Goal: Task Accomplishment & Management: Manage account settings

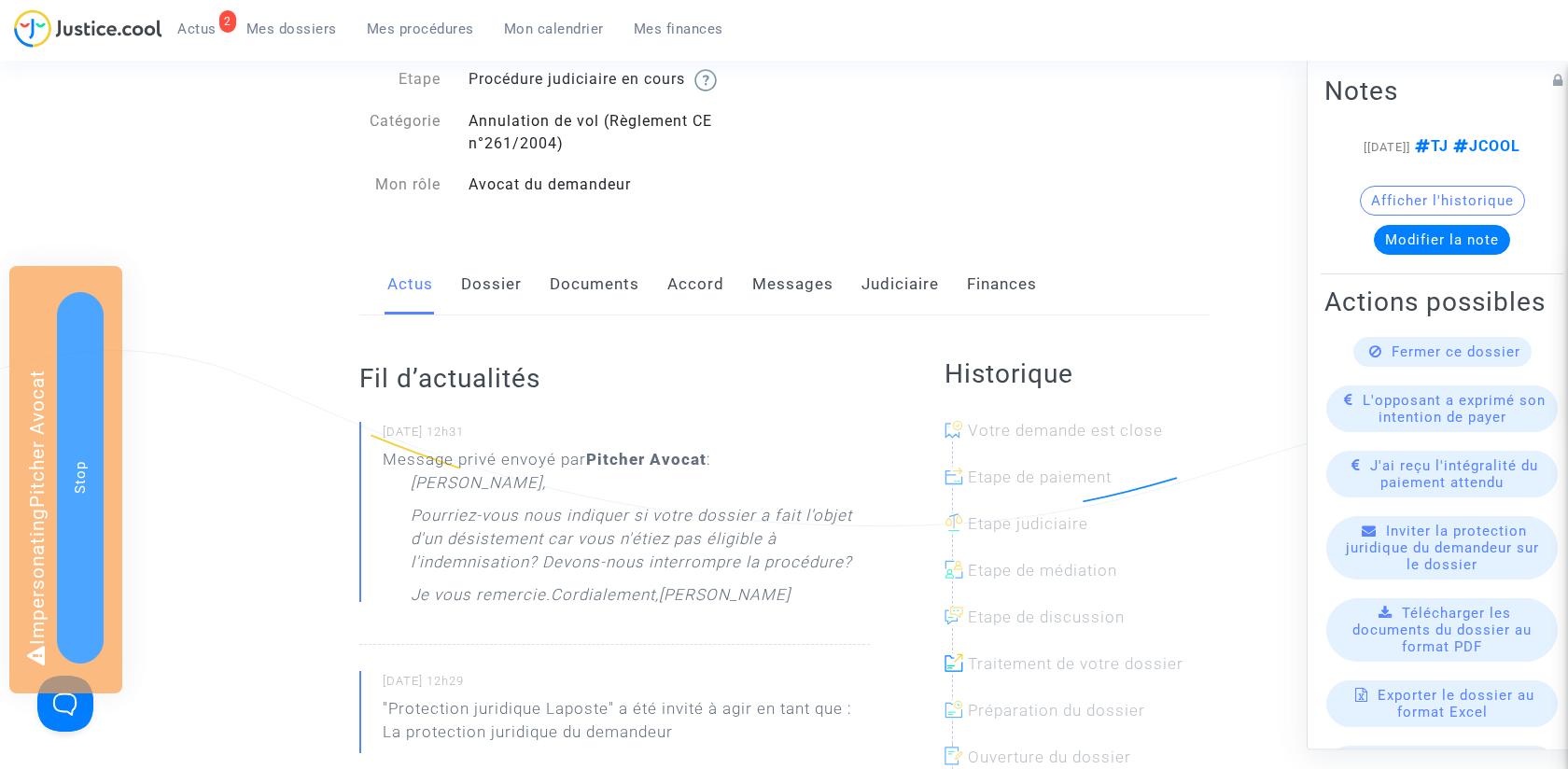
scroll to position [92, 0]
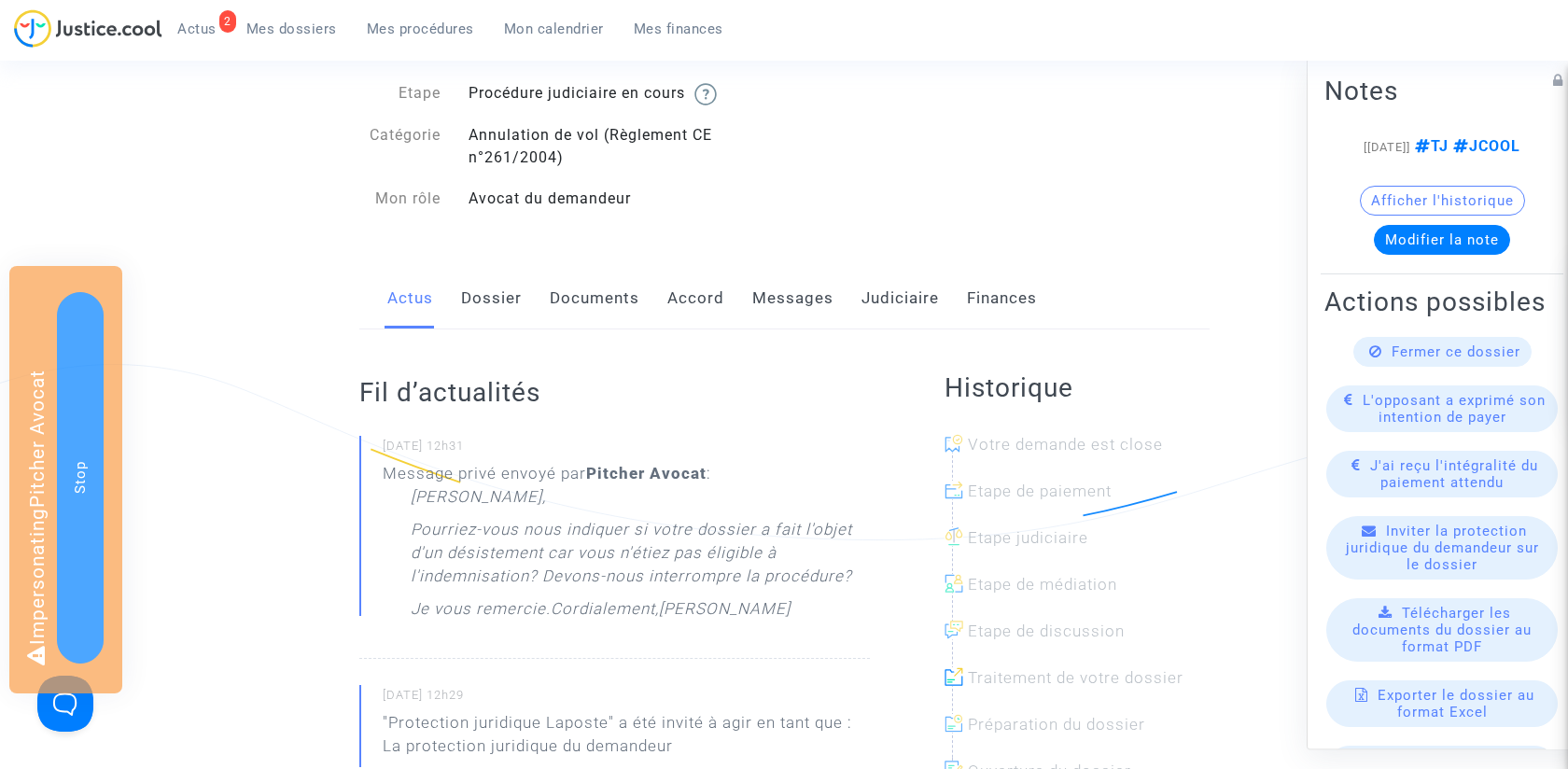
click at [787, 284] on link "Messages" at bounding box center [793, 298] width 81 height 61
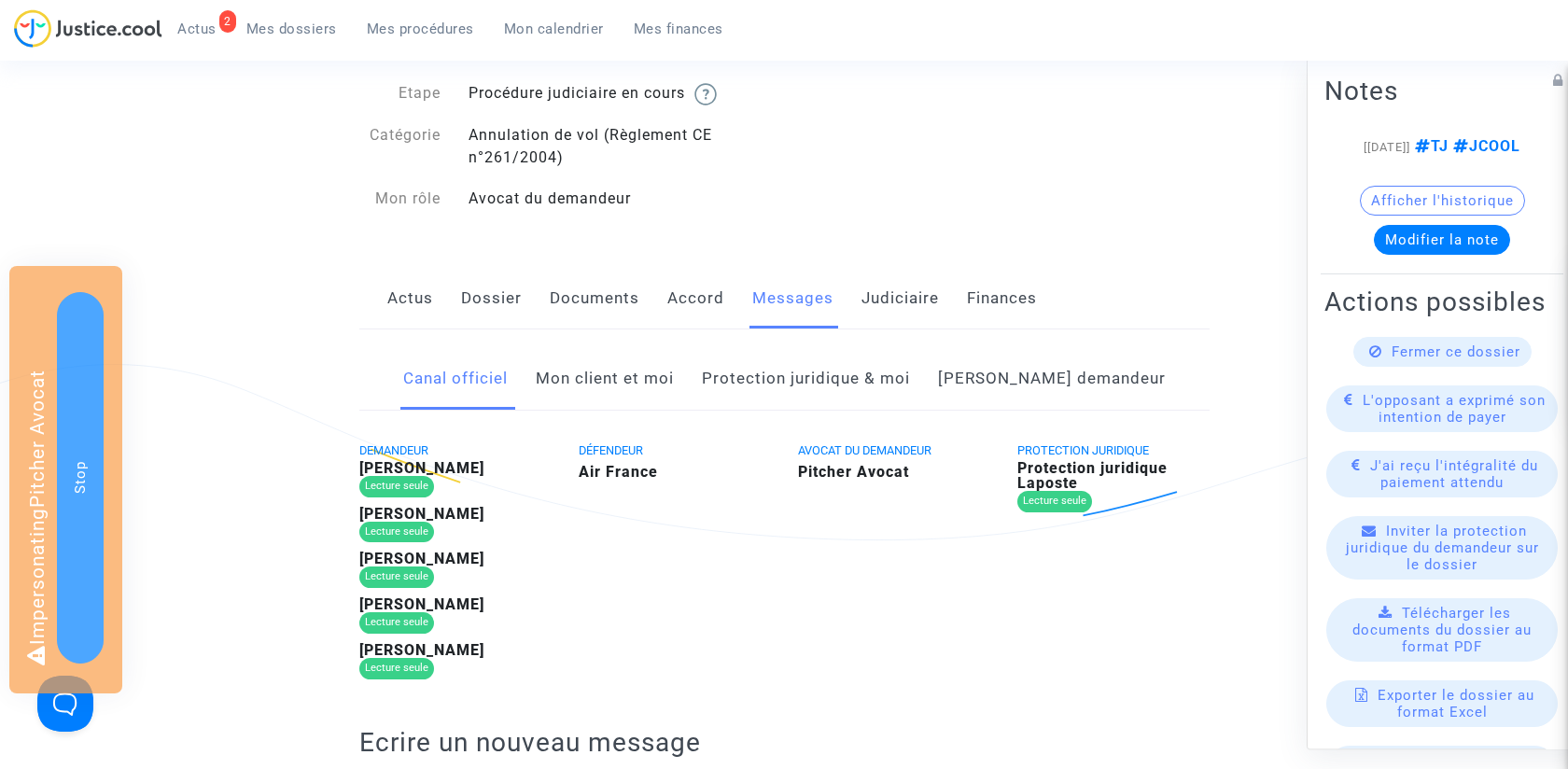
click at [1067, 382] on link "Côté demandeur" at bounding box center [1052, 379] width 228 height 61
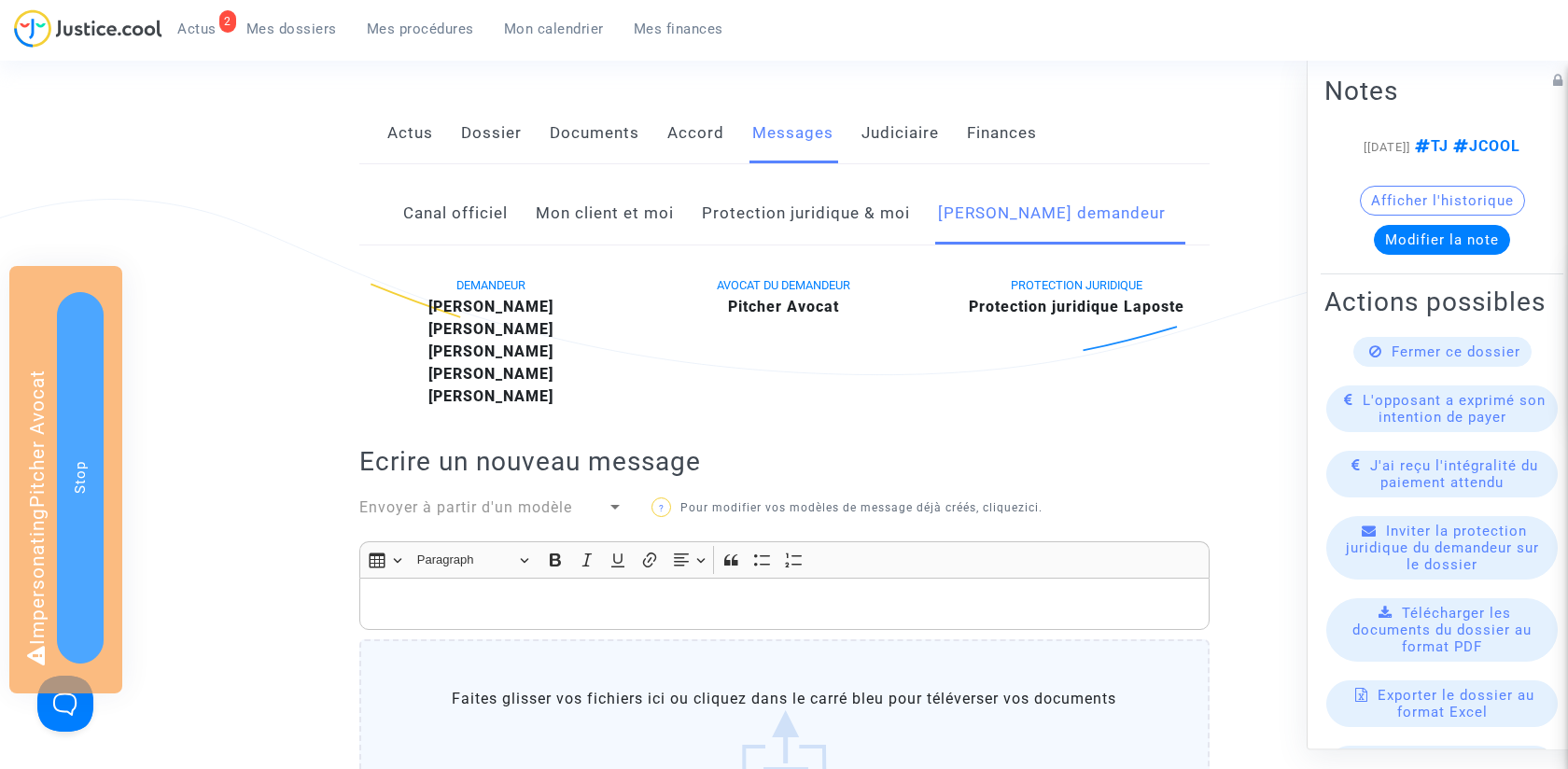
scroll to position [249, 0]
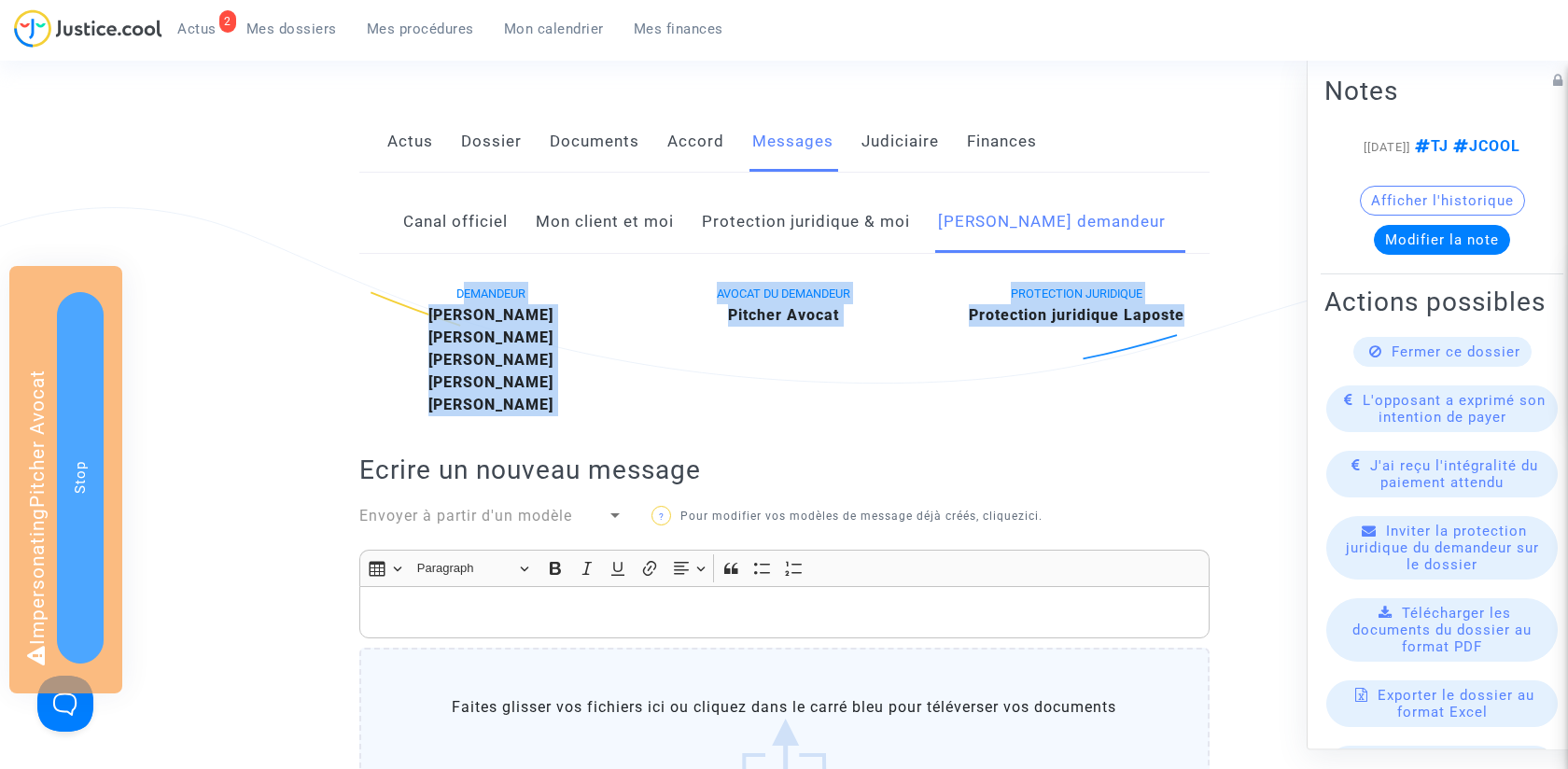
drag, startPoint x: 456, startPoint y: 297, endPoint x: 1096, endPoint y: 387, distance: 646.3
click at [1096, 387] on div "DEMANDEUR Joel BOULASSY Yanka SYLLA Omar BOULASSY Gorka BOULASSY Boubacar BOULA…" at bounding box center [784, 354] width 879 height 143
click at [1096, 387] on div "PROTECTION JURIDIQUE Protection juridique Laposte" at bounding box center [1077, 349] width 294 height 135
drag, startPoint x: 436, startPoint y: 284, endPoint x: 1184, endPoint y: 371, distance: 753.0
click at [1184, 371] on div "DEMANDEUR Joel BOULASSY Yanka SYLLA Omar BOULASSY Gorka BOULASSY Boubacar BOULA…" at bounding box center [784, 354] width 879 height 143
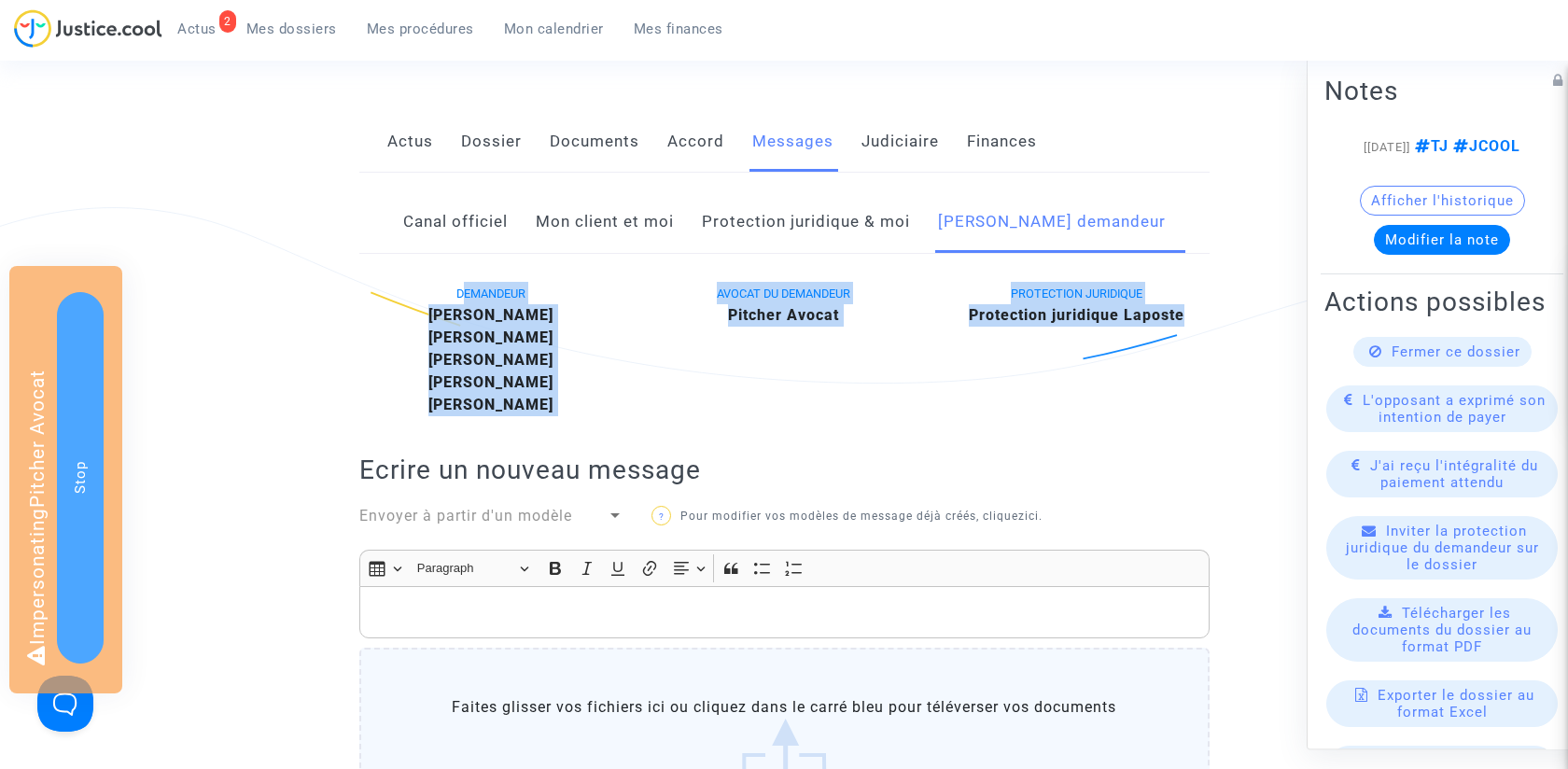
click at [965, 416] on div "DEMANDEUR Joel BOULASSY Yanka SYLLA Omar BOULASSY Gorka BOULASSY Boubacar BOULA…" at bounding box center [784, 354] width 879 height 143
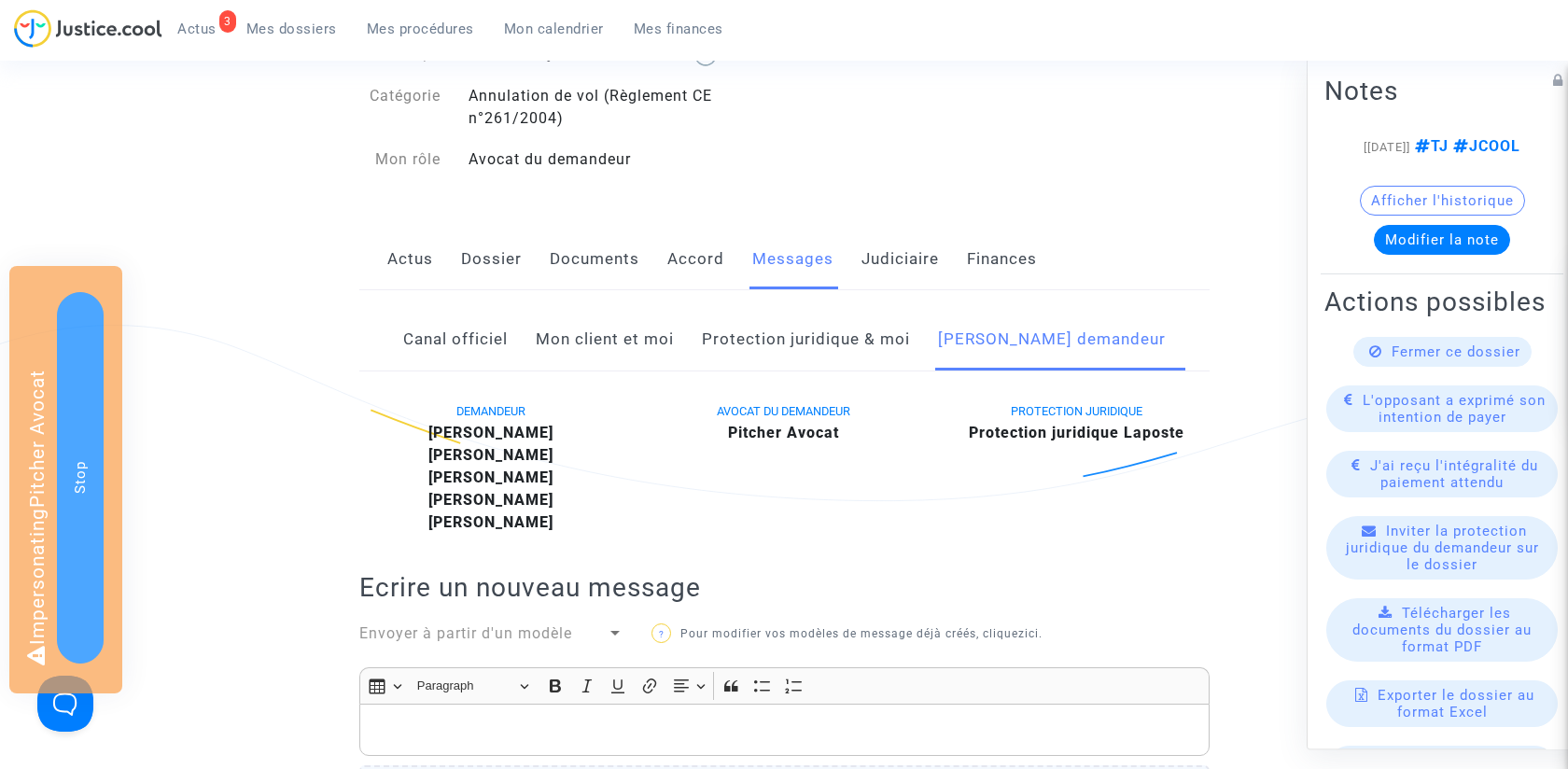
scroll to position [134, 0]
click at [1488, 561] on span "Inviter la protection juridique du demandeur sur le dossier" at bounding box center [1443, 548] width 193 height 51
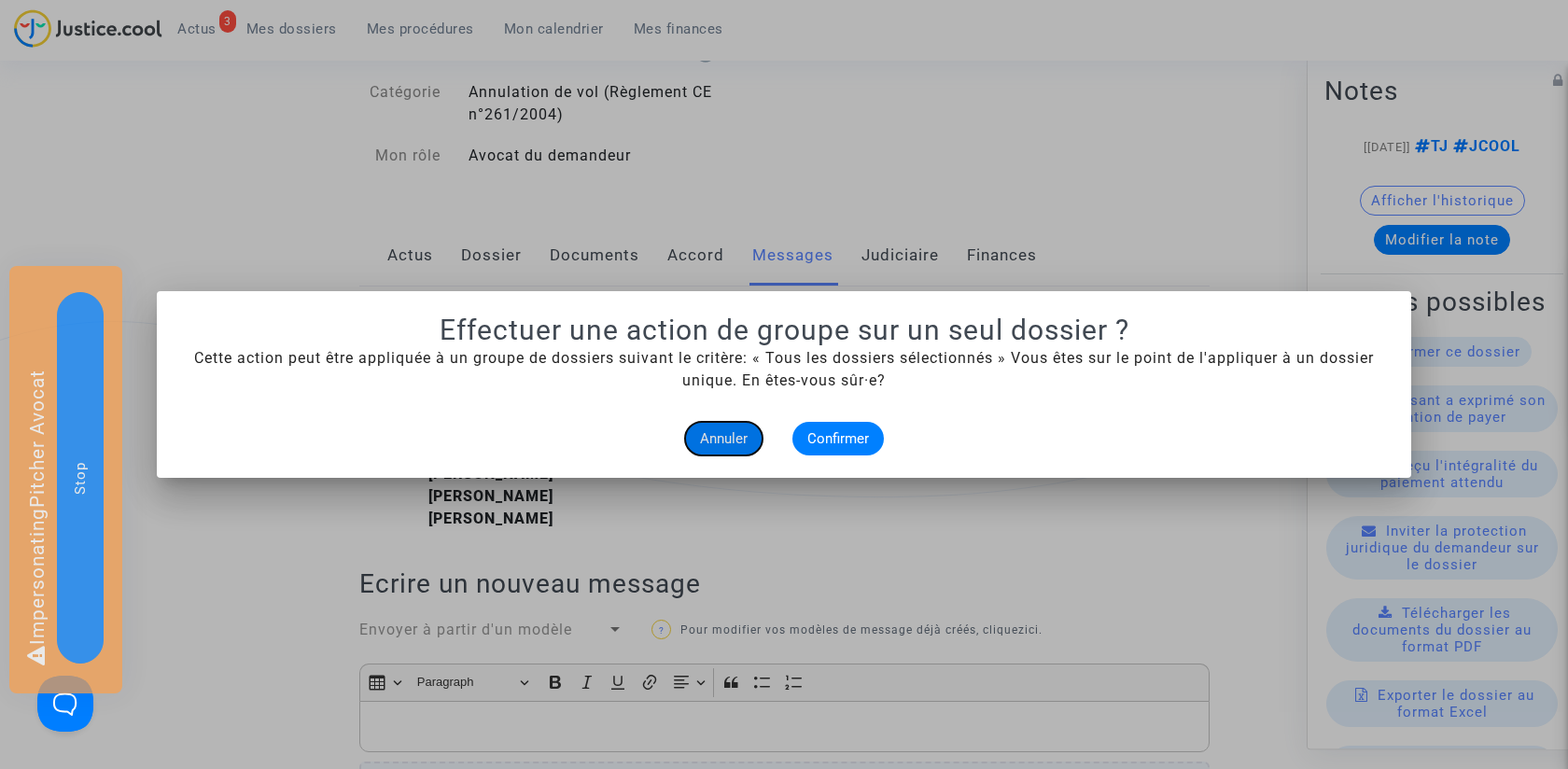
click at [713, 447] on span "Annuler" at bounding box center [724, 439] width 48 height 17
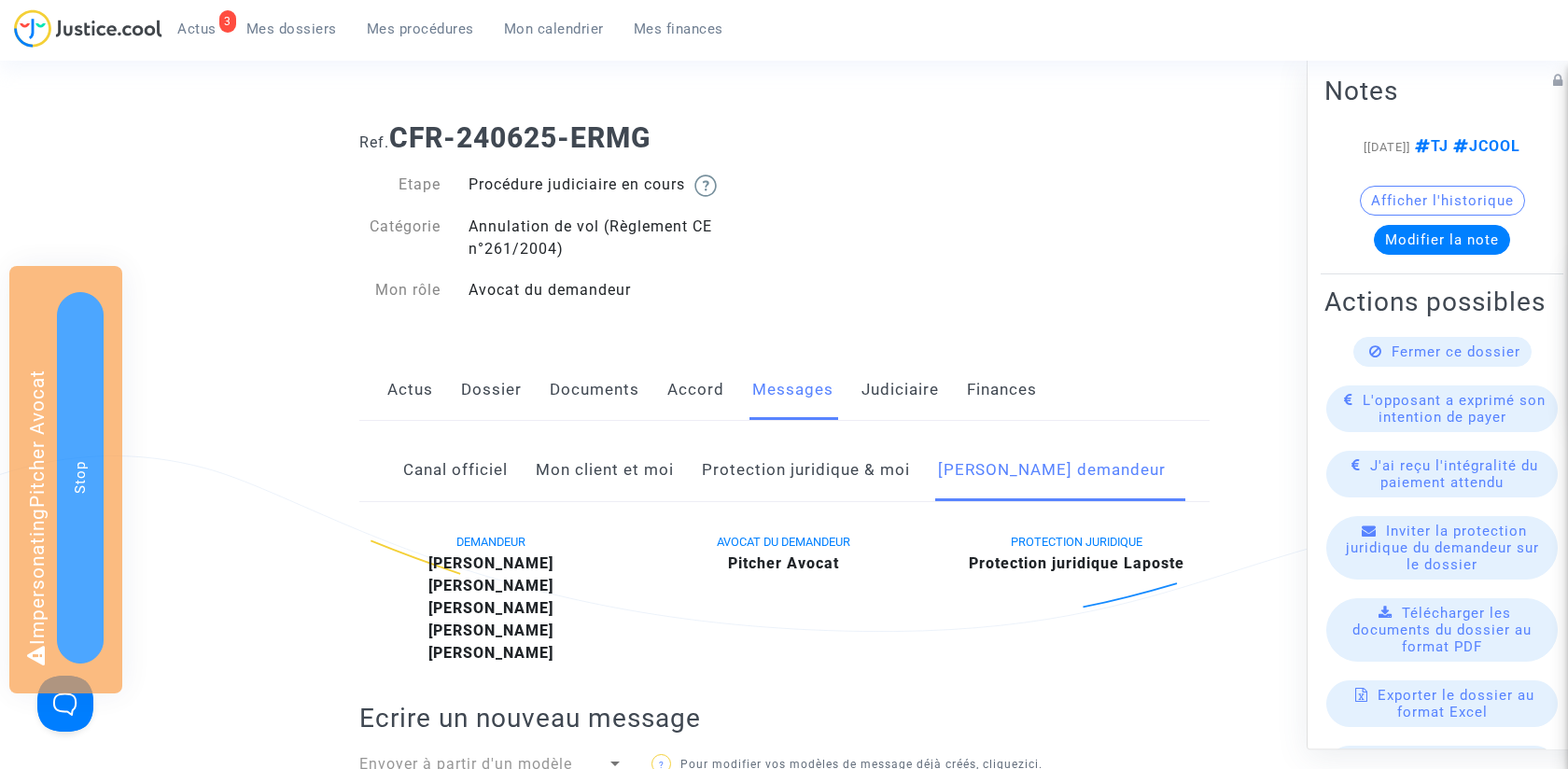
scroll to position [134, 0]
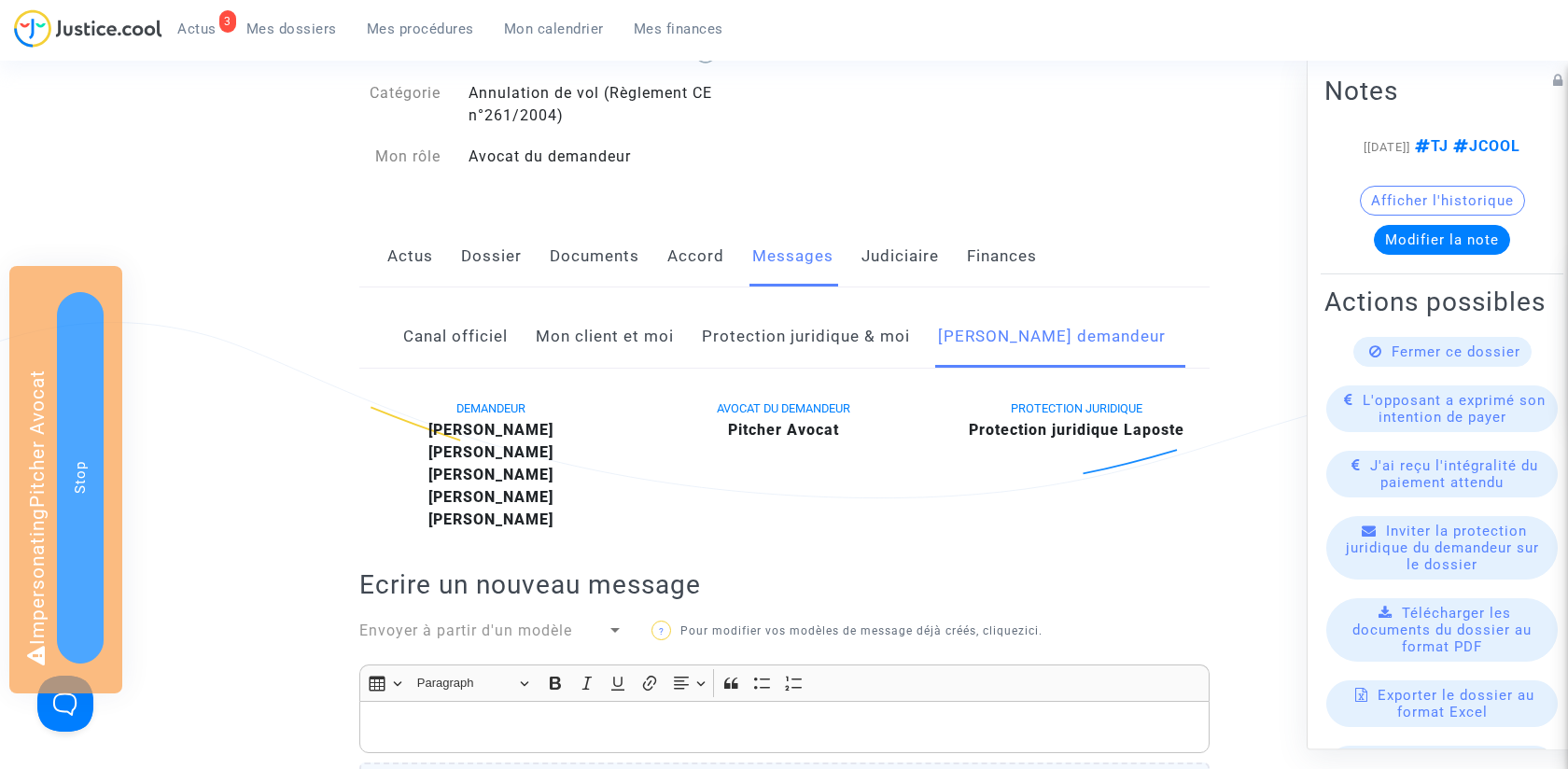
click at [404, 252] on link "Actus" at bounding box center [410, 256] width 46 height 61
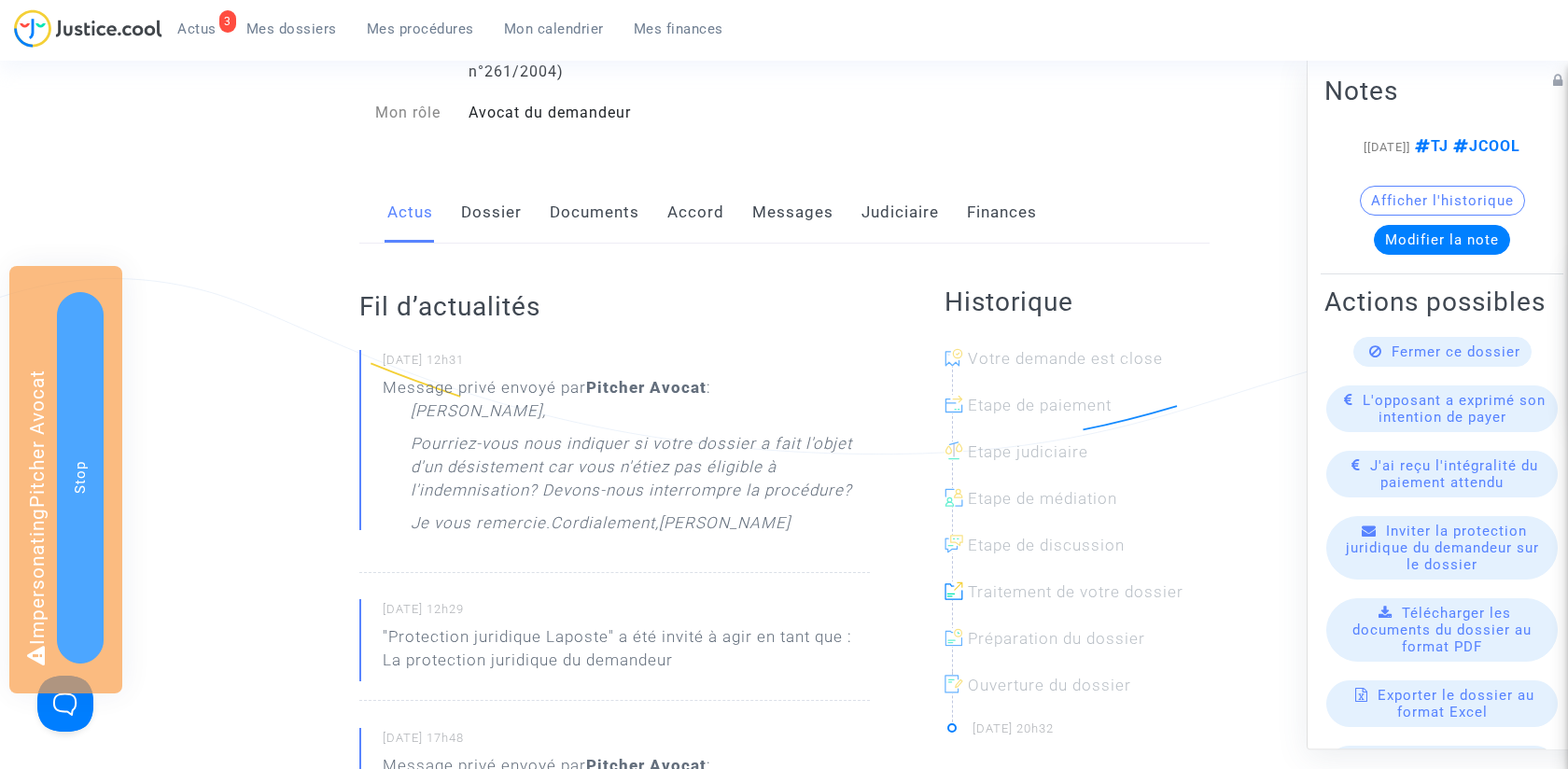
scroll to position [169, 0]
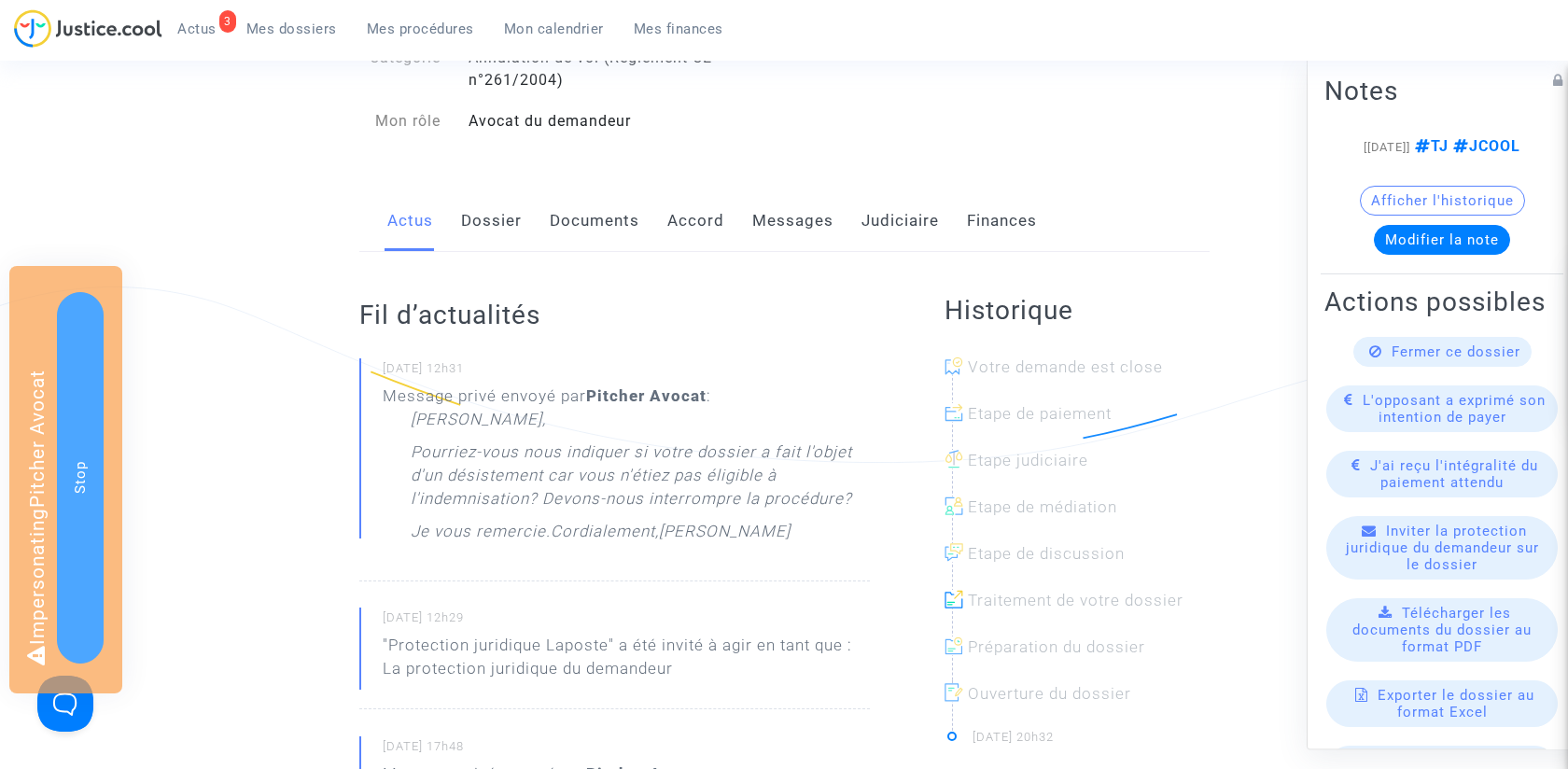
click at [904, 217] on link "Judiciaire" at bounding box center [900, 221] width 77 height 61
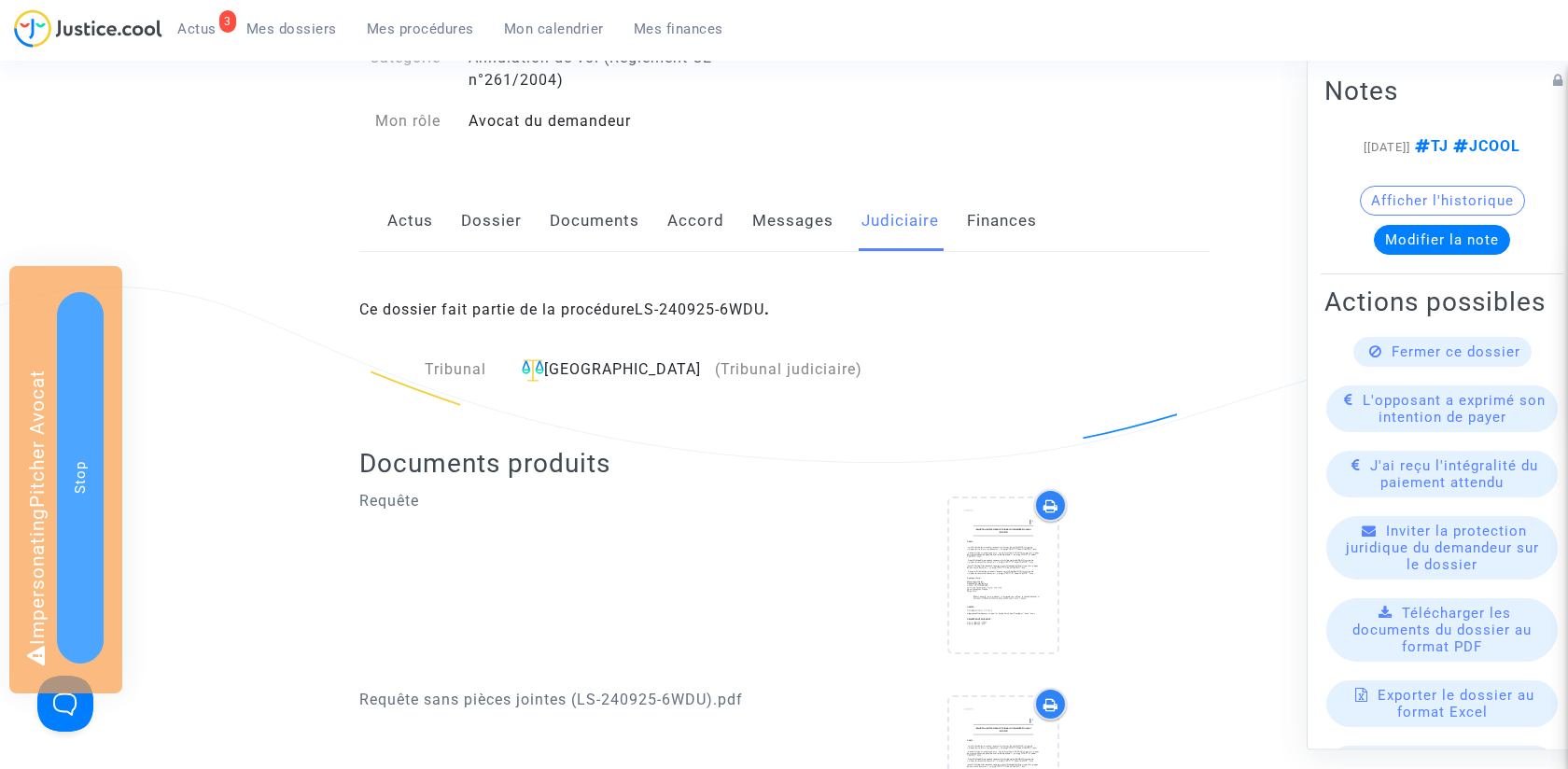
click at [436, 219] on div "Actus Dossier Documents Accord Messages Judiciaire Finances" at bounding box center [784, 221] width 850 height 62
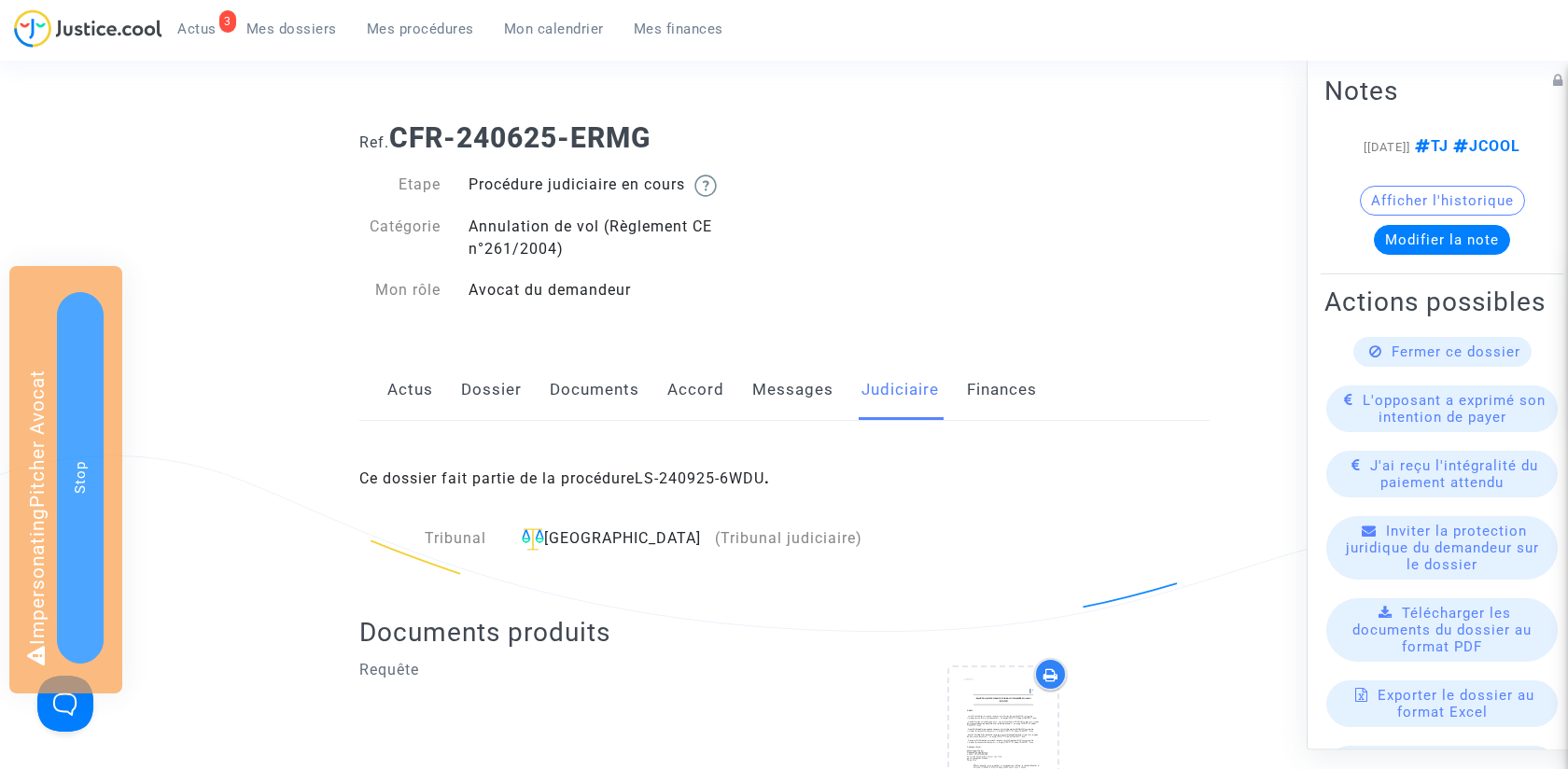
scroll to position [30, 0]
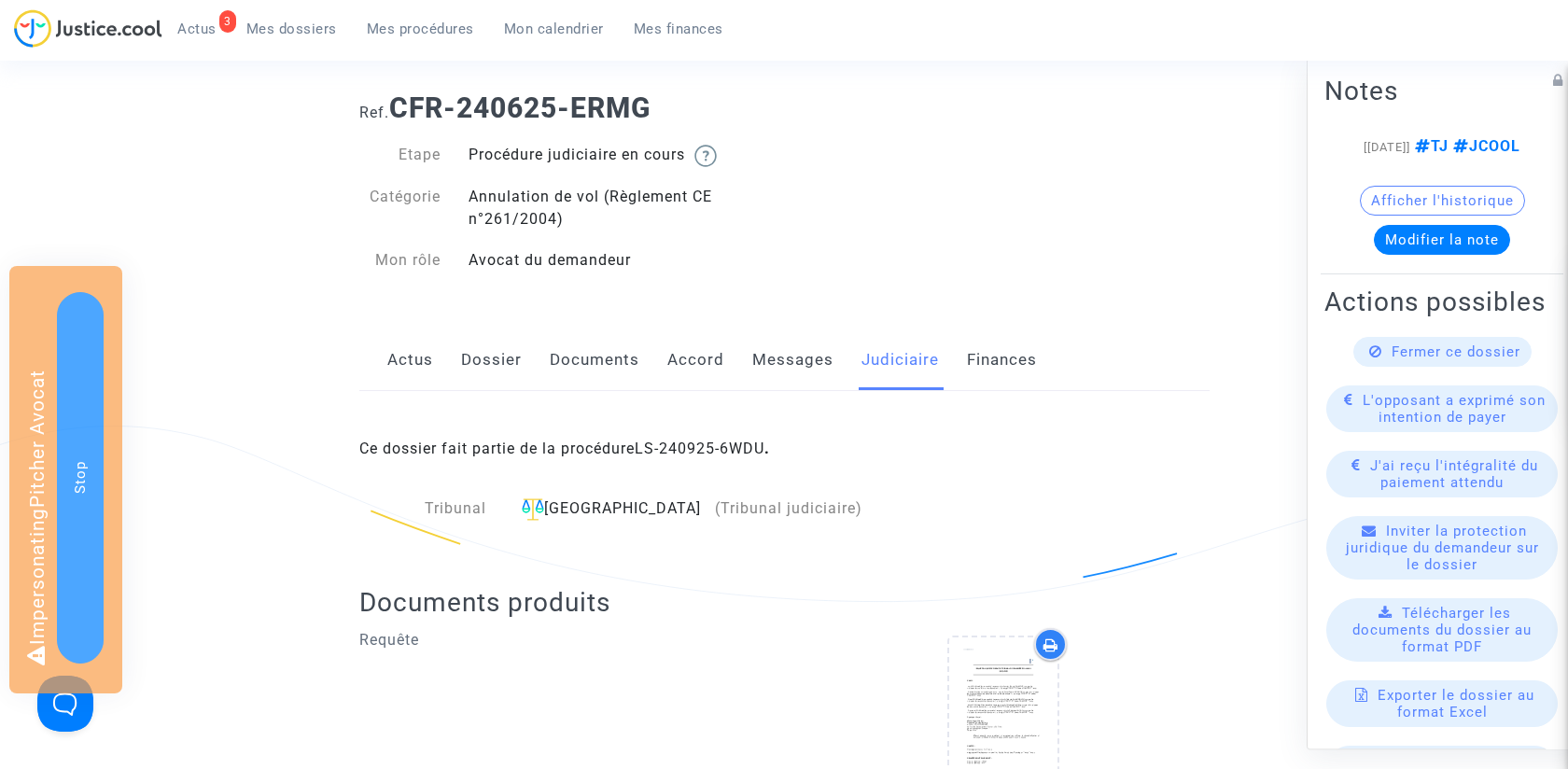
click at [1451, 545] on span "Inviter la protection juridique du demandeur sur le dossier" at bounding box center [1443, 548] width 193 height 51
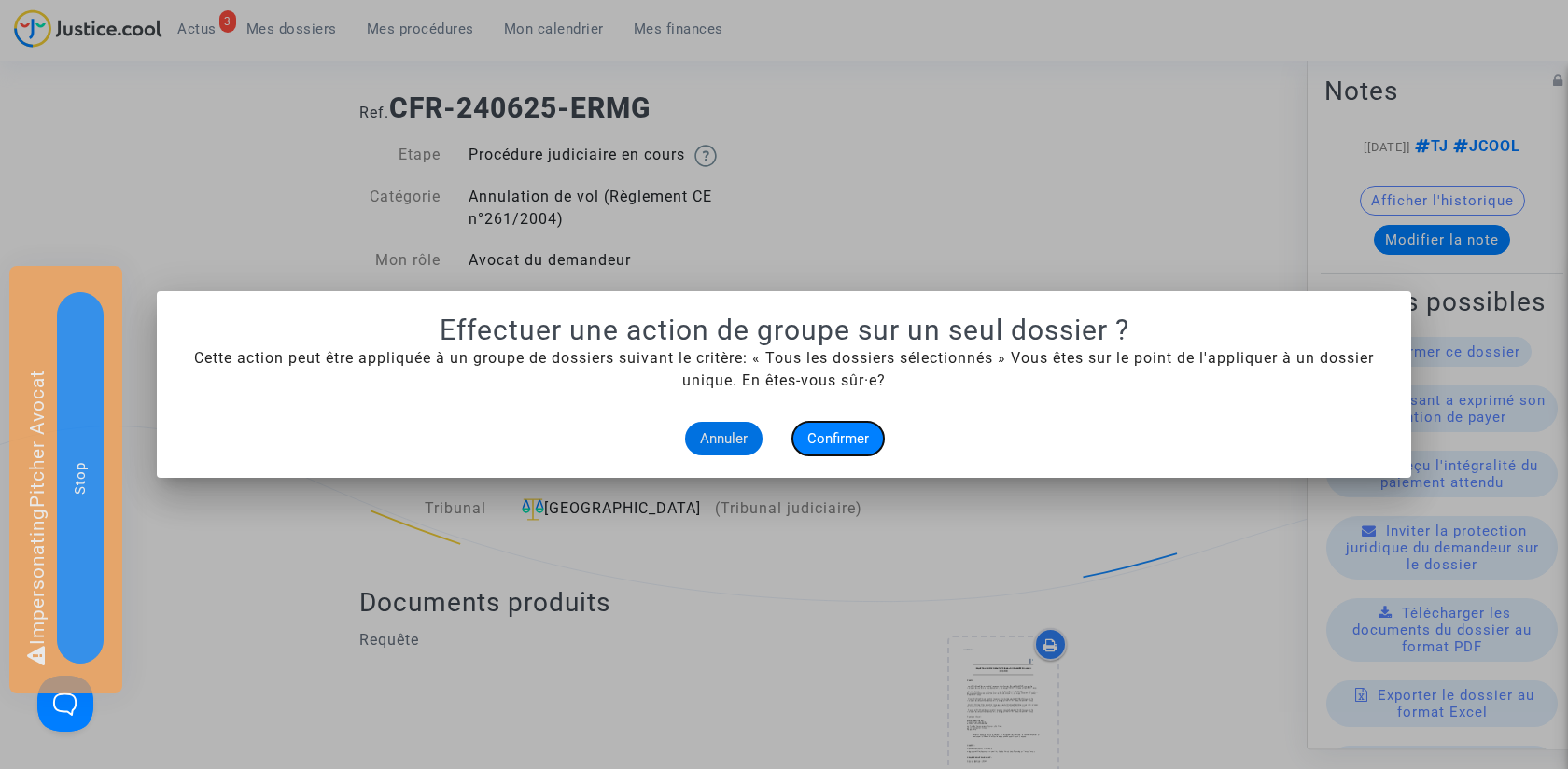
click at [828, 439] on span "Confirmer" at bounding box center [838, 439] width 61 height 17
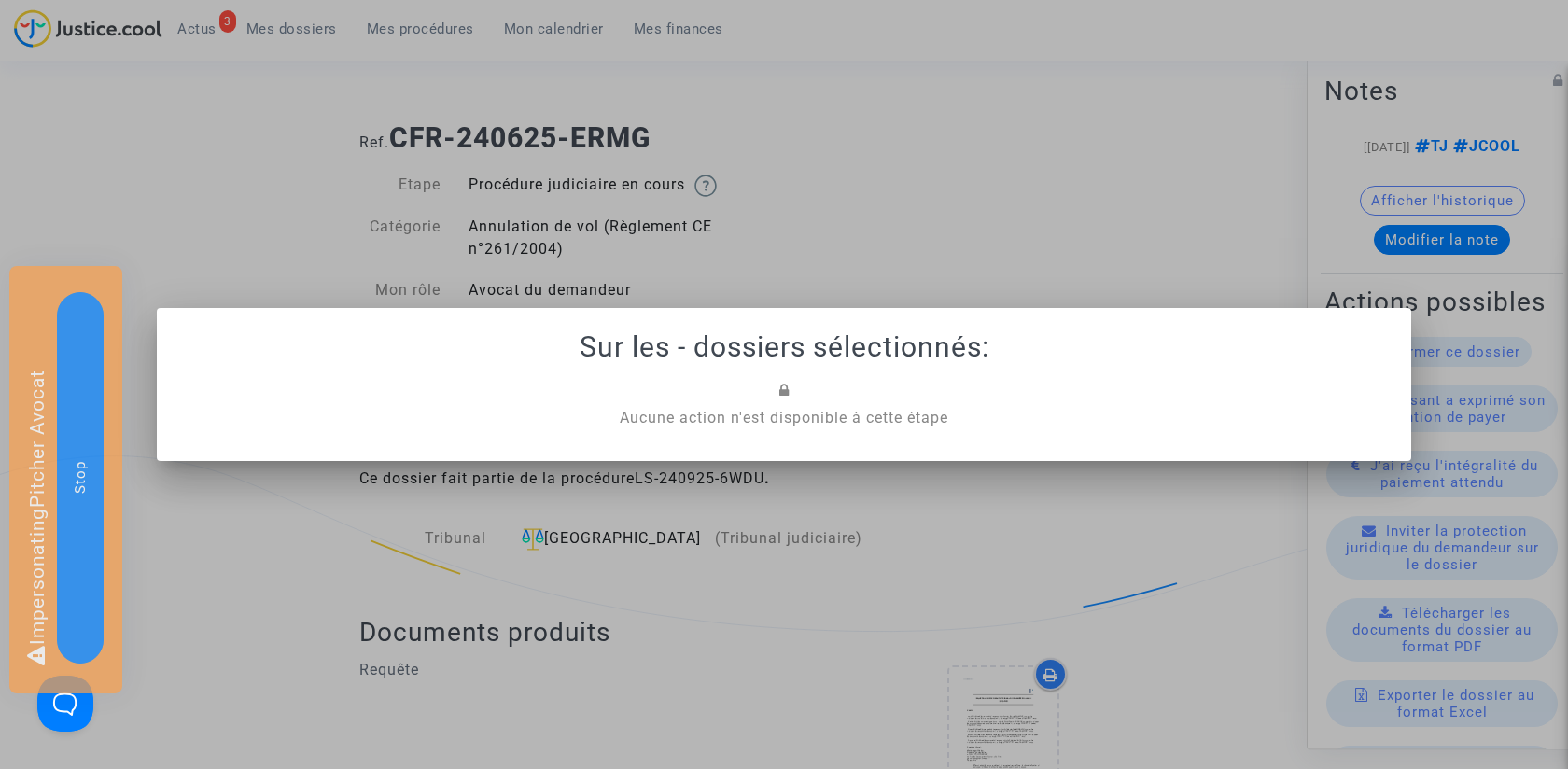
scroll to position [30, 0]
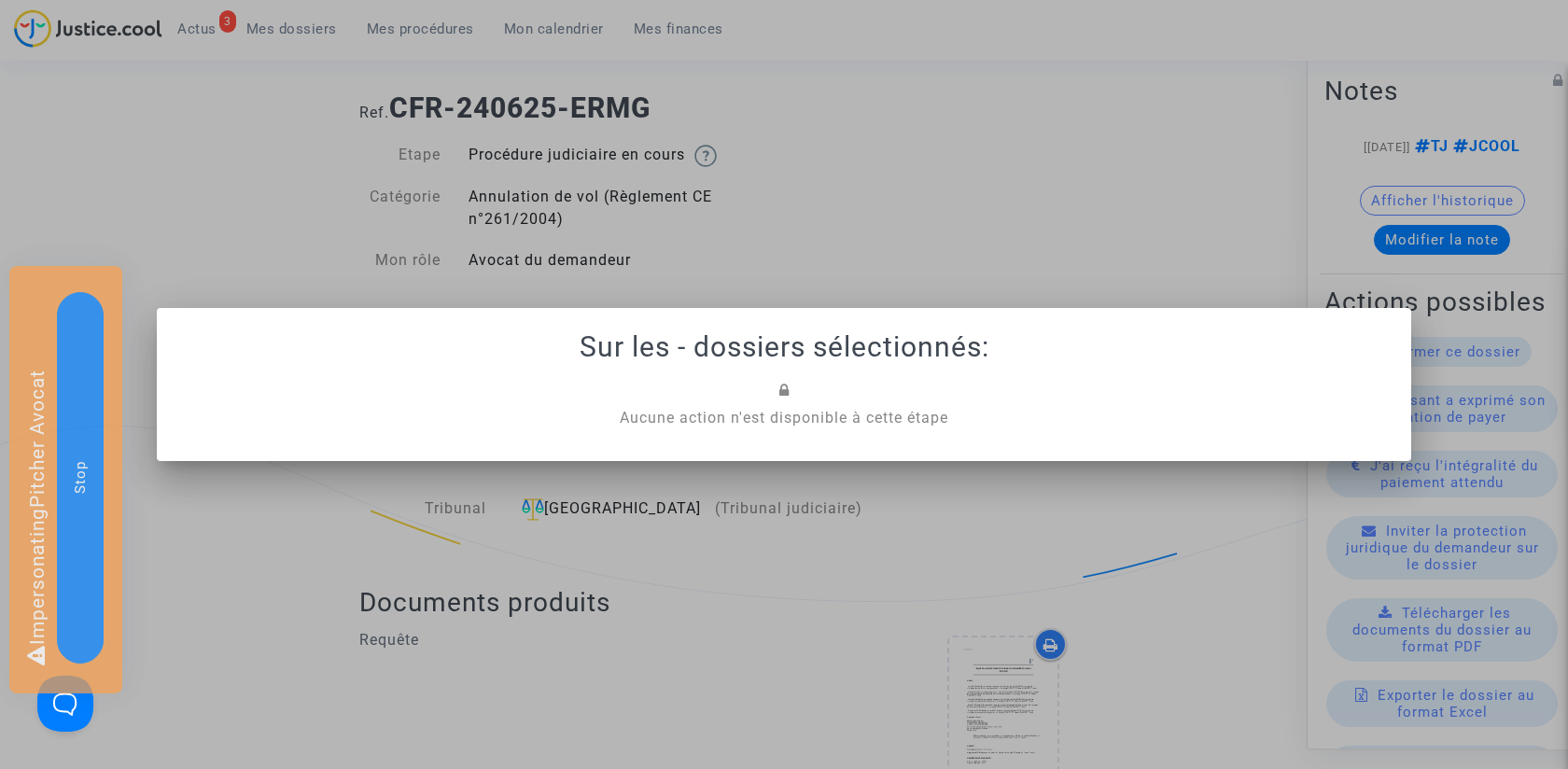
click at [861, 243] on div at bounding box center [784, 384] width 1568 height 769
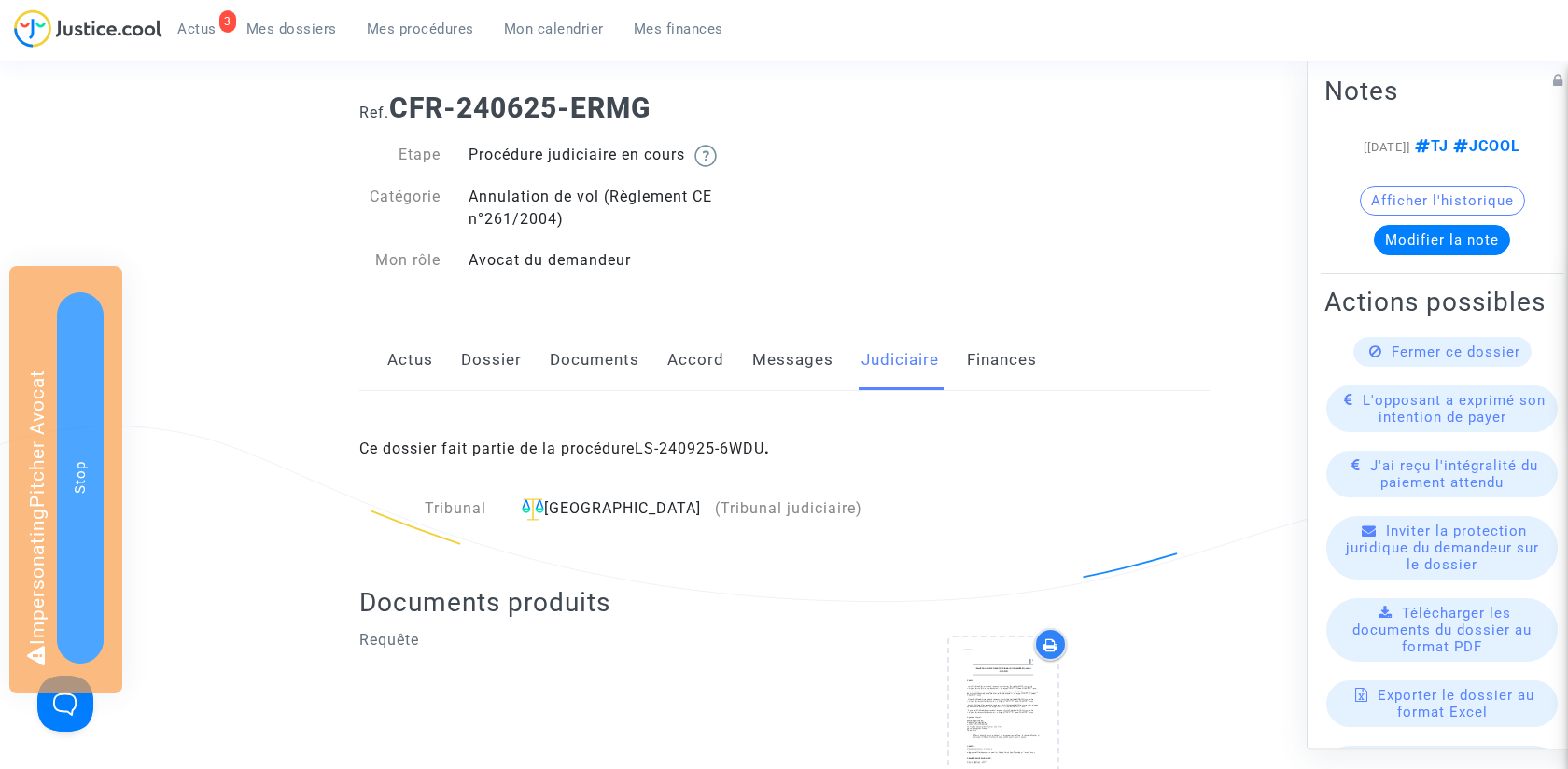
click at [393, 99] on b "CFR-240625-ERMG" at bounding box center [519, 108] width 261 height 33
drag, startPoint x: 400, startPoint y: 100, endPoint x: 837, endPoint y: 100, distance: 437.0
click at [837, 100] on h1 "Ref. CFR-240625-ERMG" at bounding box center [784, 108] width 850 height 33
copy b "CFR-240625-ERMG"
click at [320, 30] on span "Mes dossiers" at bounding box center [292, 29] width 91 height 17
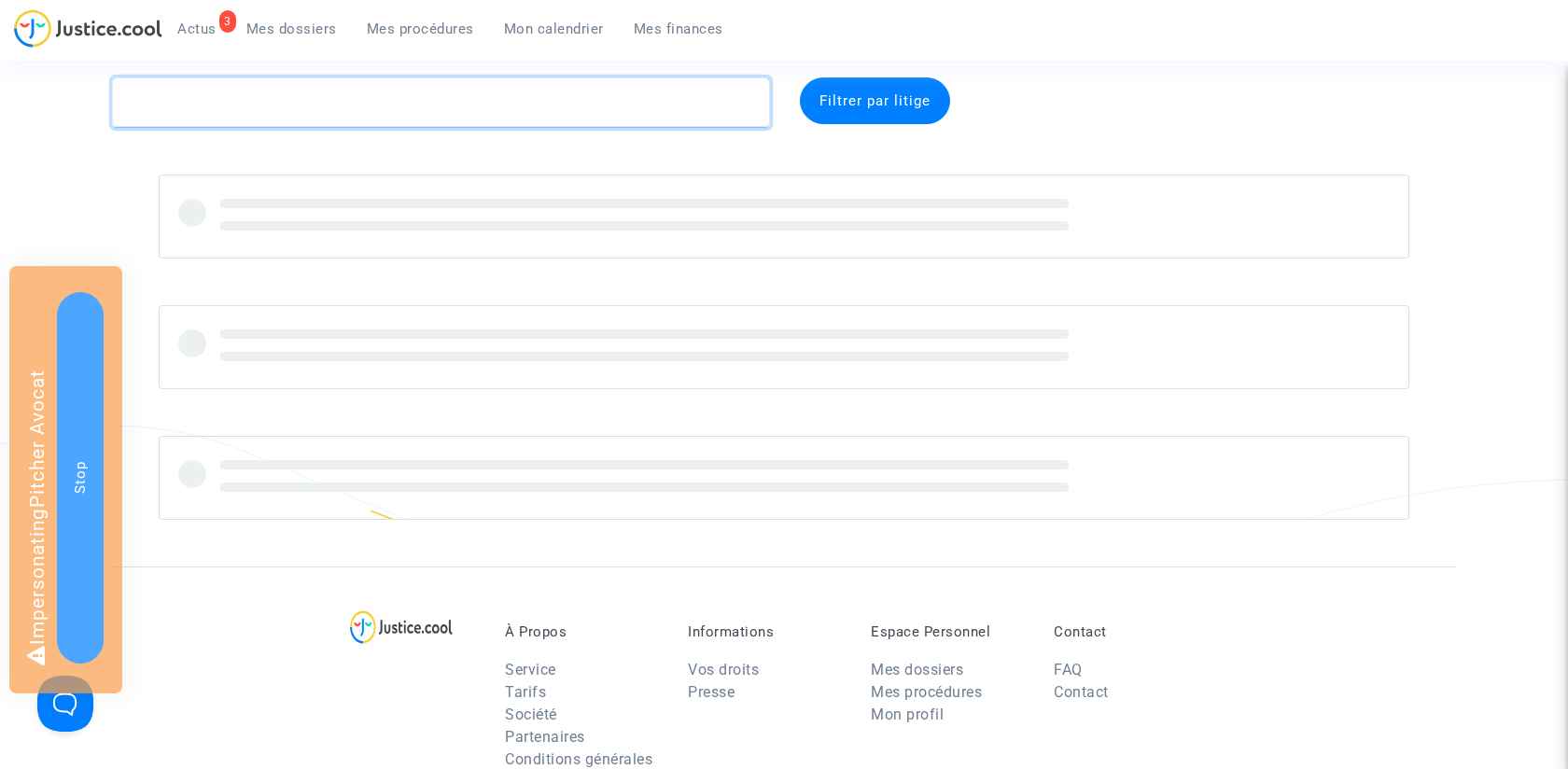
click at [227, 86] on textarea at bounding box center [441, 102] width 658 height 51
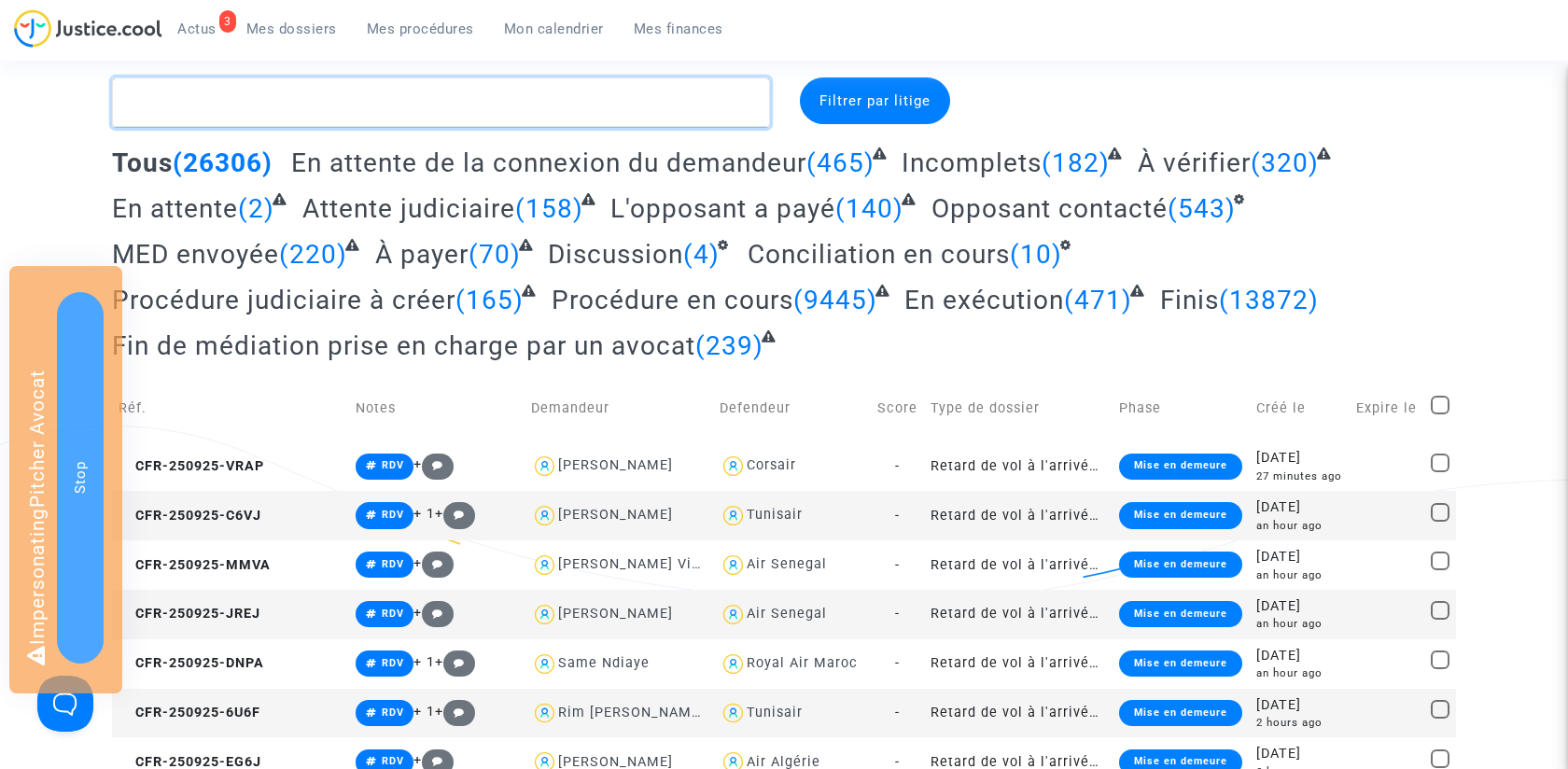
paste textarea "CFR-240625-ERMG"
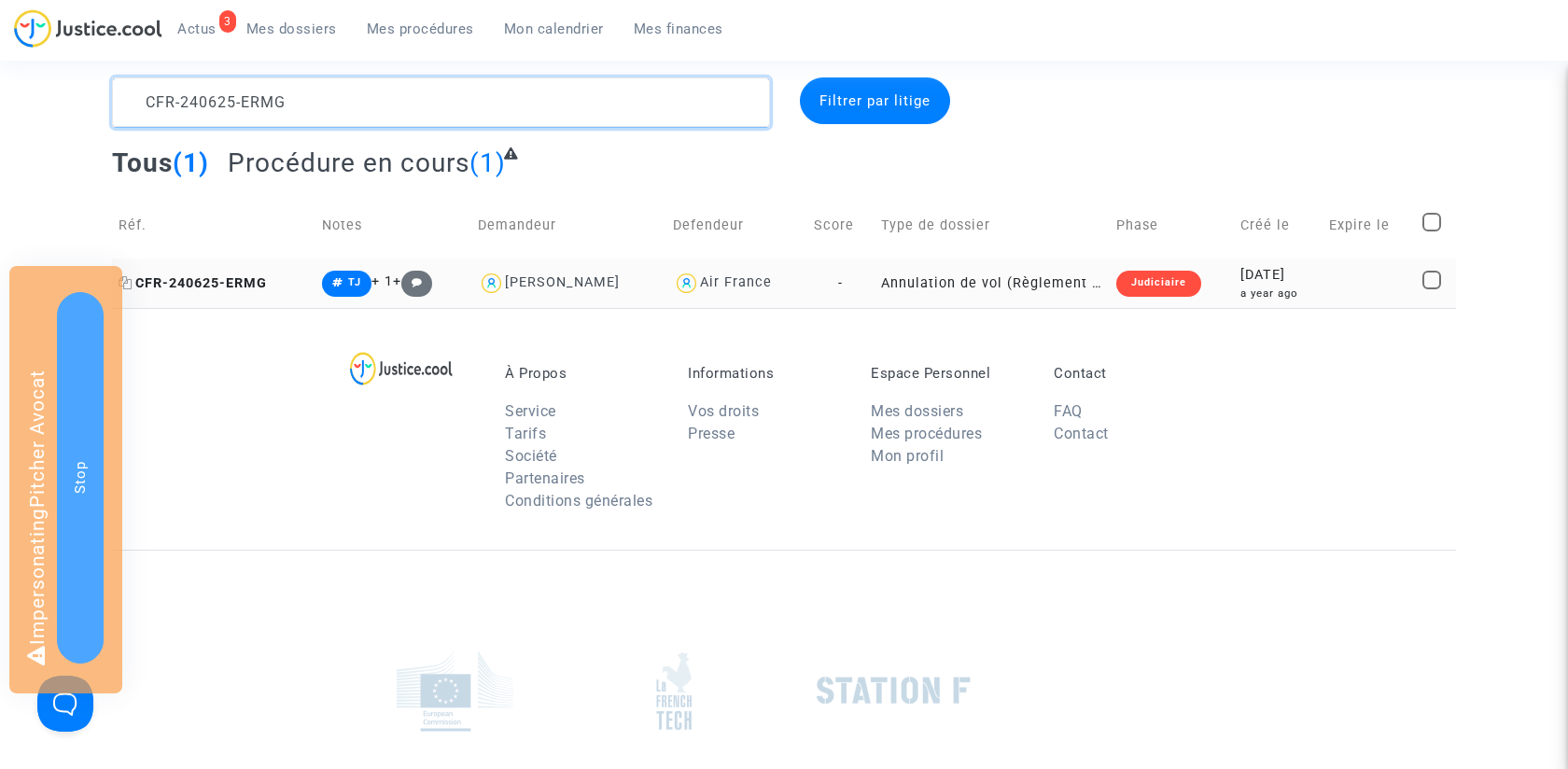
type textarea "CFR-240625-ERMG"
click at [243, 283] on span "CFR-240625-ERMG" at bounding box center [192, 283] width 148 height 16
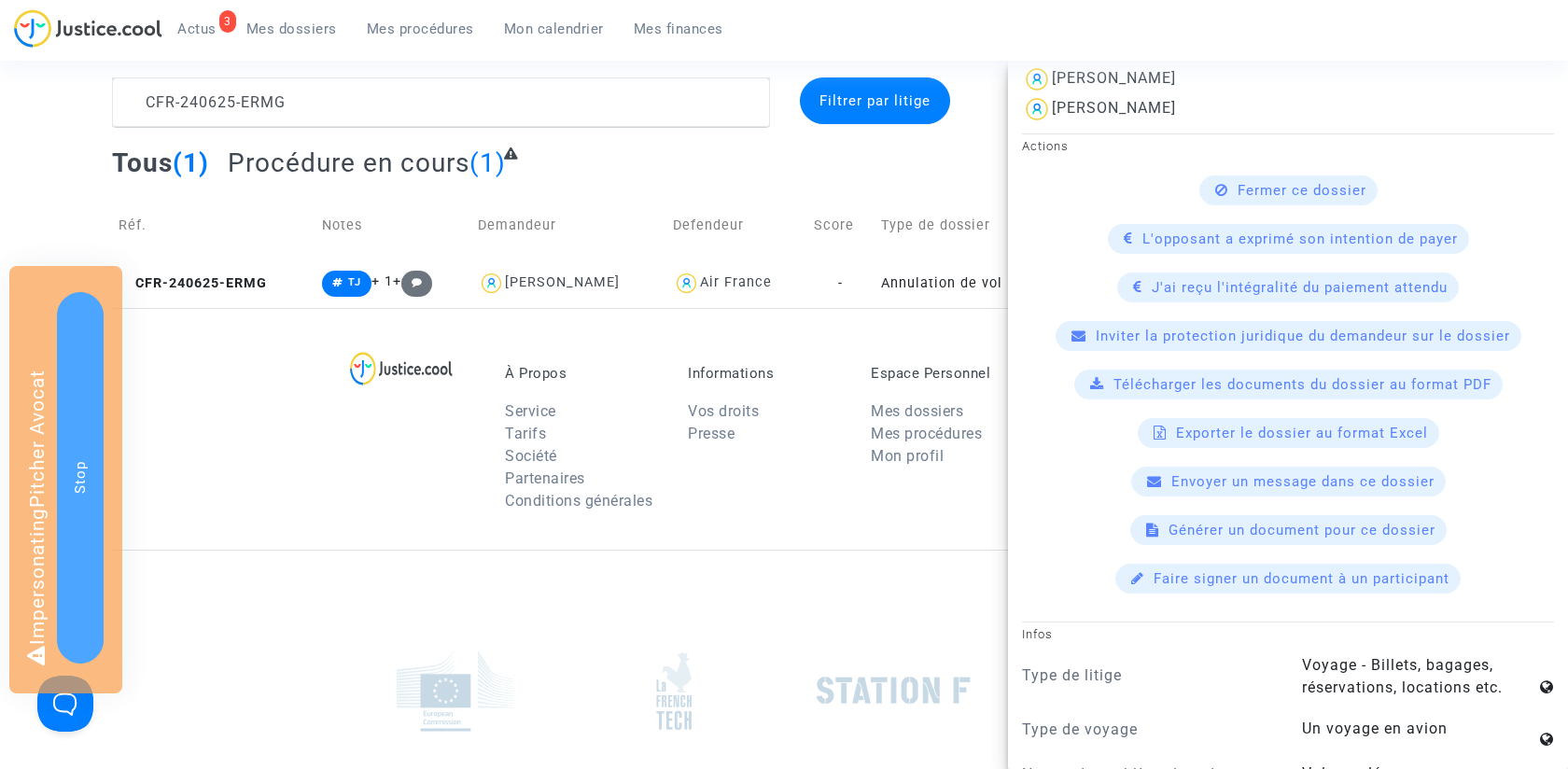
scroll to position [722, 0]
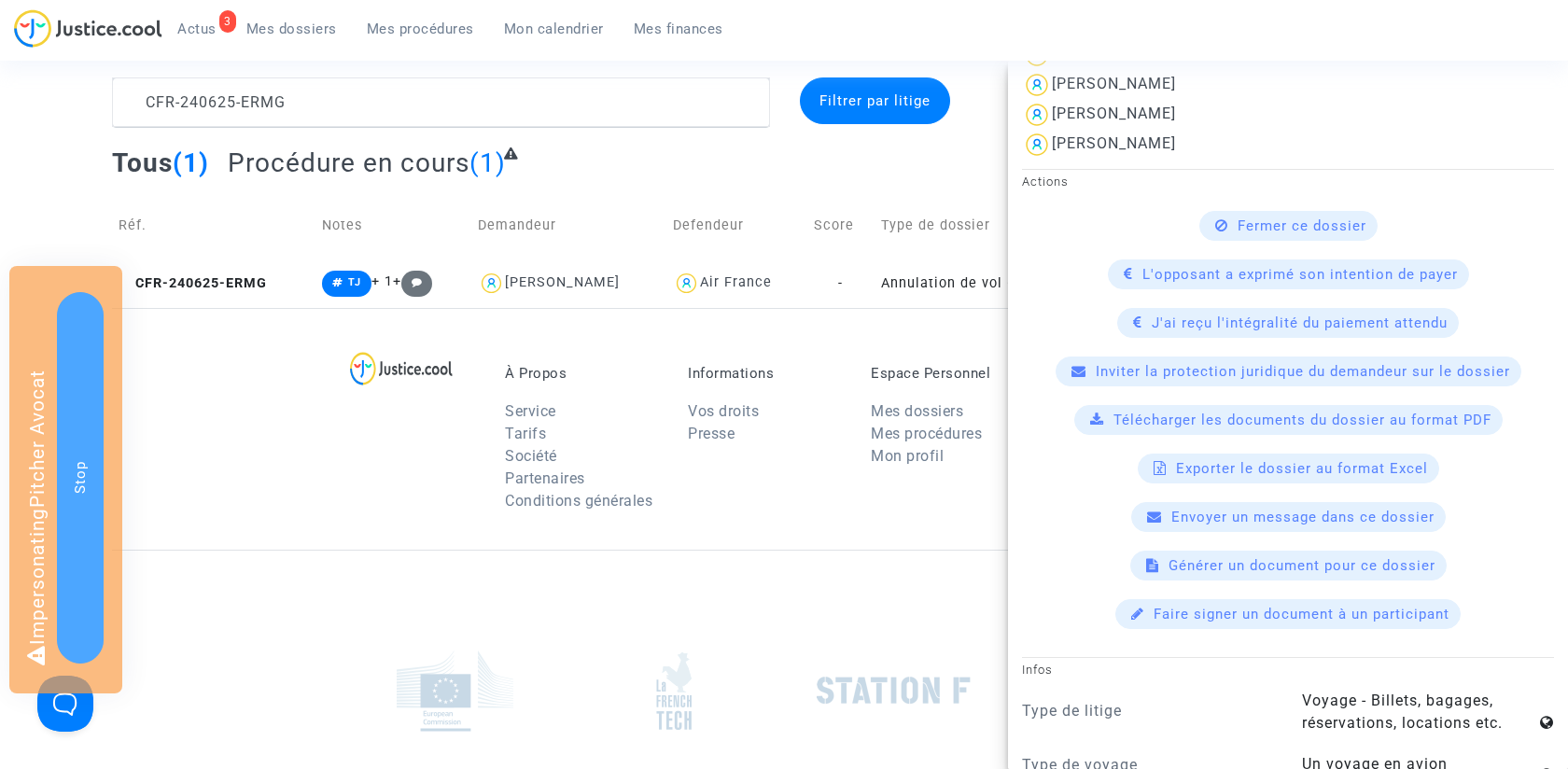
click at [1212, 369] on span "Inviter la protection juridique du demandeur sur le dossier" at bounding box center [1302, 372] width 414 height 17
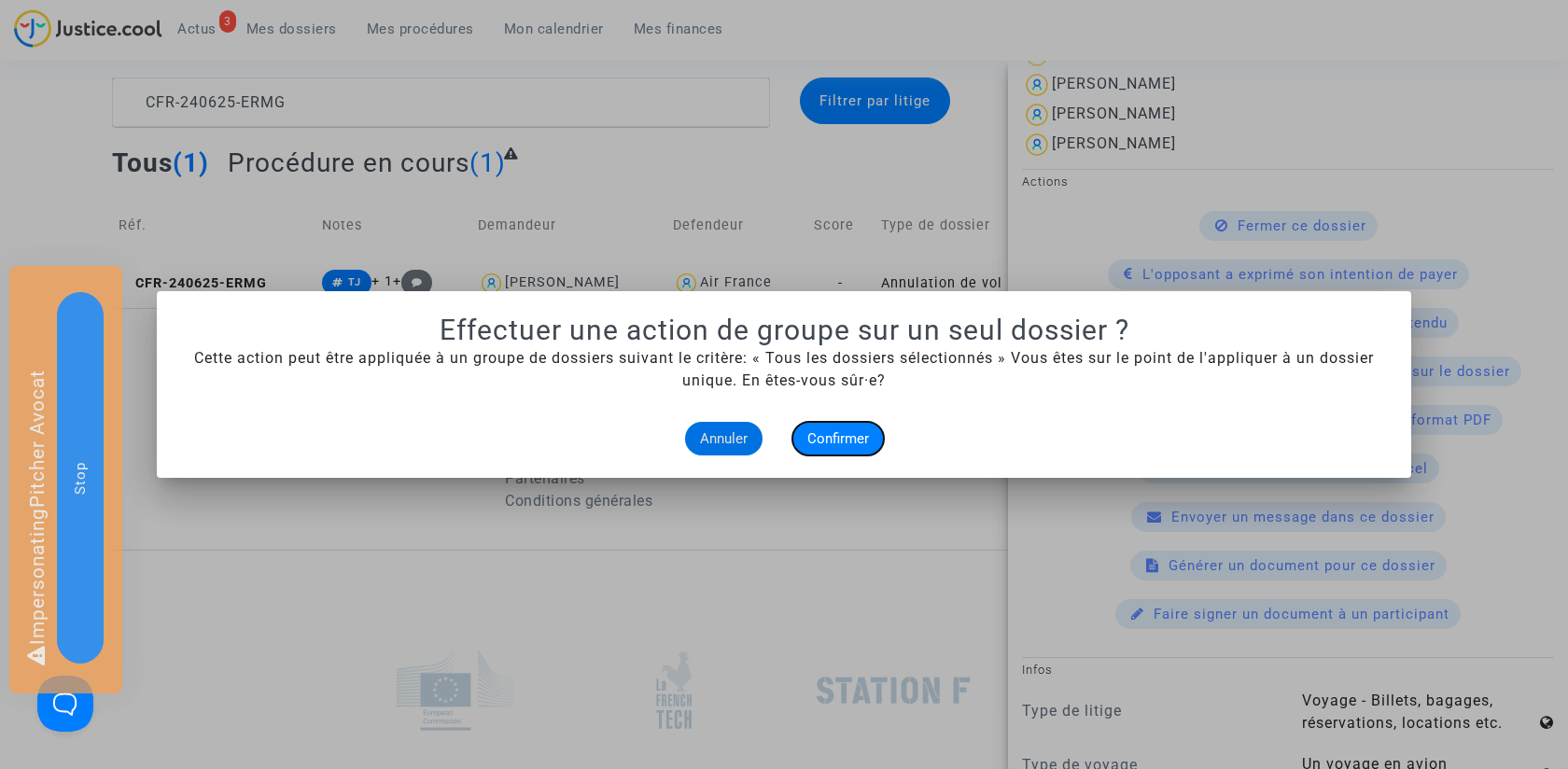
click at [832, 439] on span "Confirmer" at bounding box center [838, 439] width 61 height 17
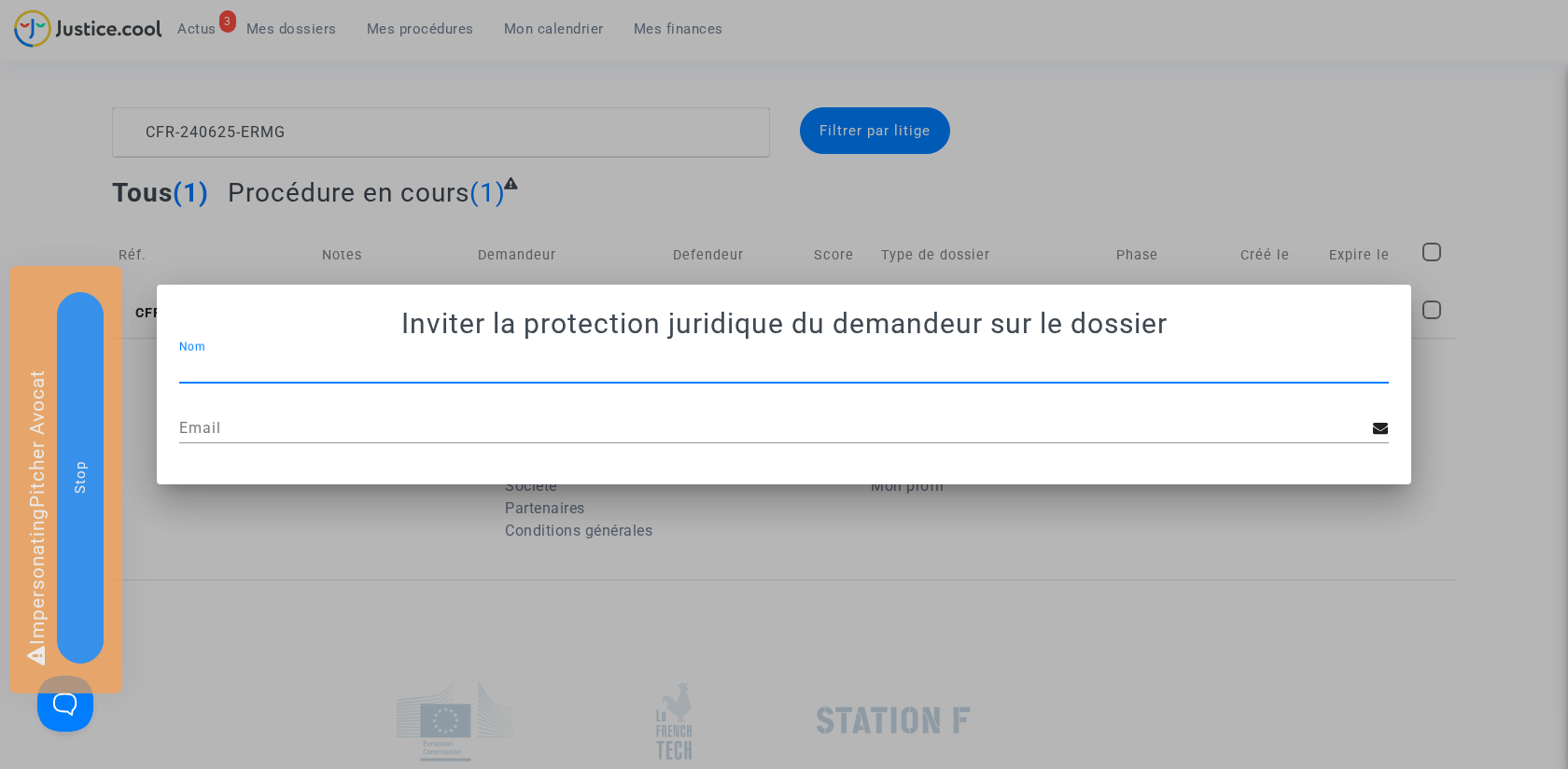
scroll to position [30, 0]
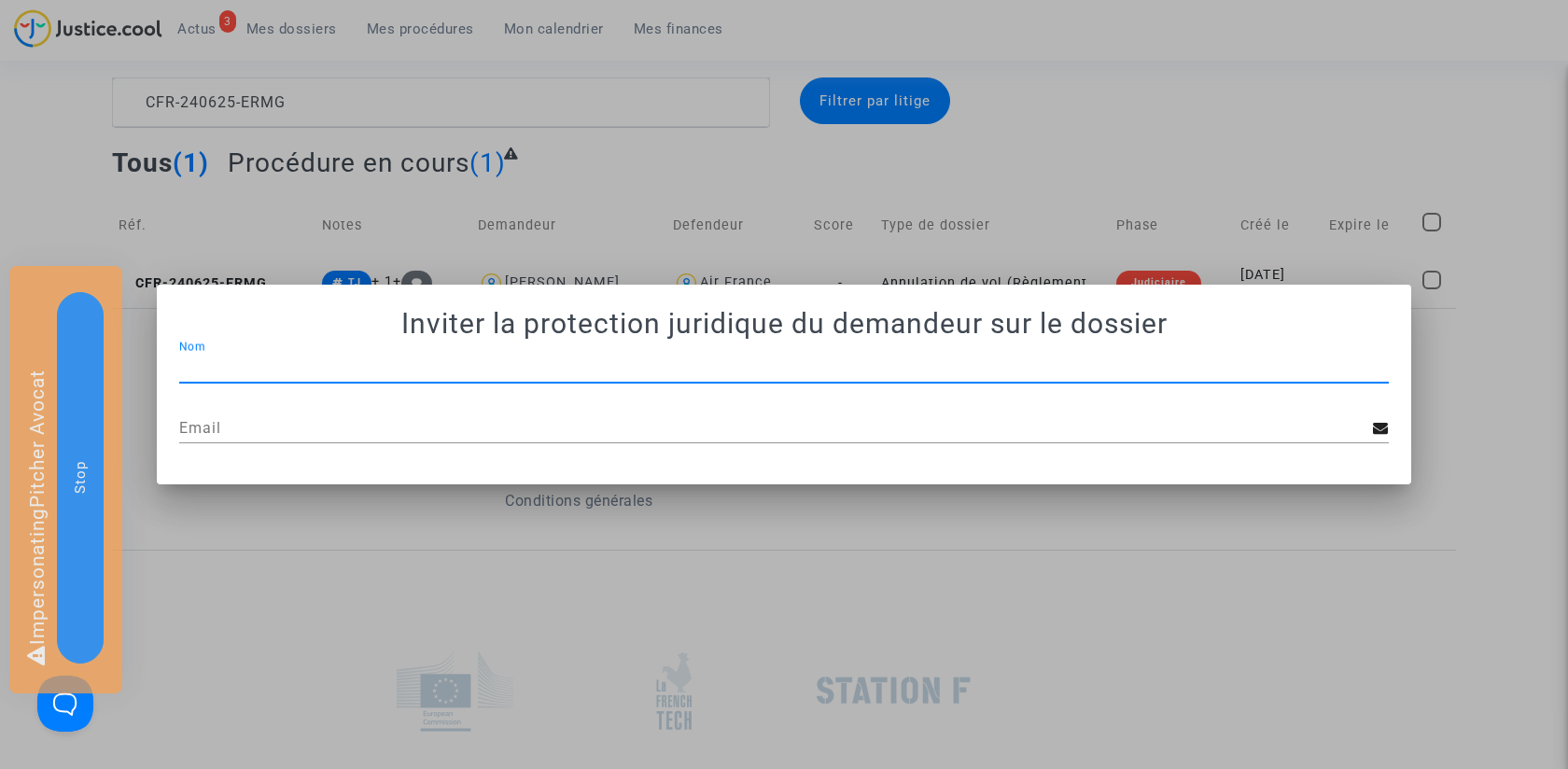
click at [294, 423] on input "Email" at bounding box center [775, 428] width 1194 height 17
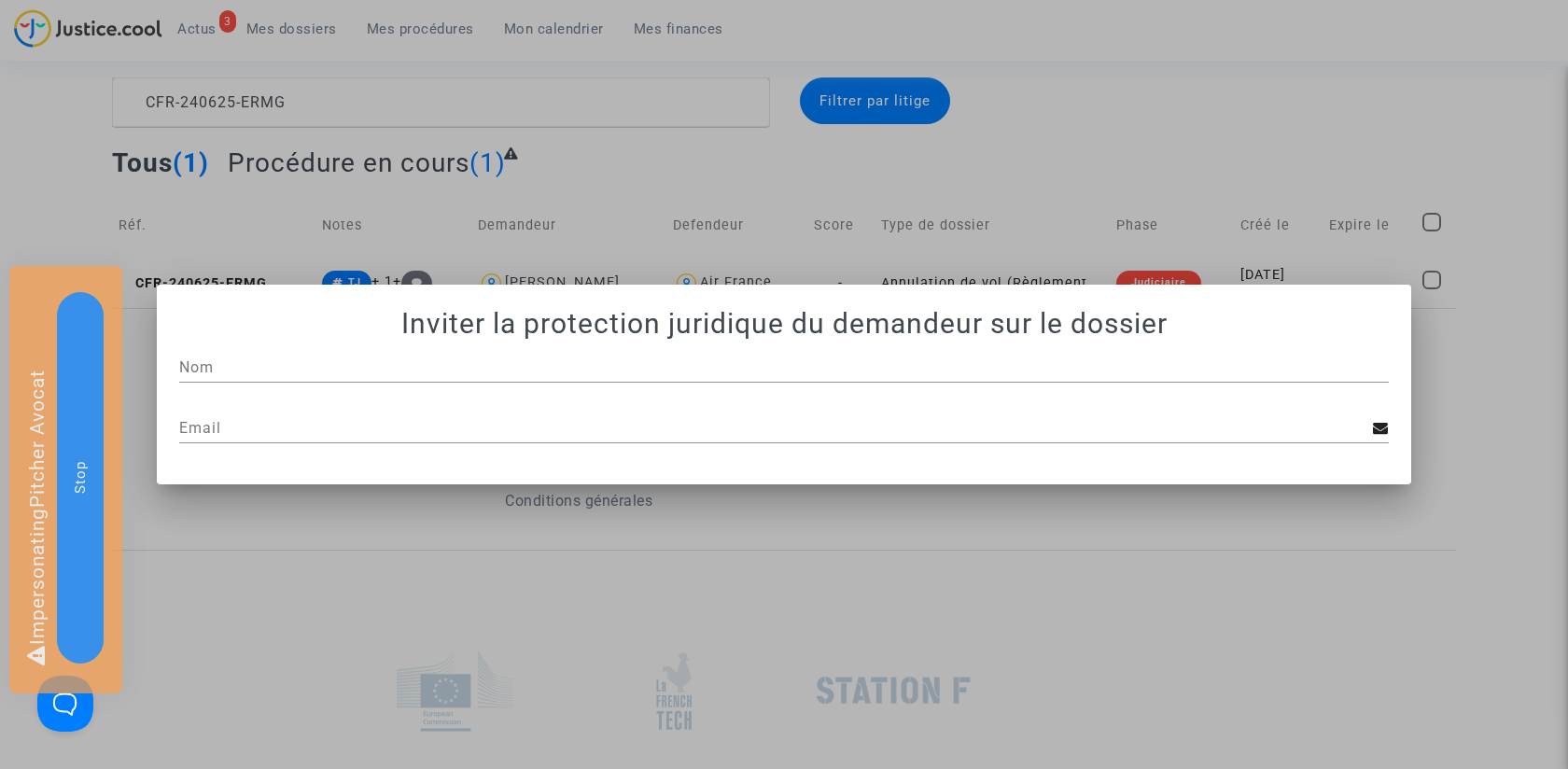
click at [691, 169] on div at bounding box center [784, 384] width 1568 height 769
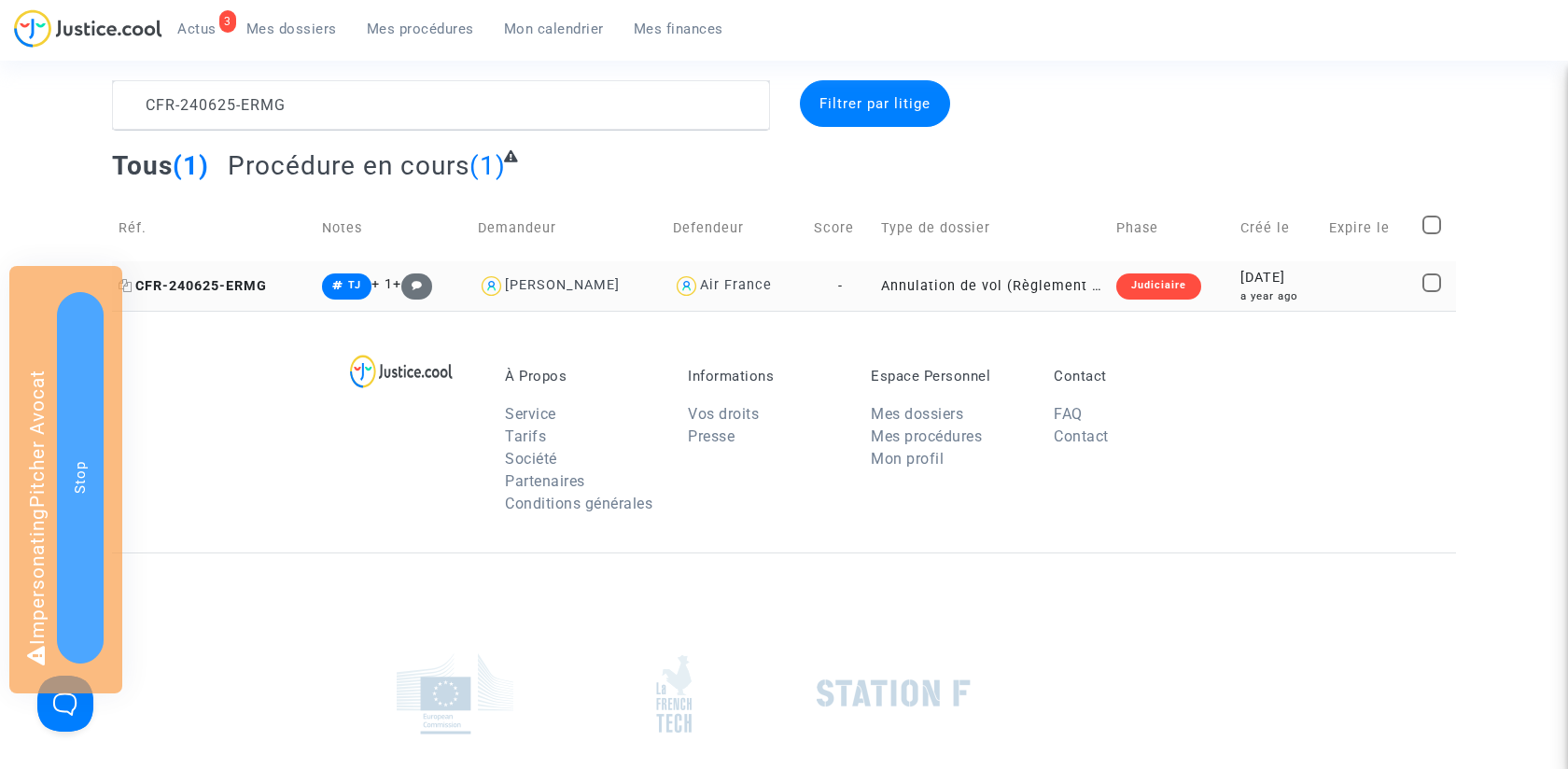
click at [239, 281] on span "CFR-240625-ERMG" at bounding box center [192, 286] width 148 height 16
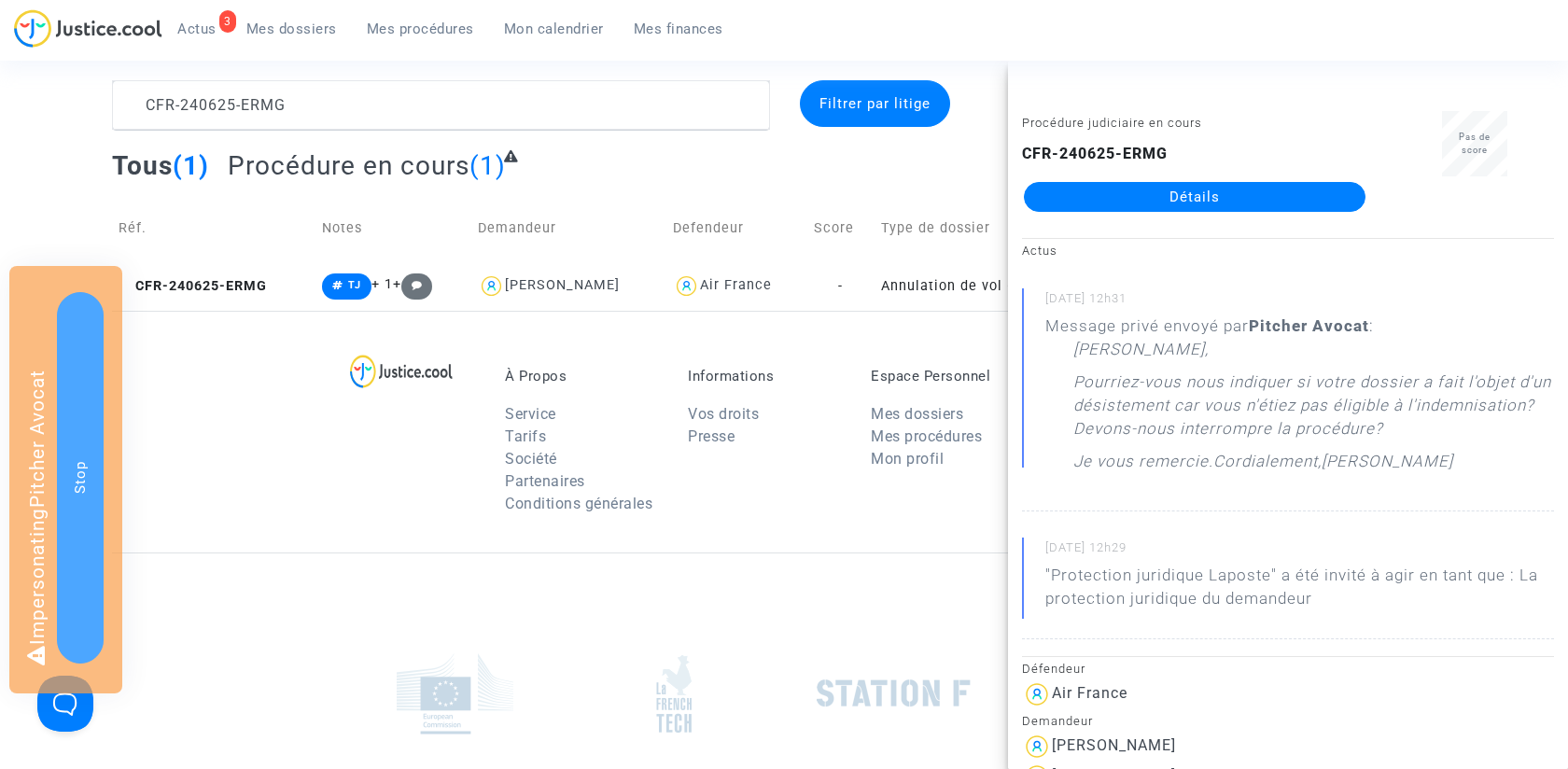
click at [1243, 197] on link "Détails" at bounding box center [1194, 196] width 341 height 30
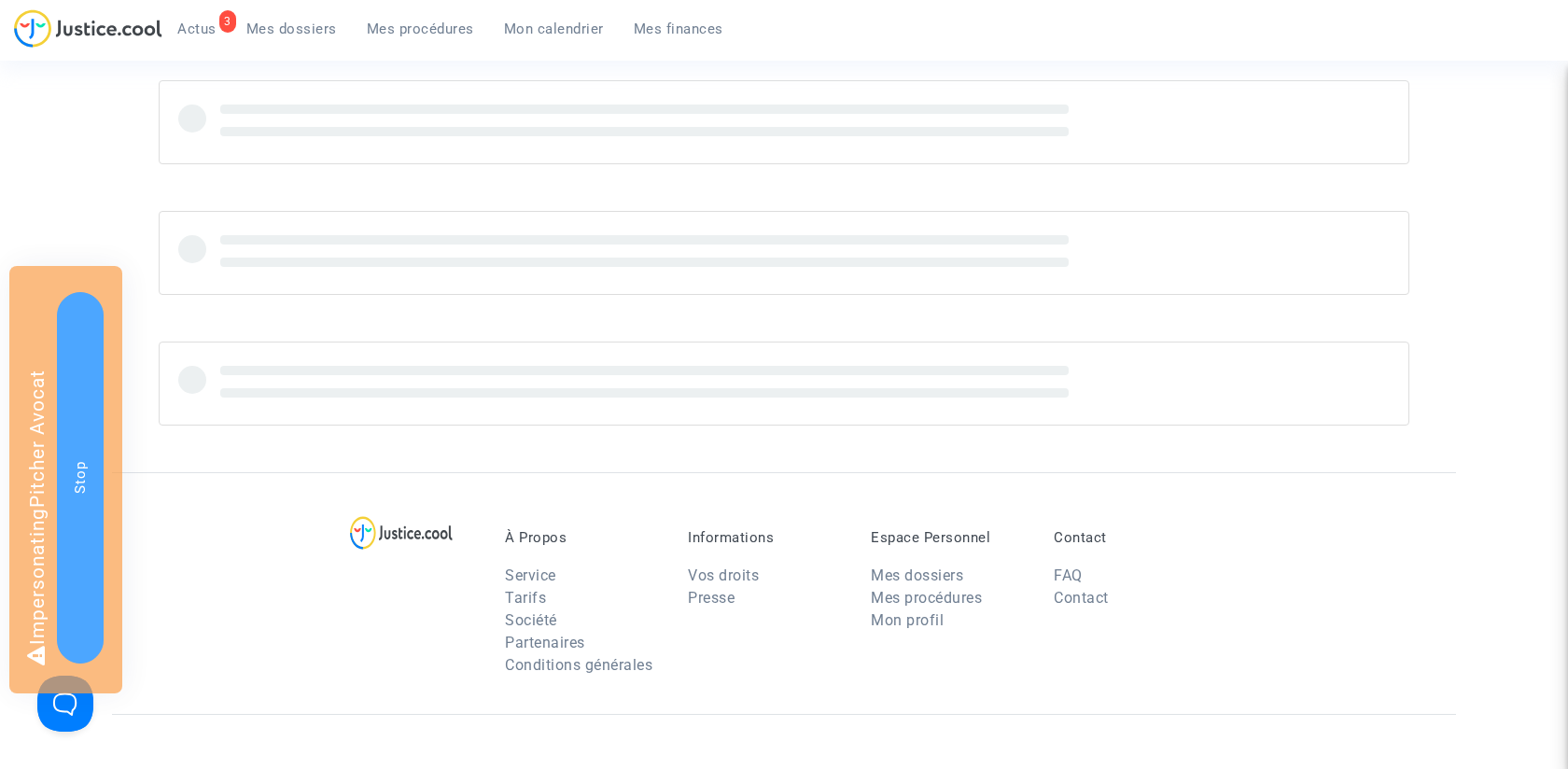
scroll to position [27, 0]
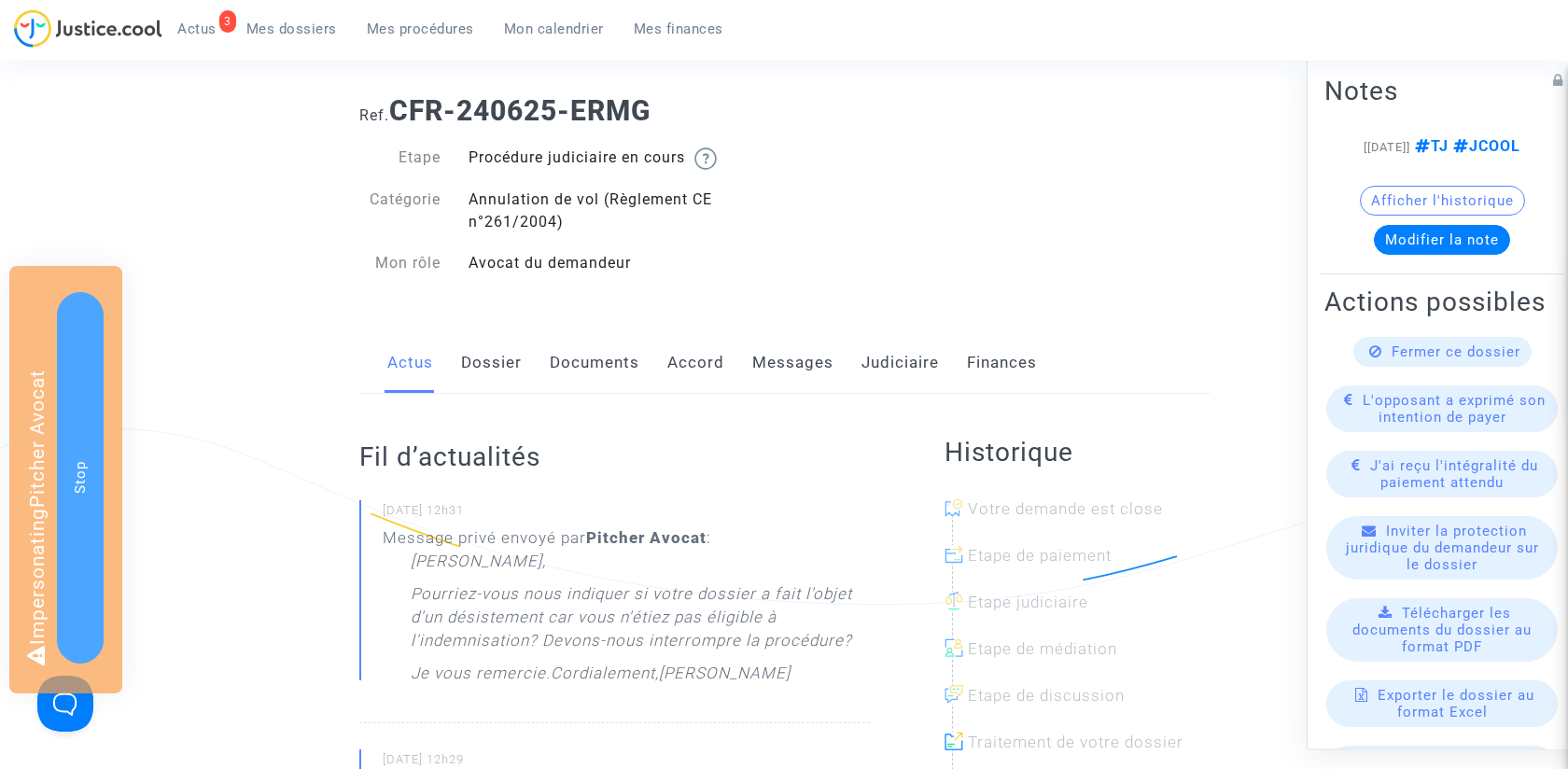
click at [816, 373] on link "Messages" at bounding box center [793, 363] width 81 height 61
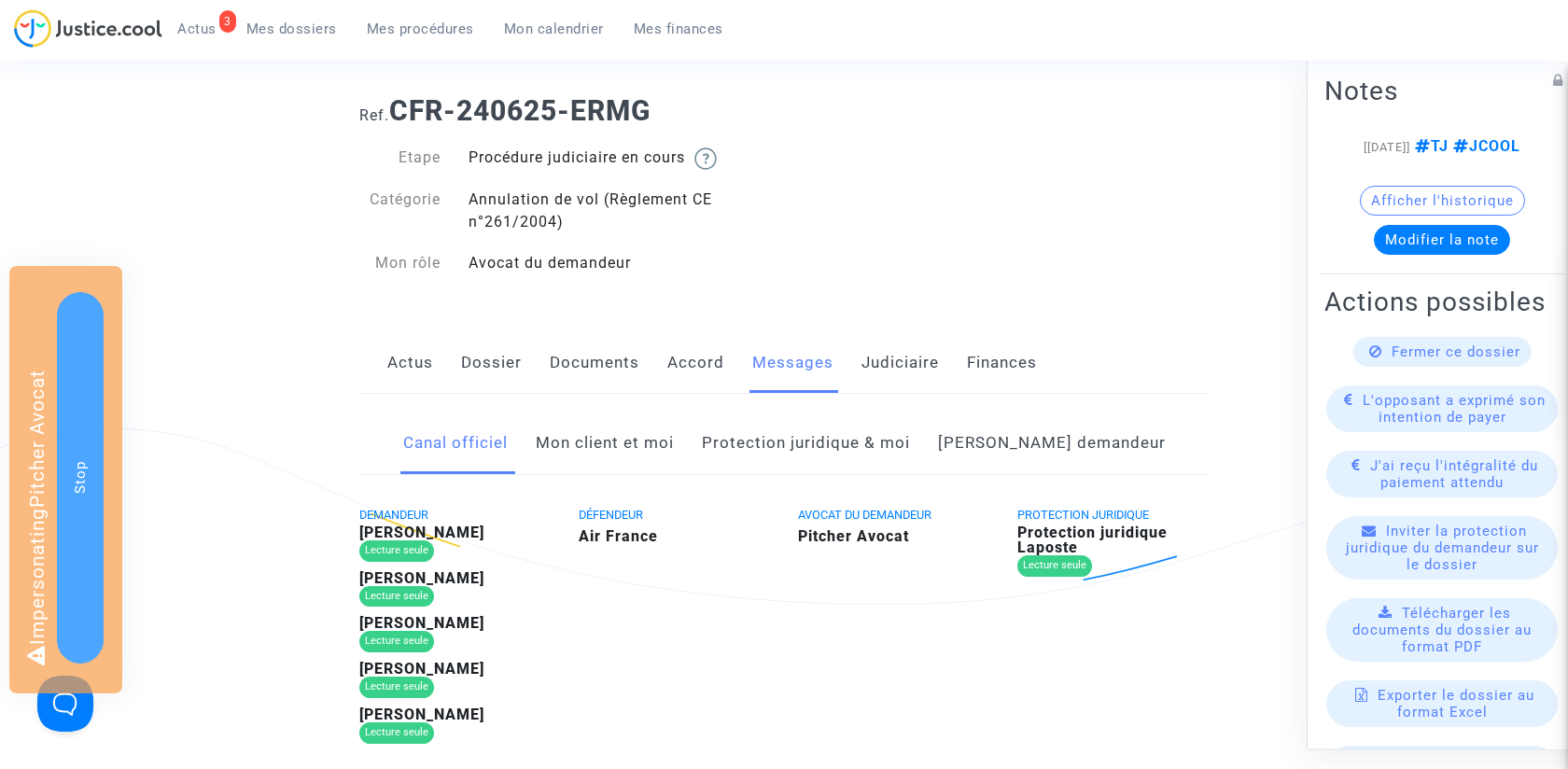
click at [1050, 444] on link "Côté demandeur" at bounding box center [1052, 444] width 228 height 61
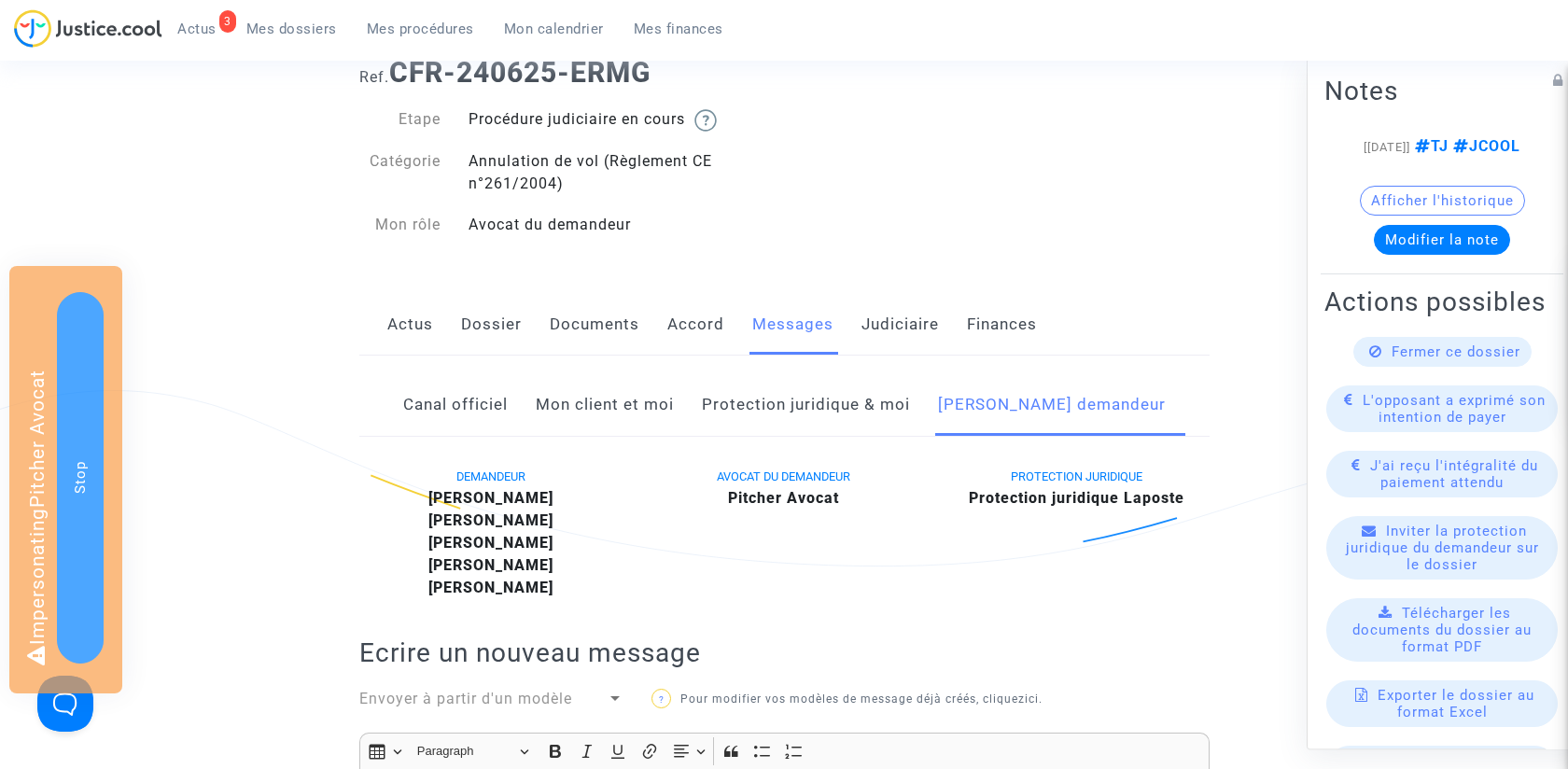
scroll to position [23, 0]
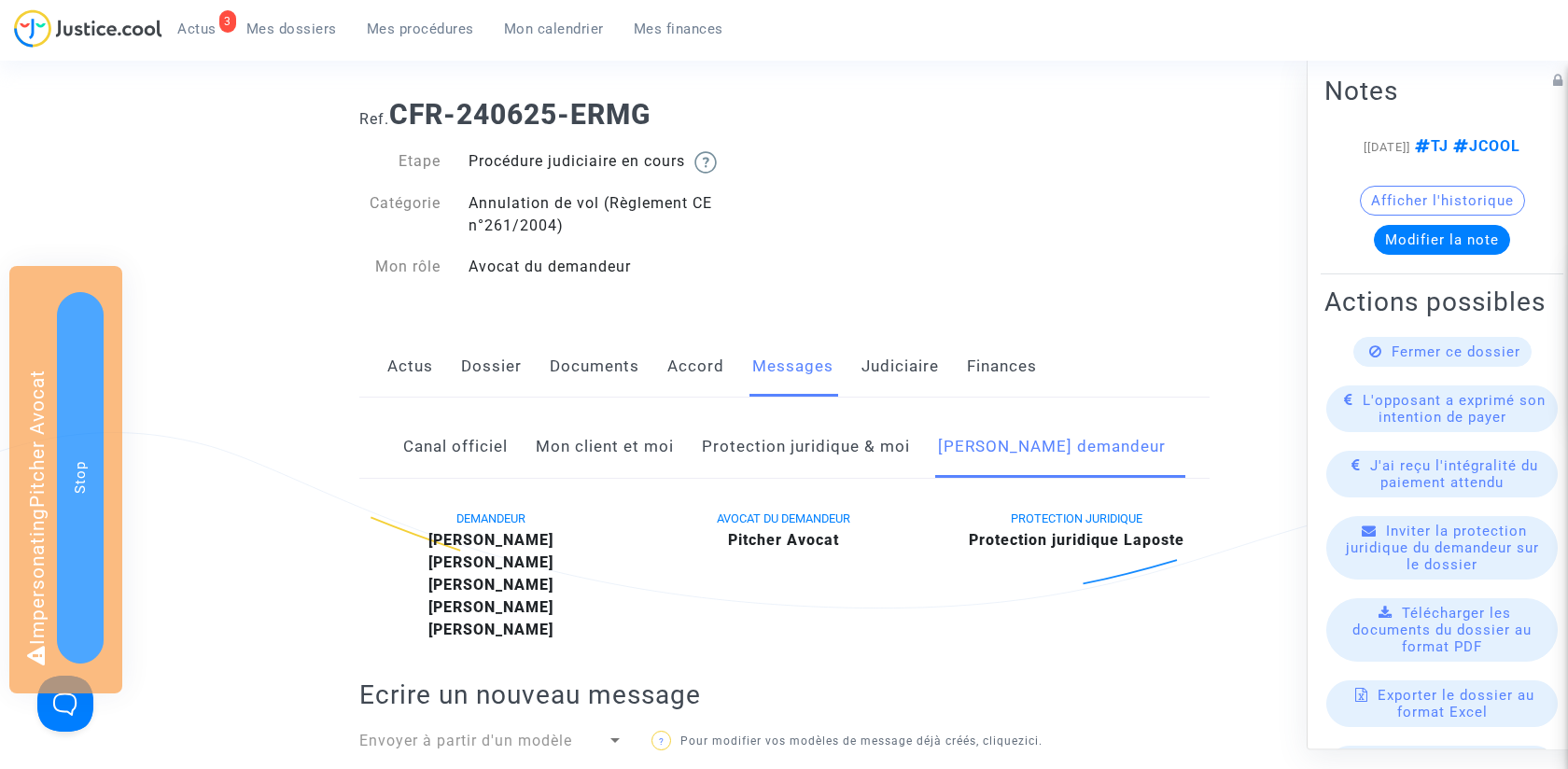
click at [511, 354] on link "Dossier" at bounding box center [490, 366] width 60 height 61
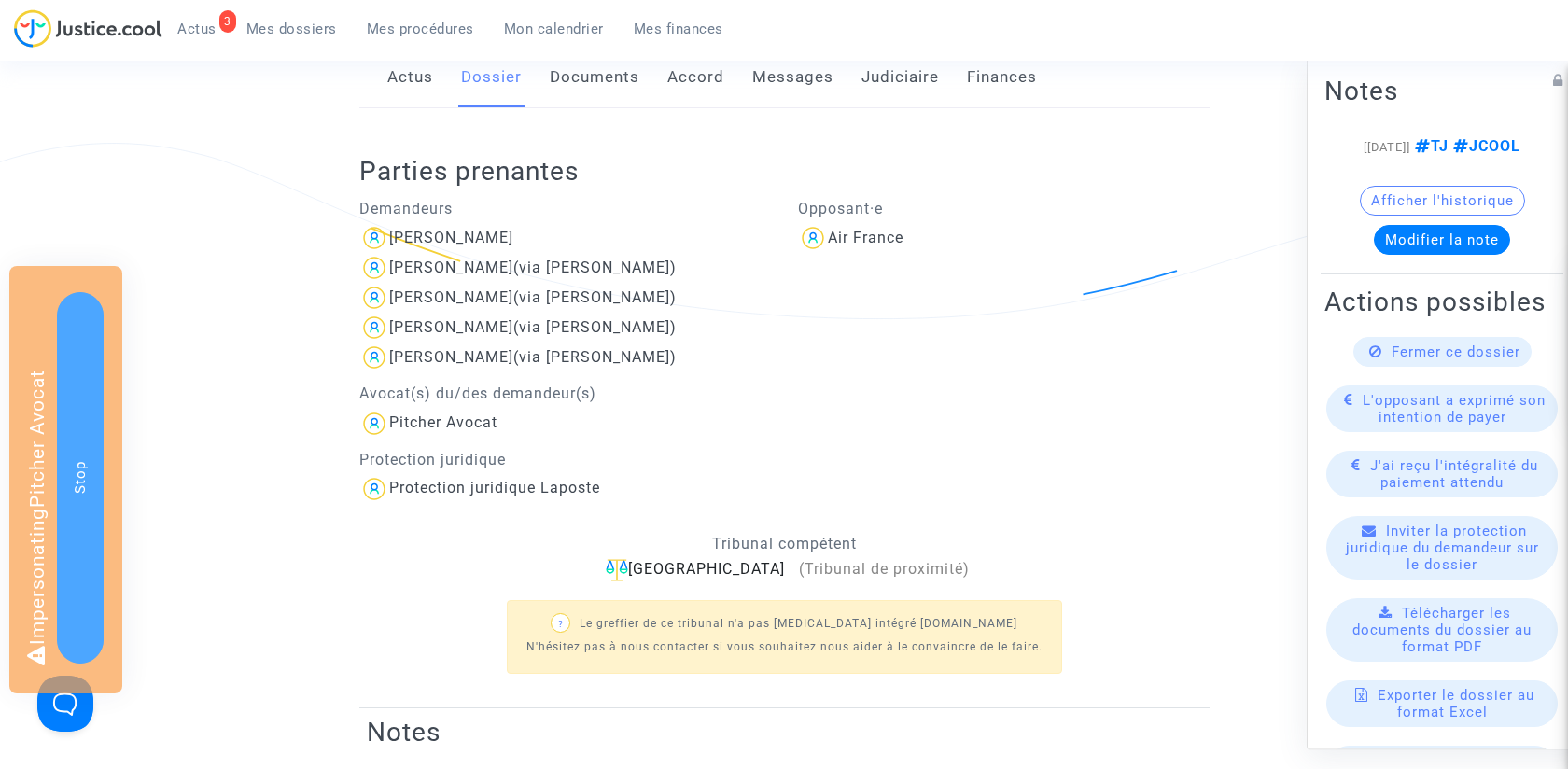
scroll to position [506, 0]
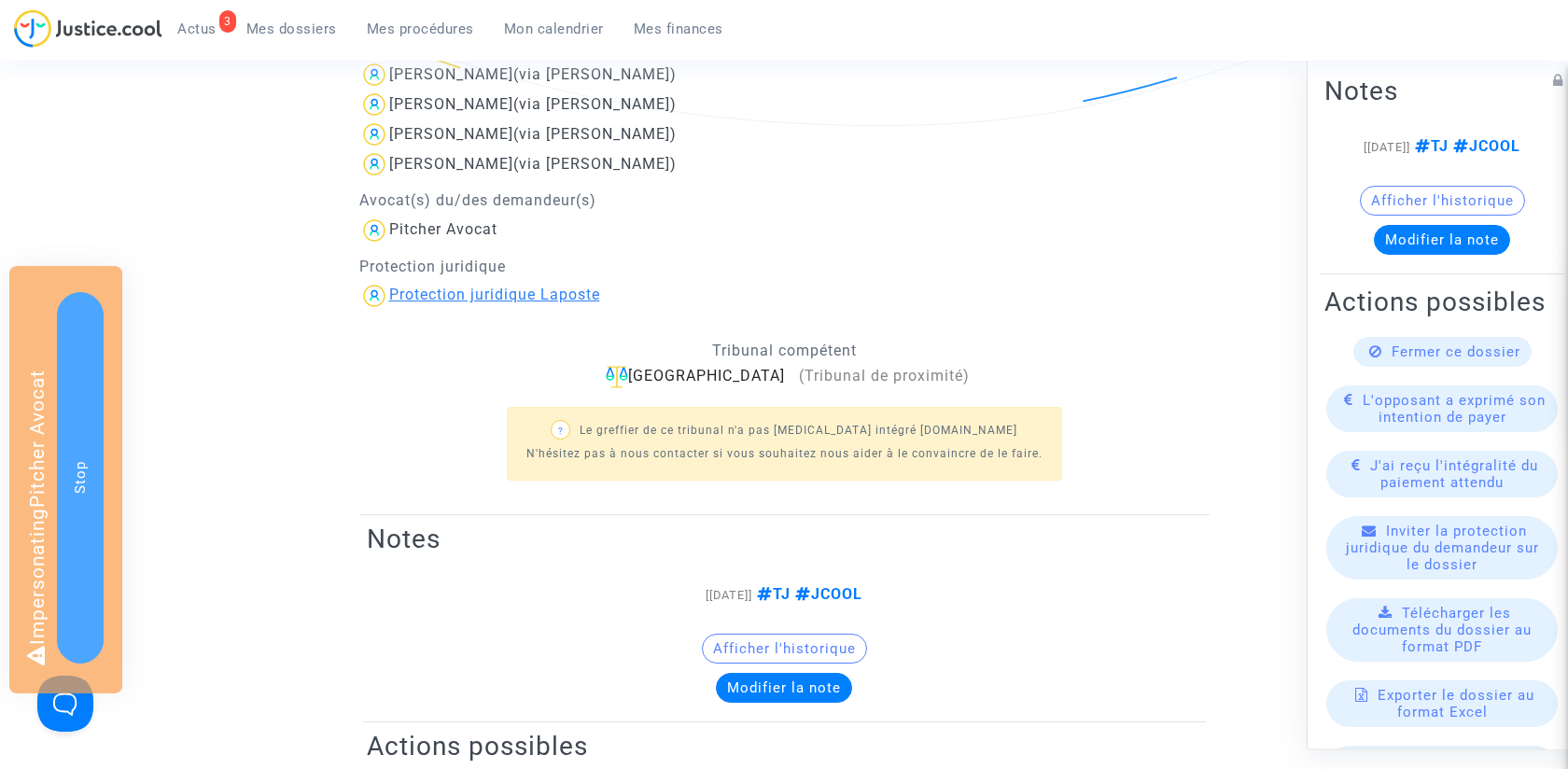
click at [527, 290] on div "Protection juridique Laposte" at bounding box center [494, 295] width 211 height 18
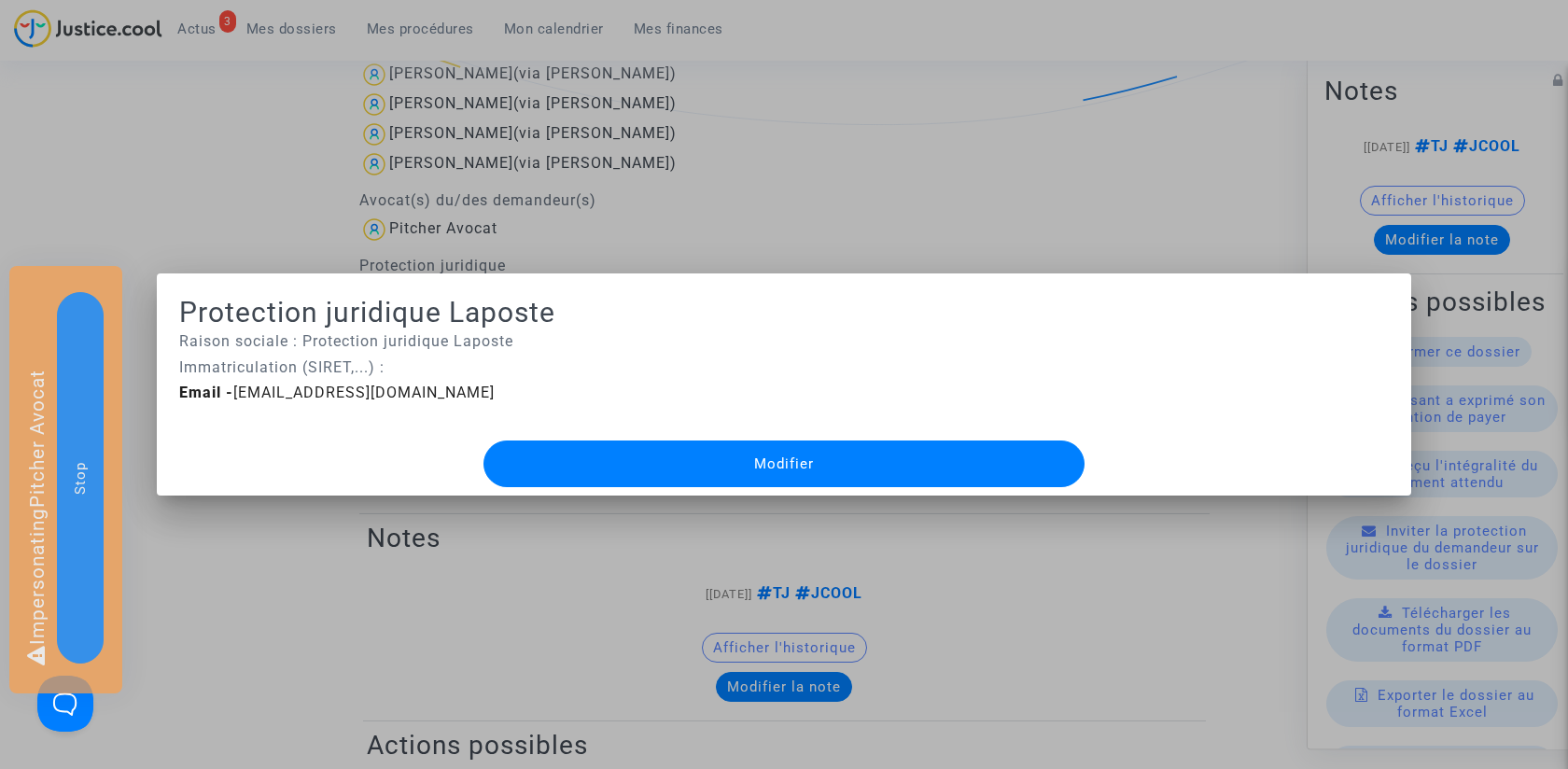
scroll to position [0, 0]
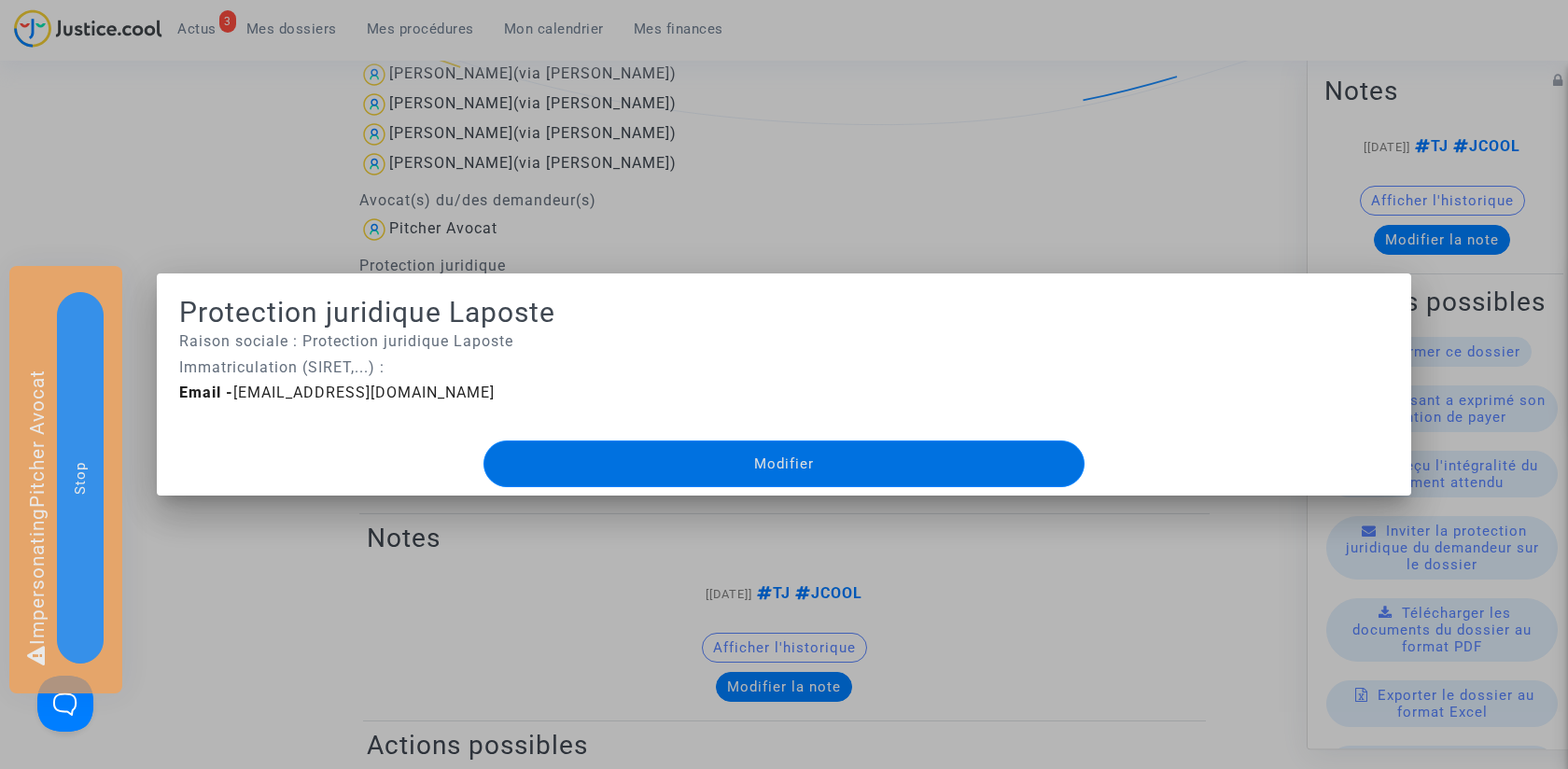
click at [803, 238] on div at bounding box center [784, 384] width 1568 height 769
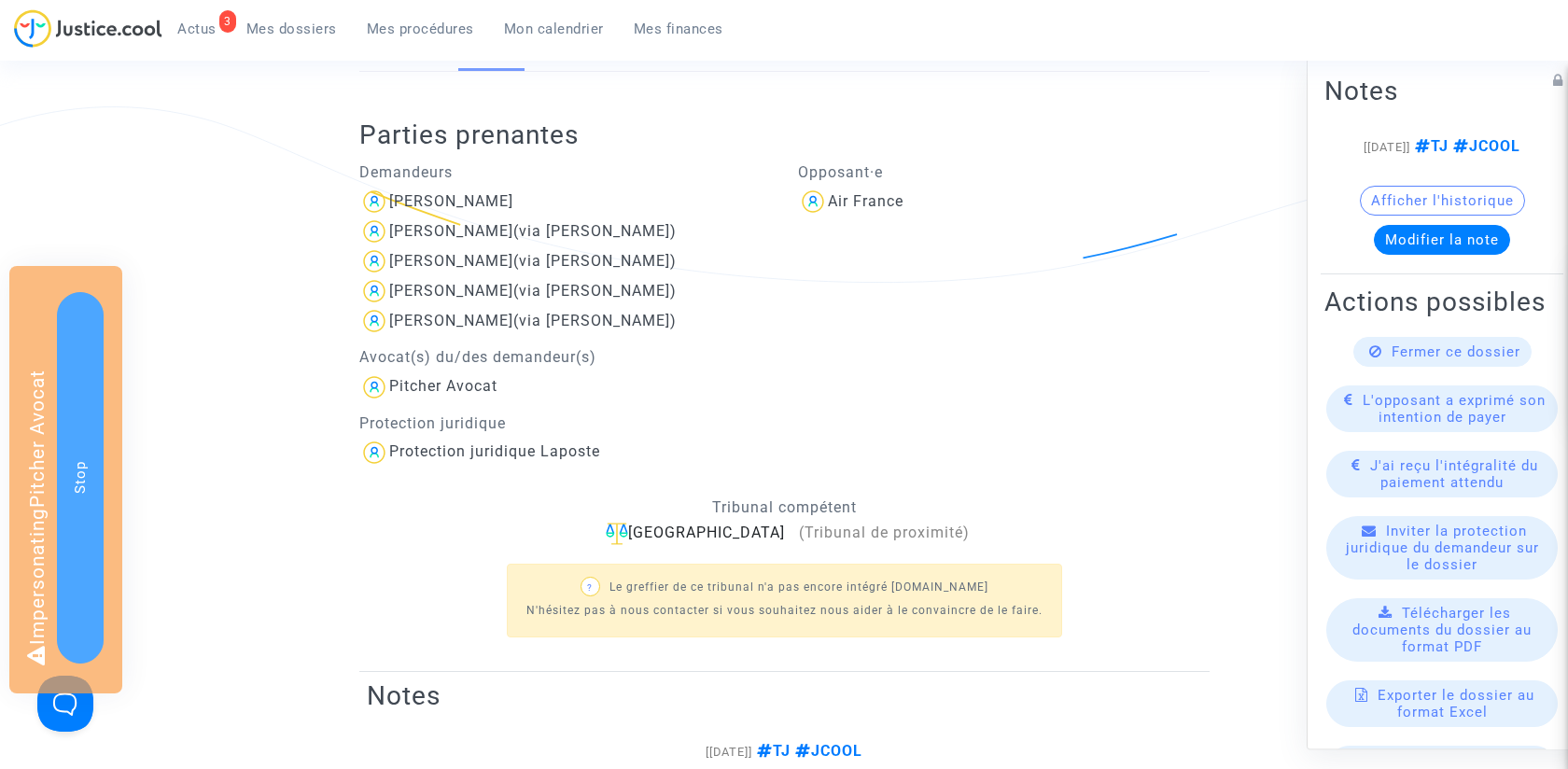
scroll to position [411, 0]
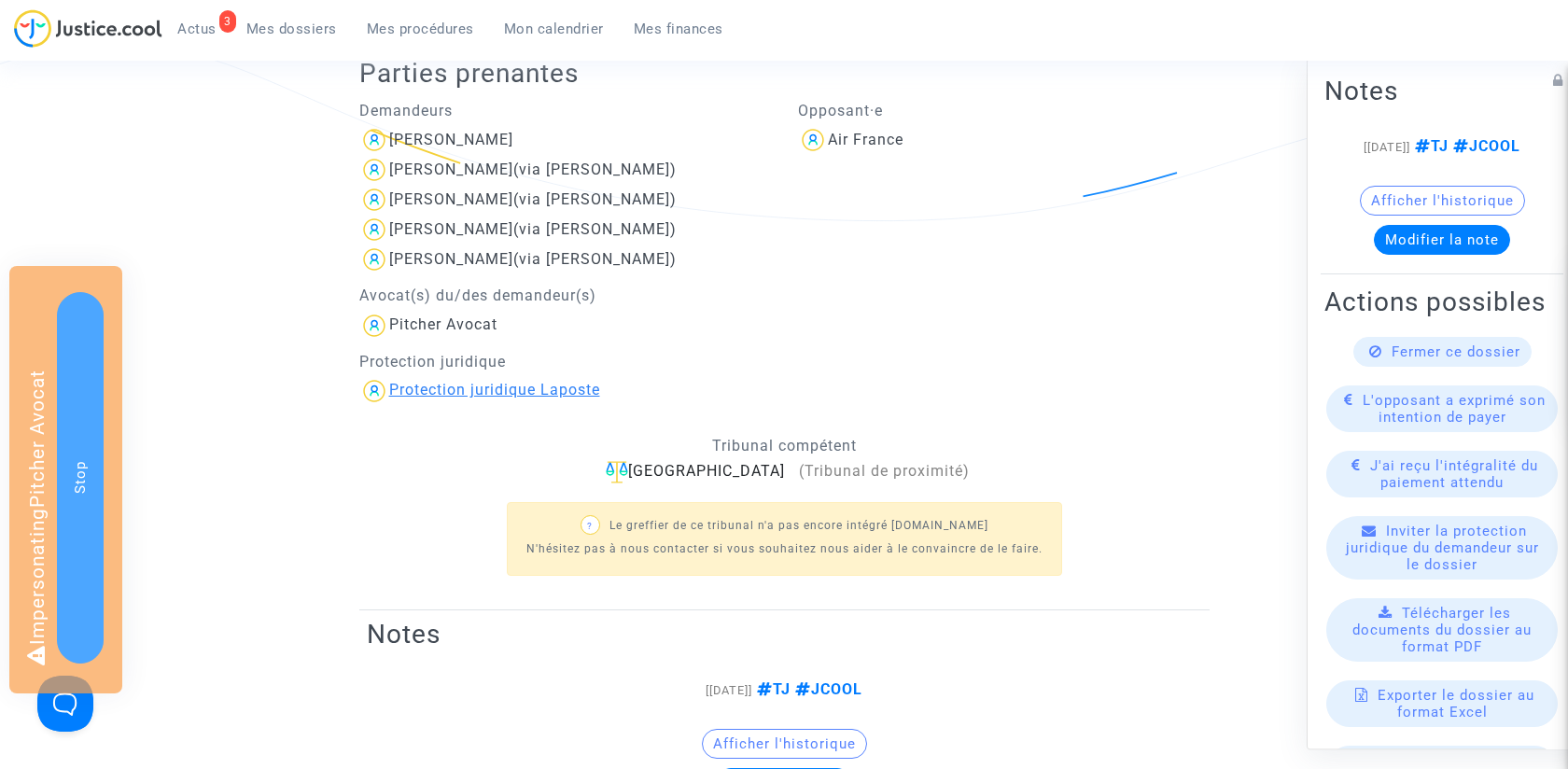
click at [476, 395] on div "Protection juridique Laposte" at bounding box center [494, 389] width 211 height 18
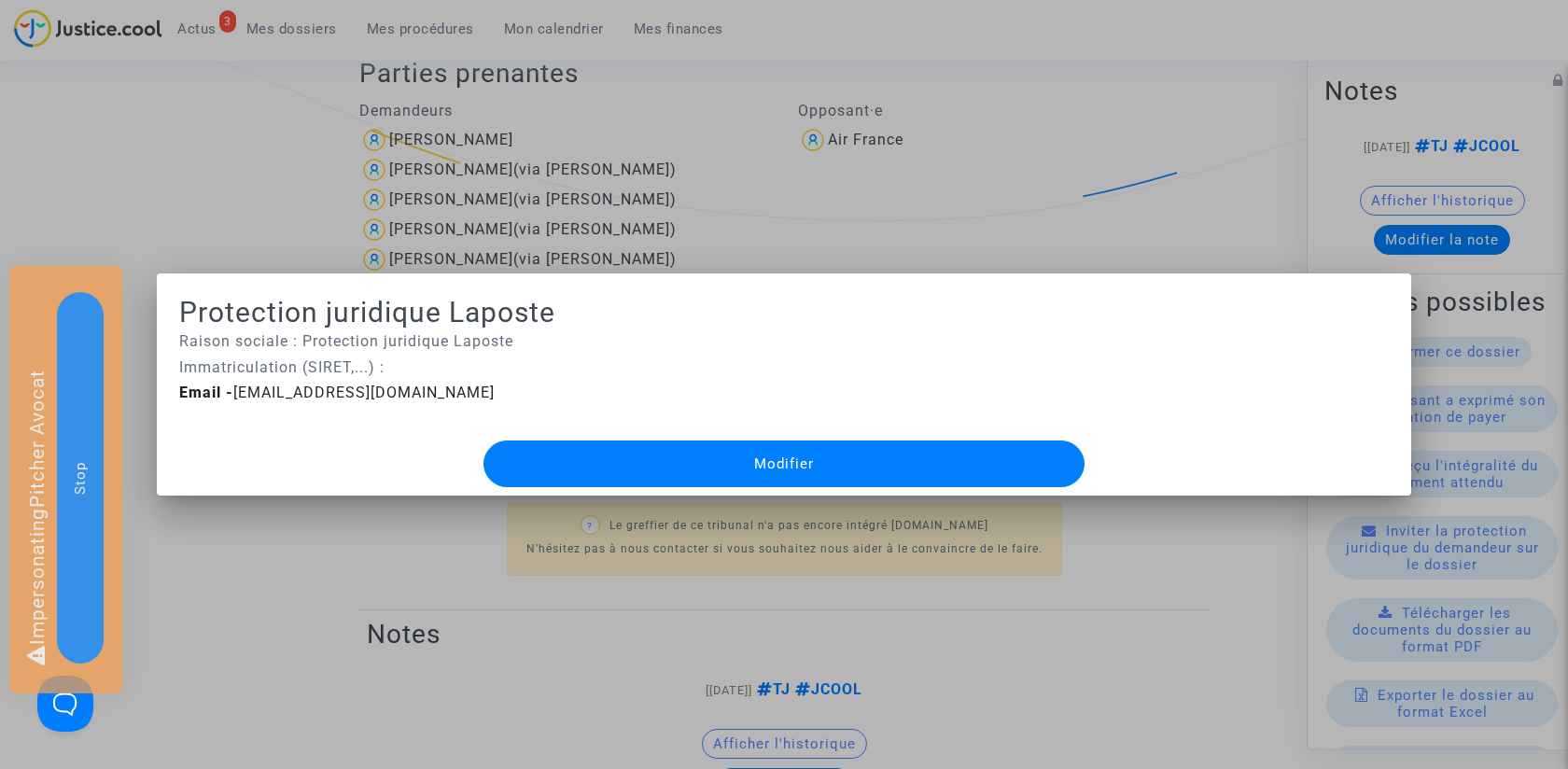
click at [611, 481] on button "Modifier" at bounding box center [784, 464] width 601 height 47
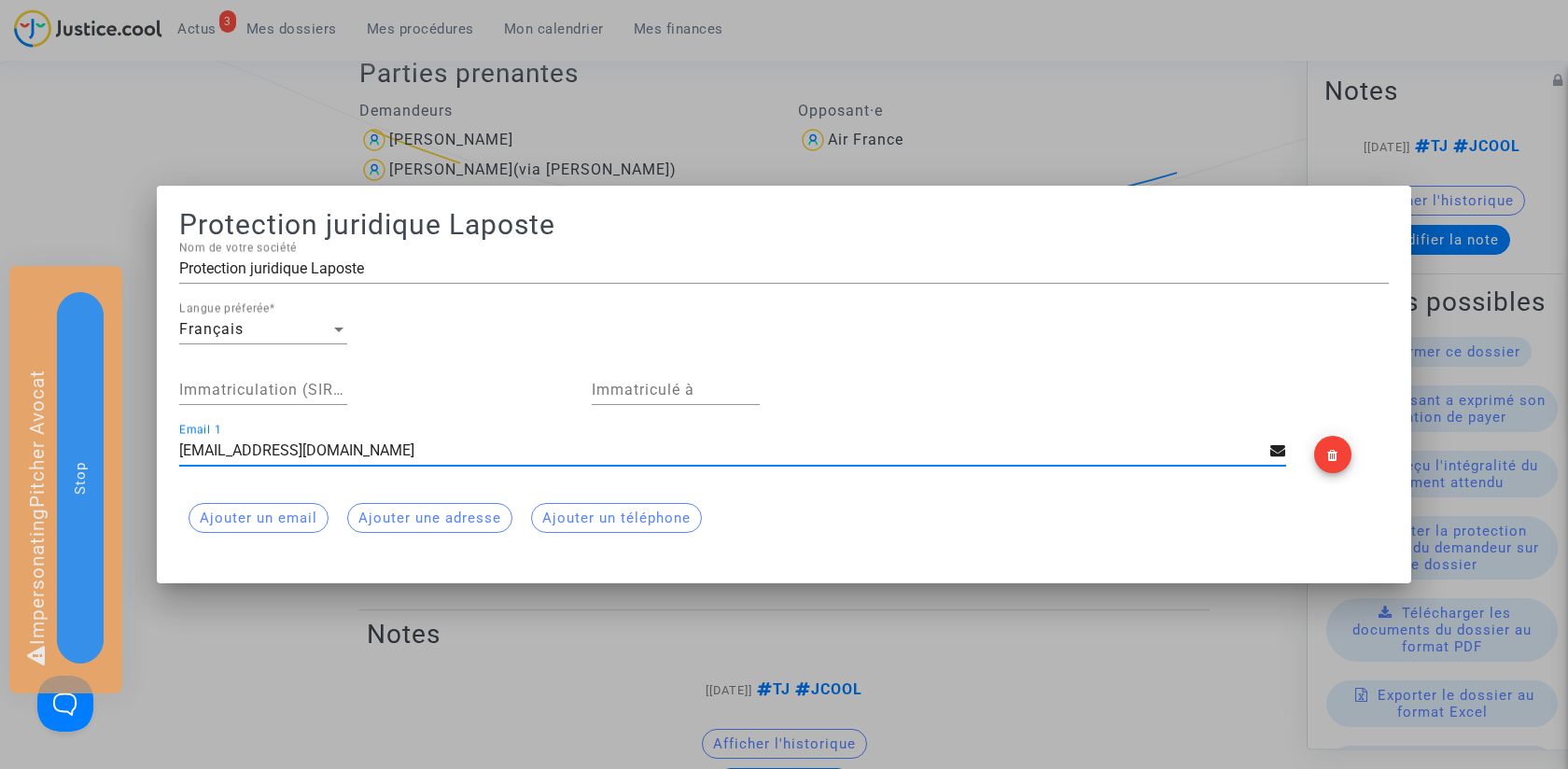
click at [174, 163] on div at bounding box center [784, 384] width 1568 height 769
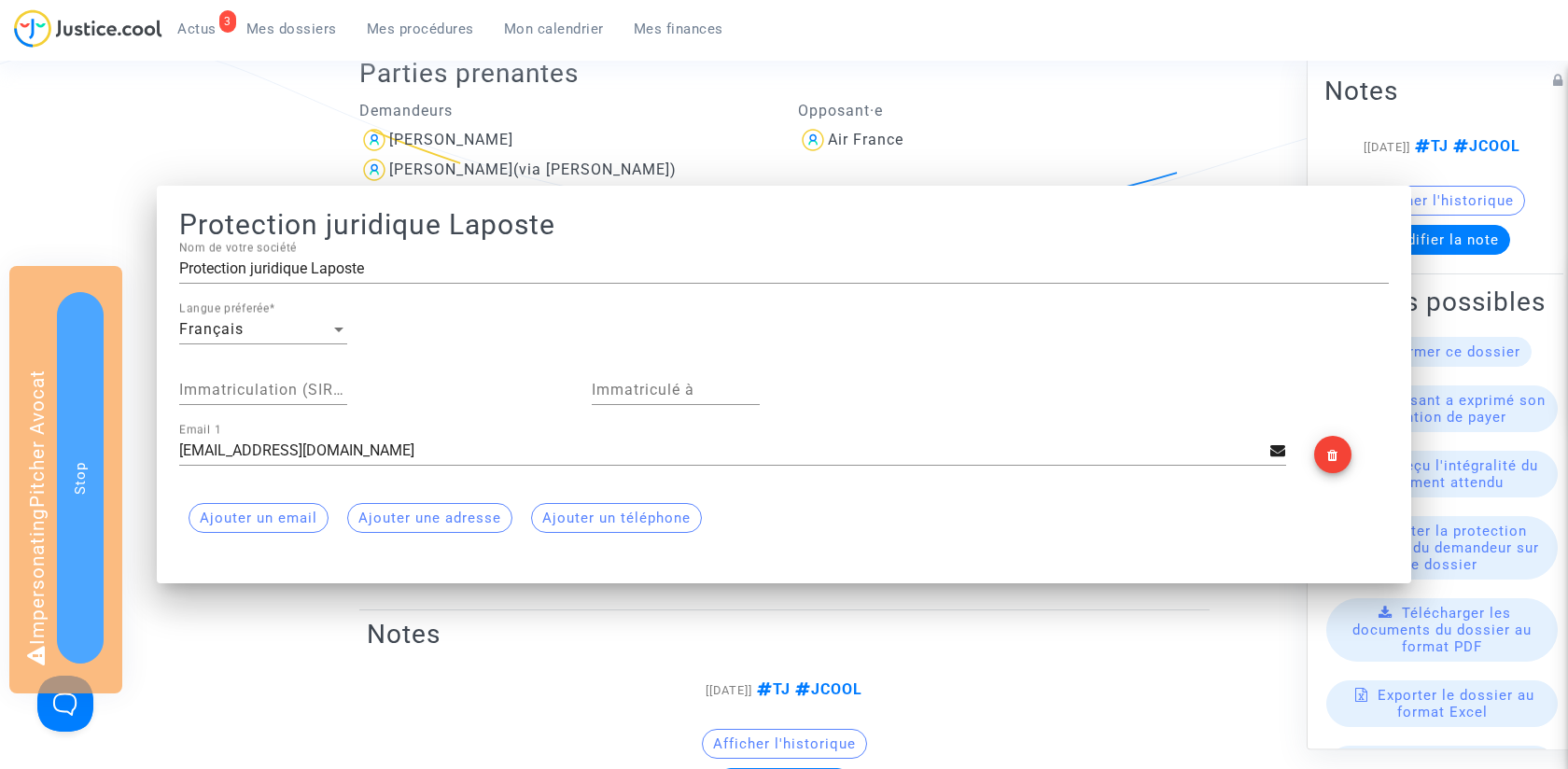
scroll to position [411, 0]
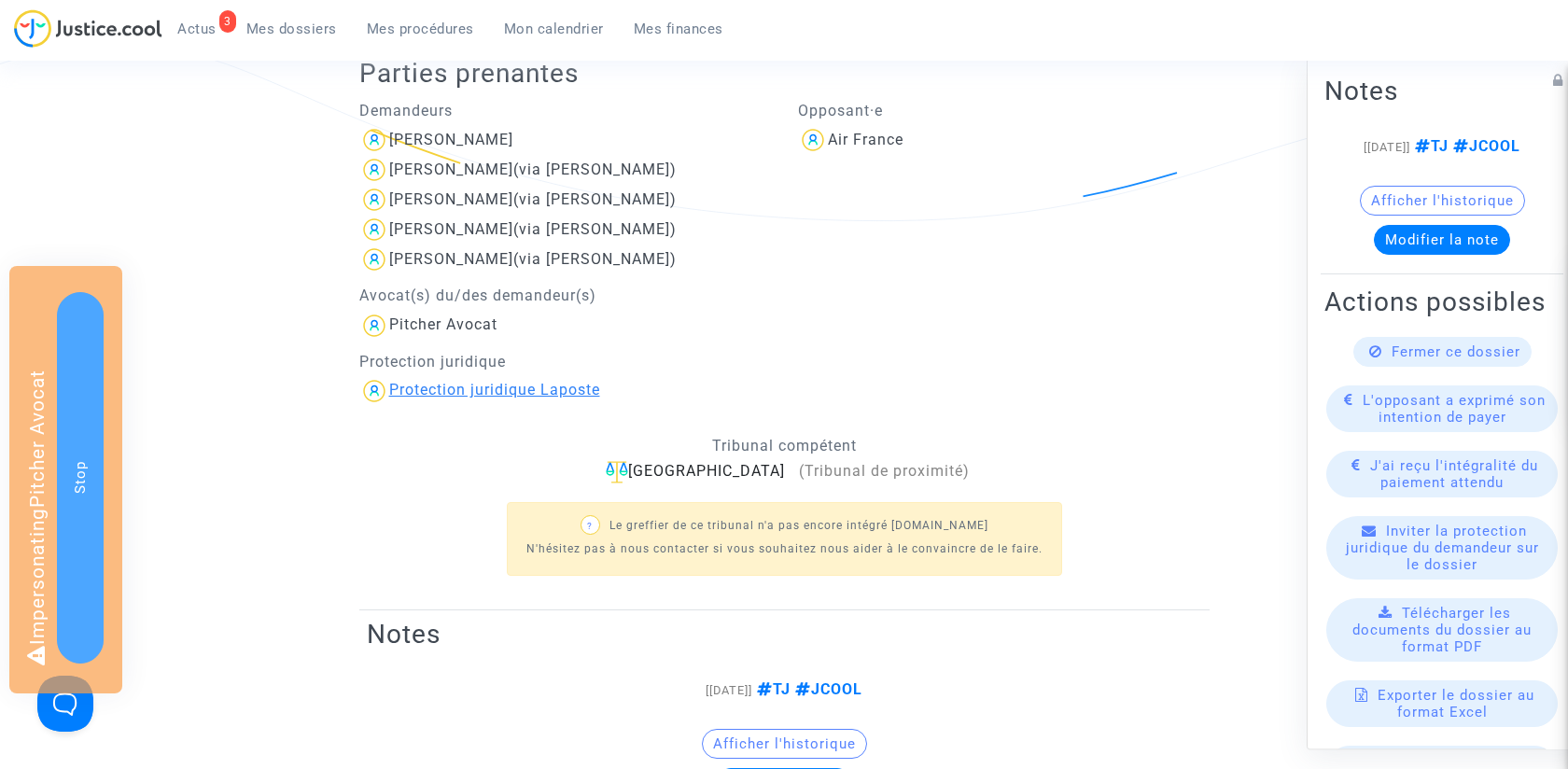
click at [513, 387] on div "Protection juridique Laposte" at bounding box center [494, 389] width 211 height 18
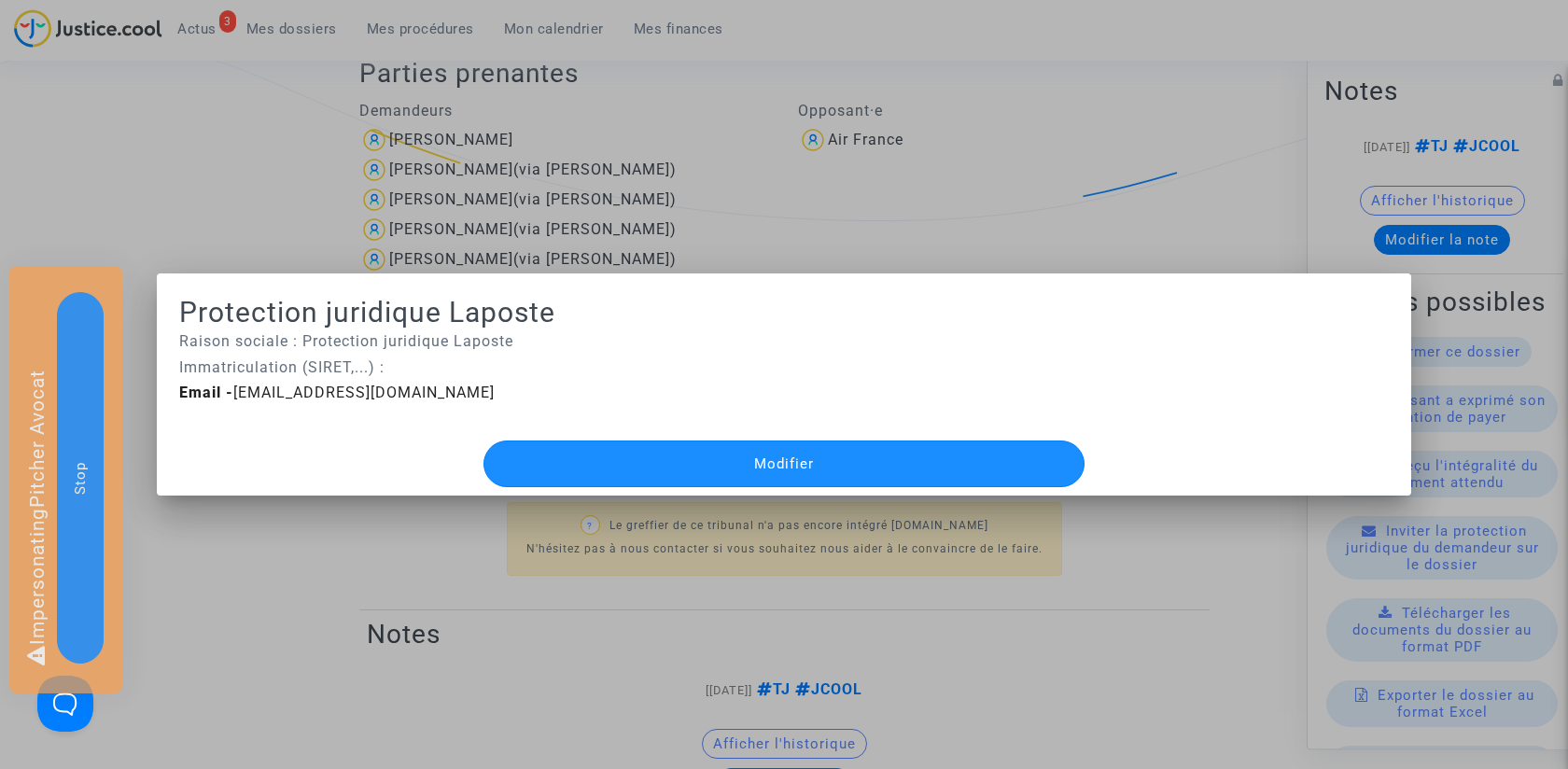
click at [580, 464] on button "Modifier" at bounding box center [784, 464] width 601 height 47
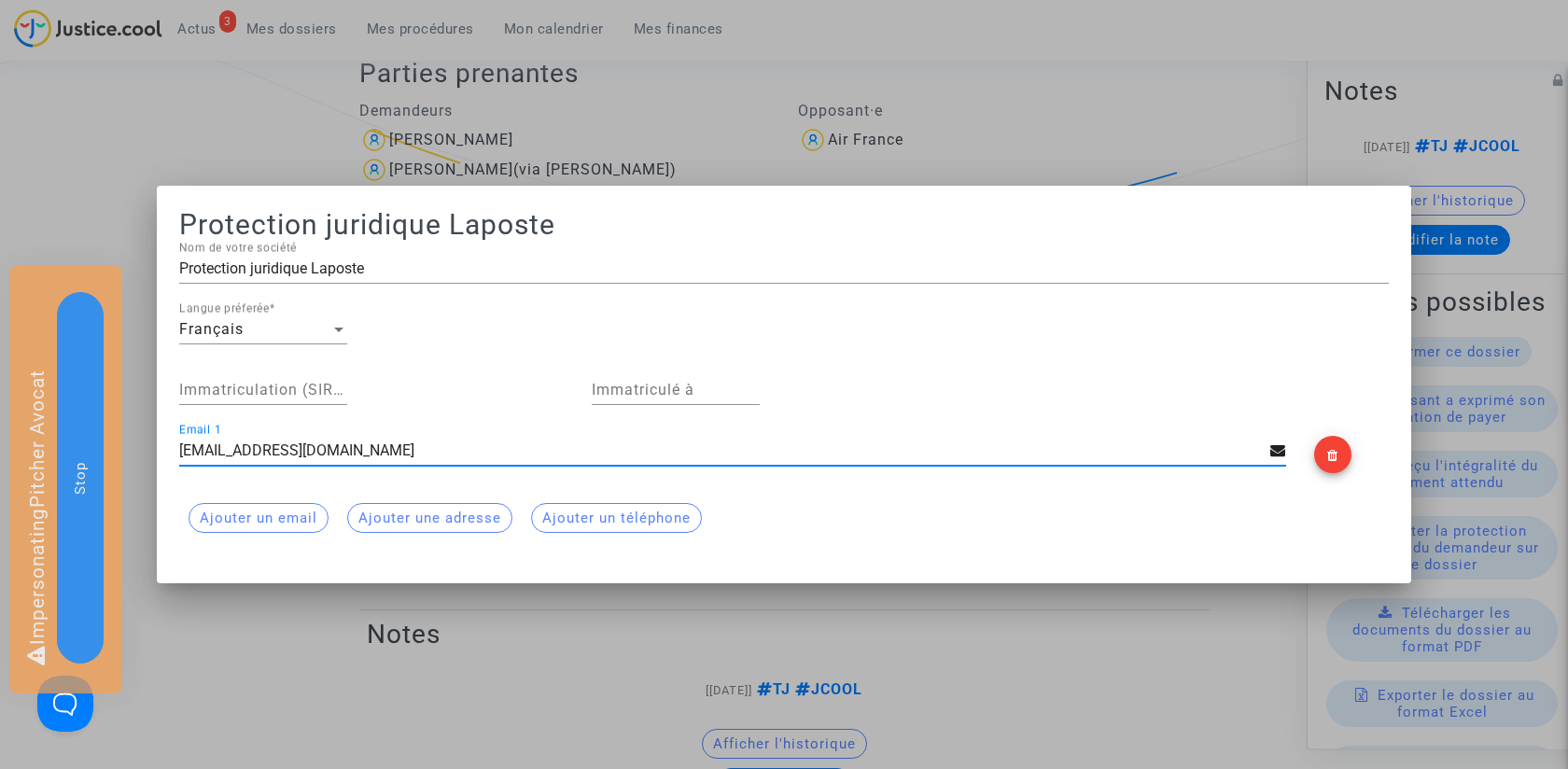
click at [481, 455] on input "[EMAIL_ADDRESS][DOMAIN_NAME]" at bounding box center [724, 451] width 1091 height 17
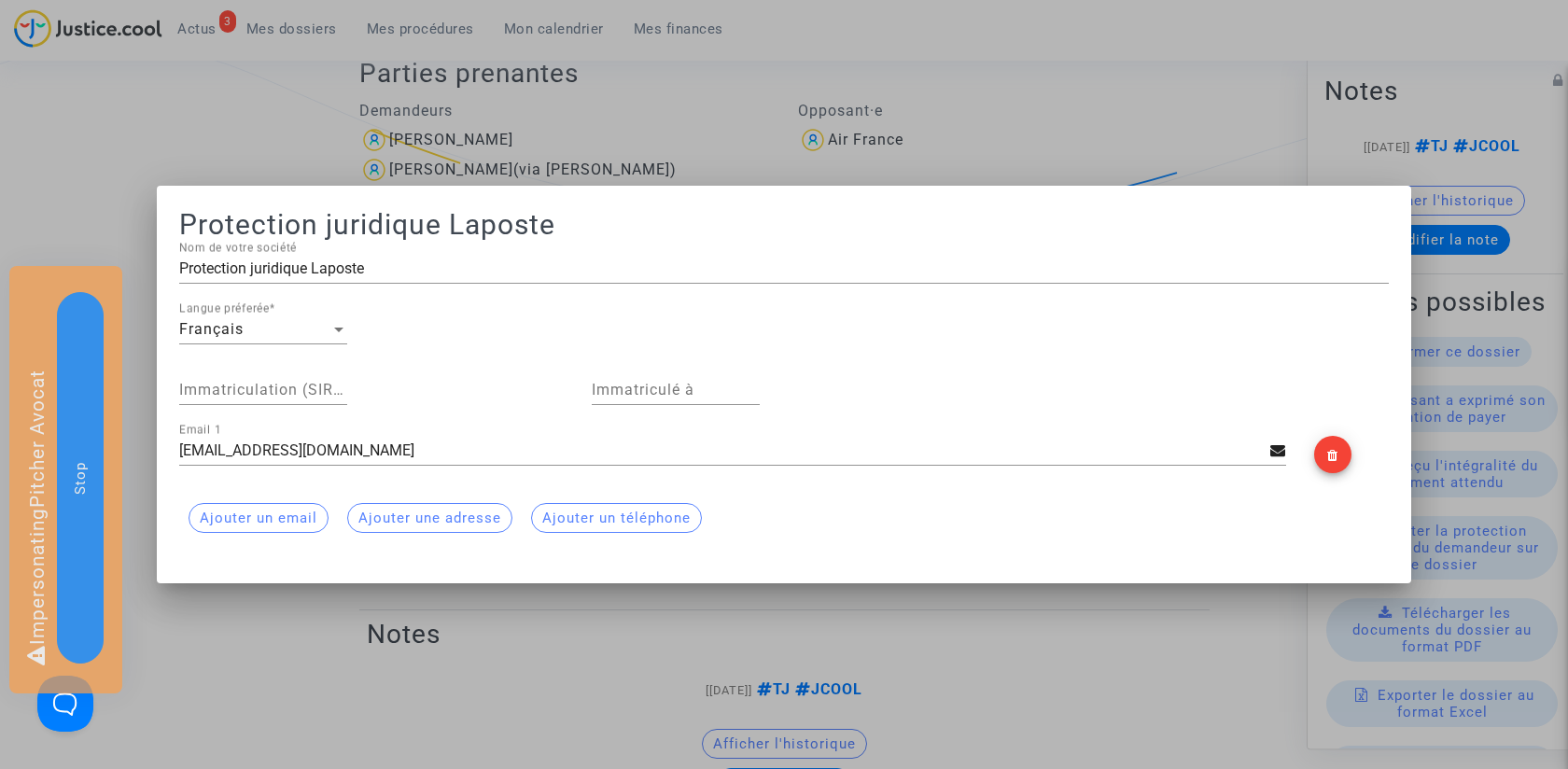
click at [1347, 526] on div "Ajouter un email Ajouter une adresse Ajouter un téléphone" at bounding box center [783, 517] width 1209 height 49
click at [493, 455] on input "manon.canevet@protectionjuridique.fr" at bounding box center [724, 451] width 1091 height 17
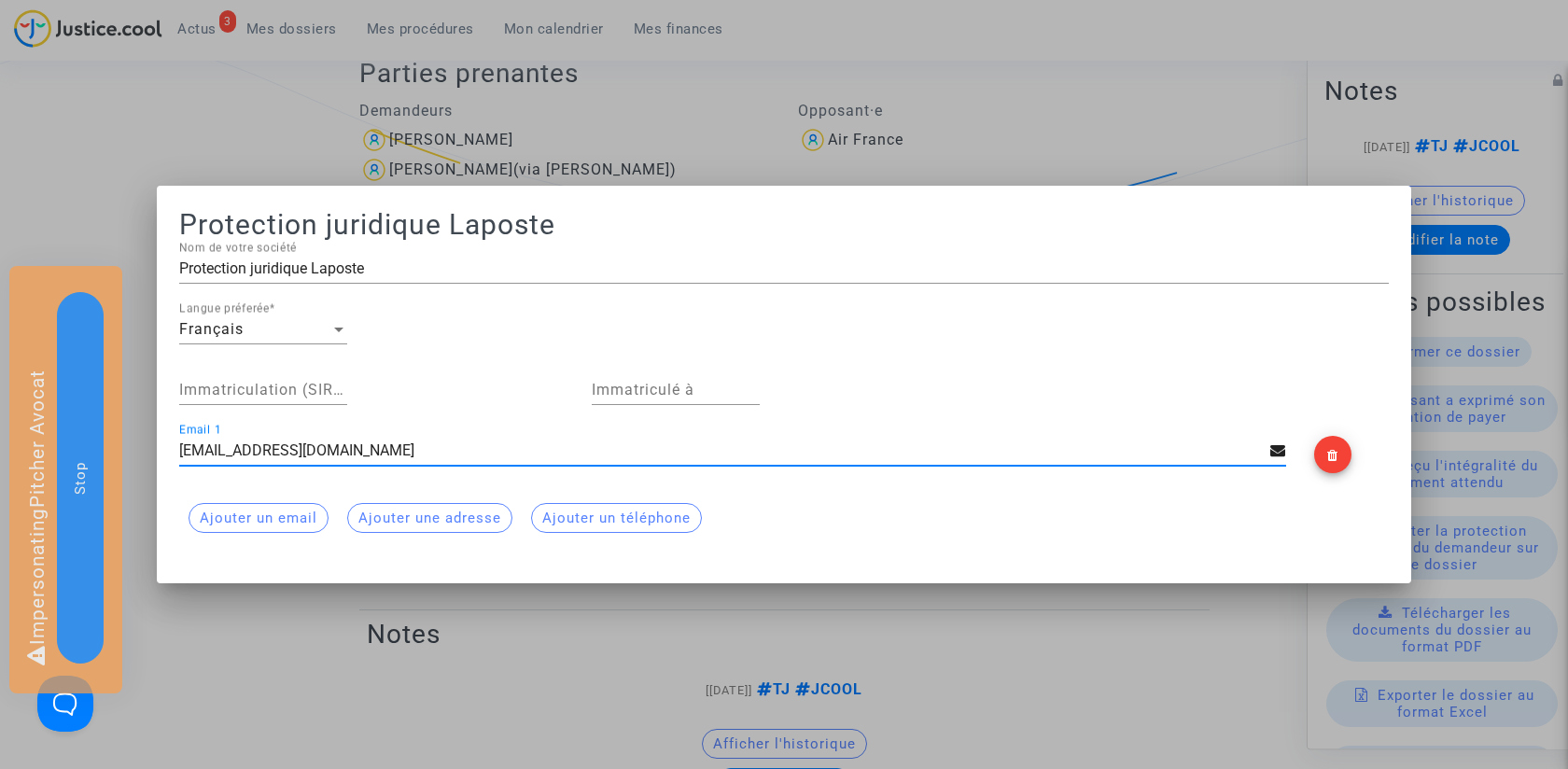
click at [493, 455] on input "[EMAIL_ADDRESS][DOMAIN_NAME]" at bounding box center [724, 451] width 1091 height 17
type input "[EMAIL_ADDRESS][DOMAIN_NAME]"
click at [243, 515] on button "Ajouter un email" at bounding box center [258, 517] width 140 height 30
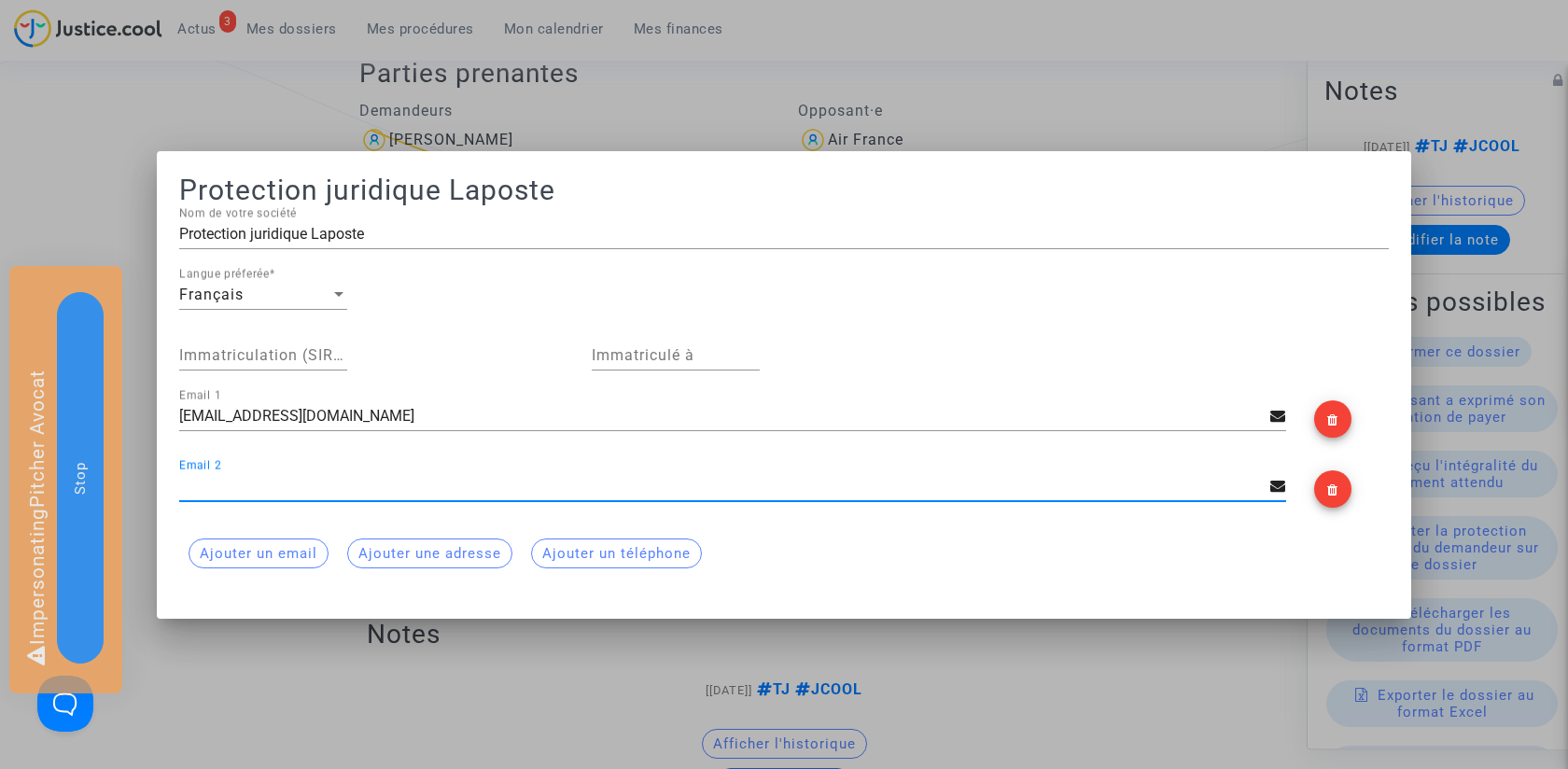
click at [272, 493] on input "Email 2" at bounding box center [724, 487] width 1091 height 17
type input "manon.canevet@protectionjuridique.fr"
click at [600, 428] on div "declaration.sinistre@protectionjuridique.fr Email 1" at bounding box center [724, 410] width 1091 height 42
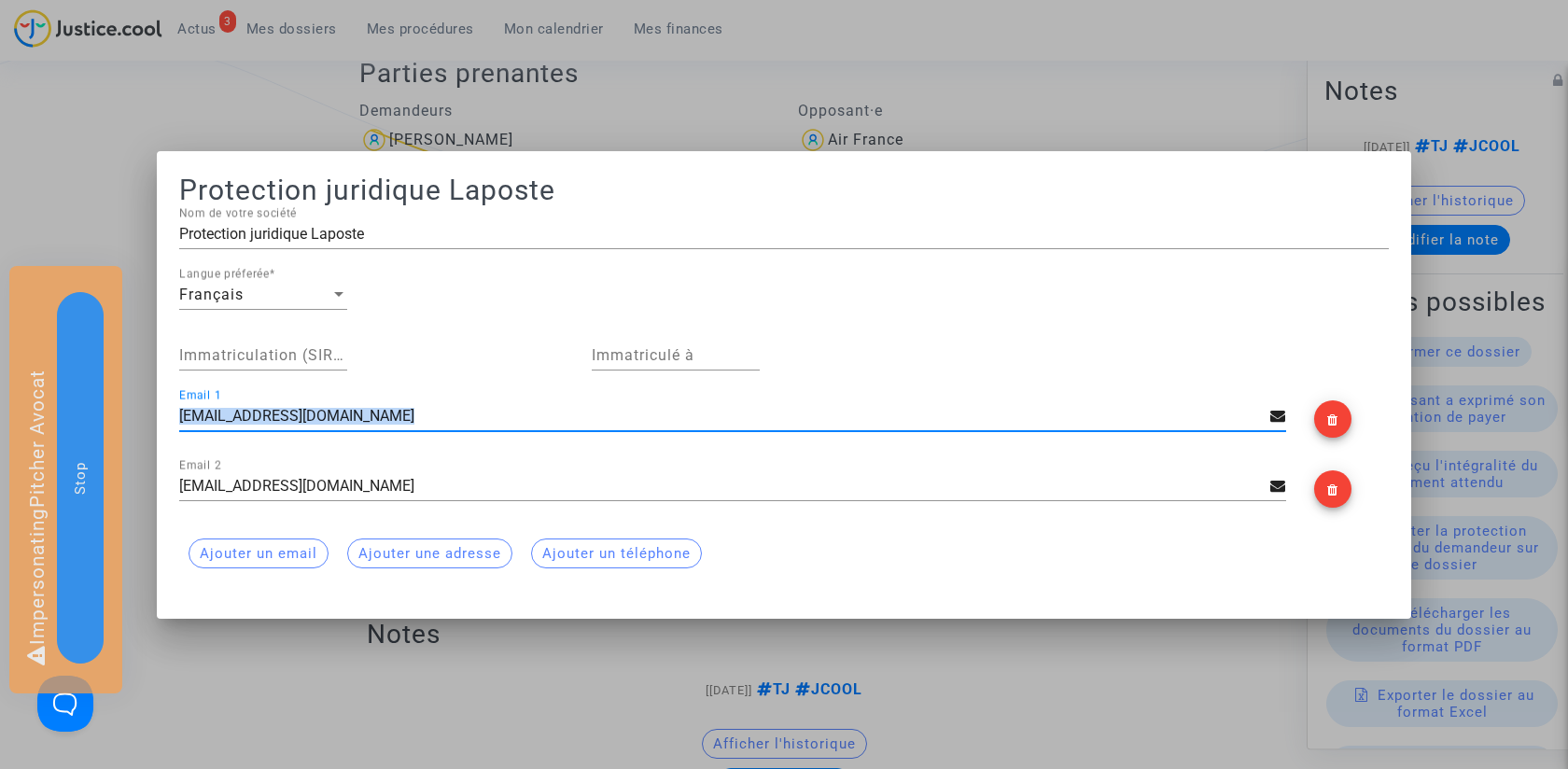
click at [600, 428] on div "declaration.sinistre@protectionjuridique.fr Email 1" at bounding box center [724, 410] width 1091 height 42
click at [594, 413] on input "[EMAIL_ADDRESS][DOMAIN_NAME]" at bounding box center [724, 417] width 1091 height 17
click at [592, 417] on input "[EMAIL_ADDRESS][DOMAIN_NAME]" at bounding box center [724, 417] width 1091 height 17
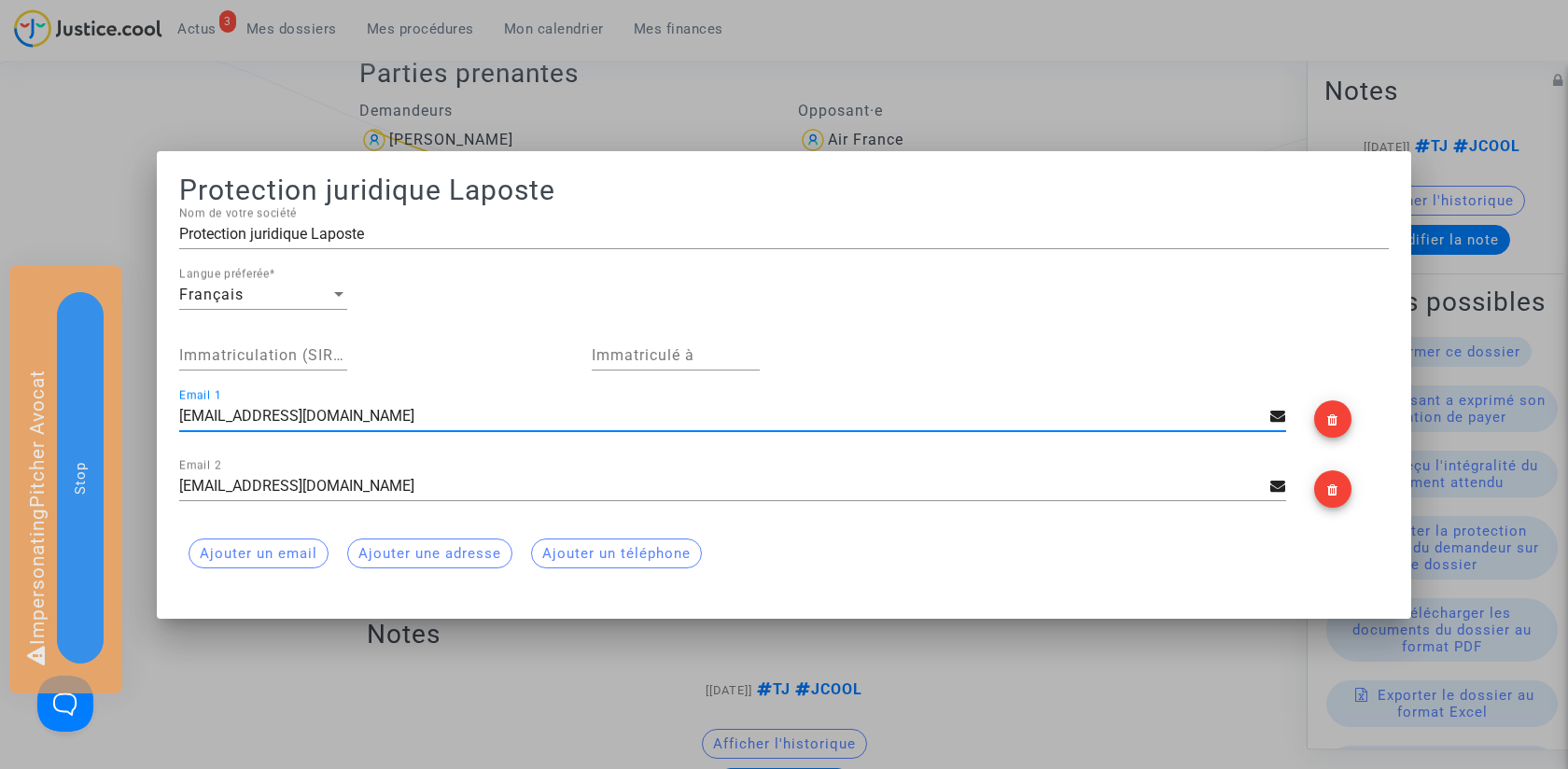
click at [592, 417] on input "[EMAIL_ADDRESS][DOMAIN_NAME]" at bounding box center [724, 417] width 1091 height 17
click at [1339, 420] on mat-icon at bounding box center [1332, 420] width 22 height 22
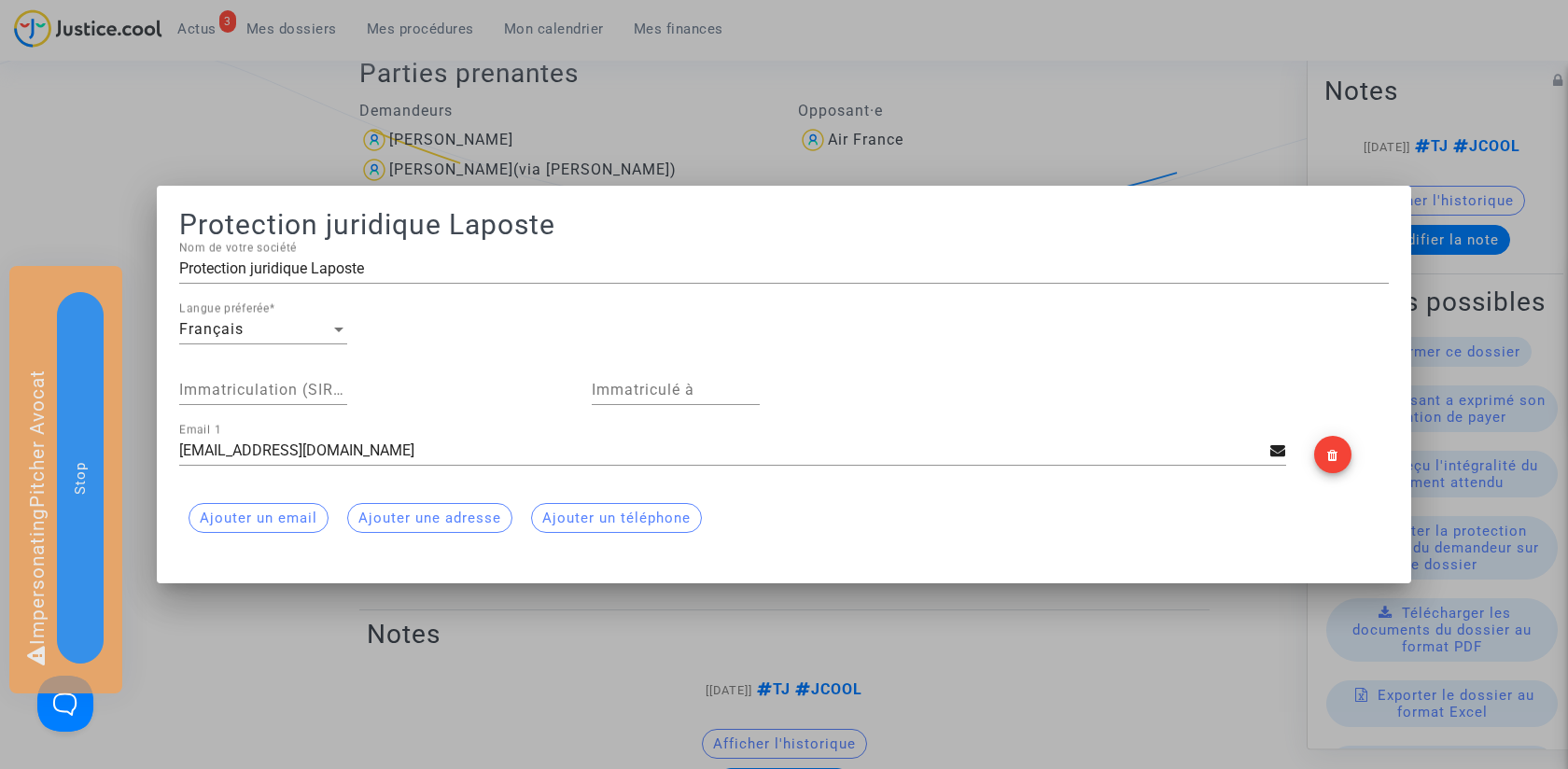
click at [603, 627] on div at bounding box center [784, 384] width 1568 height 769
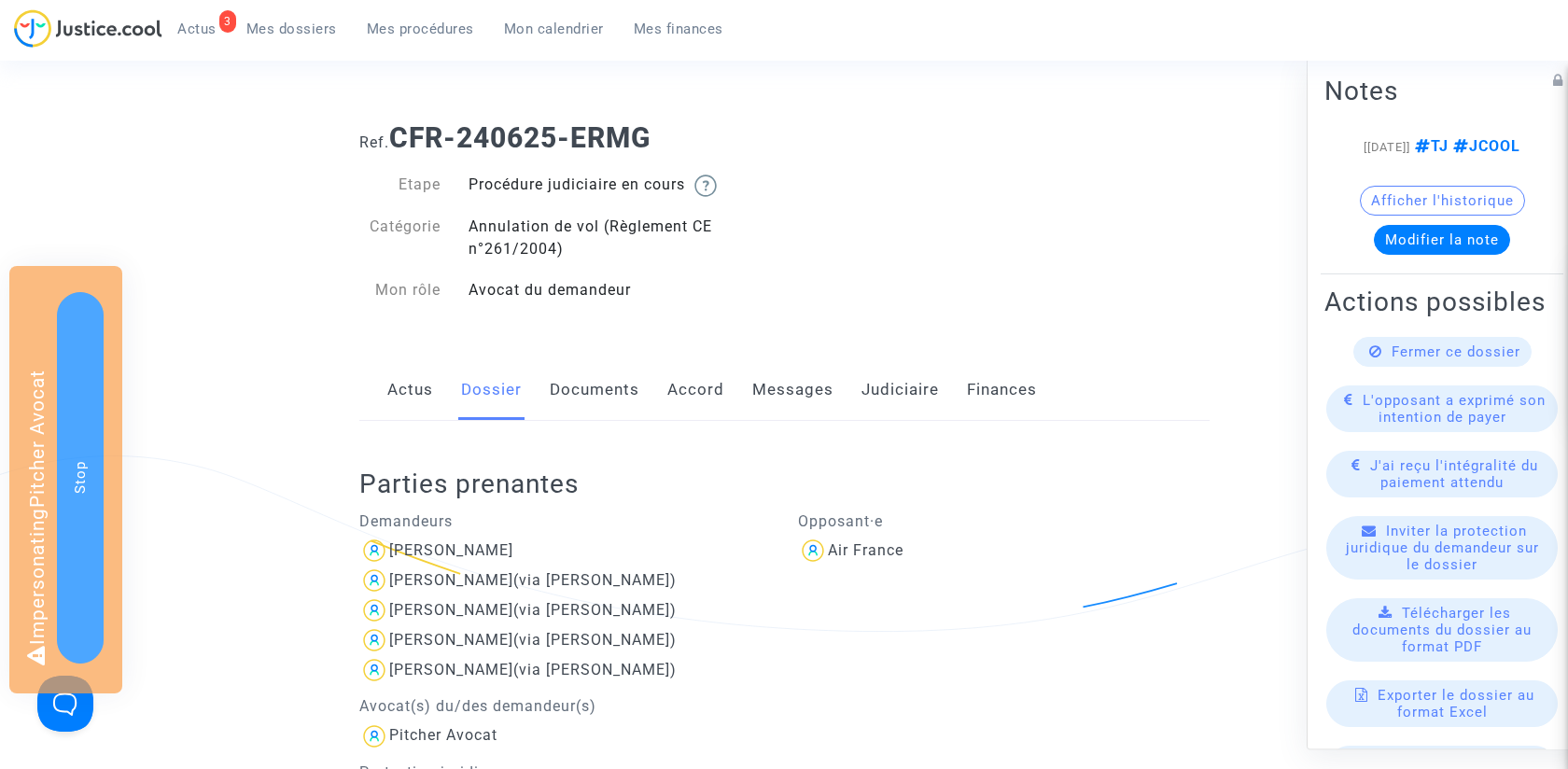
scroll to position [411, 0]
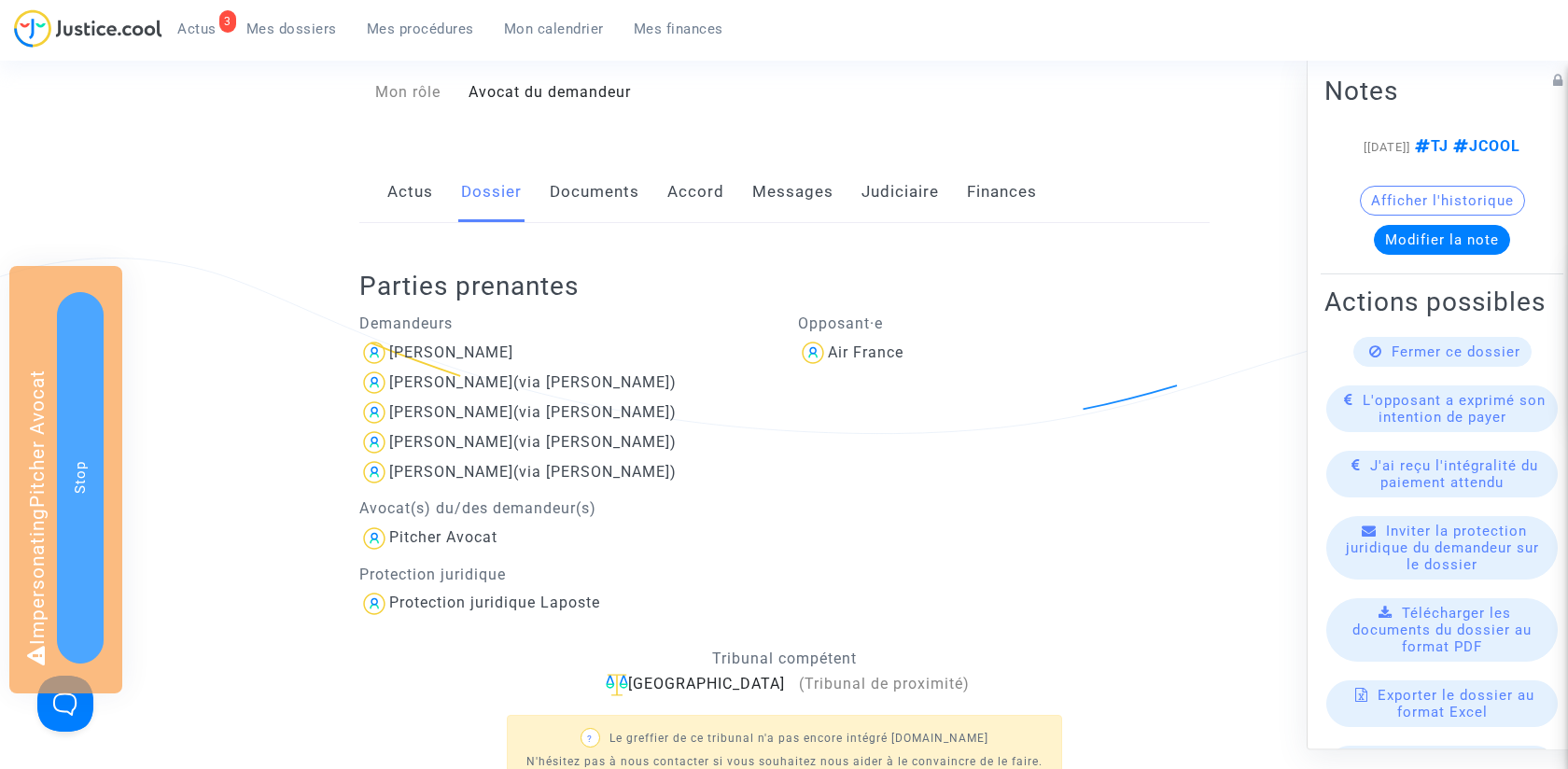
scroll to position [206, 0]
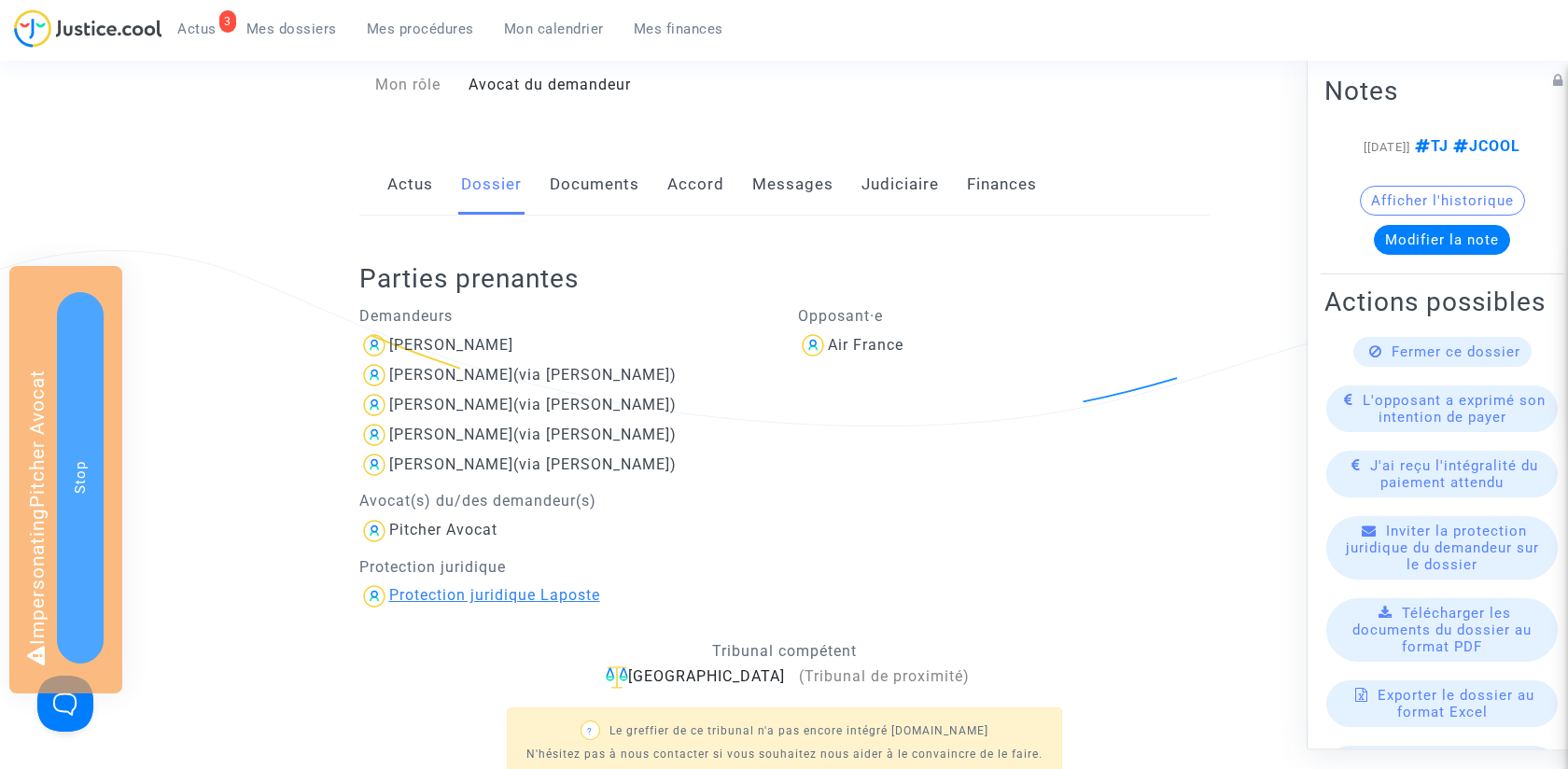
click at [495, 591] on div "Protection juridique Laposte" at bounding box center [494, 595] width 211 height 18
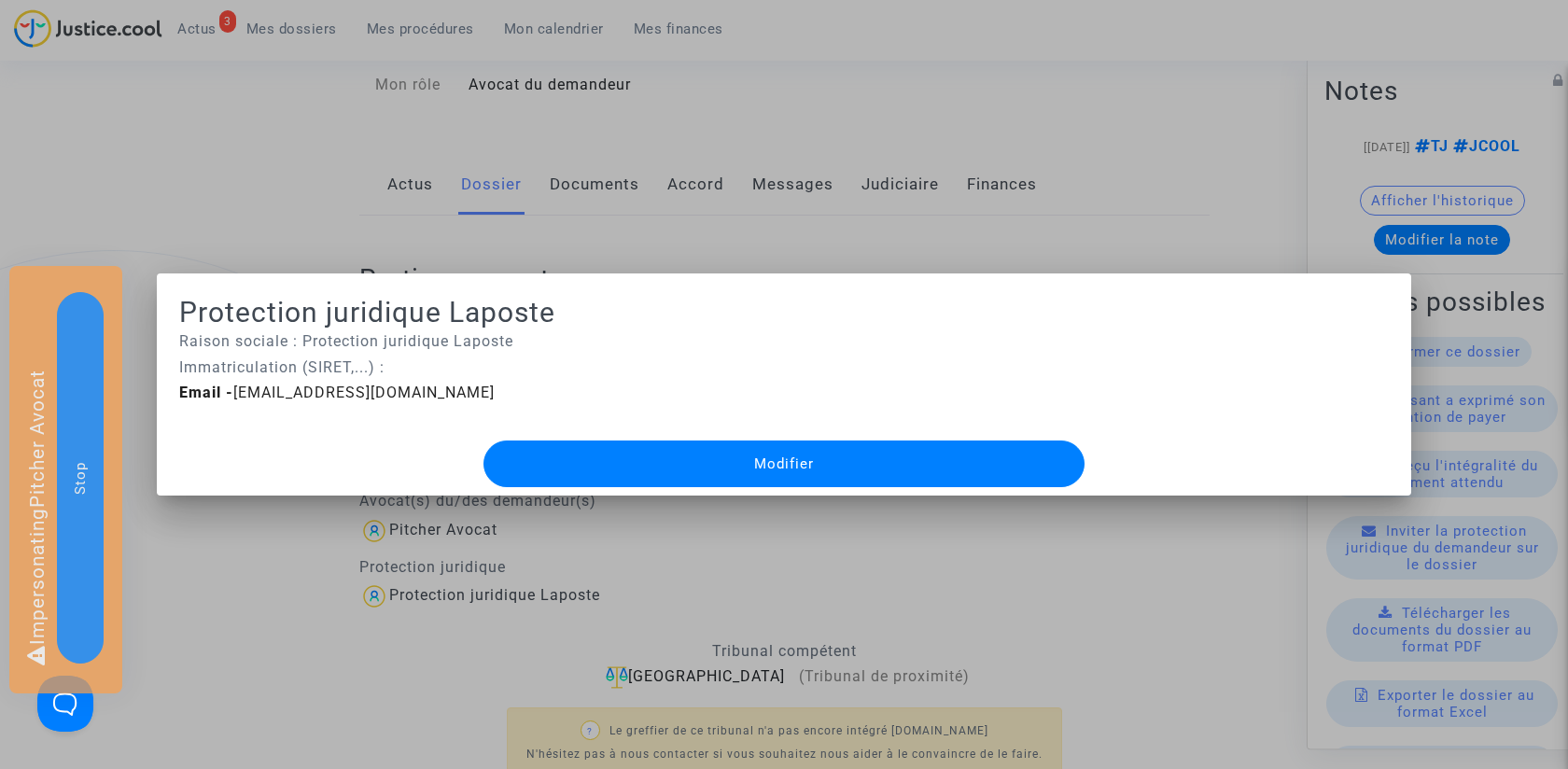
click at [708, 462] on button "Modifier" at bounding box center [784, 464] width 601 height 47
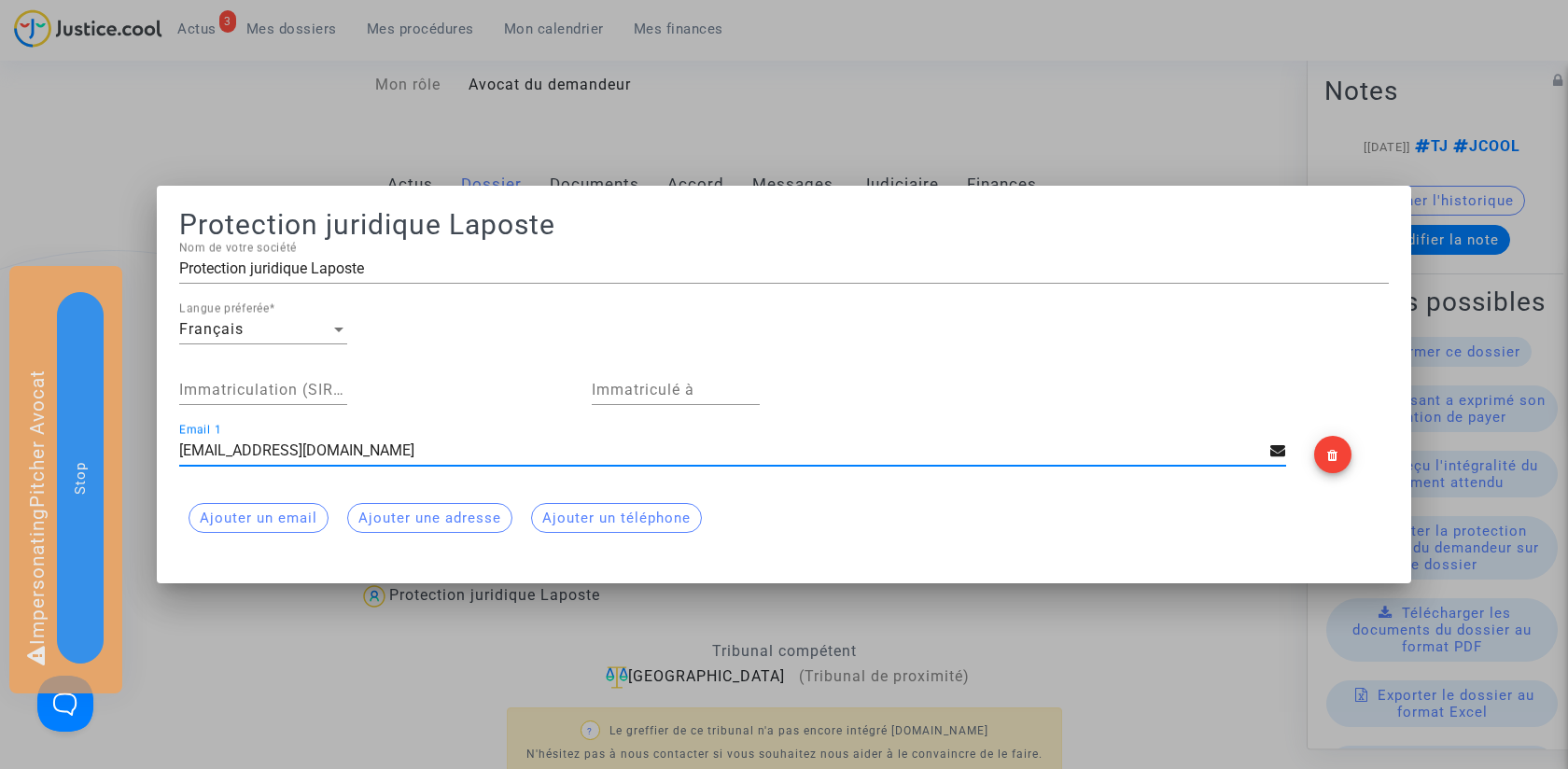
click at [356, 648] on div at bounding box center [784, 384] width 1568 height 769
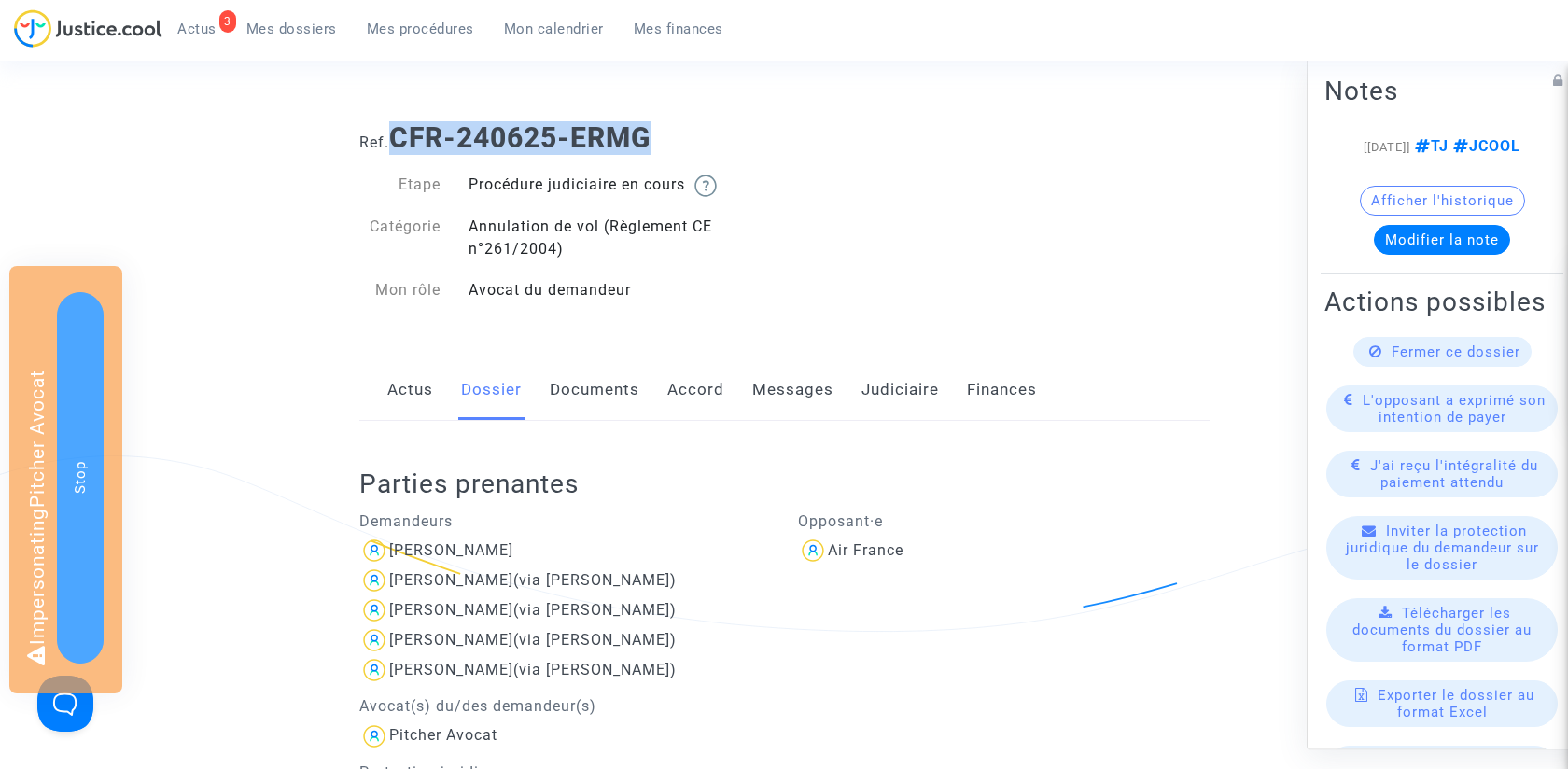
drag, startPoint x: 398, startPoint y: 136, endPoint x: 805, endPoint y: 135, distance: 407.0
click at [805, 135] on h1 "Ref. CFR-240625-ERMG" at bounding box center [784, 138] width 850 height 33
copy b "CFR-240625-ERMG"
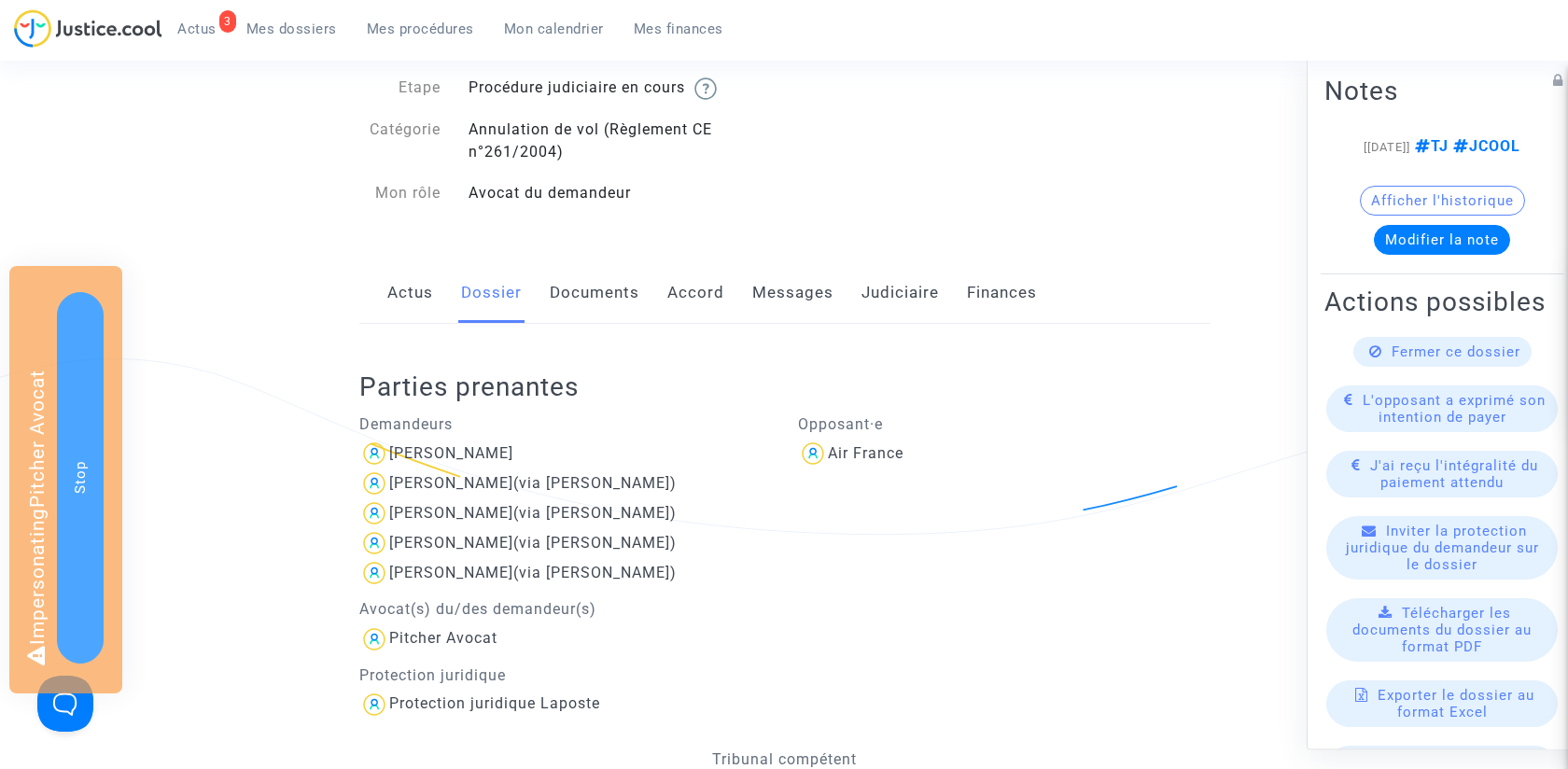
scroll to position [135, 0]
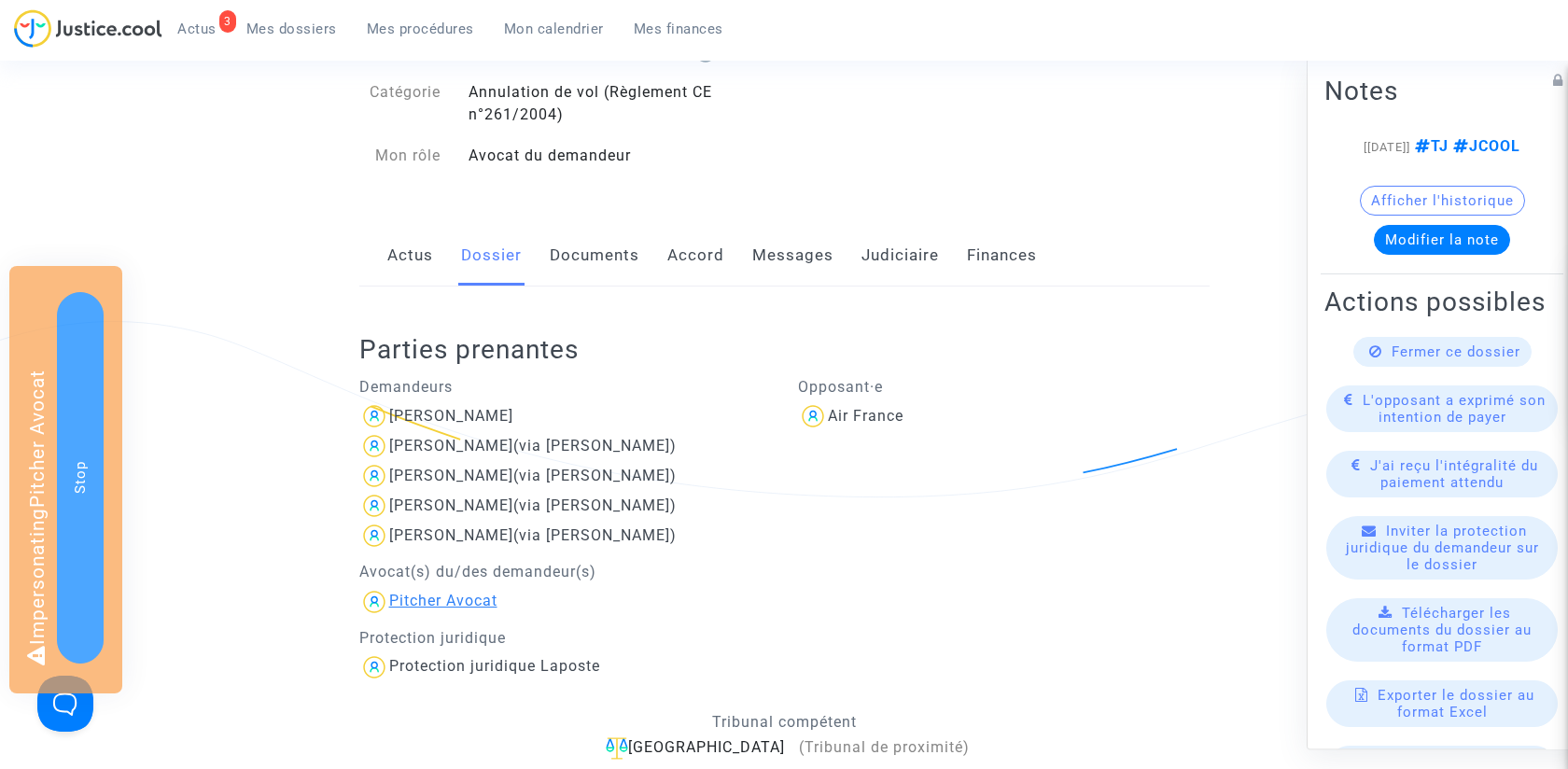
click at [471, 603] on div "Pitcher Avocat" at bounding box center [443, 601] width 108 height 18
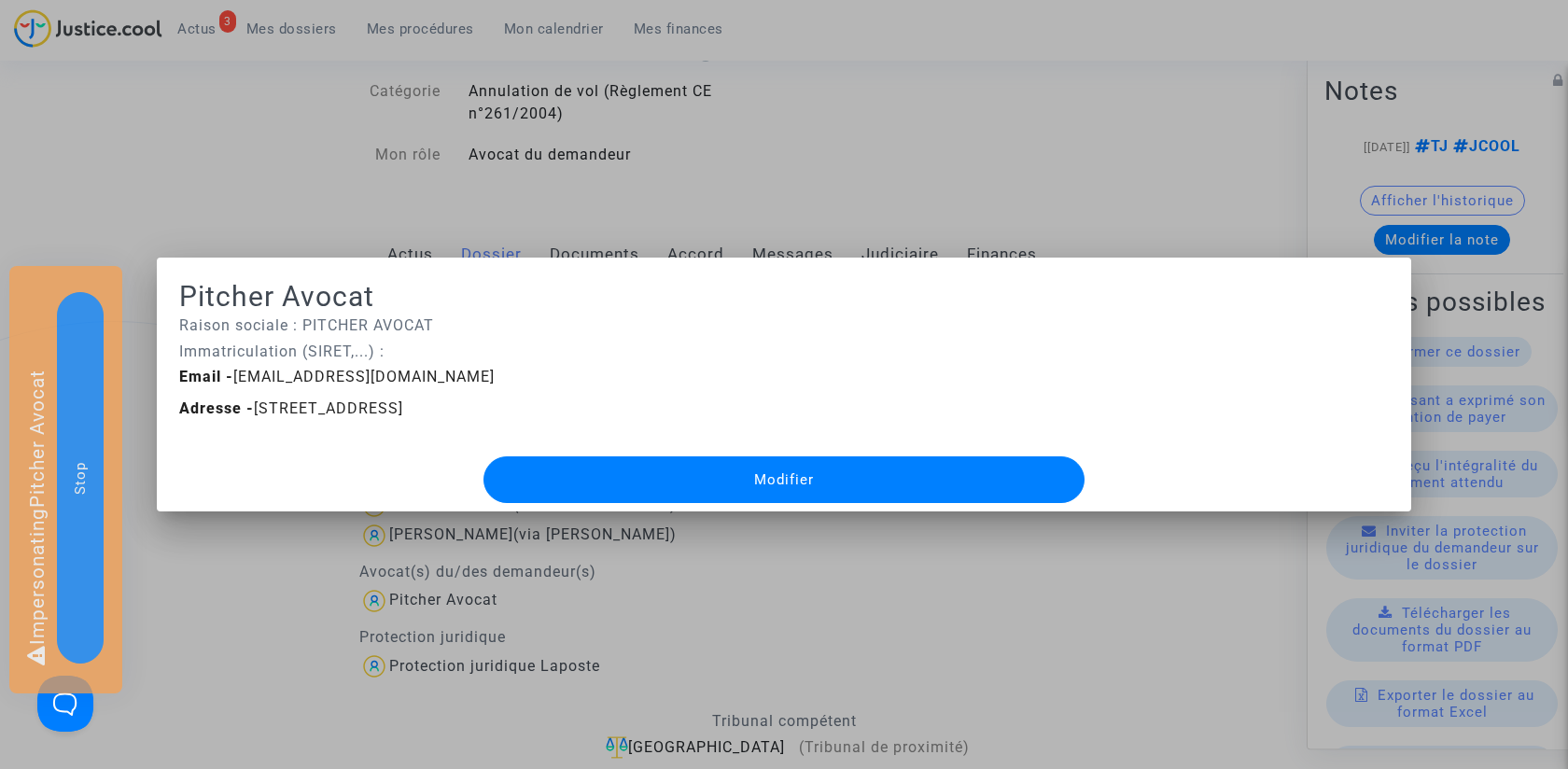
click at [609, 486] on button "Modifier" at bounding box center [784, 479] width 601 height 47
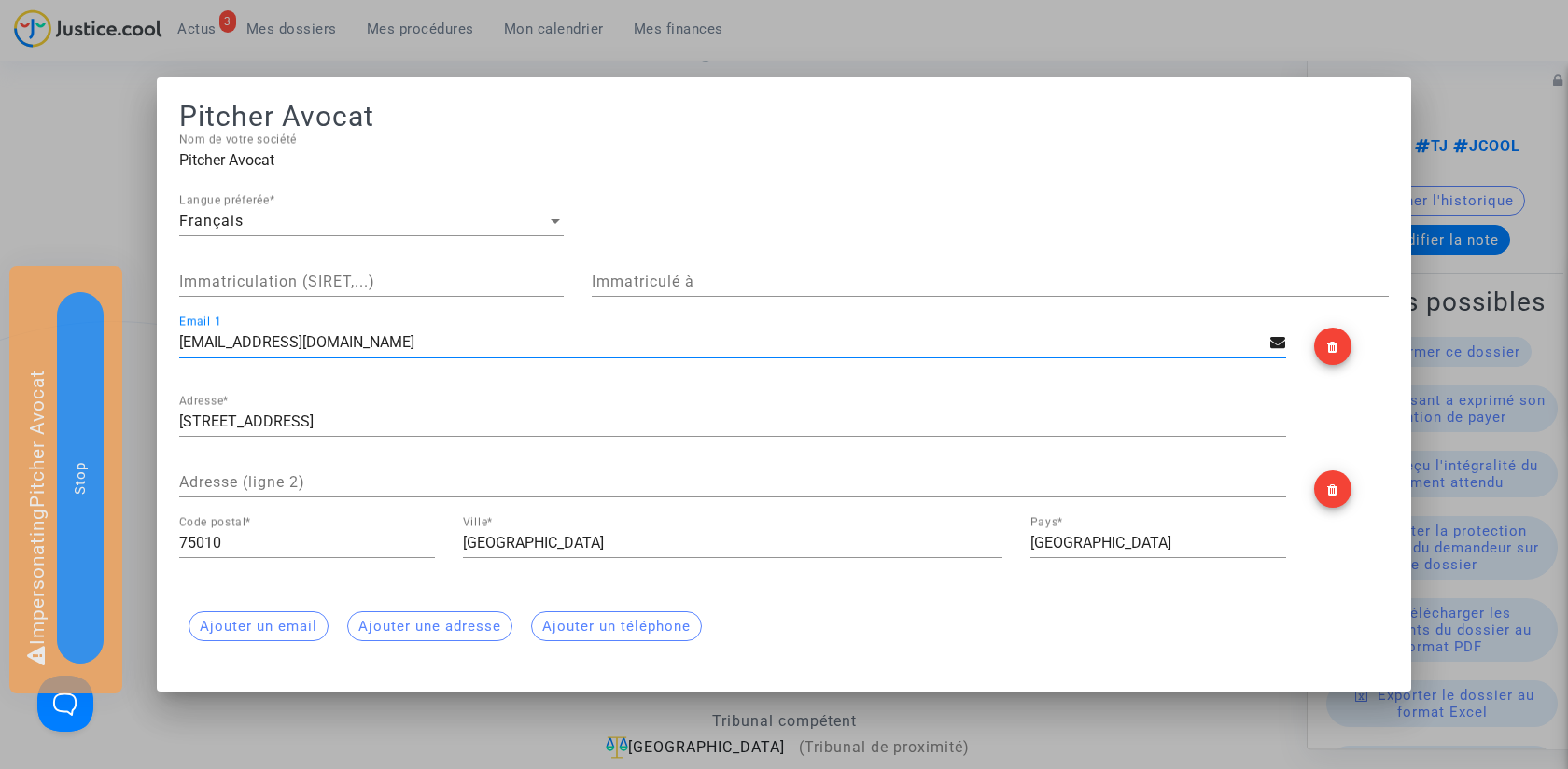
click at [144, 144] on div at bounding box center [784, 384] width 1568 height 769
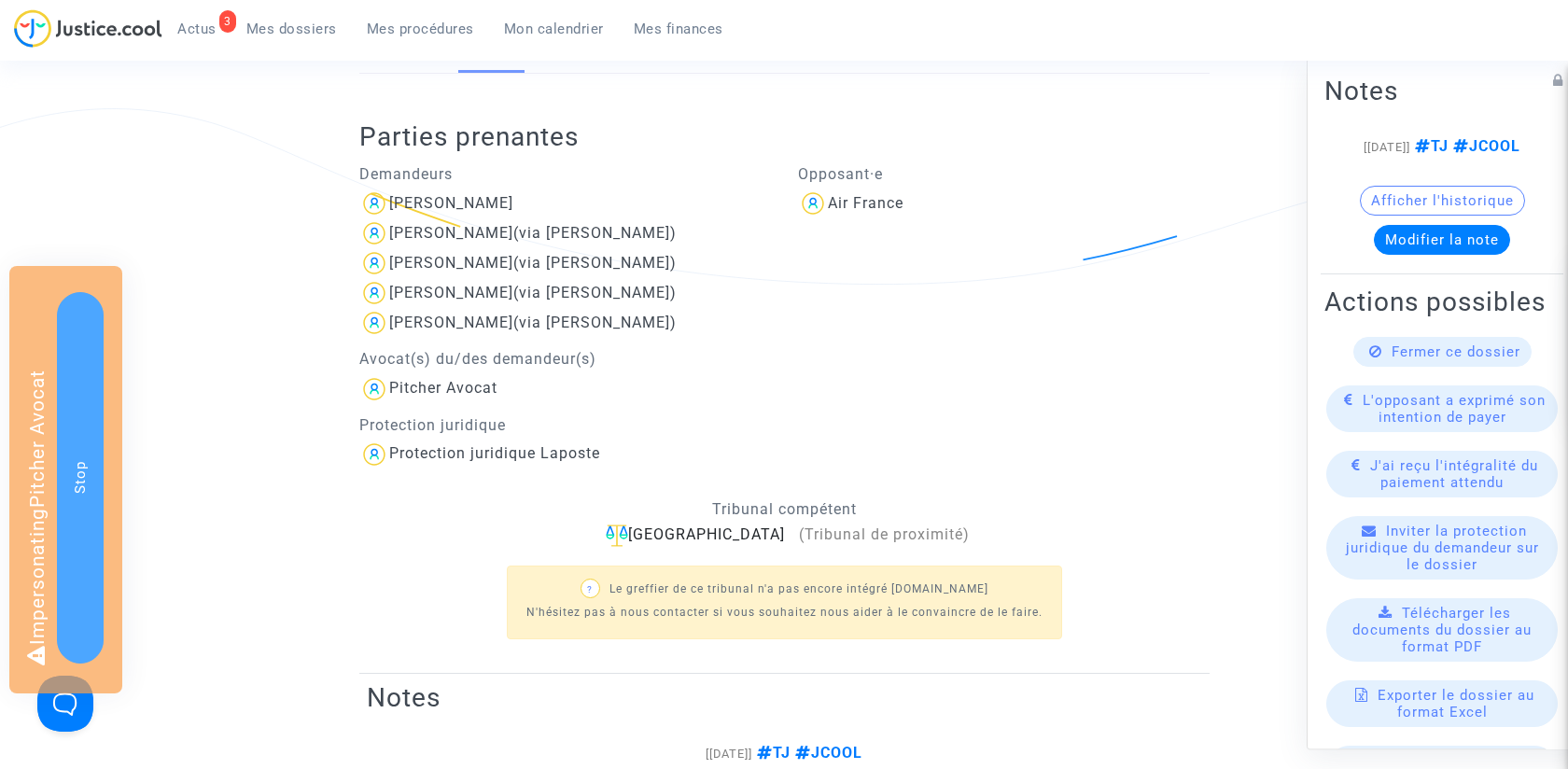
scroll to position [353, 0]
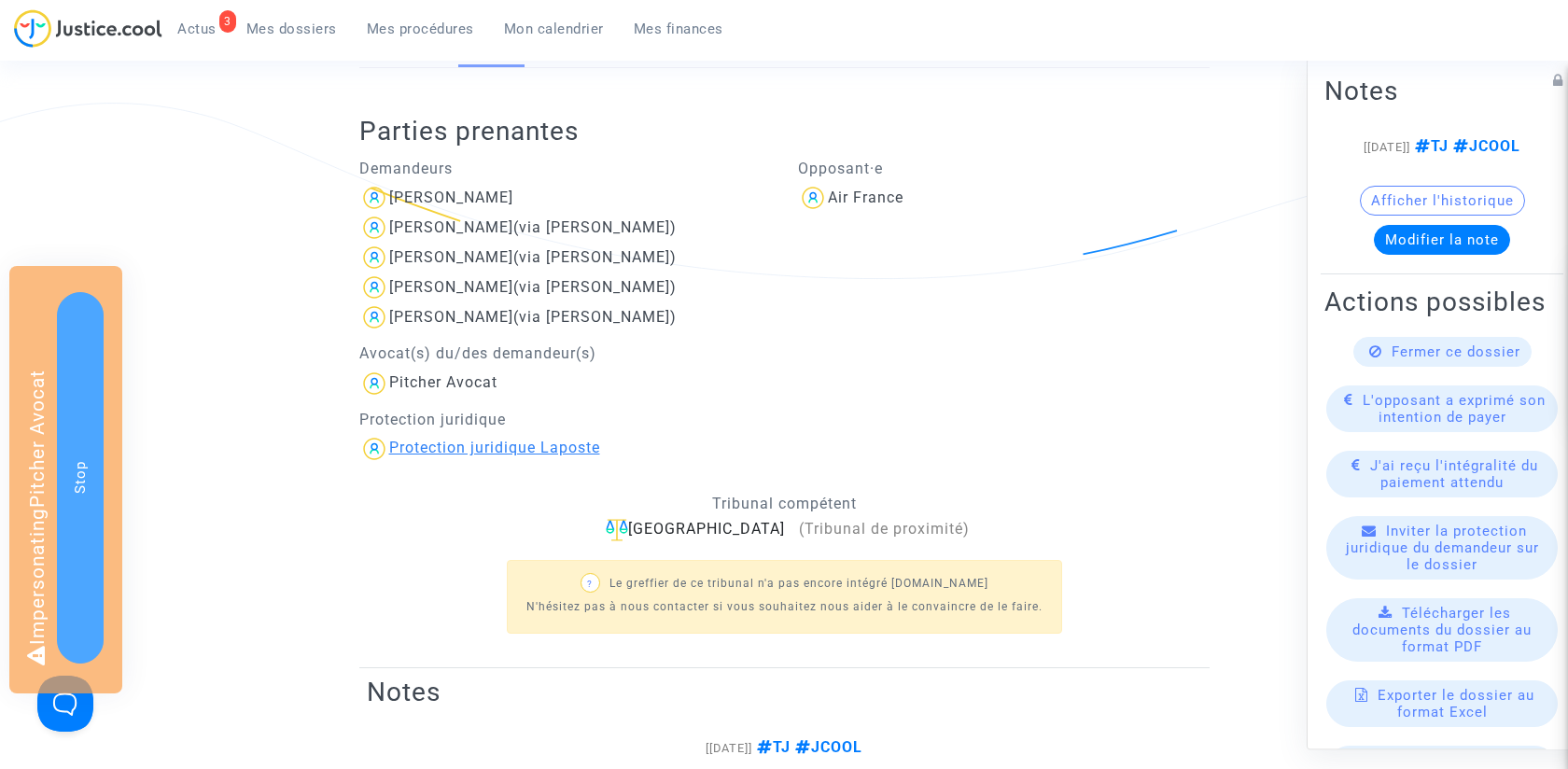
click at [528, 454] on div "Protection juridique Laposte" at bounding box center [494, 448] width 211 height 18
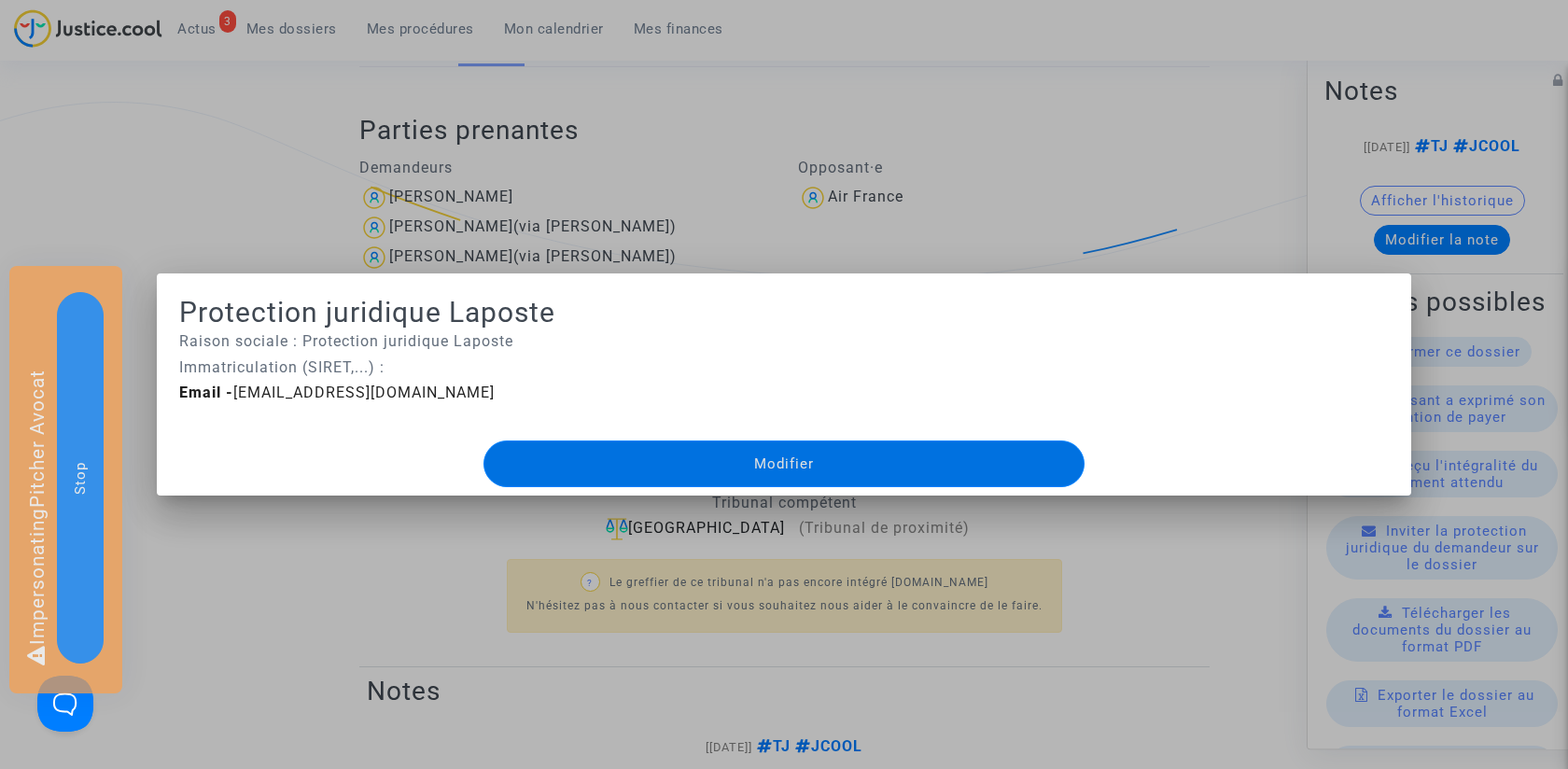
click at [742, 236] on div at bounding box center [784, 384] width 1568 height 769
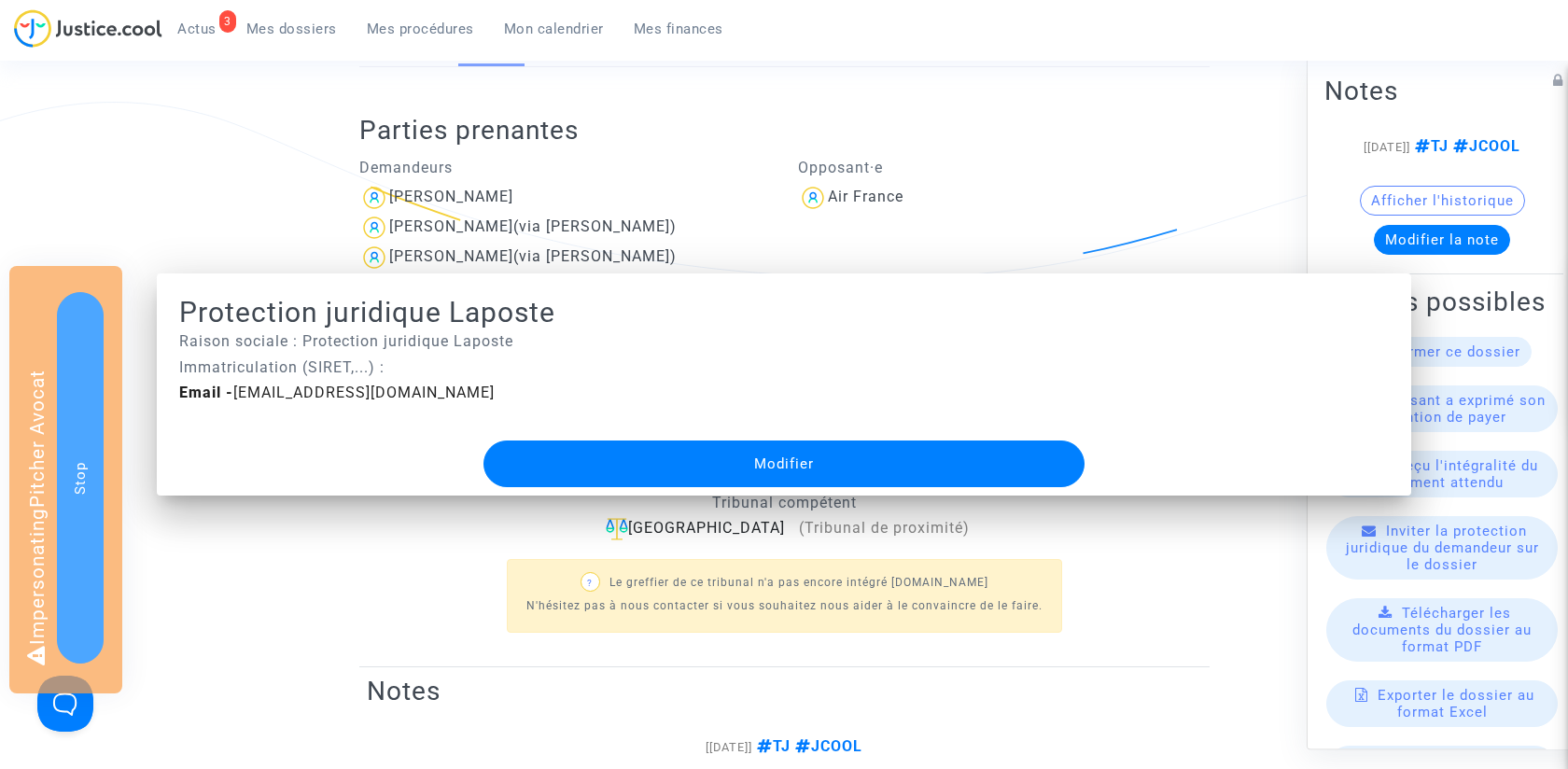
scroll to position [353, 0]
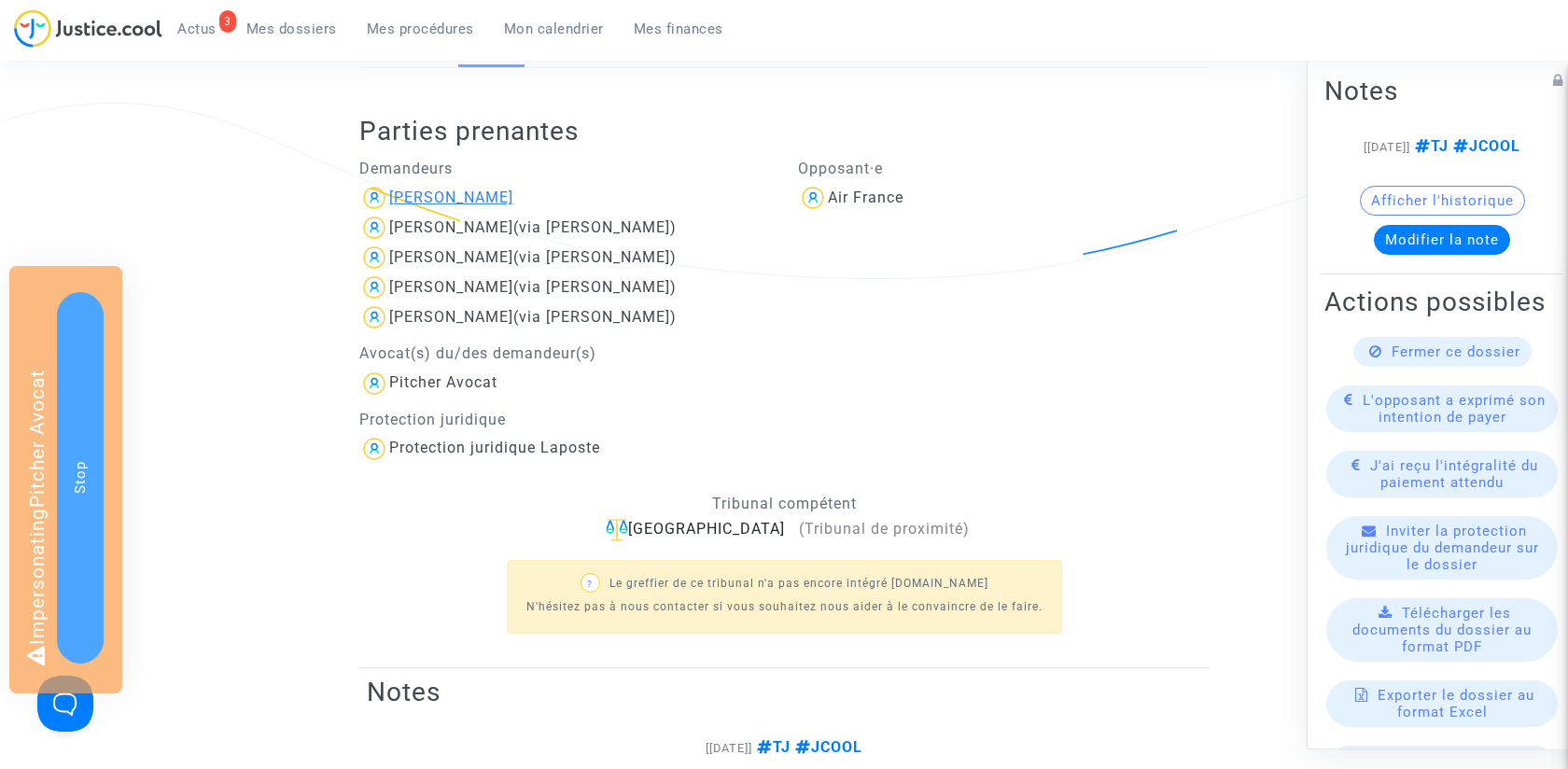
click at [441, 202] on div "[PERSON_NAME]" at bounding box center [451, 197] width 124 height 18
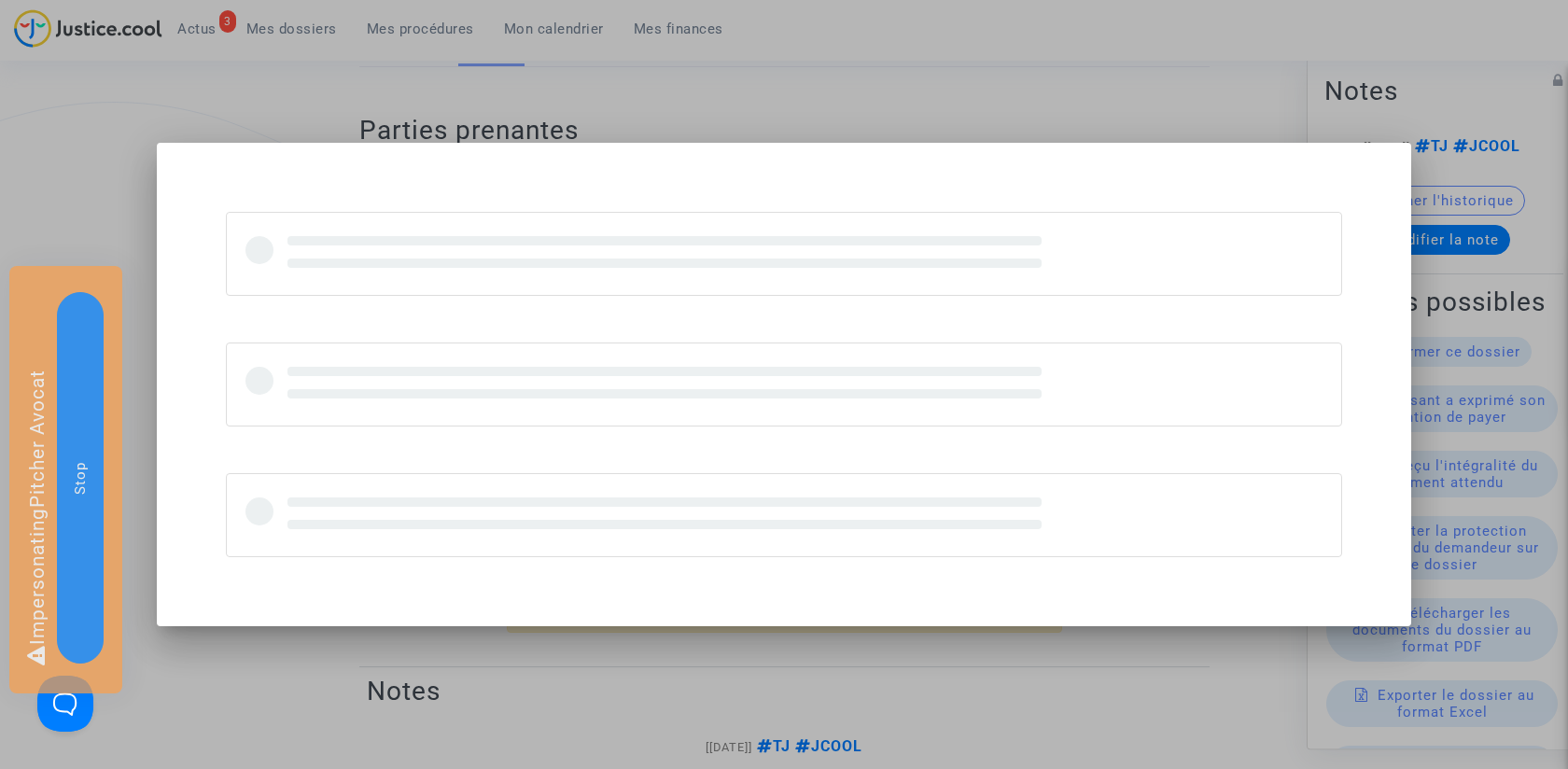
scroll to position [0, 0]
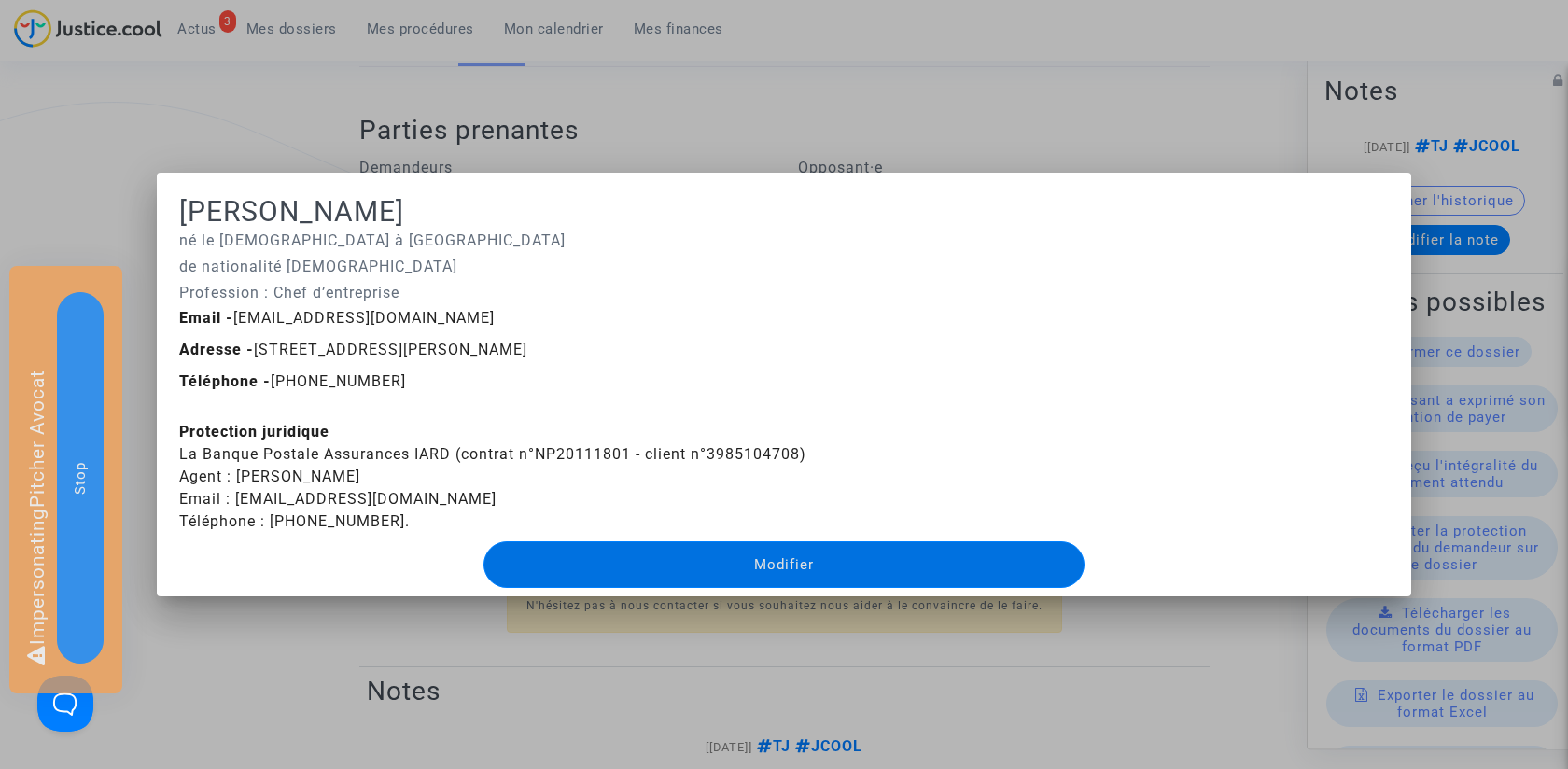
click at [282, 637] on div at bounding box center [784, 384] width 1568 height 769
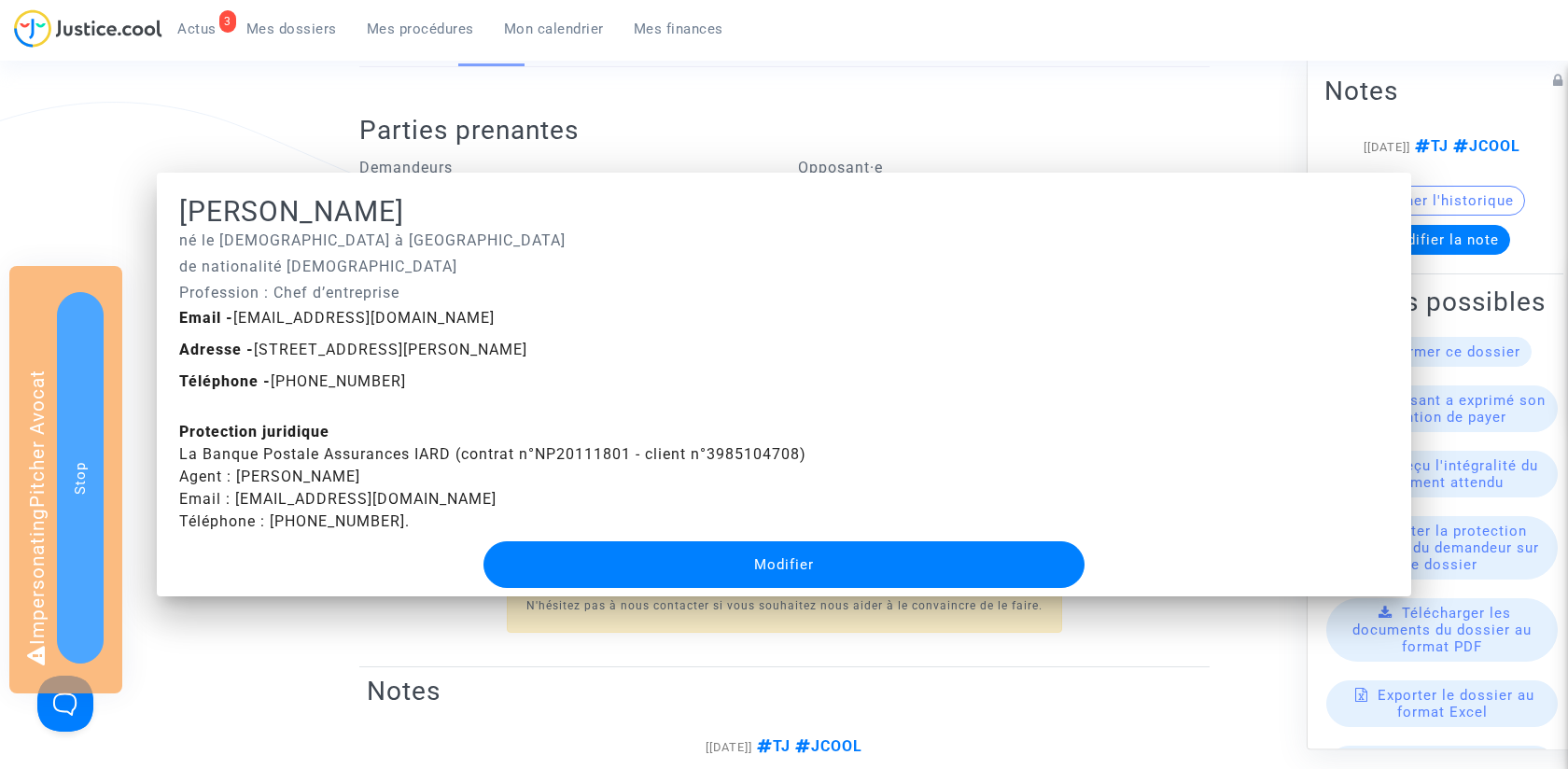
scroll to position [353, 0]
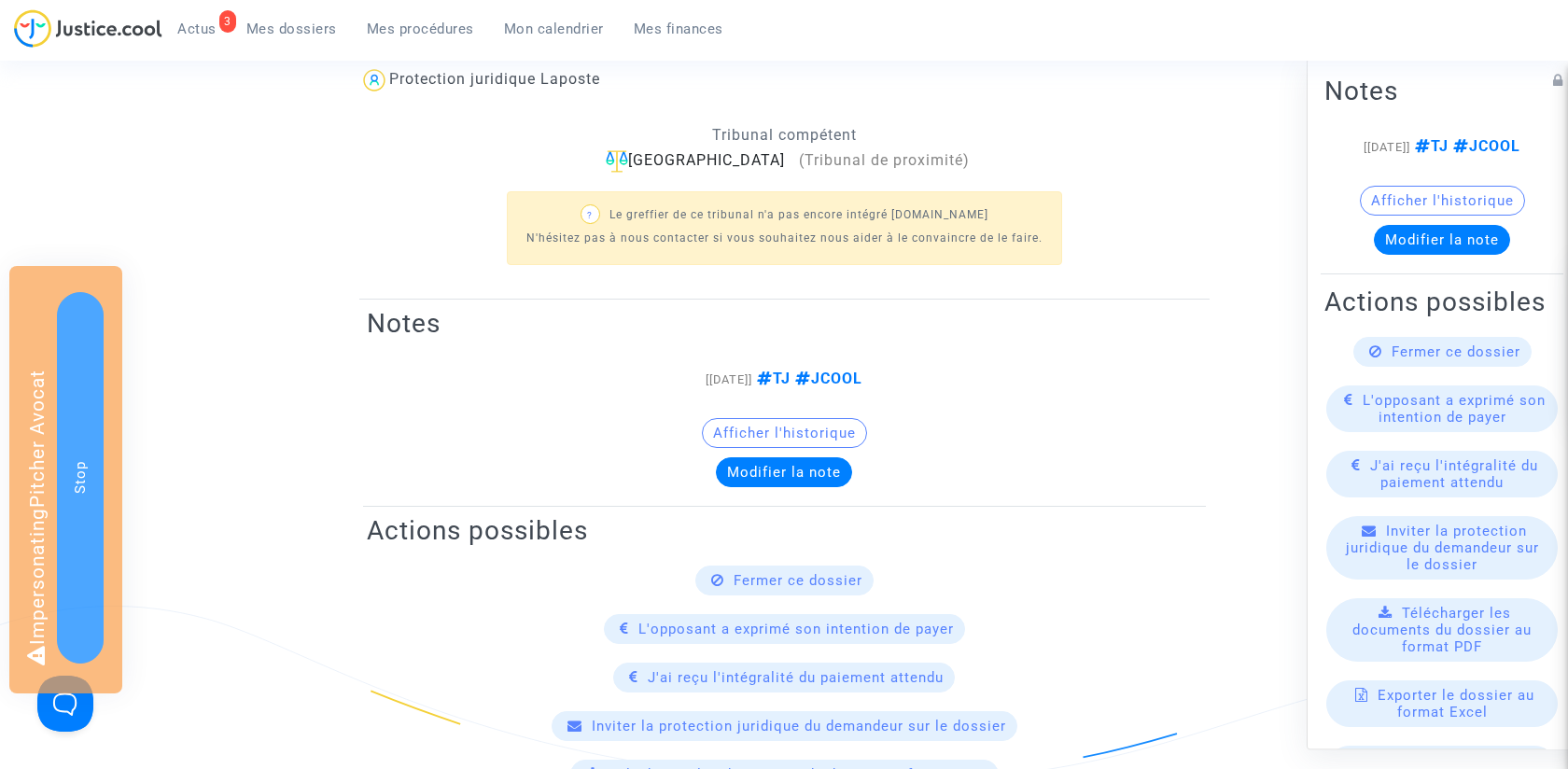
scroll to position [266, 0]
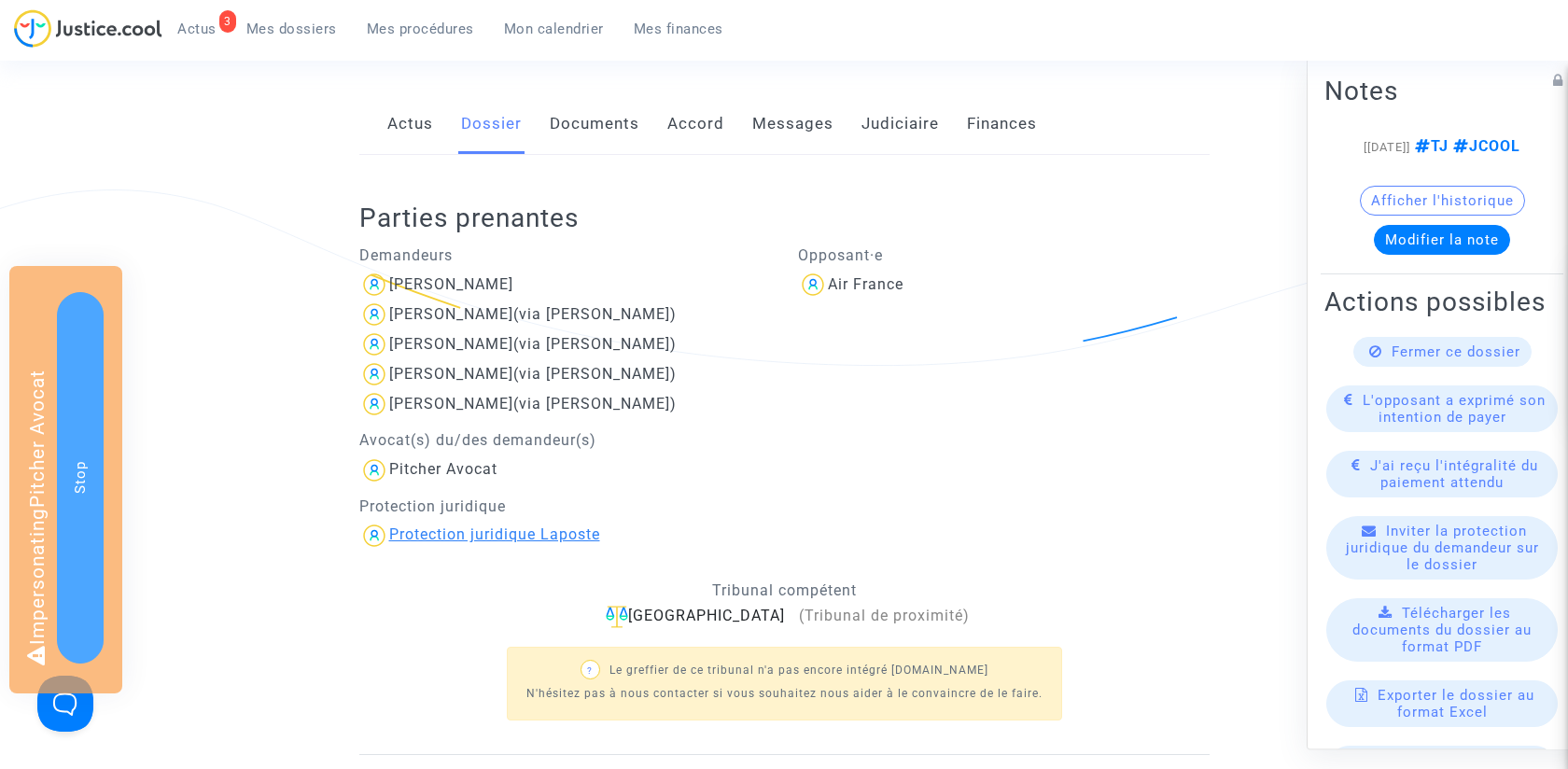
click at [483, 541] on div "Protection juridique Laposte" at bounding box center [494, 535] width 211 height 18
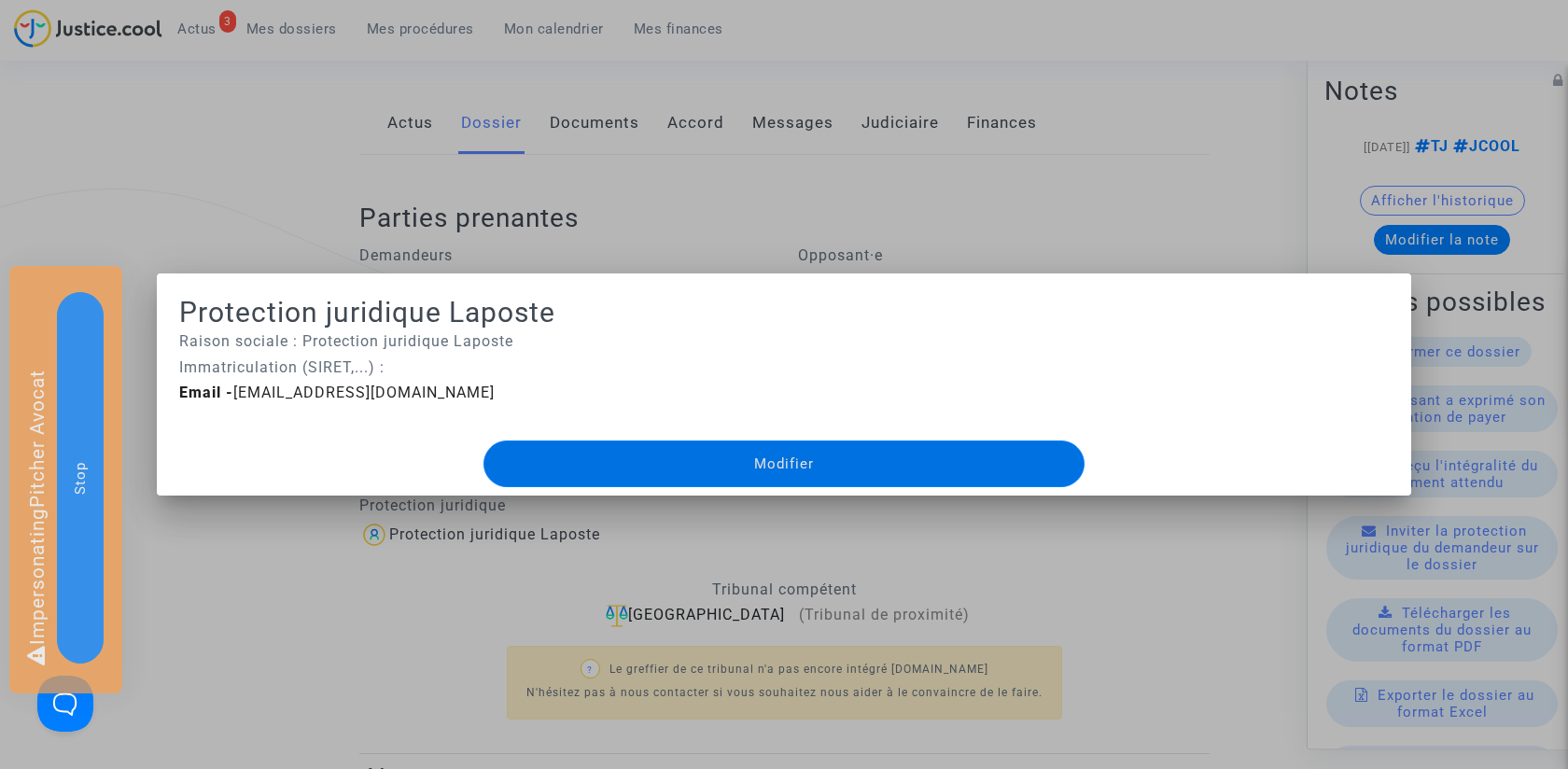
click at [686, 224] on div at bounding box center [784, 384] width 1568 height 769
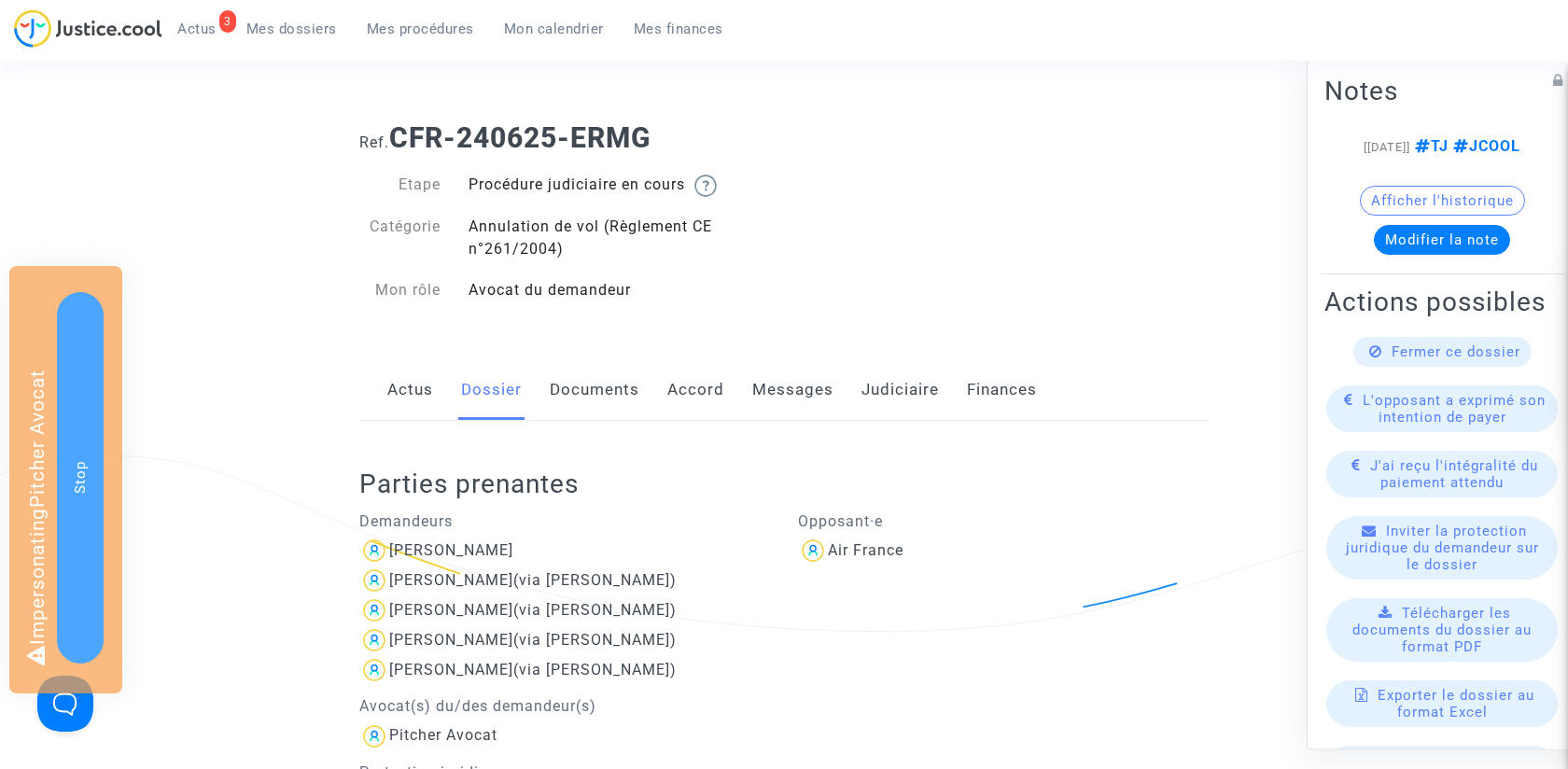
scroll to position [266, 0]
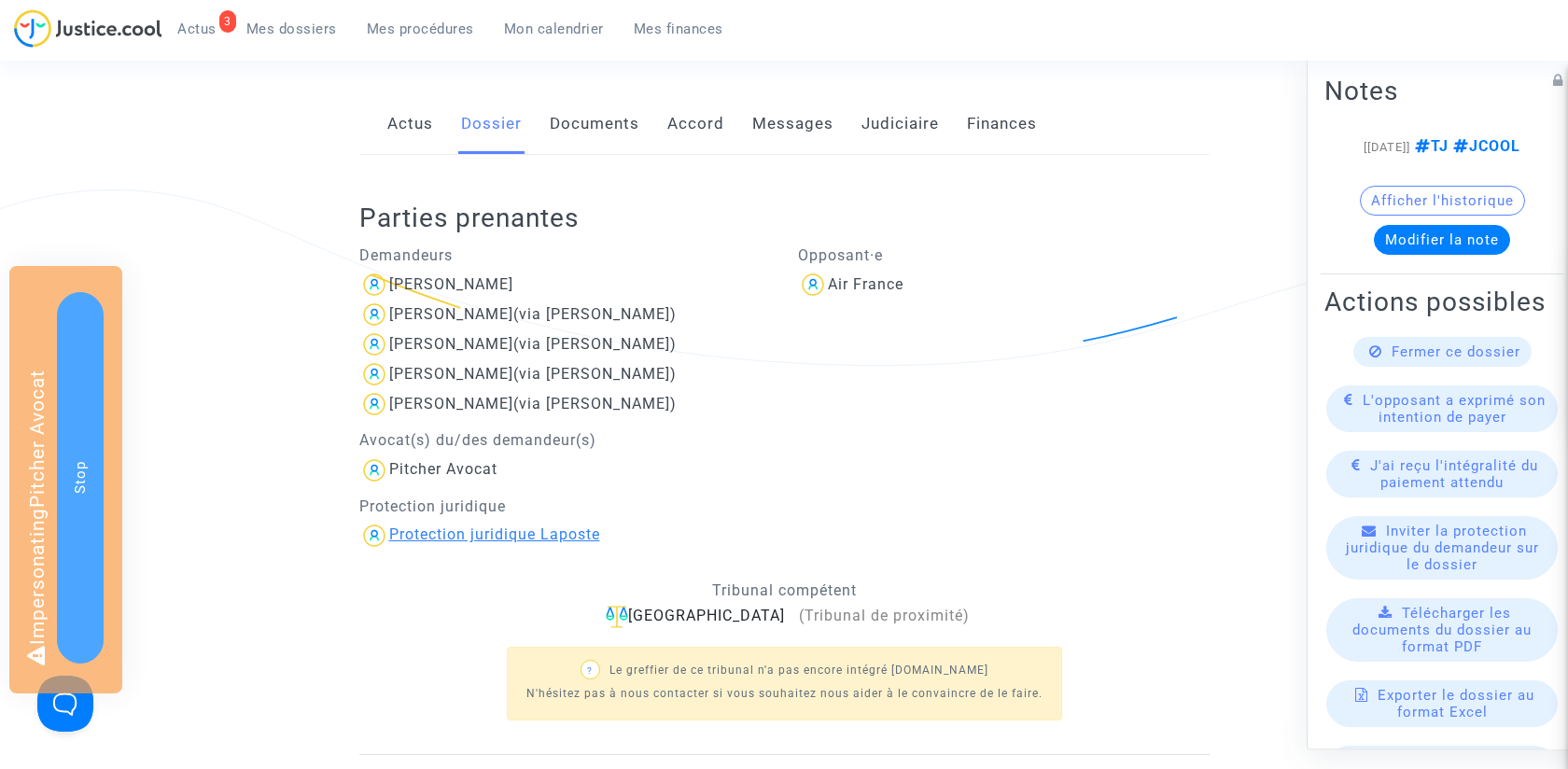
click at [508, 532] on div "Protection juridique Laposte" at bounding box center [494, 535] width 211 height 18
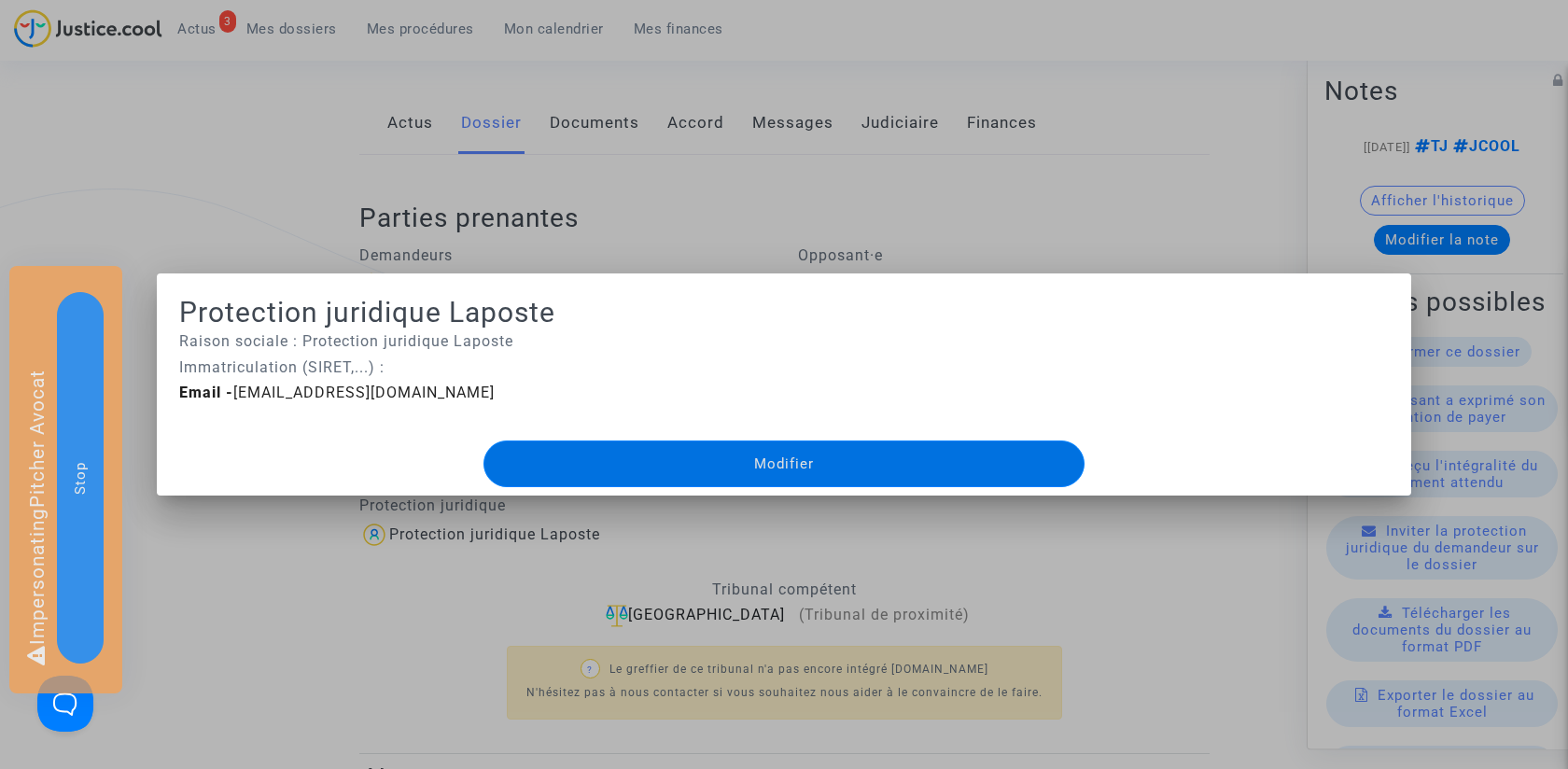
click at [463, 602] on div at bounding box center [784, 384] width 1568 height 769
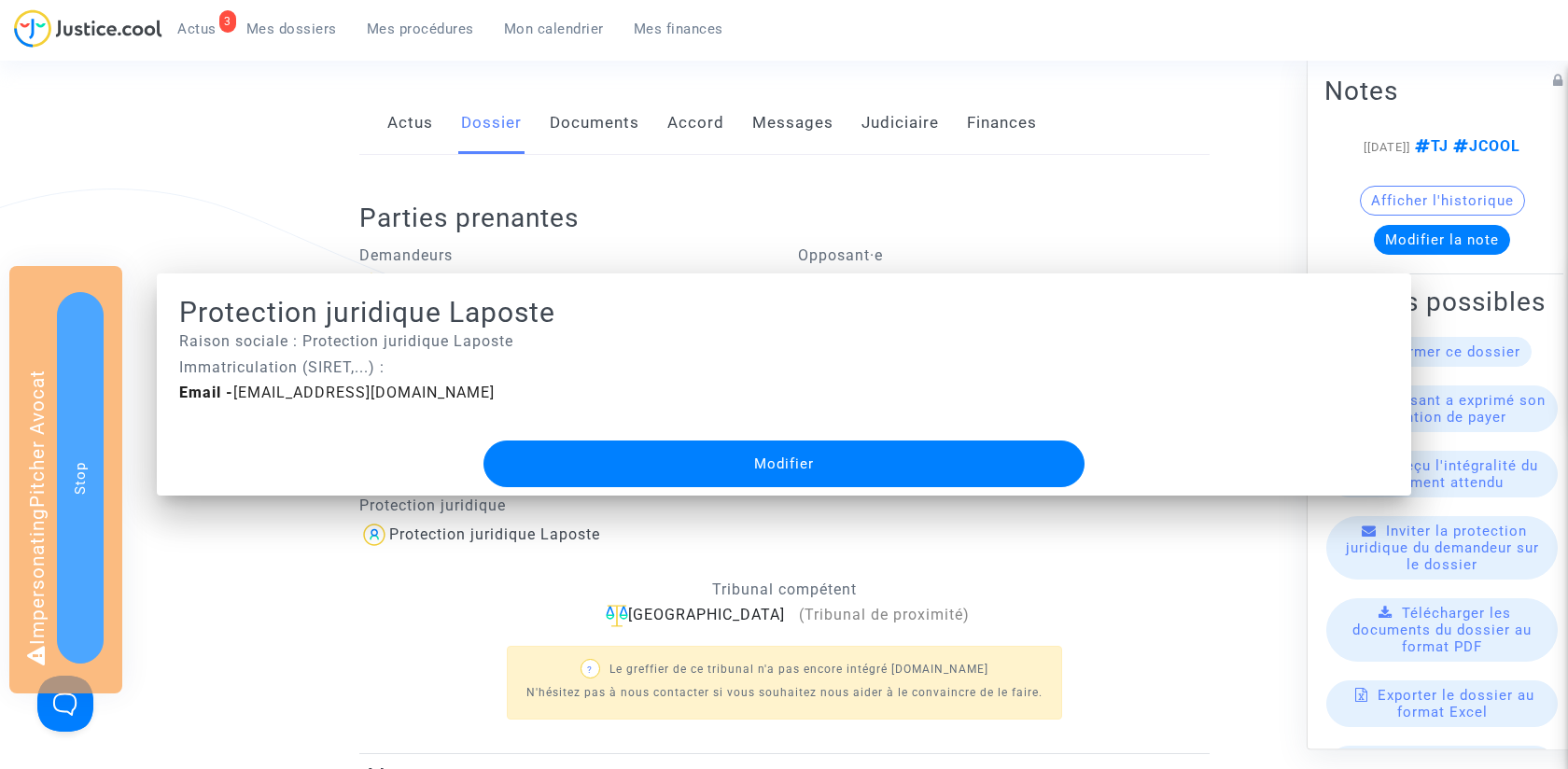
scroll to position [266, 0]
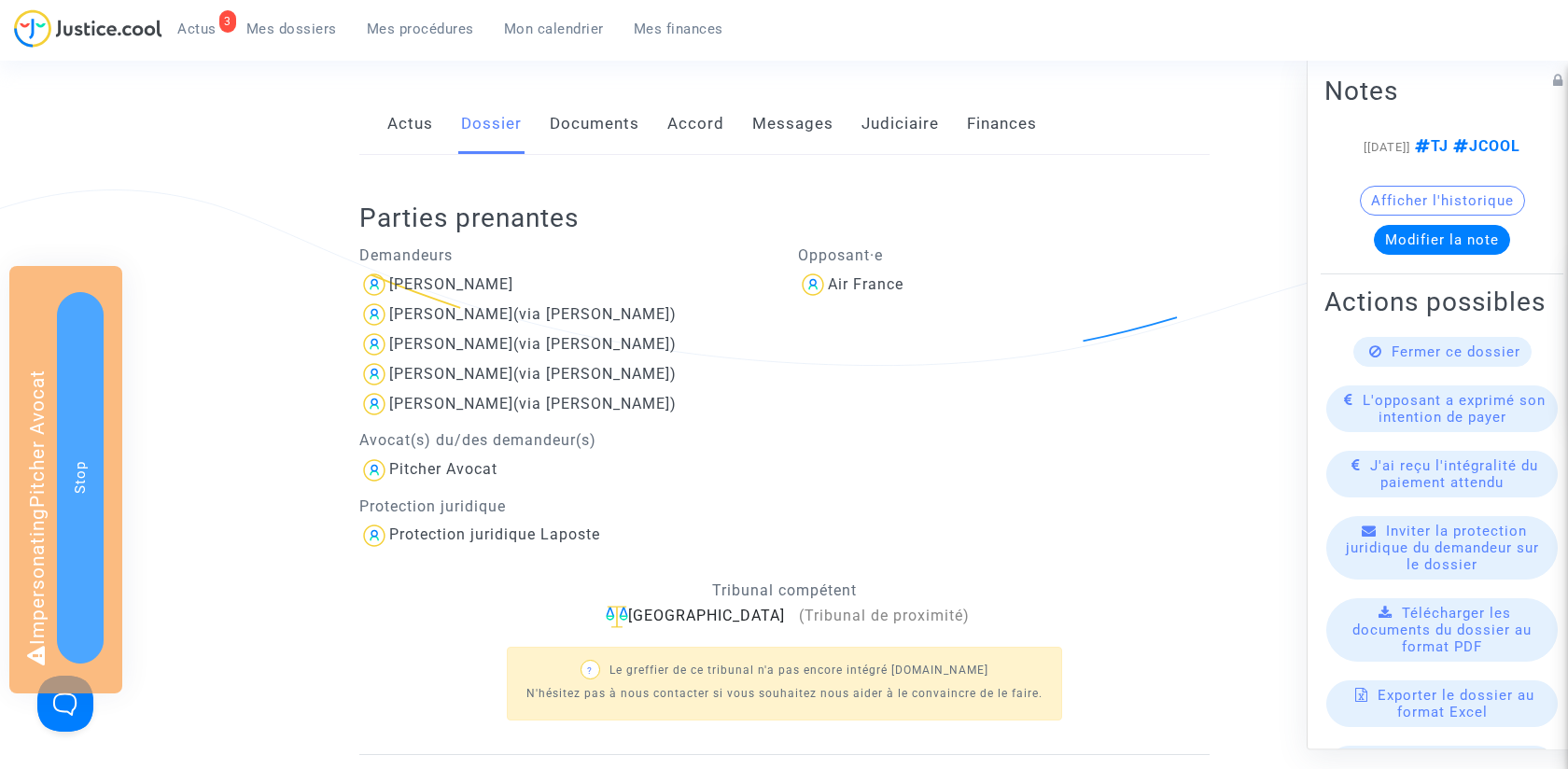
click at [911, 111] on link "Judiciaire" at bounding box center [900, 124] width 77 height 61
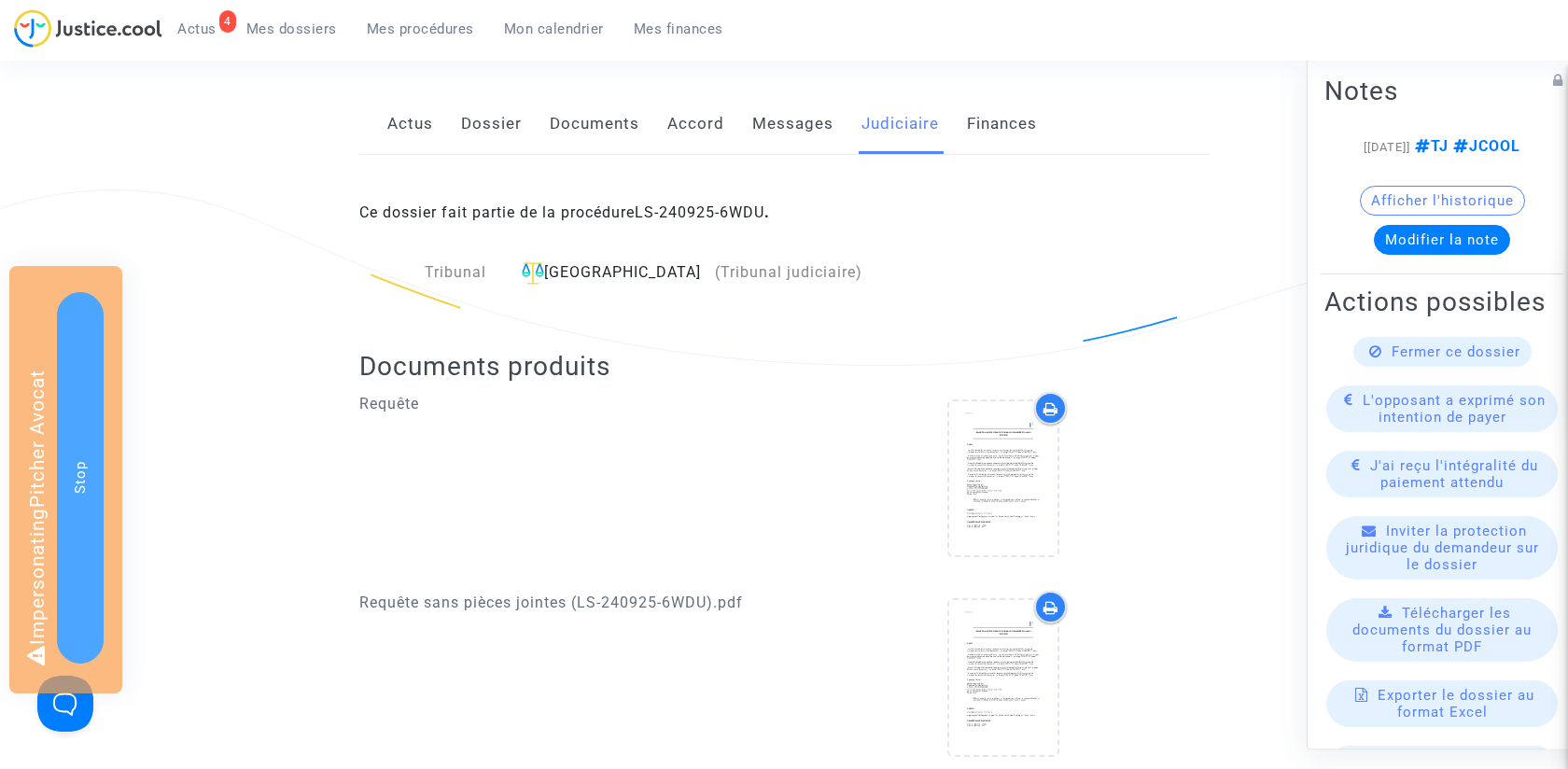
click at [471, 126] on link "Dossier" at bounding box center [490, 124] width 60 height 61
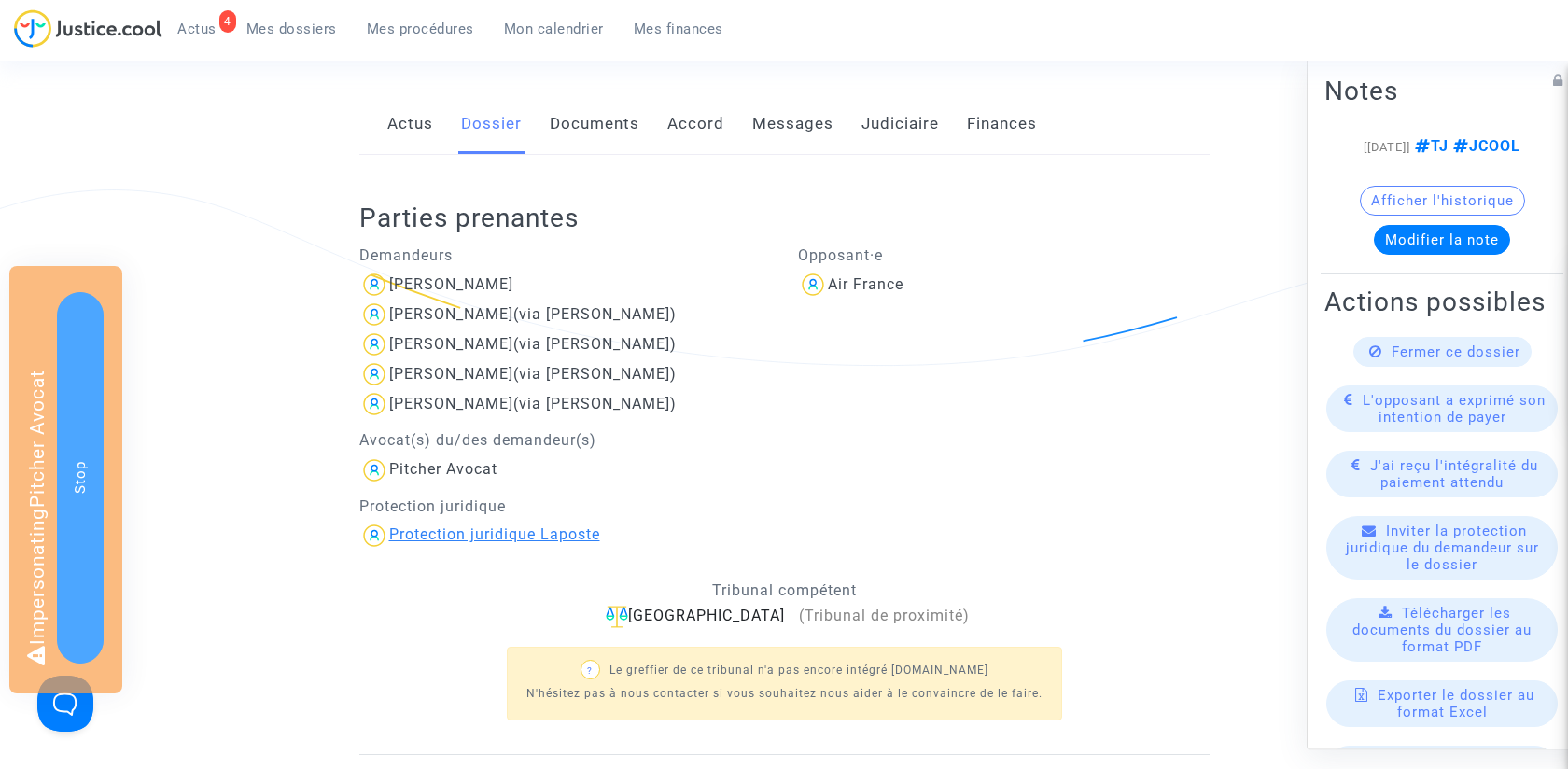
click at [507, 534] on div "Protection juridique Laposte" at bounding box center [494, 535] width 211 height 18
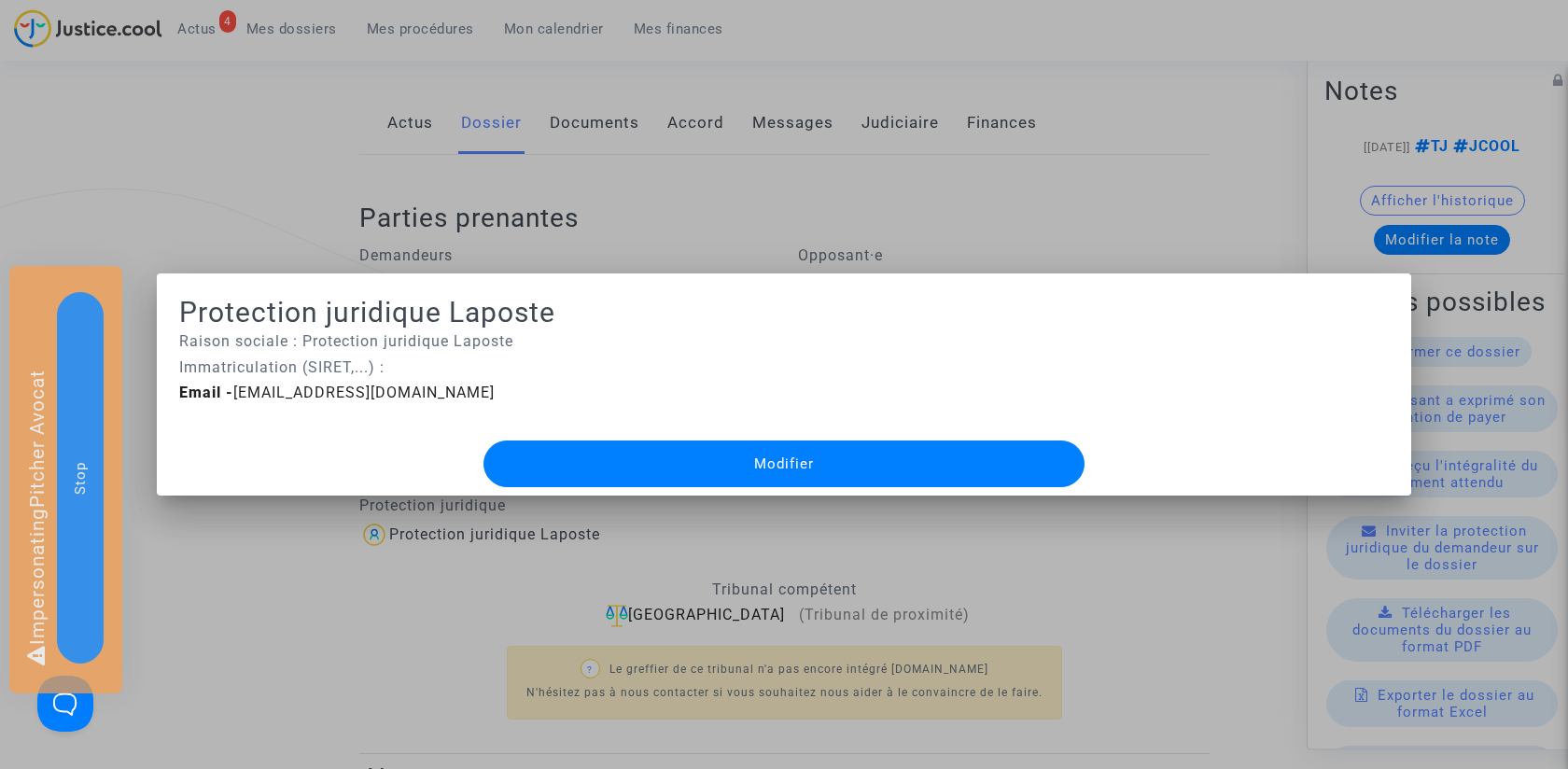
click at [452, 596] on div at bounding box center [784, 384] width 1568 height 769
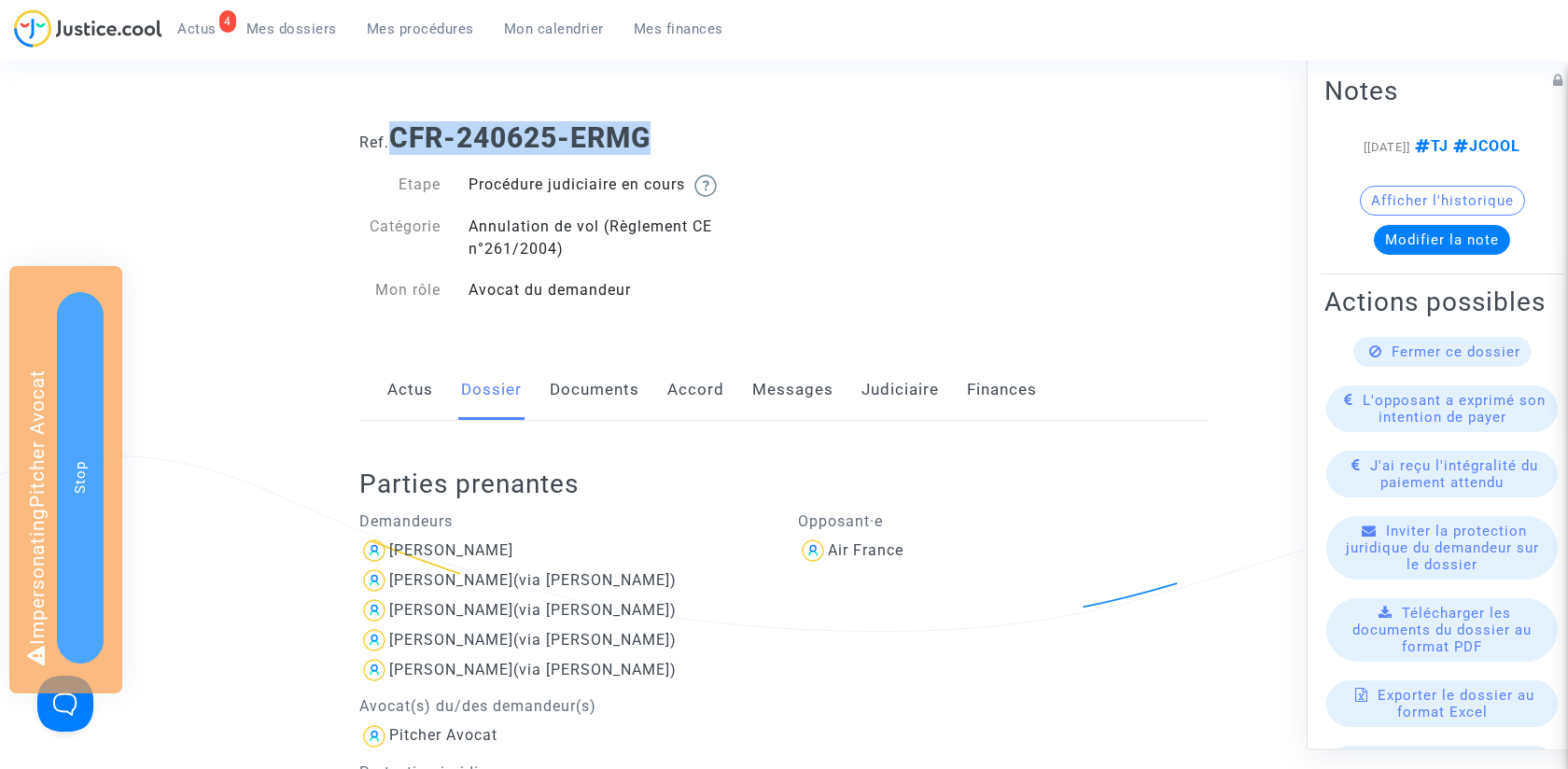
drag, startPoint x: 399, startPoint y: 135, endPoint x: 874, endPoint y: 135, distance: 475.0
click at [874, 135] on h1 "Ref. CFR-240625-ERMG" at bounding box center [784, 138] width 850 height 33
copy b "CFR-240625-ERMG"
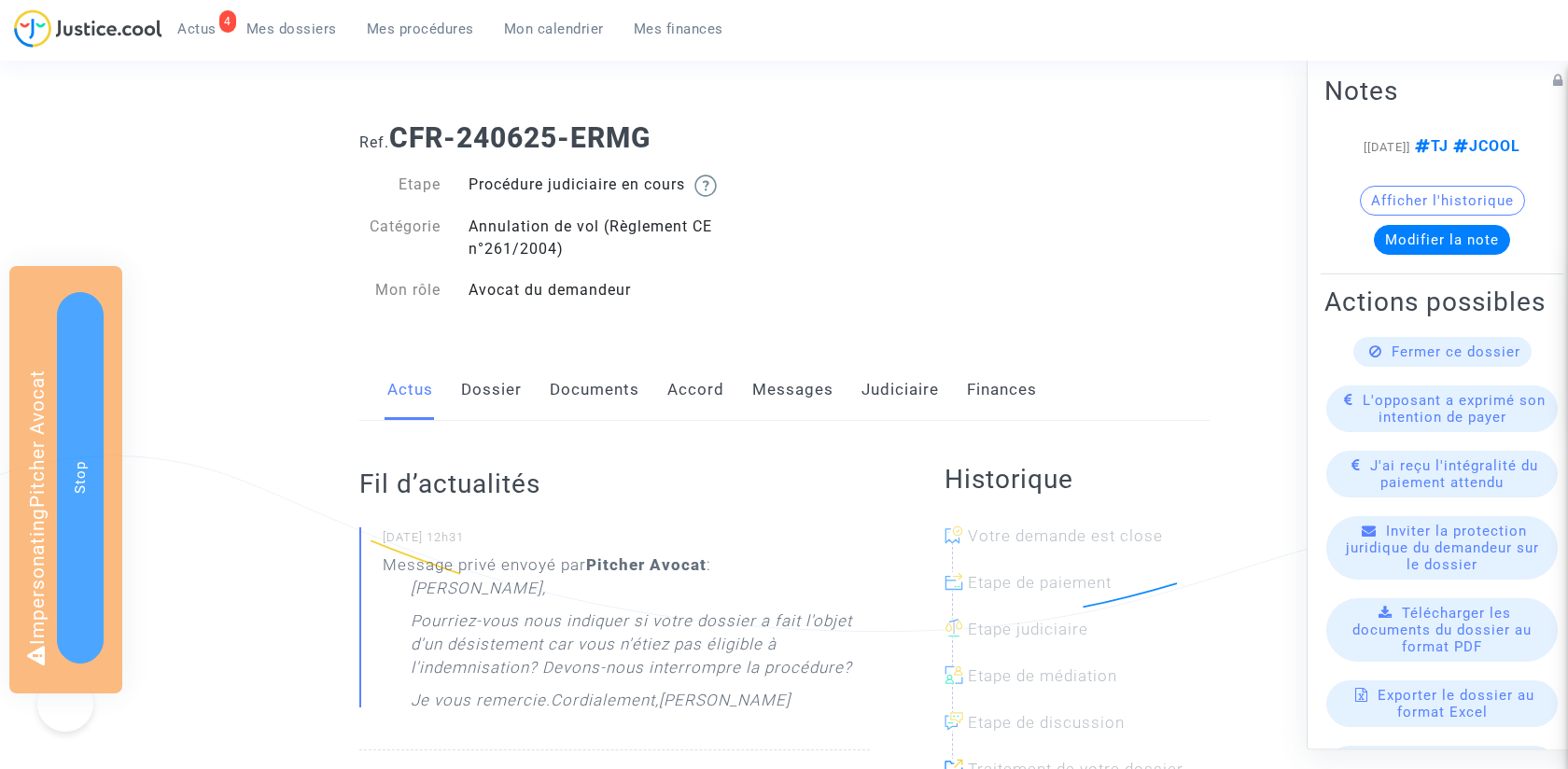
click at [480, 404] on link "Dossier" at bounding box center [490, 390] width 60 height 61
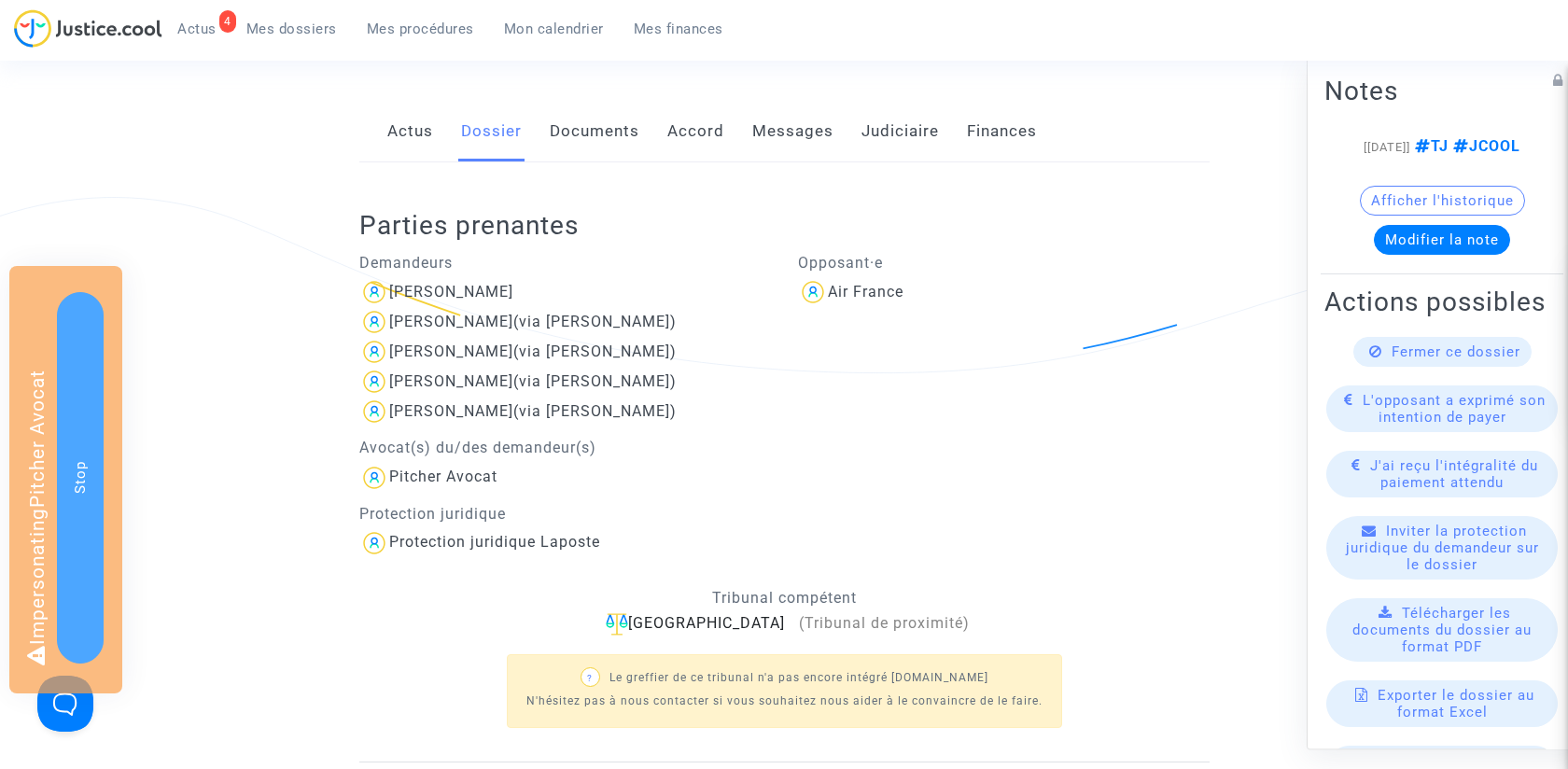
scroll to position [370, 0]
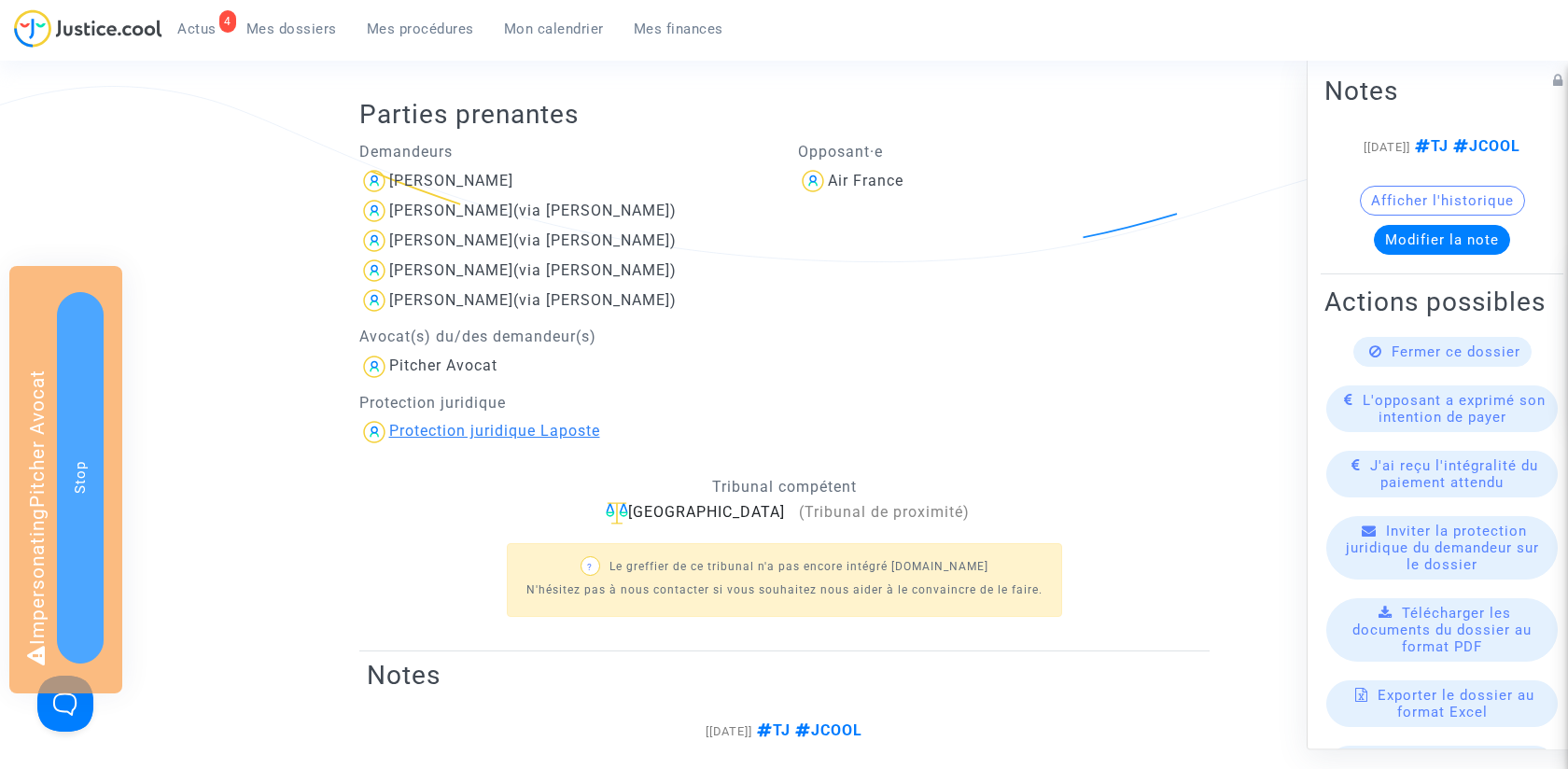
click at [458, 431] on div "Protection juridique Laposte" at bounding box center [494, 430] width 211 height 18
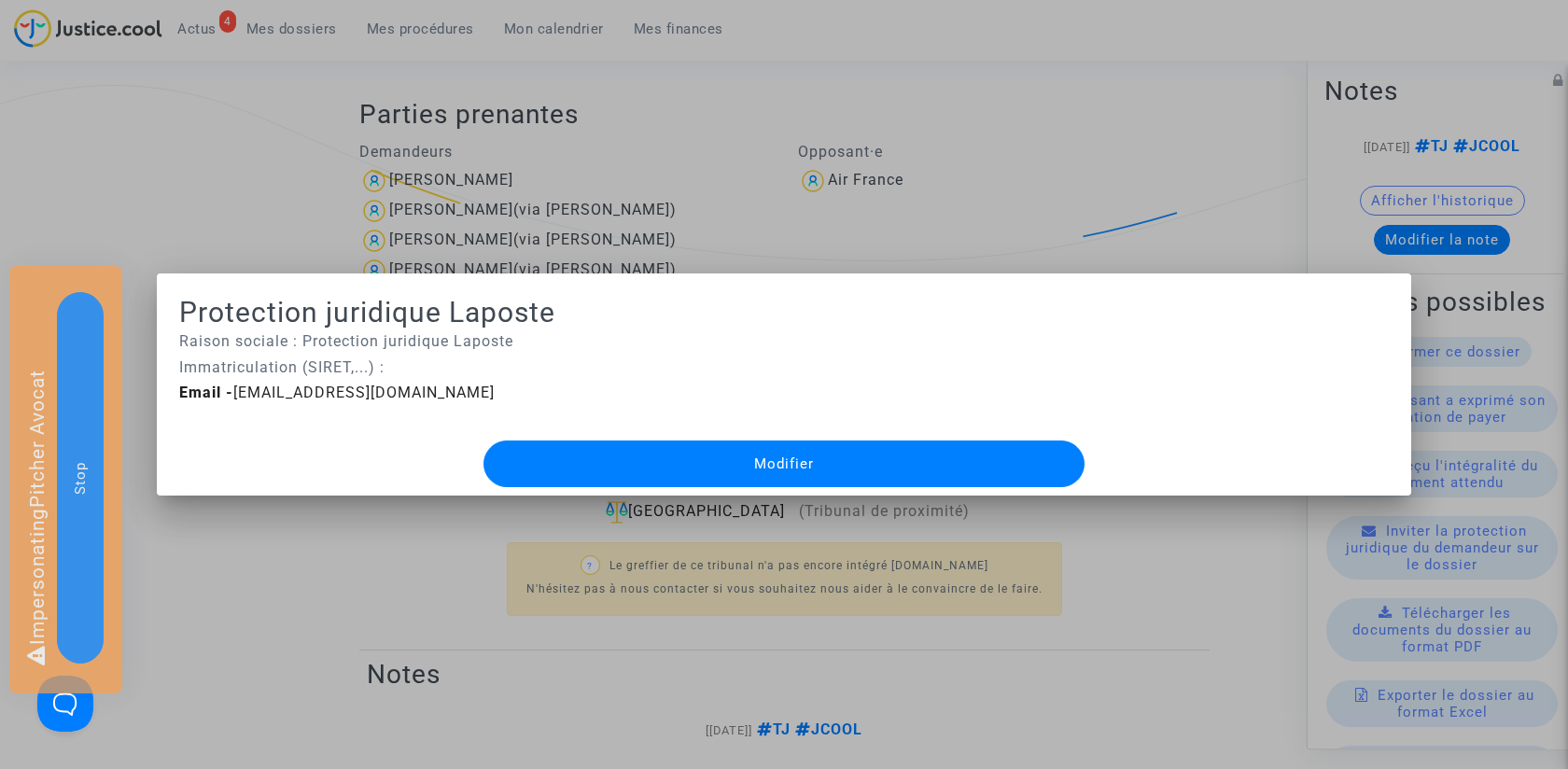
scroll to position [0, 0]
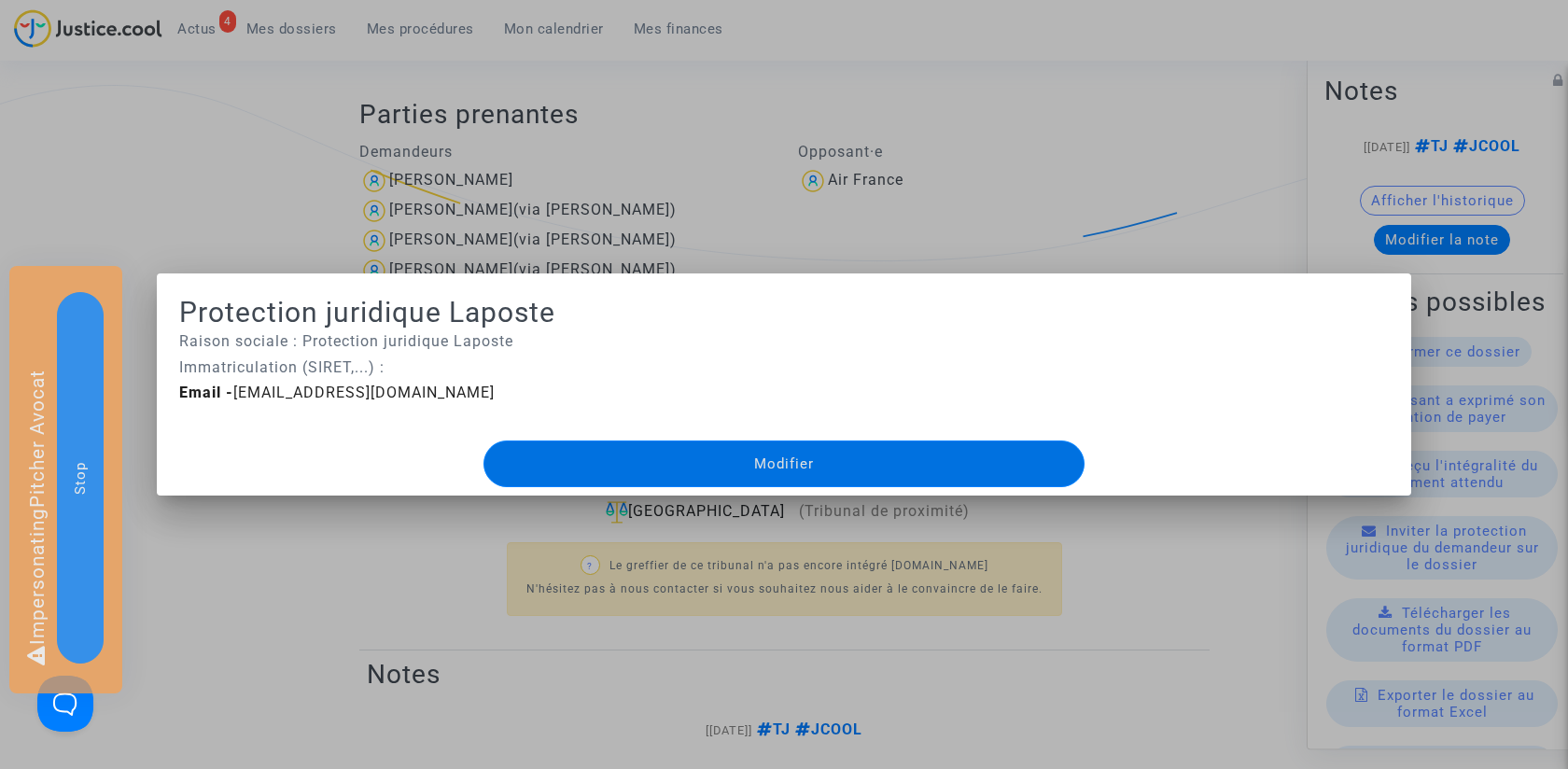
click at [396, 503] on div at bounding box center [784, 384] width 1568 height 769
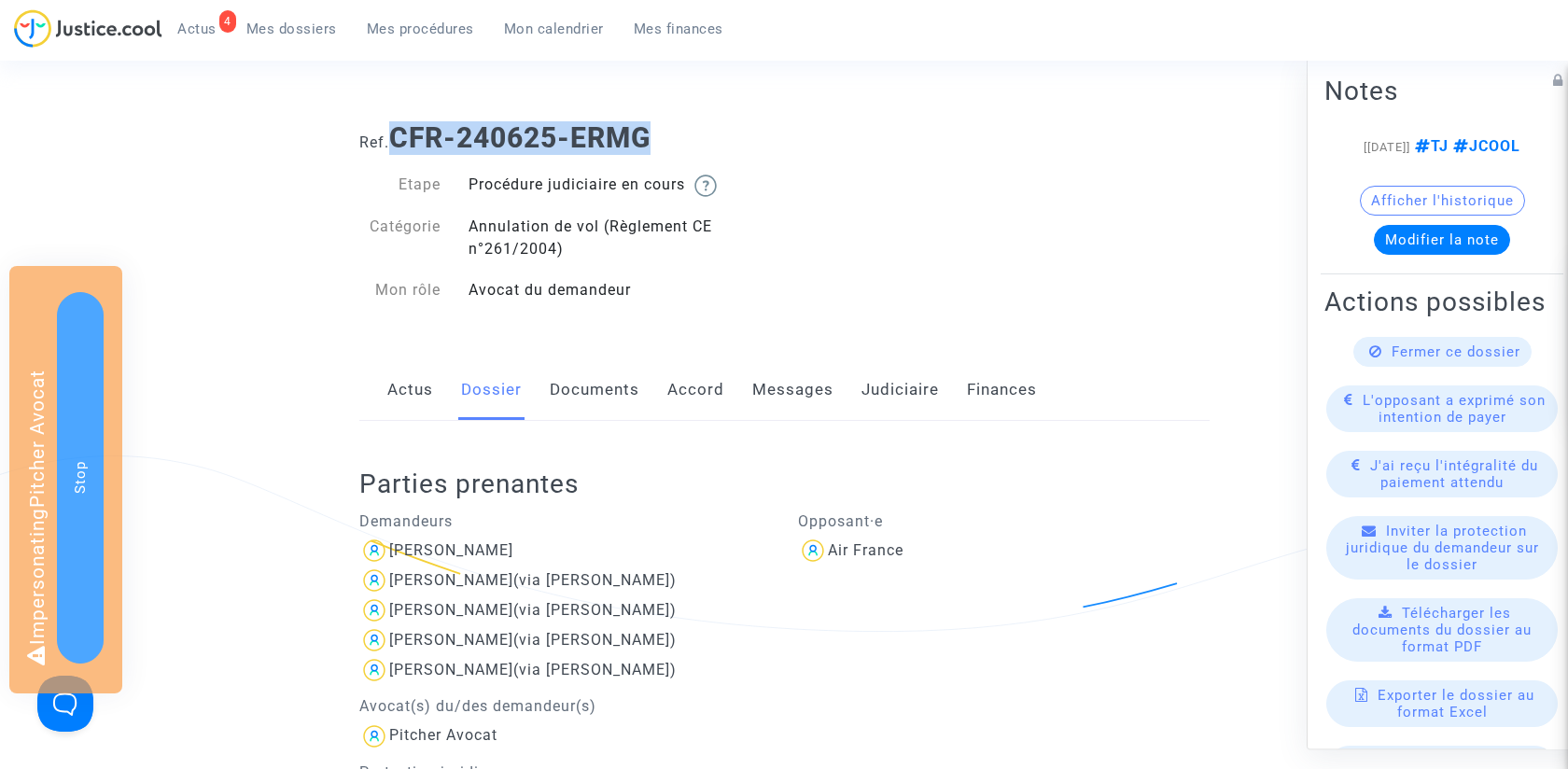
drag, startPoint x: 399, startPoint y: 136, endPoint x: 846, endPoint y: 136, distance: 447.0
click at [846, 136] on h1 "Ref. CFR-240625-ERMG" at bounding box center [784, 138] width 850 height 33
copy b "CFR-240625-ERMG"
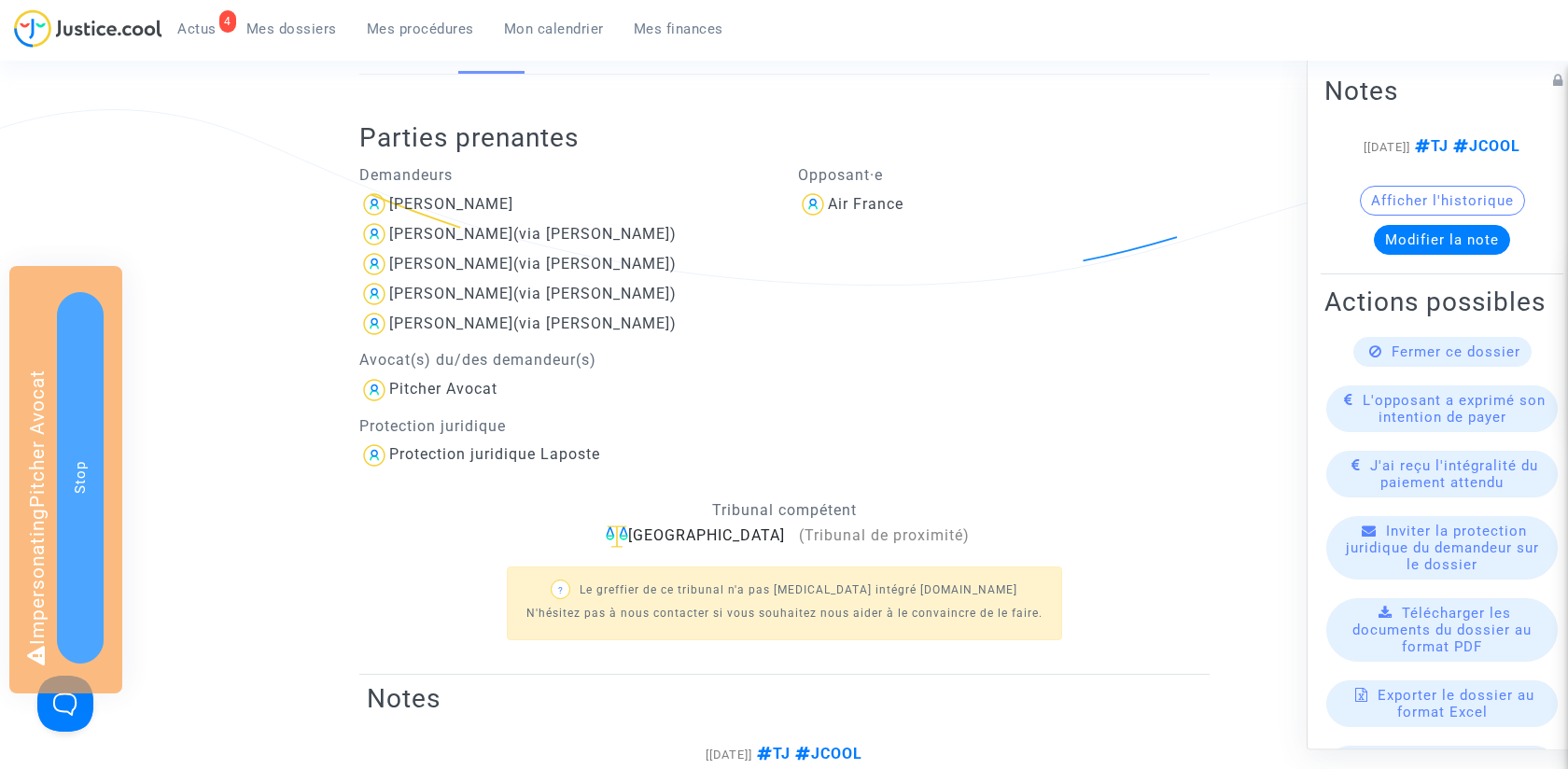
scroll to position [402, 0]
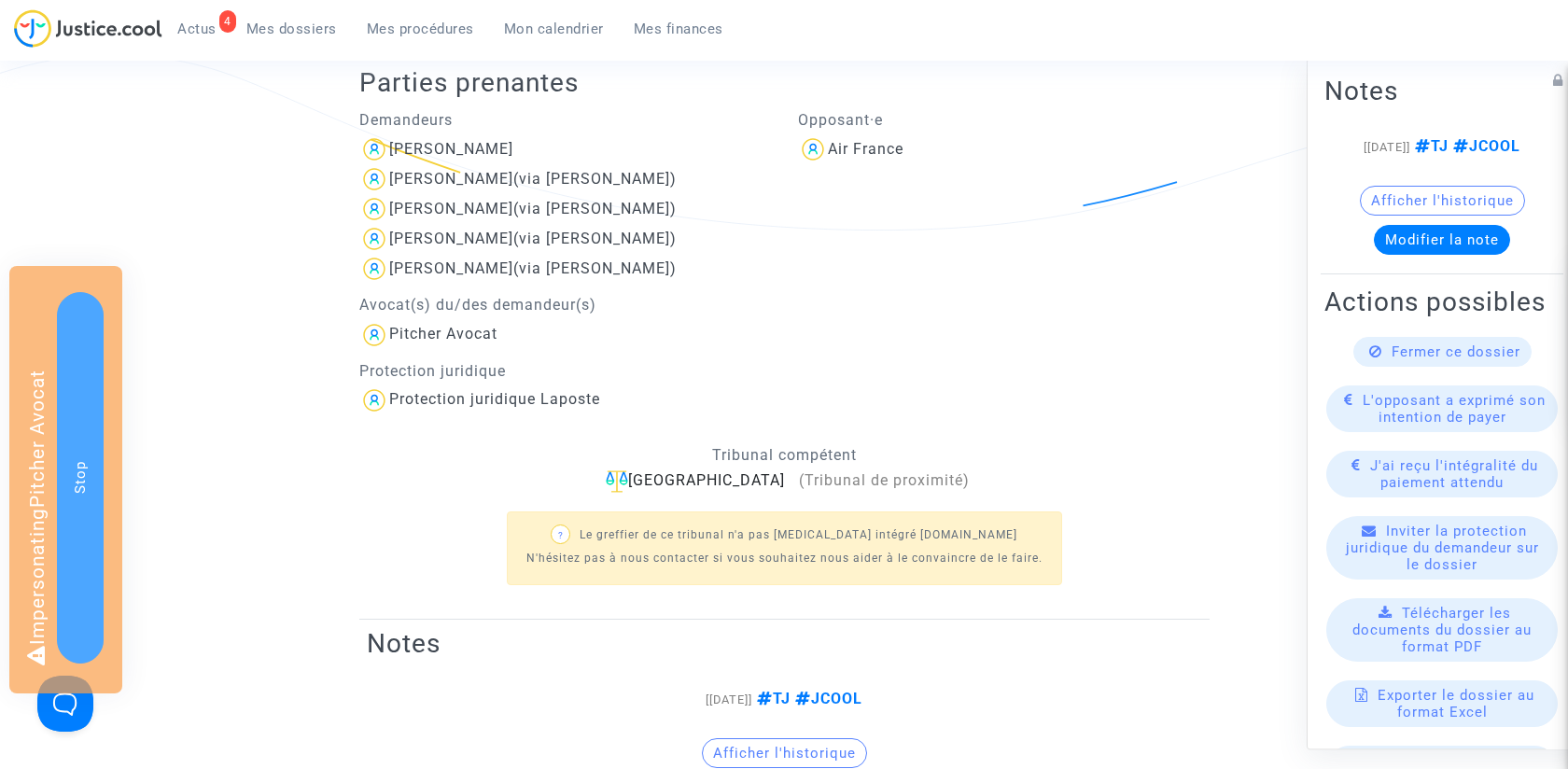
click at [494, 389] on span "Protection juridique Laposte" at bounding box center [494, 345] width 211 height 125
click at [494, 398] on div "Protection juridique Laposte" at bounding box center [494, 399] width 211 height 18
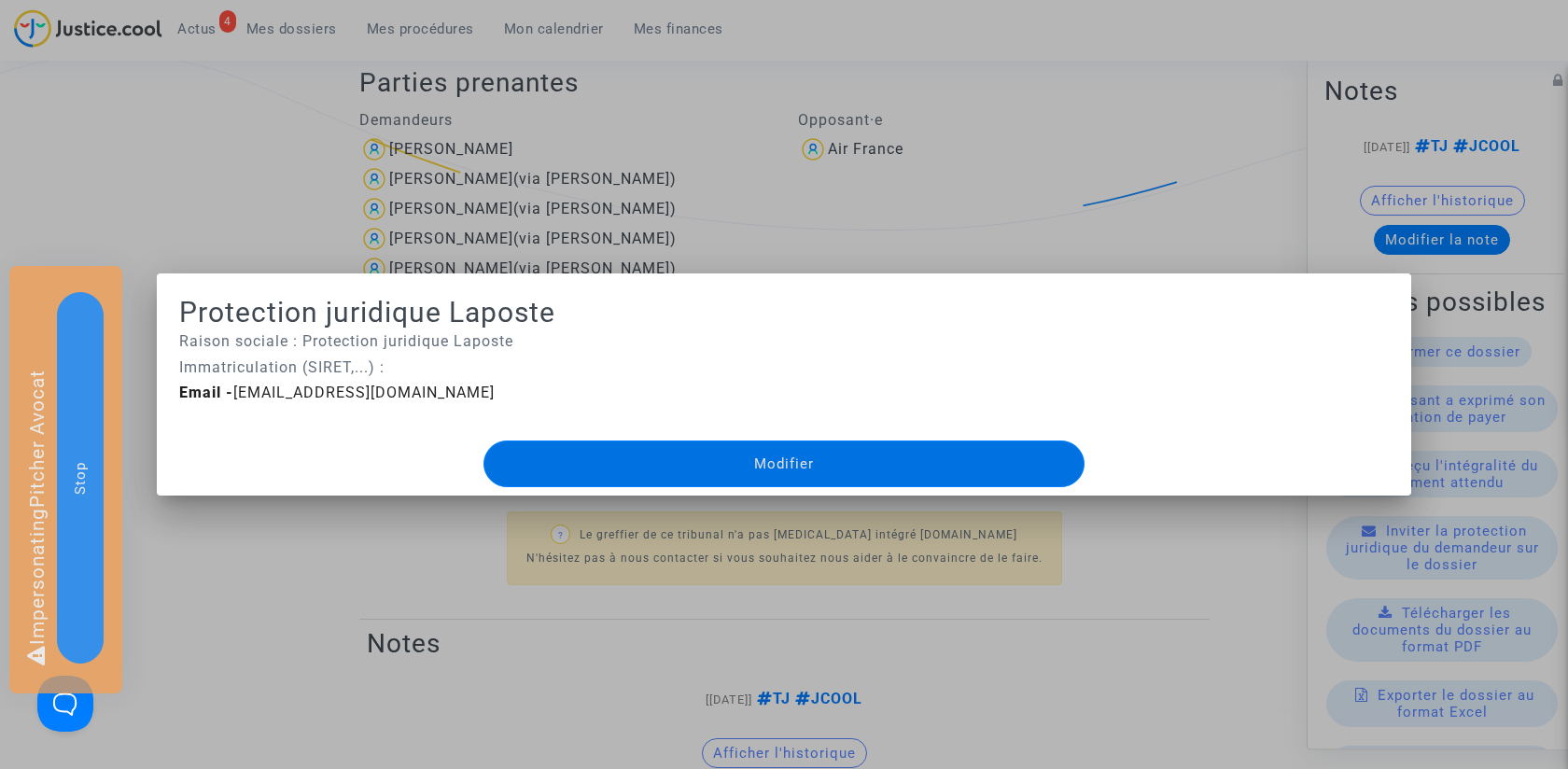
click at [389, 552] on div at bounding box center [784, 384] width 1568 height 769
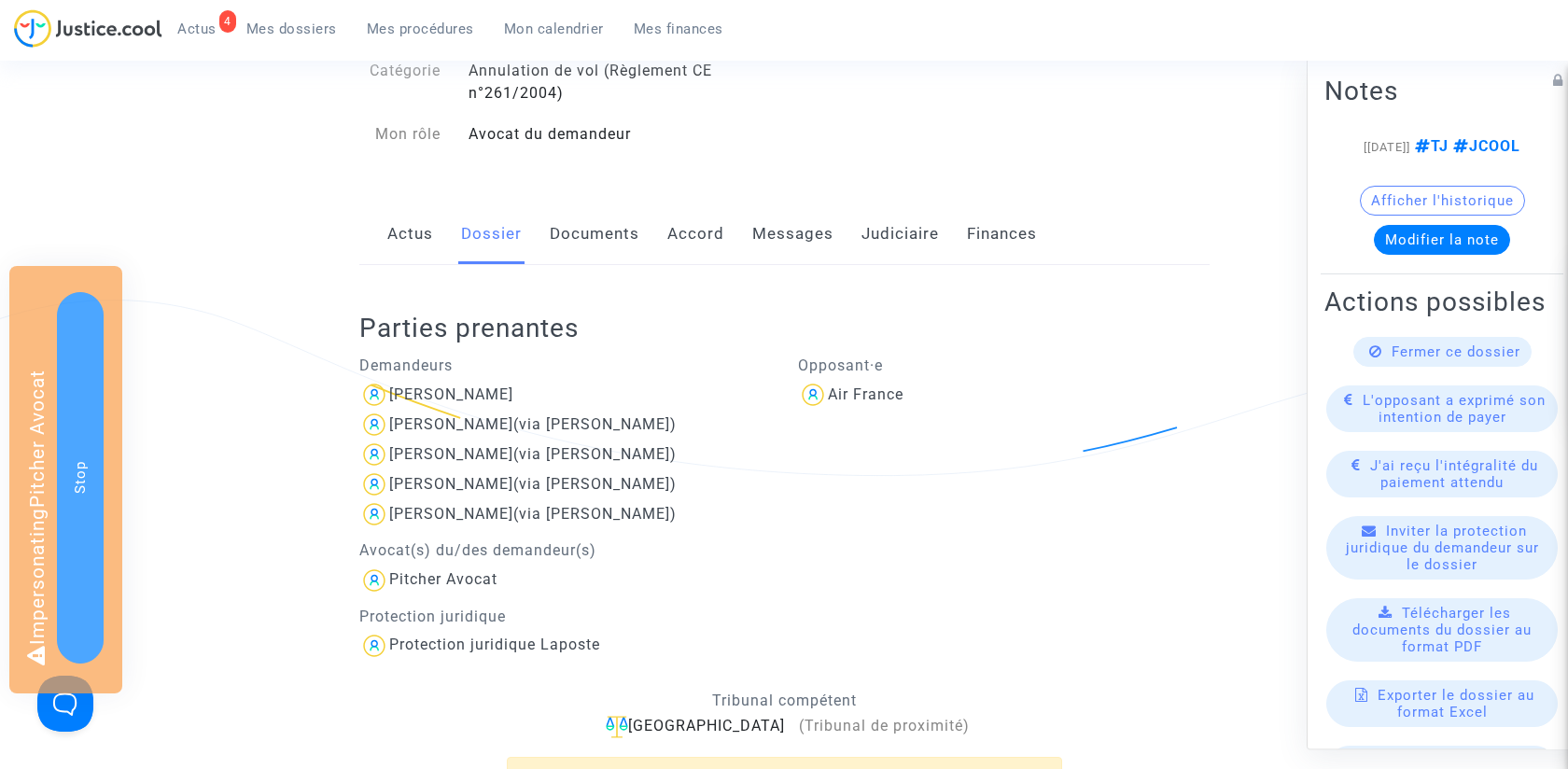
scroll to position [166, 0]
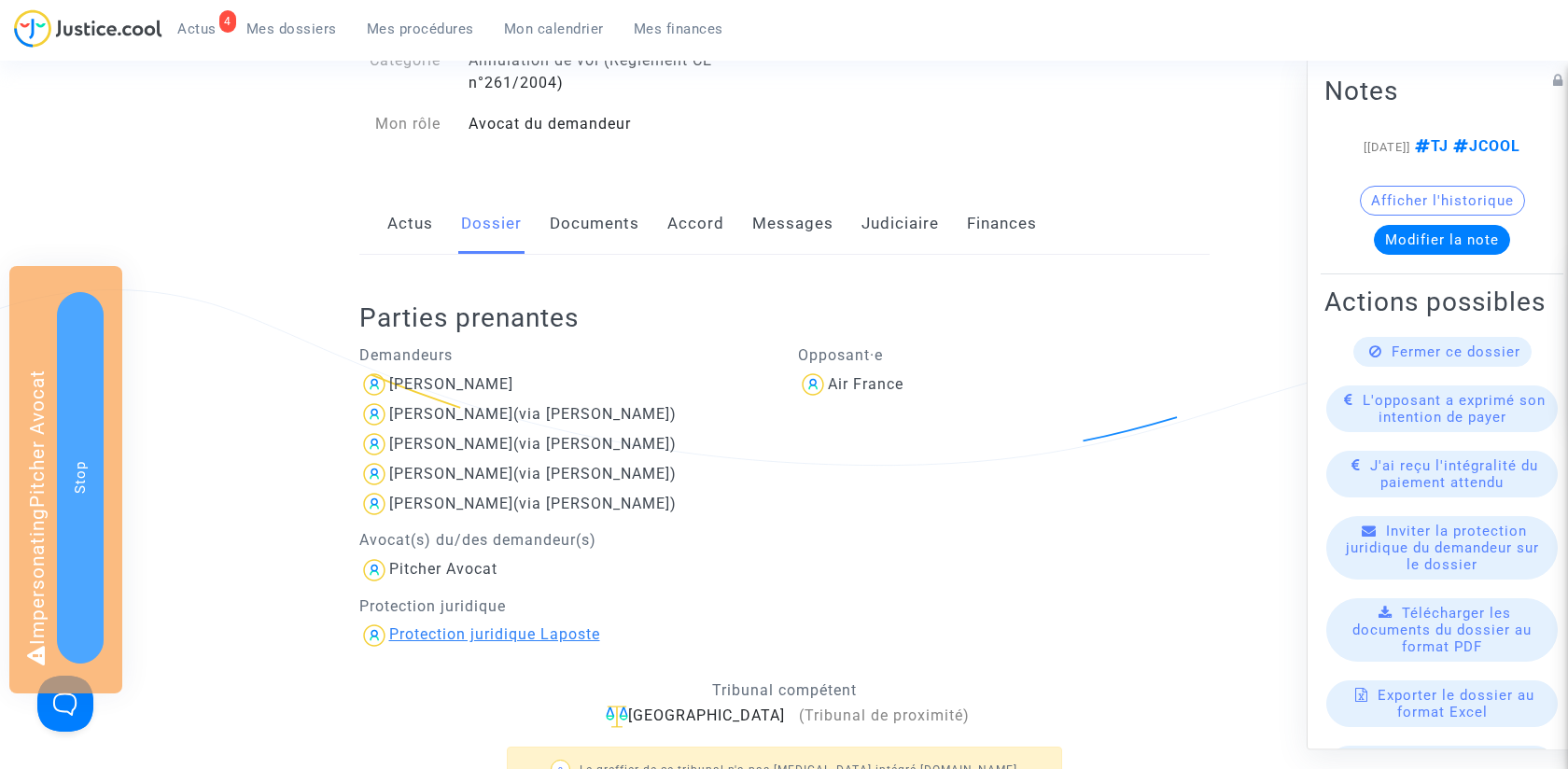
click at [501, 628] on div "Protection juridique Laposte" at bounding box center [494, 634] width 211 height 18
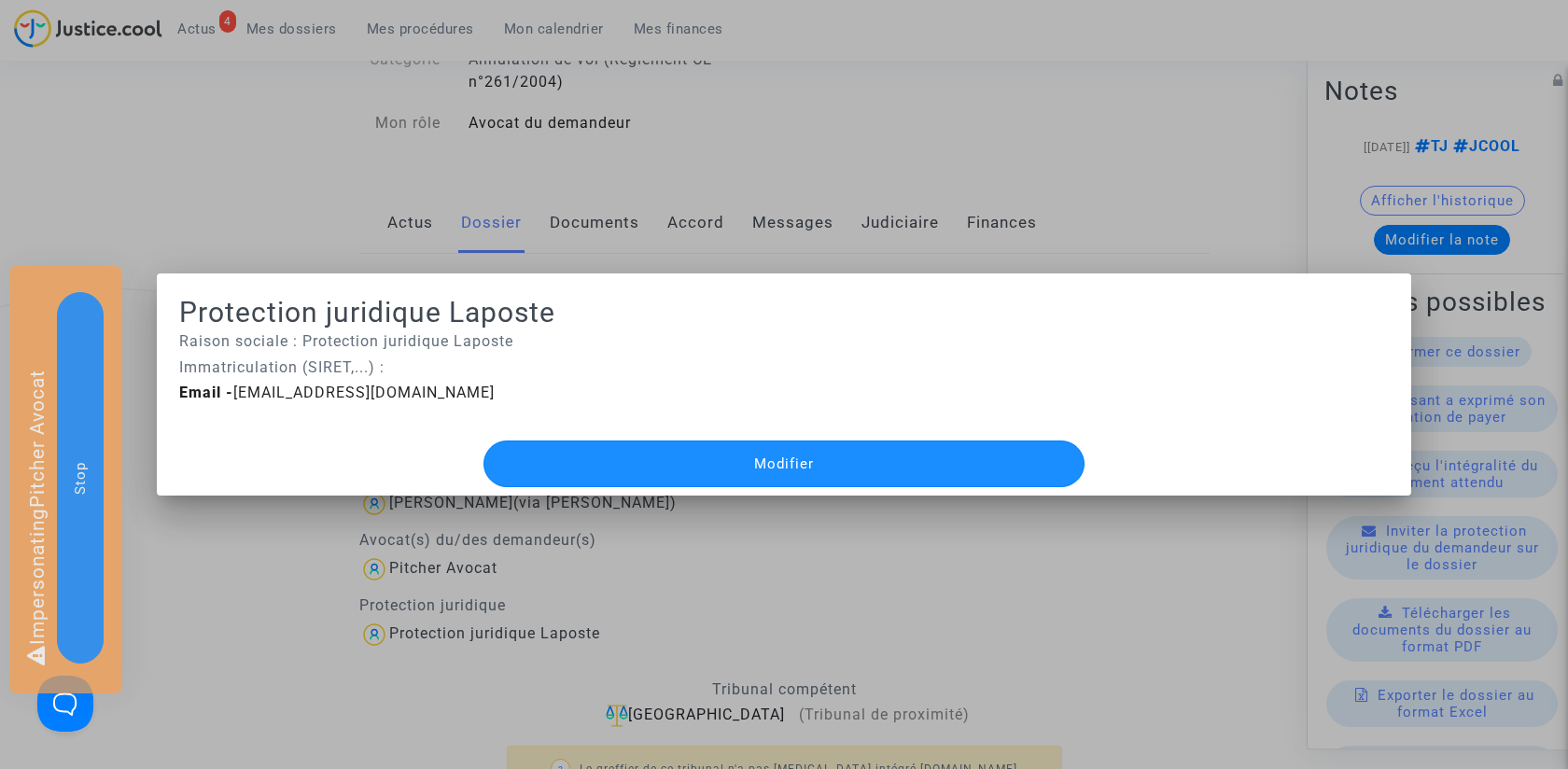
click at [674, 446] on button "Modifier" at bounding box center [784, 464] width 601 height 47
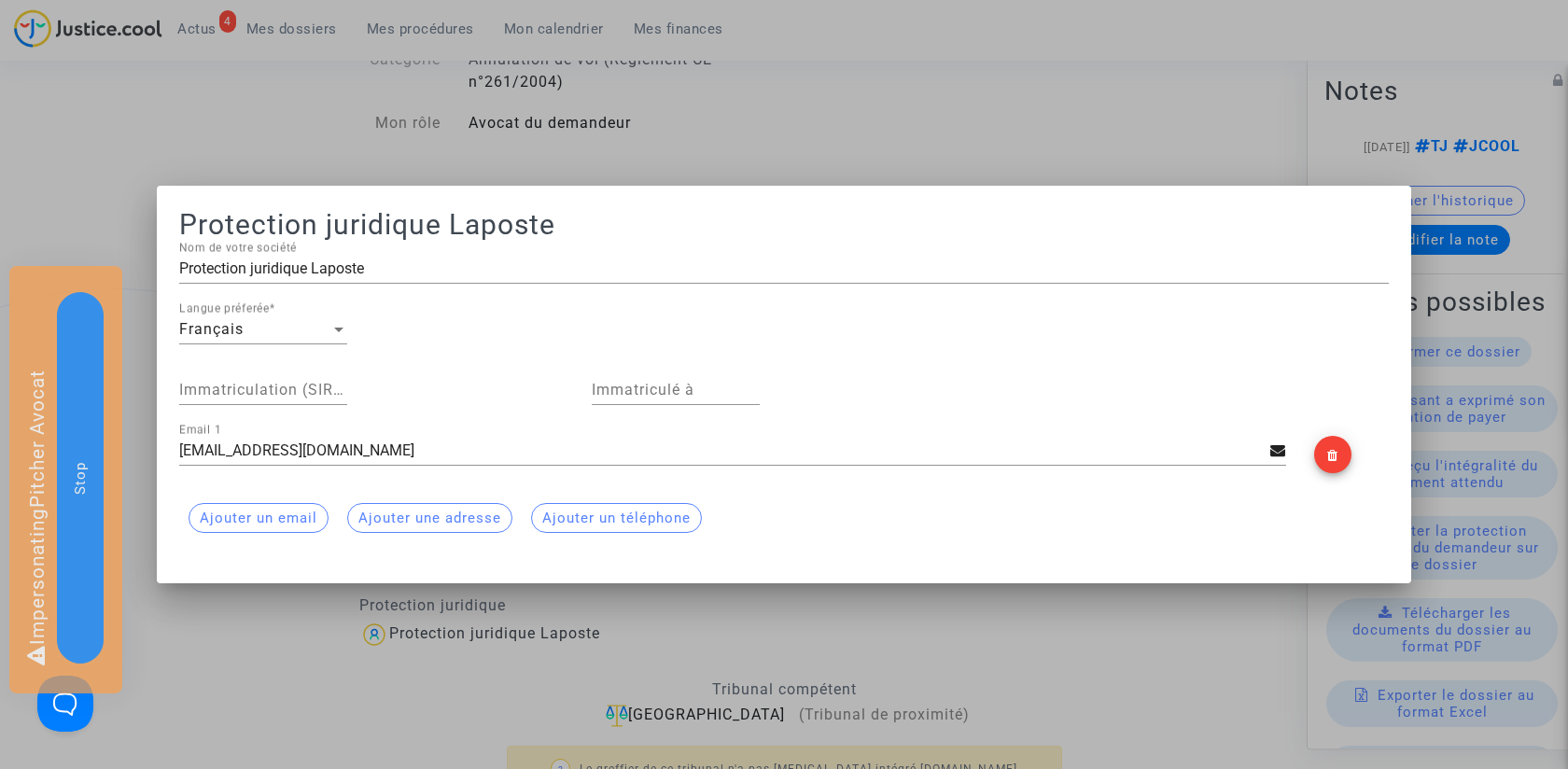
click at [362, 704] on div at bounding box center [784, 384] width 1568 height 769
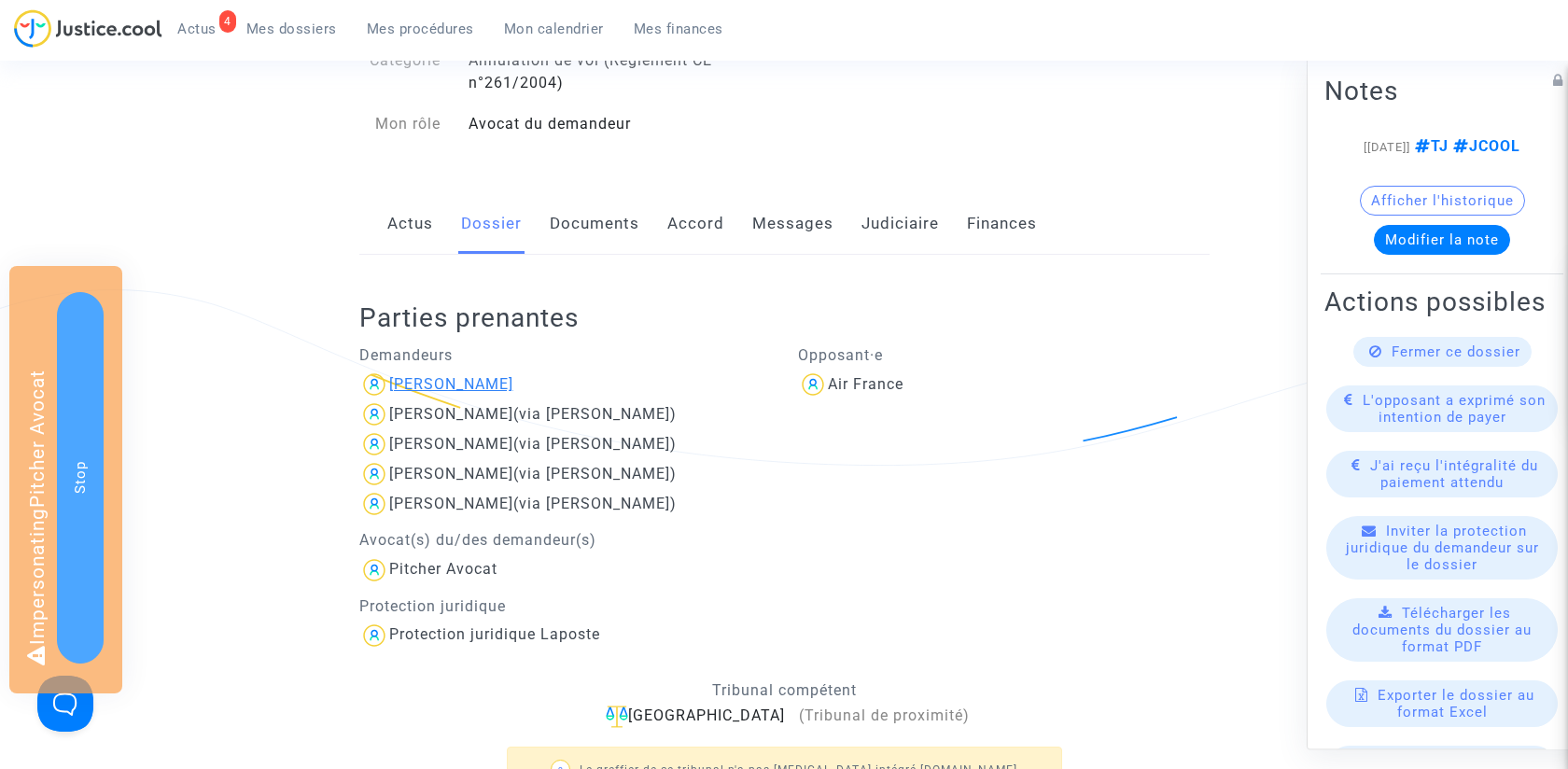
click at [447, 384] on div "[PERSON_NAME]" at bounding box center [451, 384] width 124 height 18
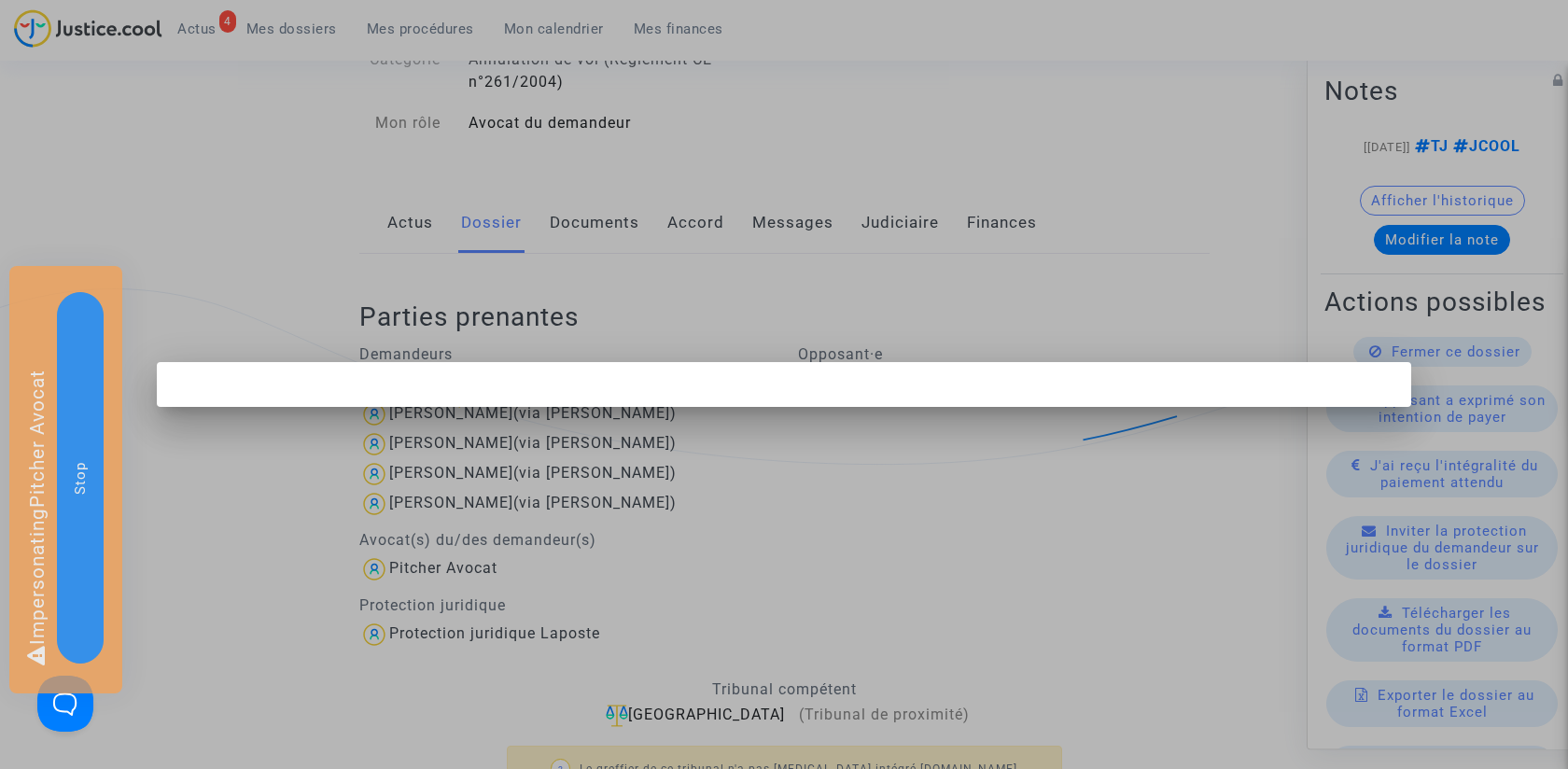
scroll to position [0, 0]
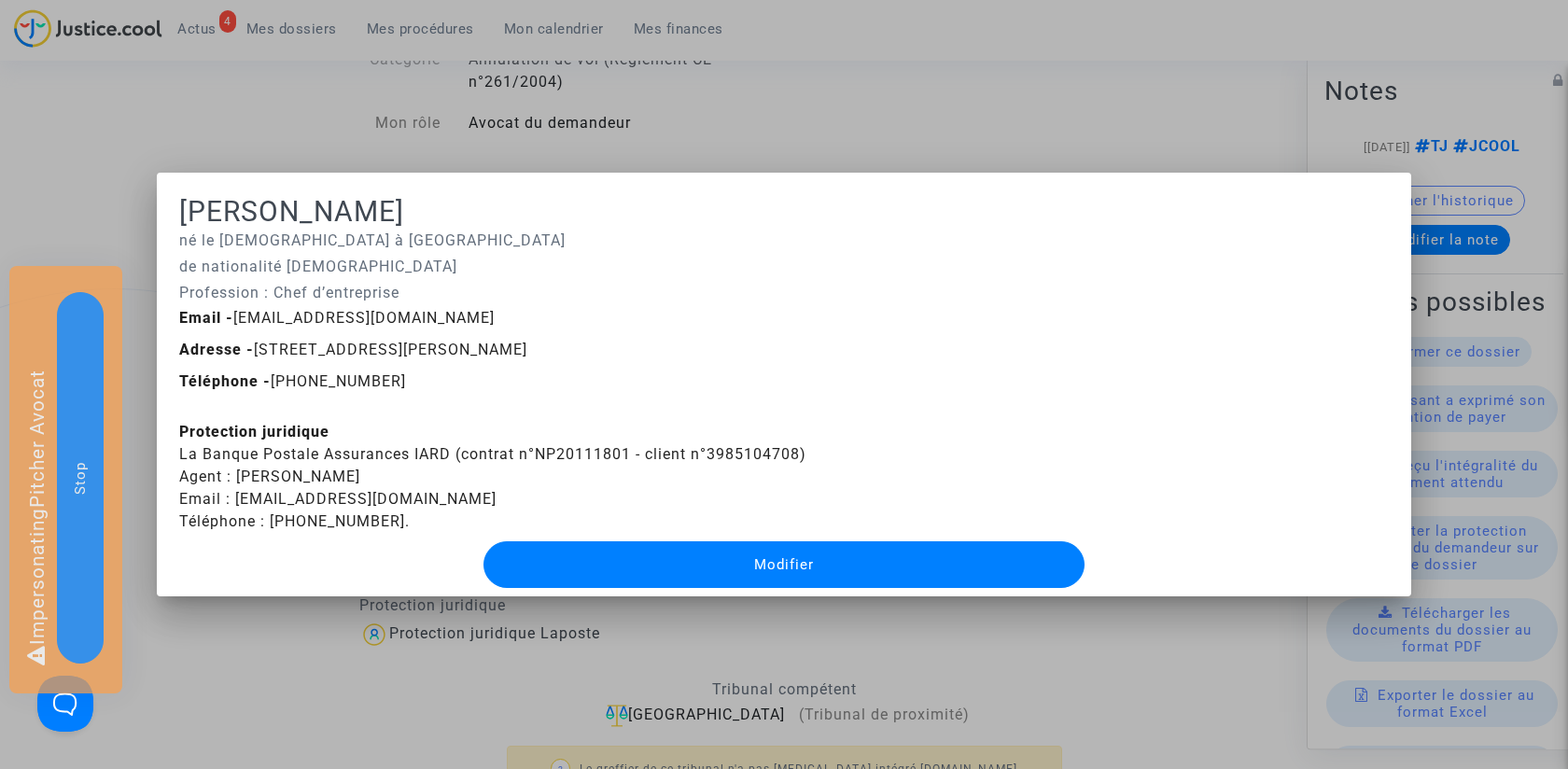
click at [312, 588] on div "Modifier" at bounding box center [783, 564] width 1209 height 63
click at [300, 627] on div at bounding box center [784, 384] width 1568 height 769
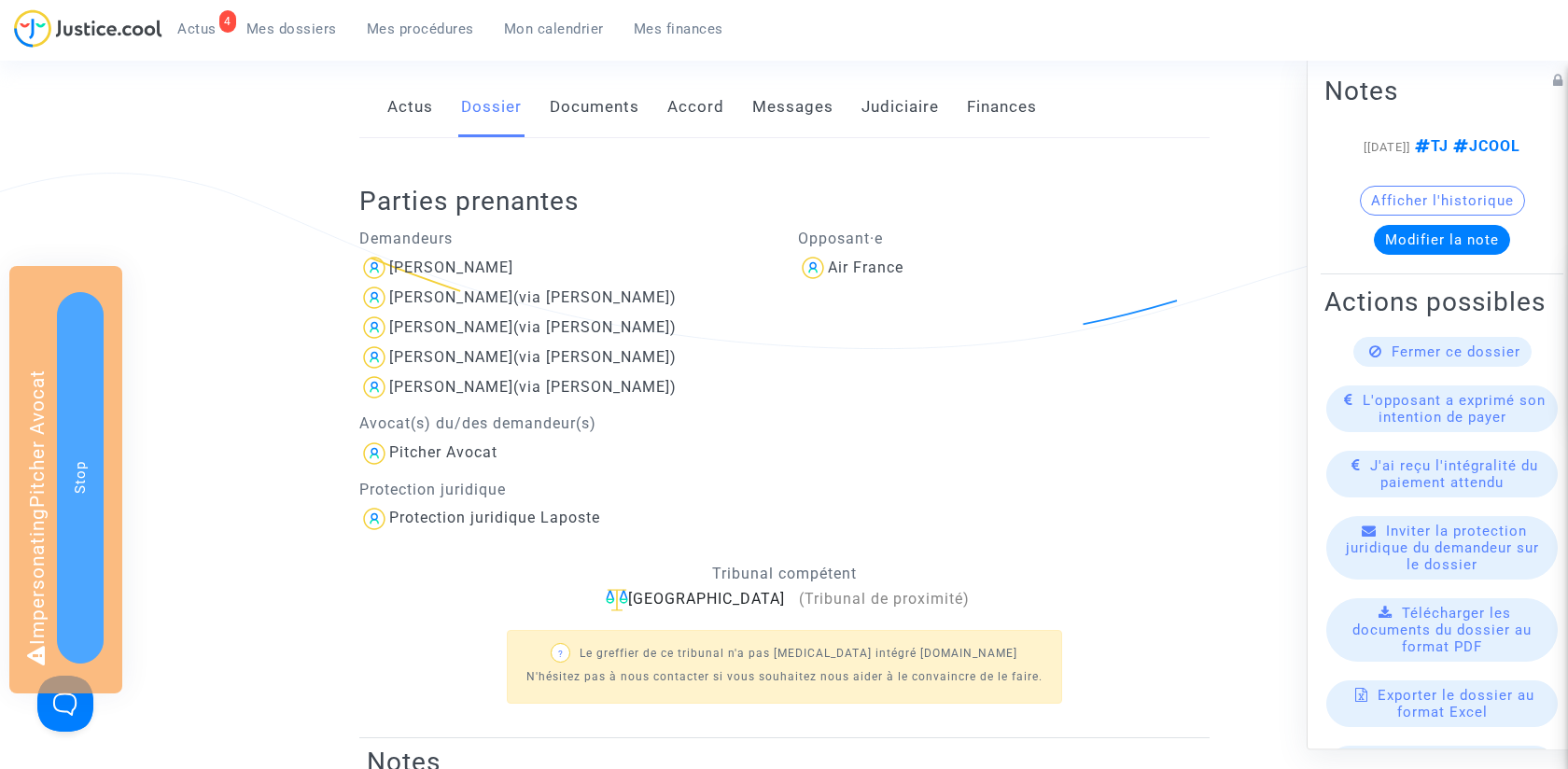
scroll to position [284, 0]
click at [522, 511] on div "Protection juridique Laposte" at bounding box center [494, 516] width 211 height 18
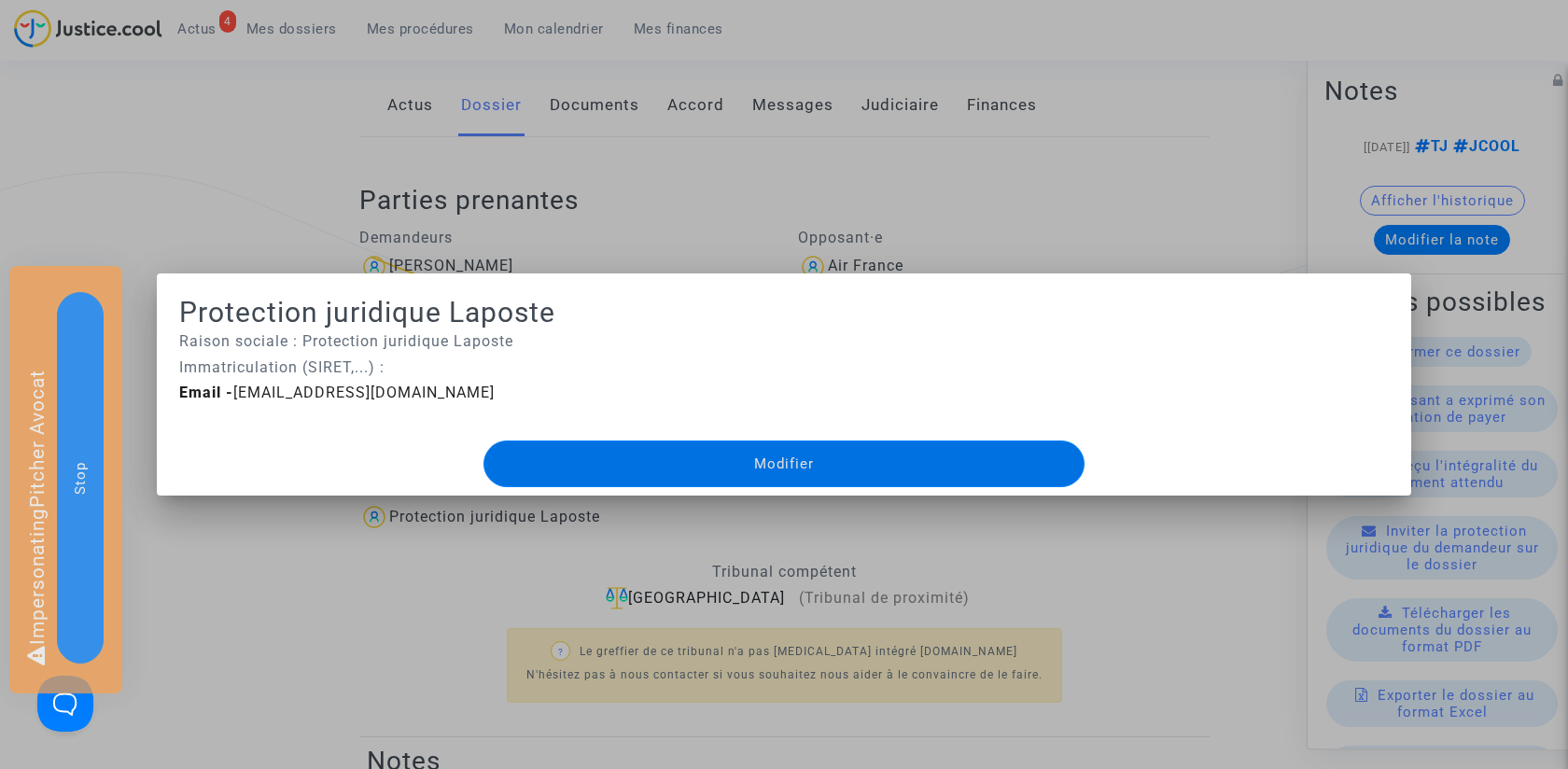
click at [333, 587] on div at bounding box center [784, 384] width 1568 height 769
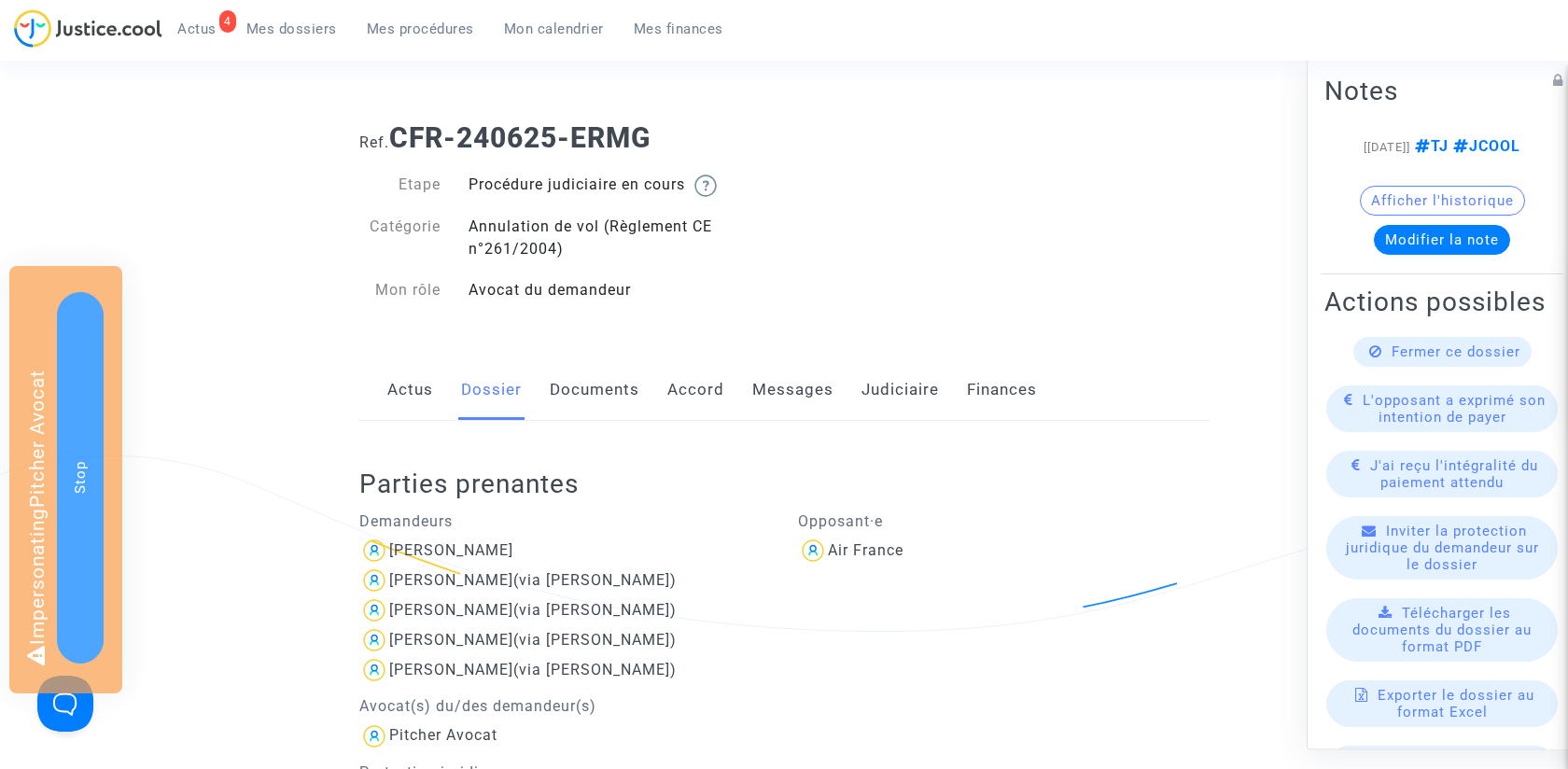
scroll to position [284, 0]
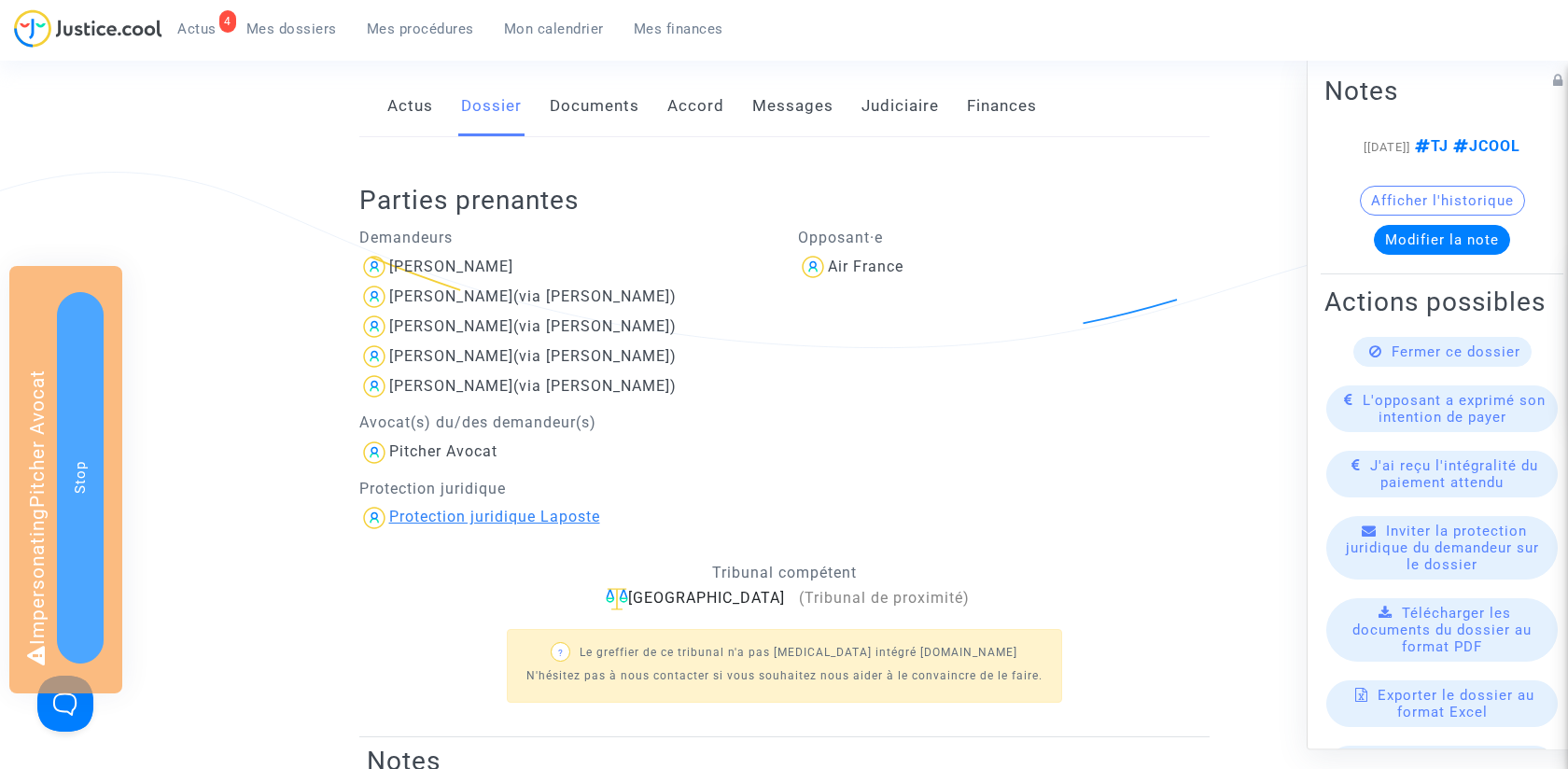
click at [488, 513] on div "Protection juridique Laposte" at bounding box center [494, 516] width 211 height 18
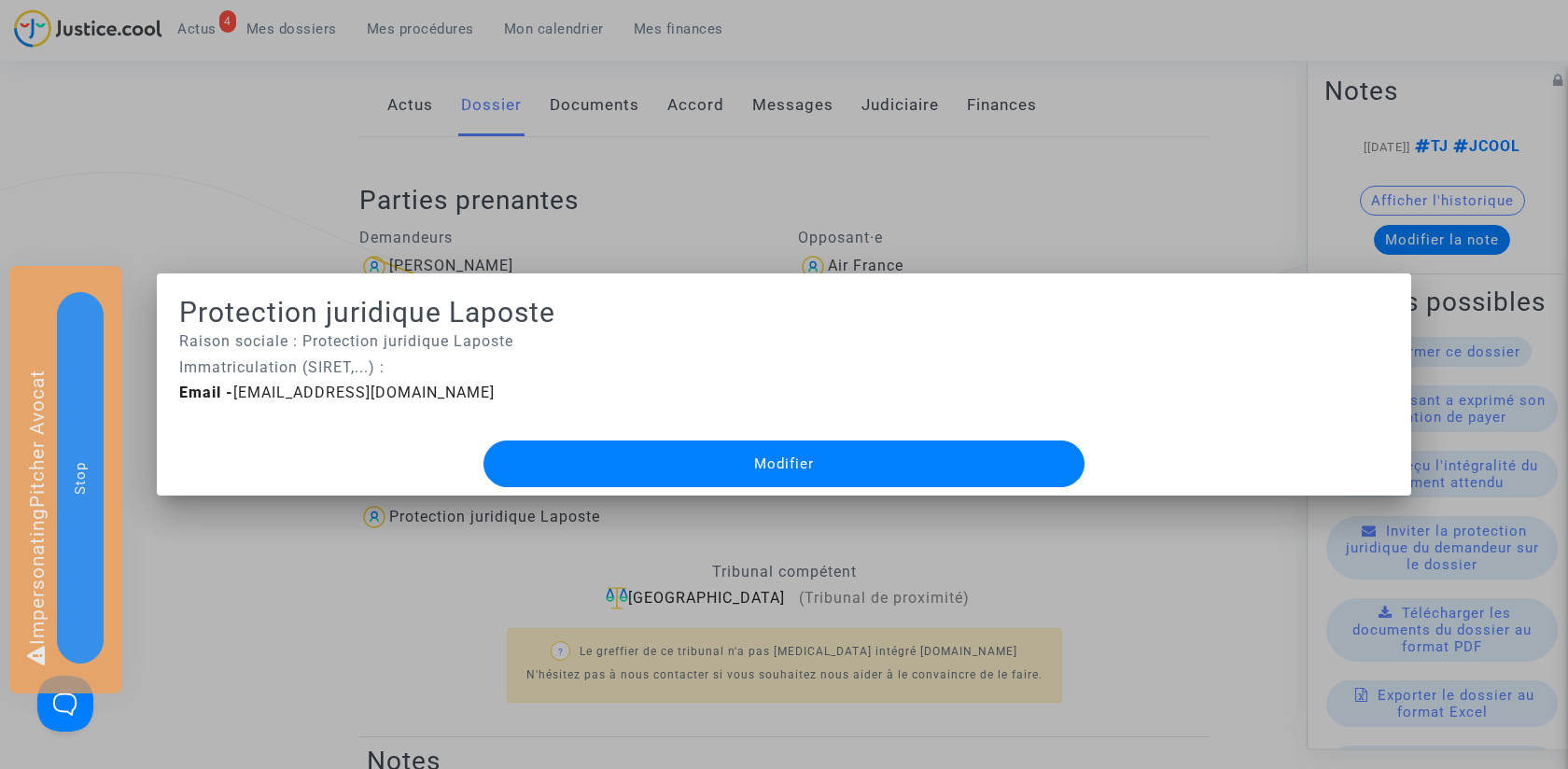
click at [632, 474] on button "Modifier" at bounding box center [784, 464] width 601 height 47
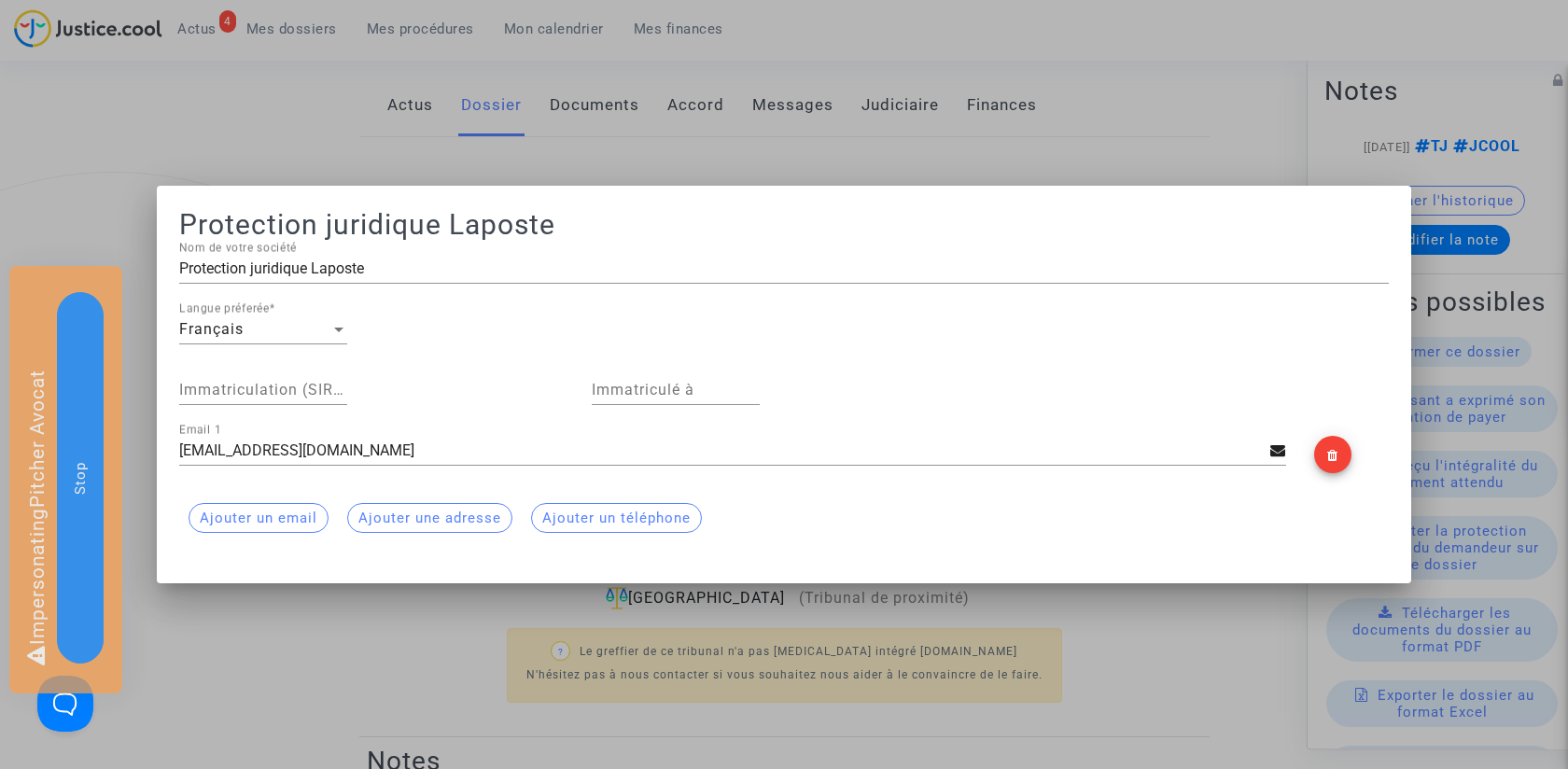
click at [347, 633] on div at bounding box center [784, 384] width 1568 height 769
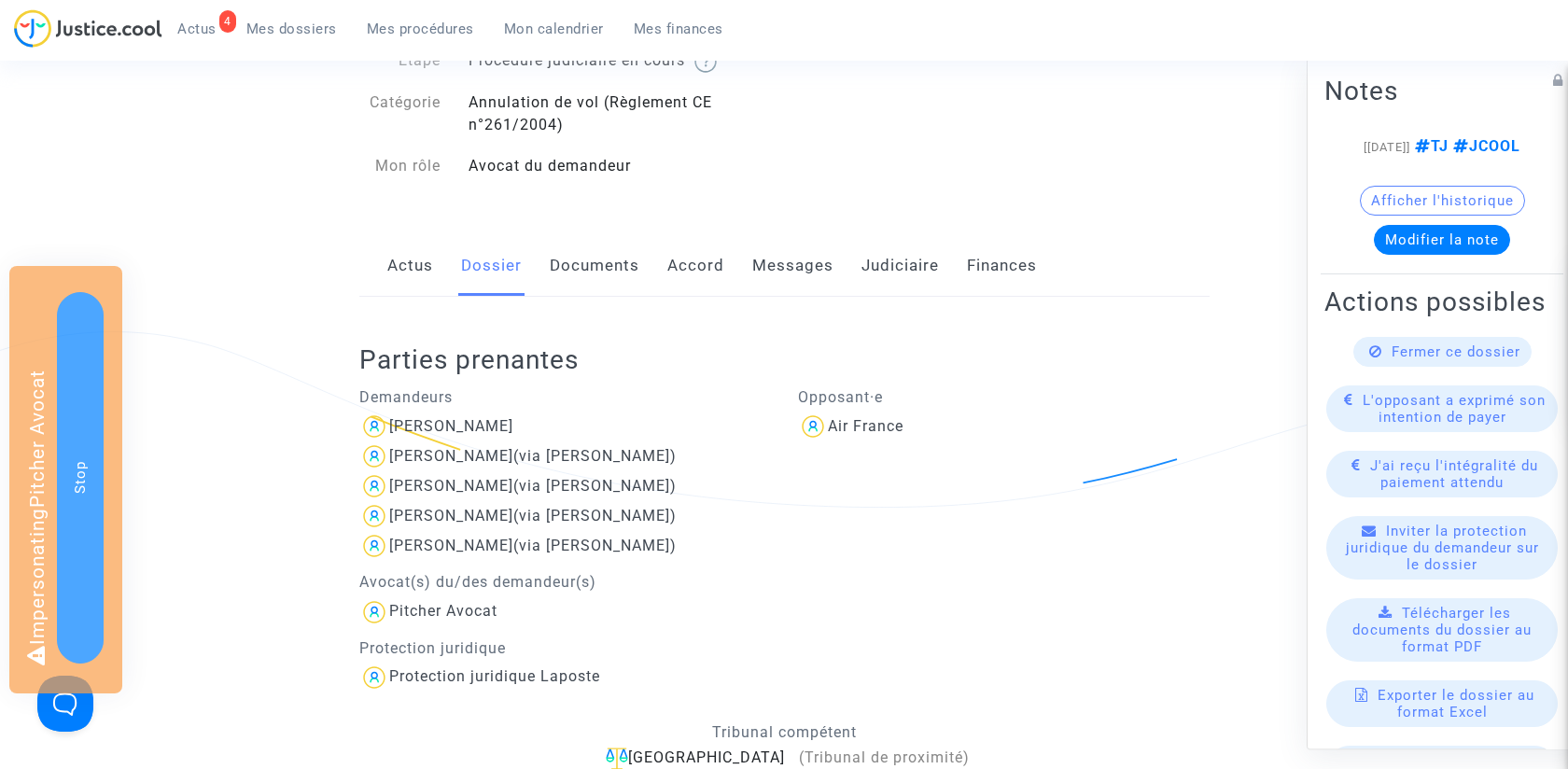
scroll to position [30, 0]
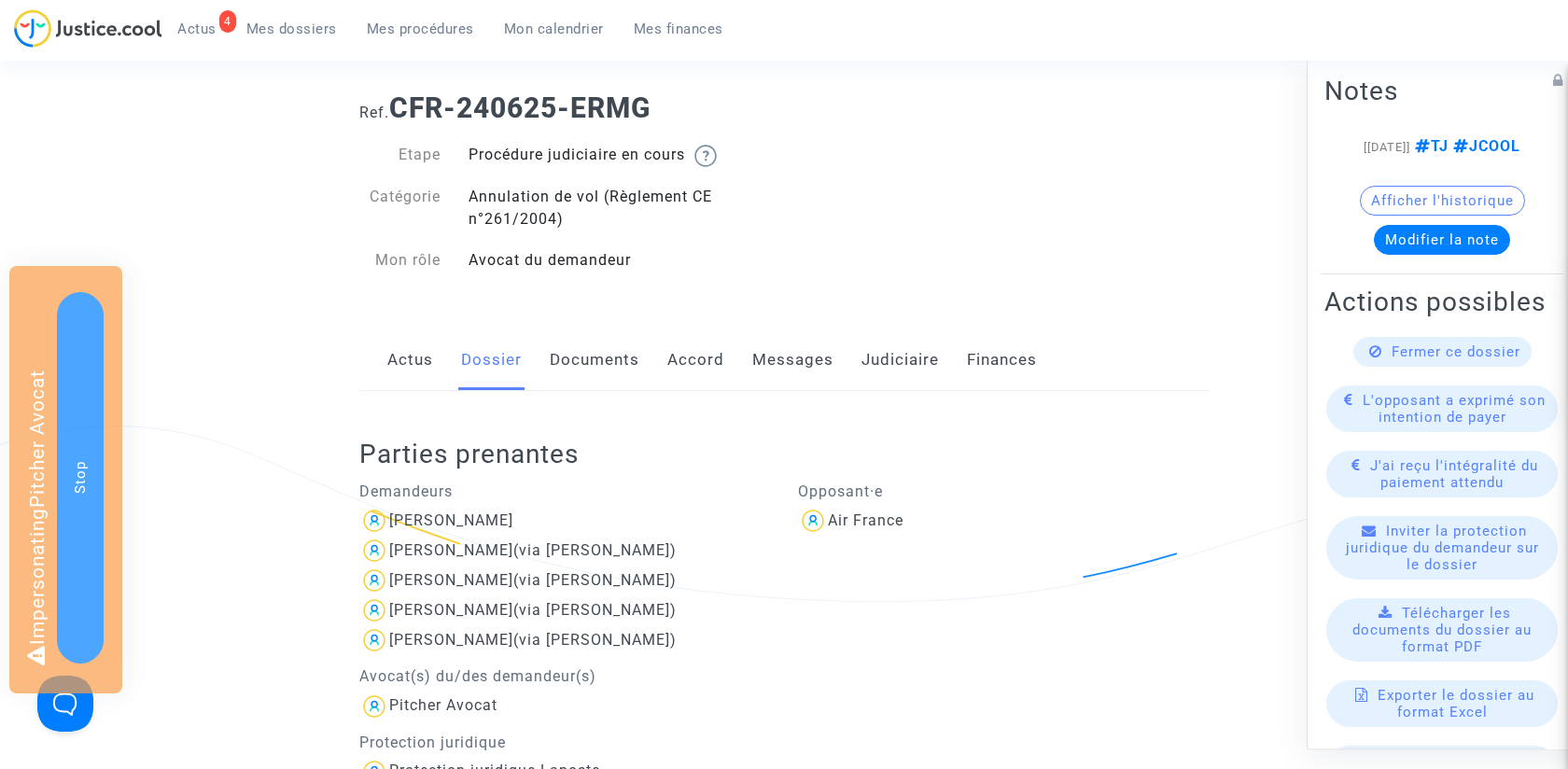
click at [798, 353] on link "Messages" at bounding box center [793, 361] width 81 height 61
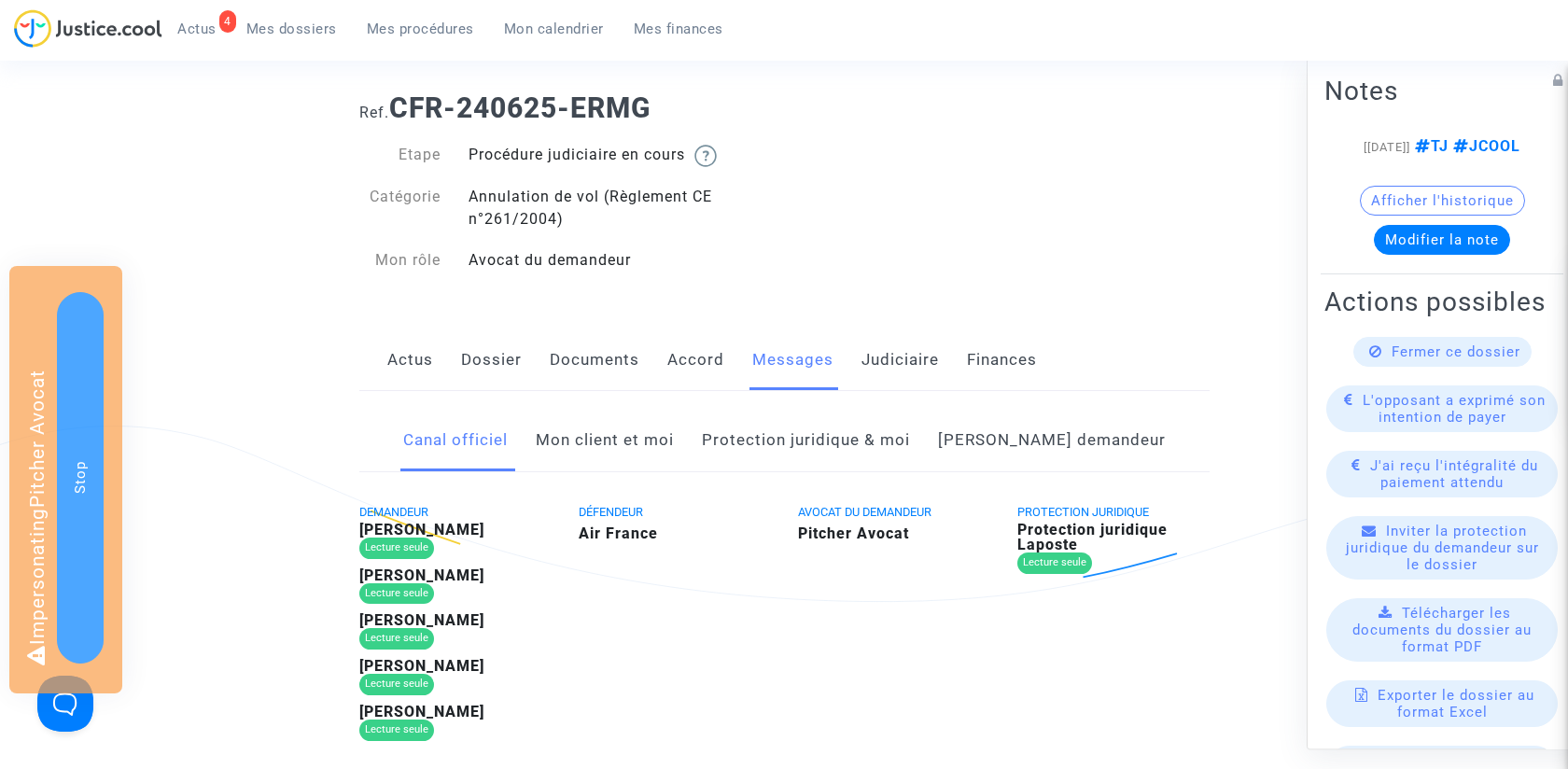
click at [1068, 450] on link "[PERSON_NAME] demandeur" at bounding box center [1052, 441] width 228 height 61
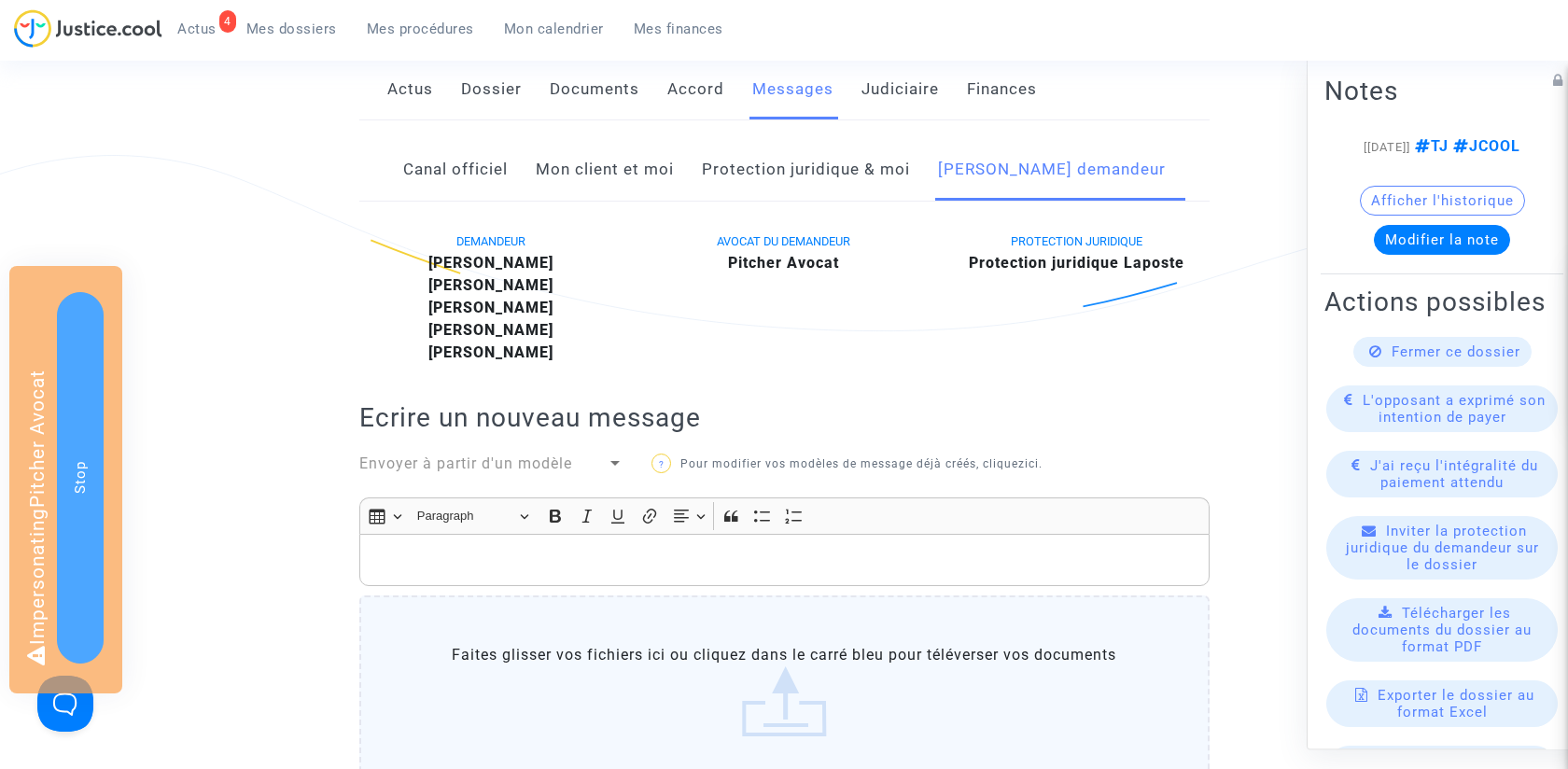
scroll to position [278, 0]
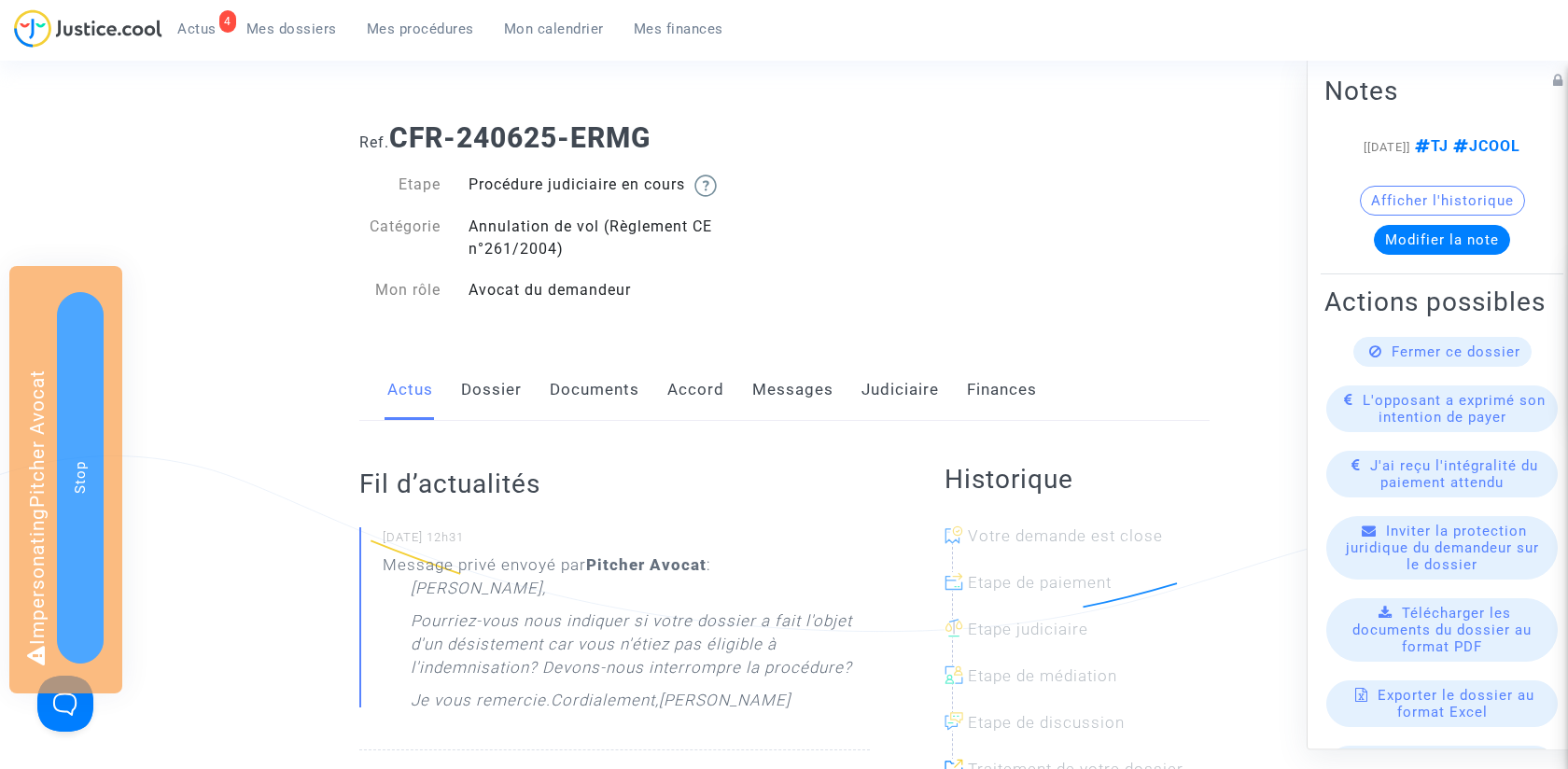
click at [805, 378] on link "Messages" at bounding box center [793, 390] width 81 height 61
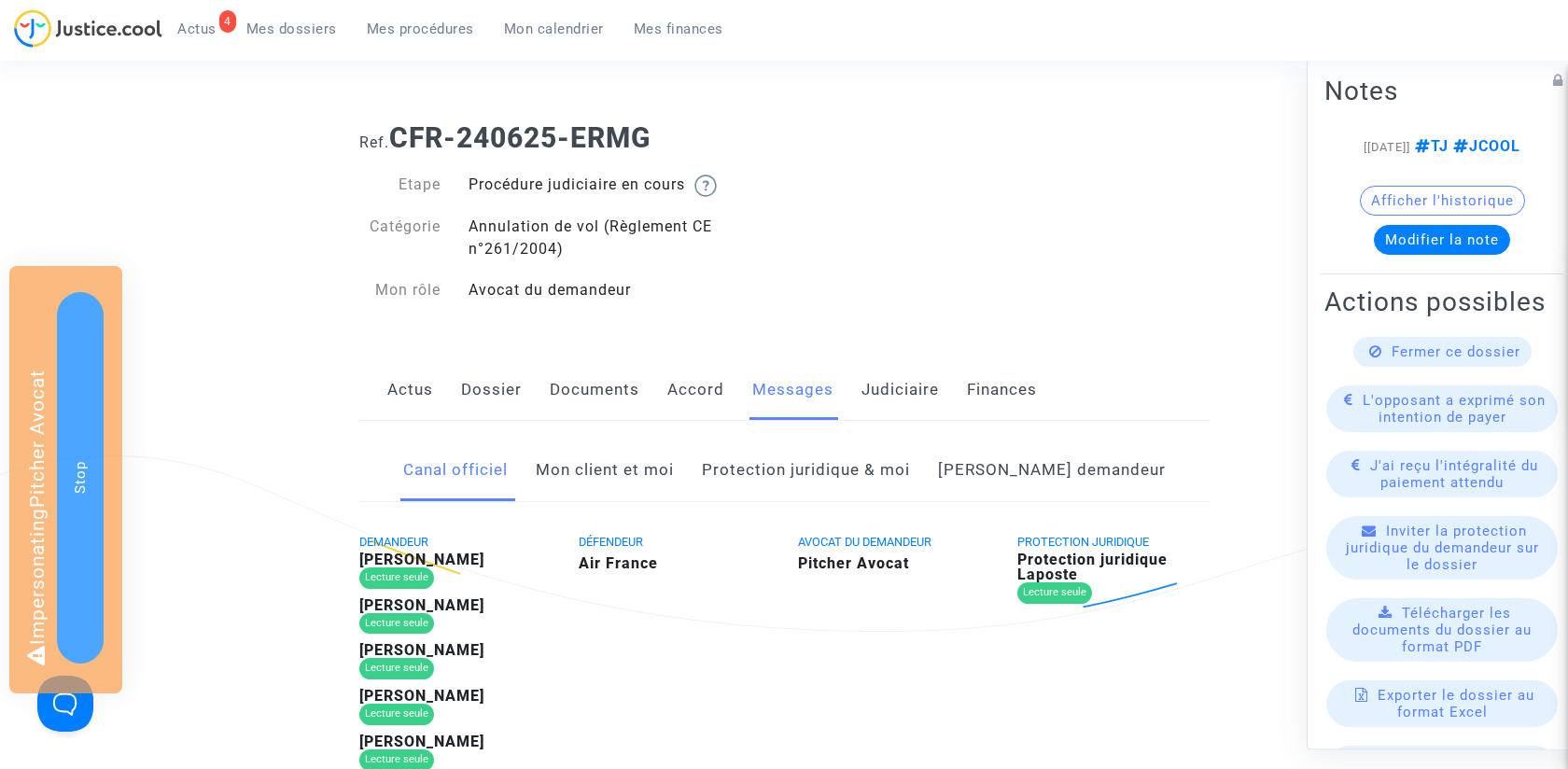
click at [1050, 479] on link "[PERSON_NAME] demandeur" at bounding box center [1052, 471] width 228 height 61
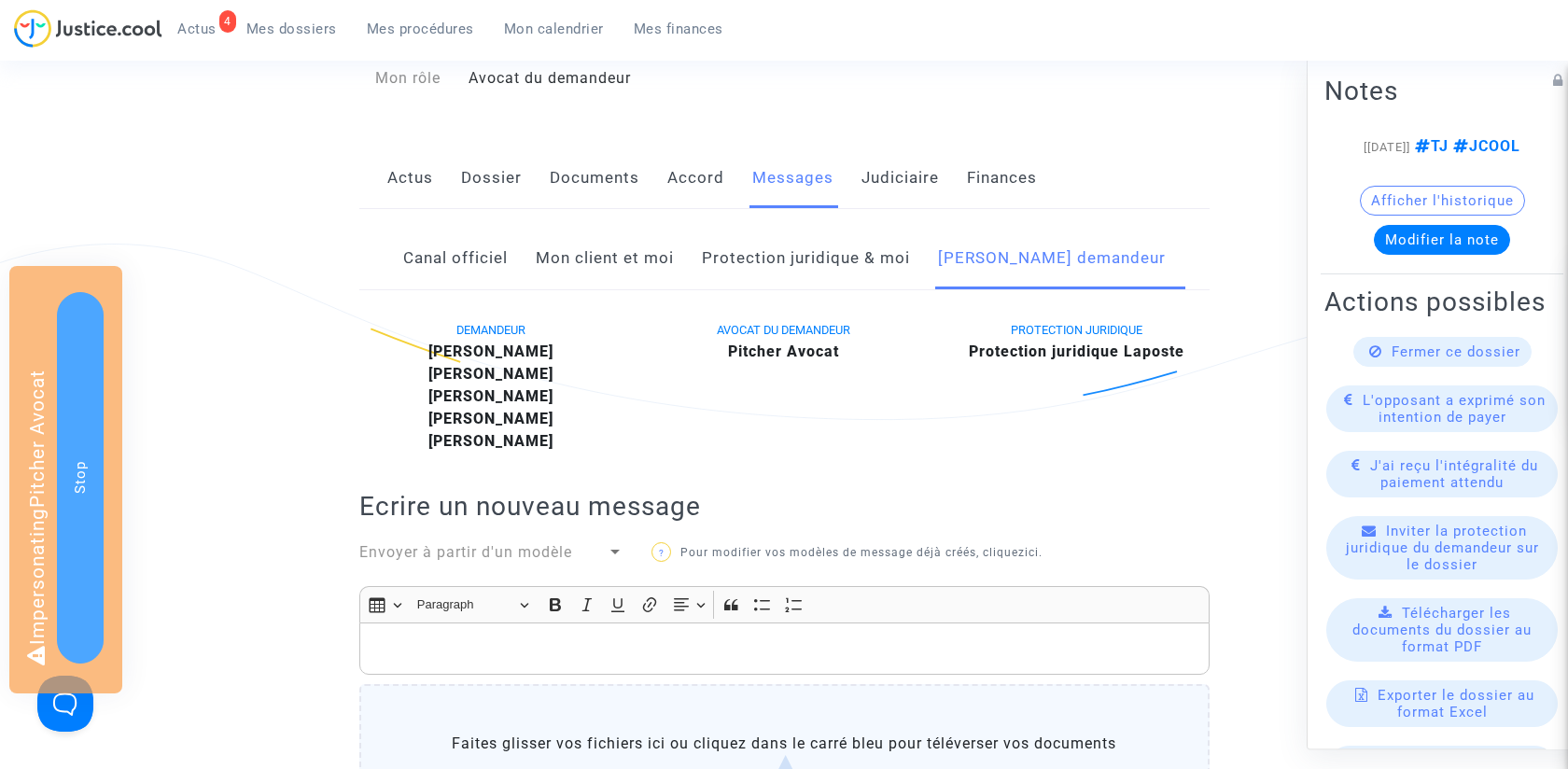
scroll to position [209, 0]
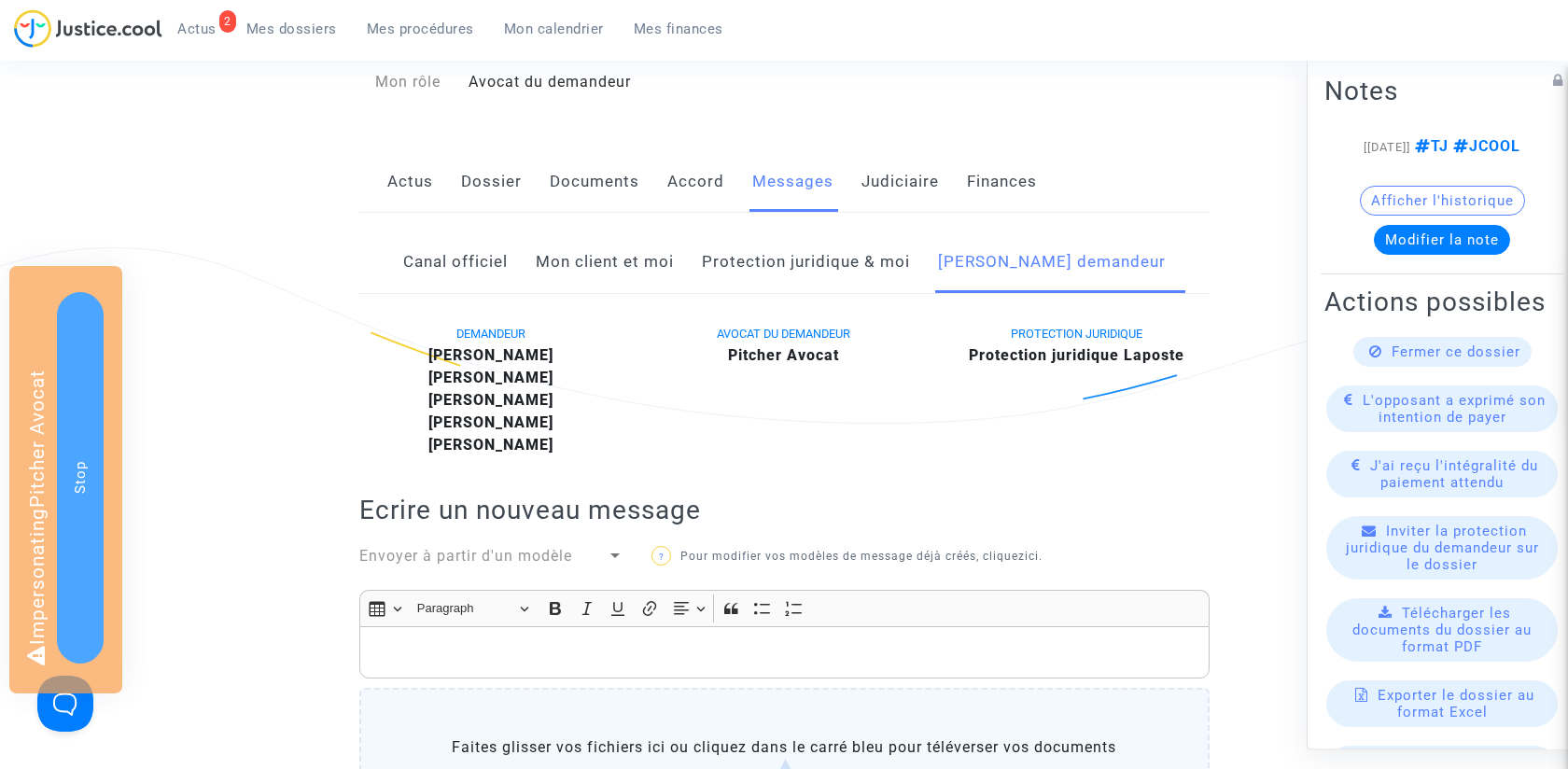
click at [536, 547] on span "Envoyer à partir d'un modèle" at bounding box center [466, 556] width 213 height 18
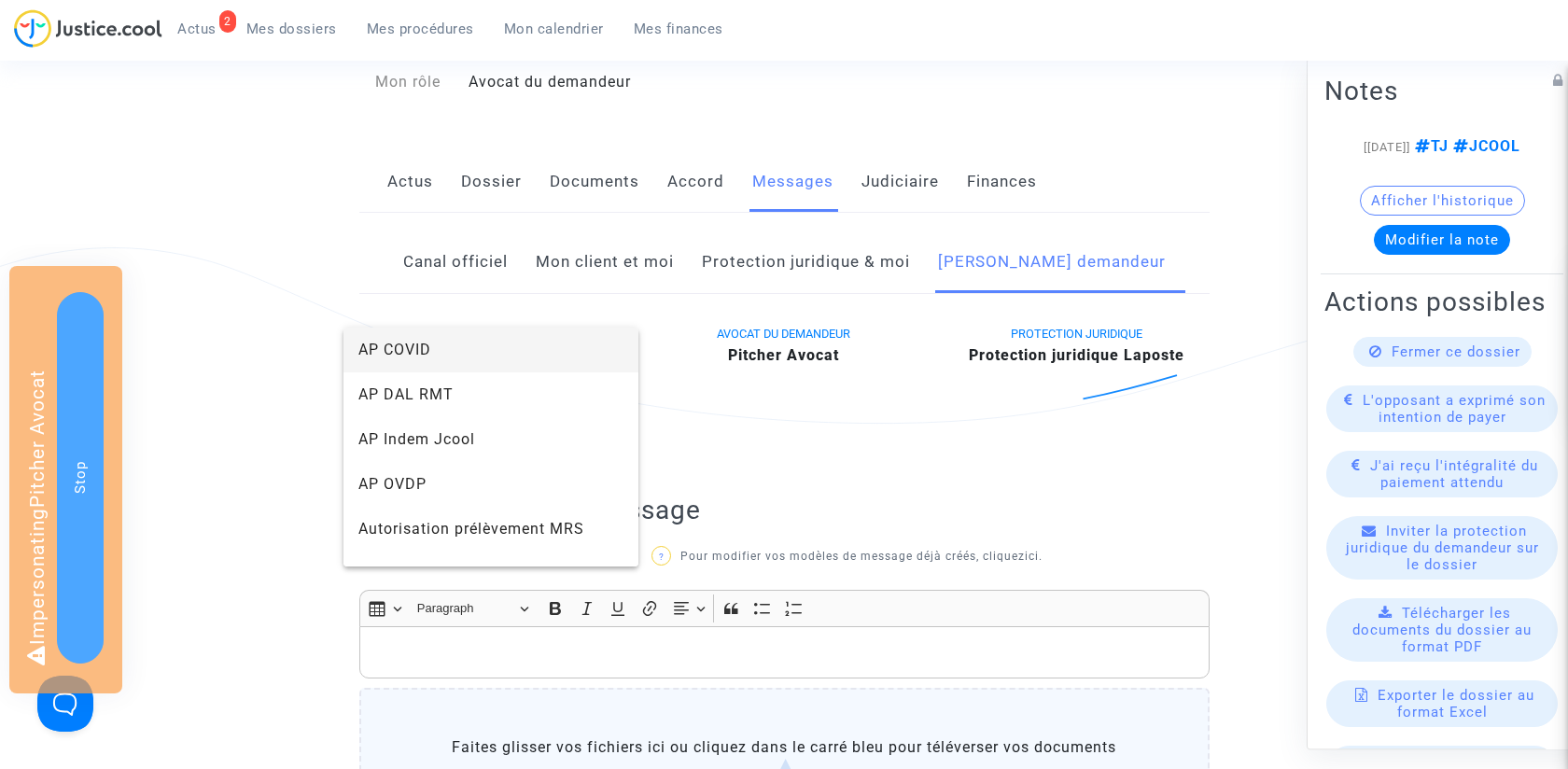
click at [768, 433] on div at bounding box center [784, 384] width 1568 height 769
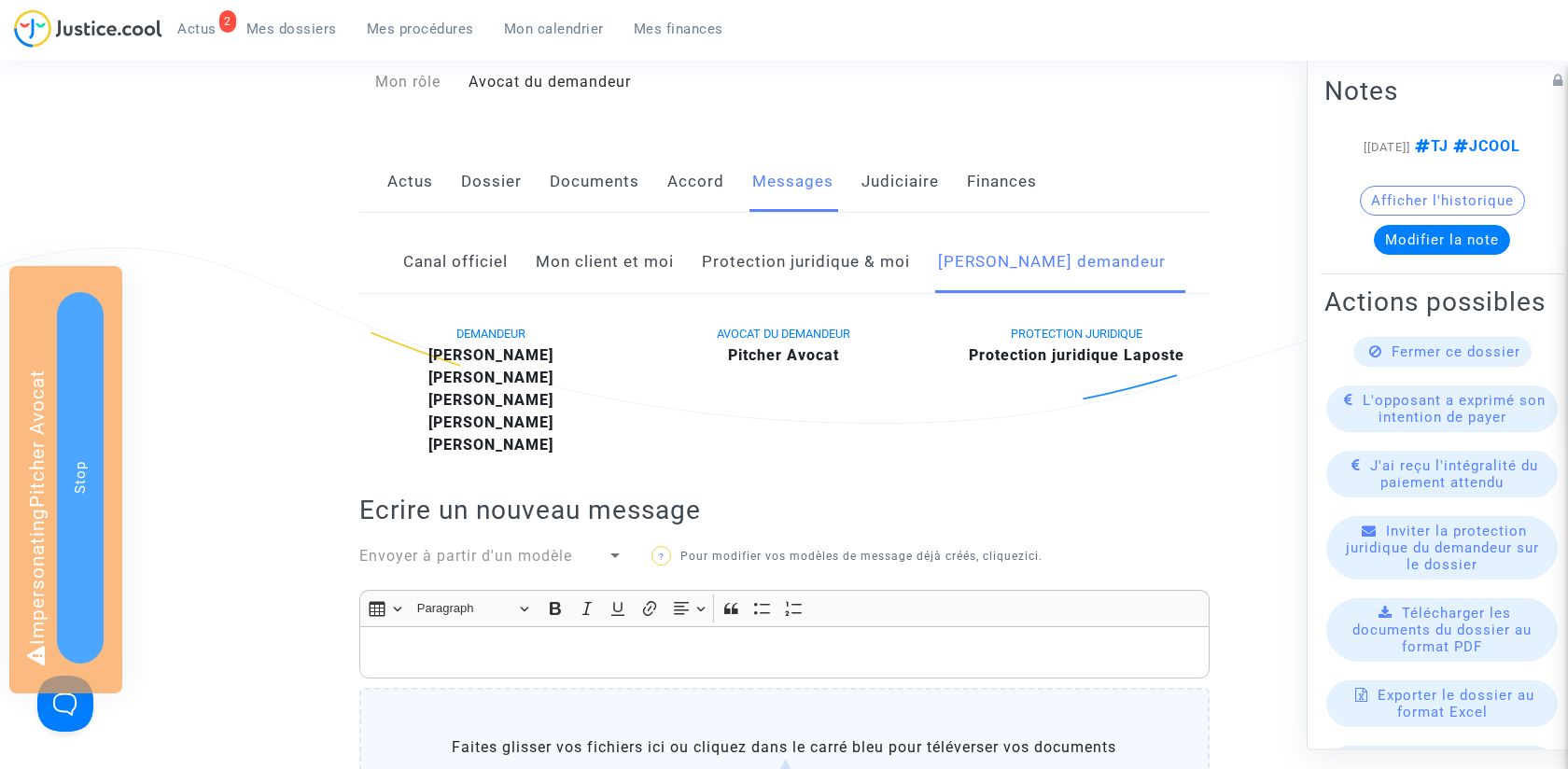
click at [491, 161] on link "Dossier" at bounding box center [490, 182] width 60 height 61
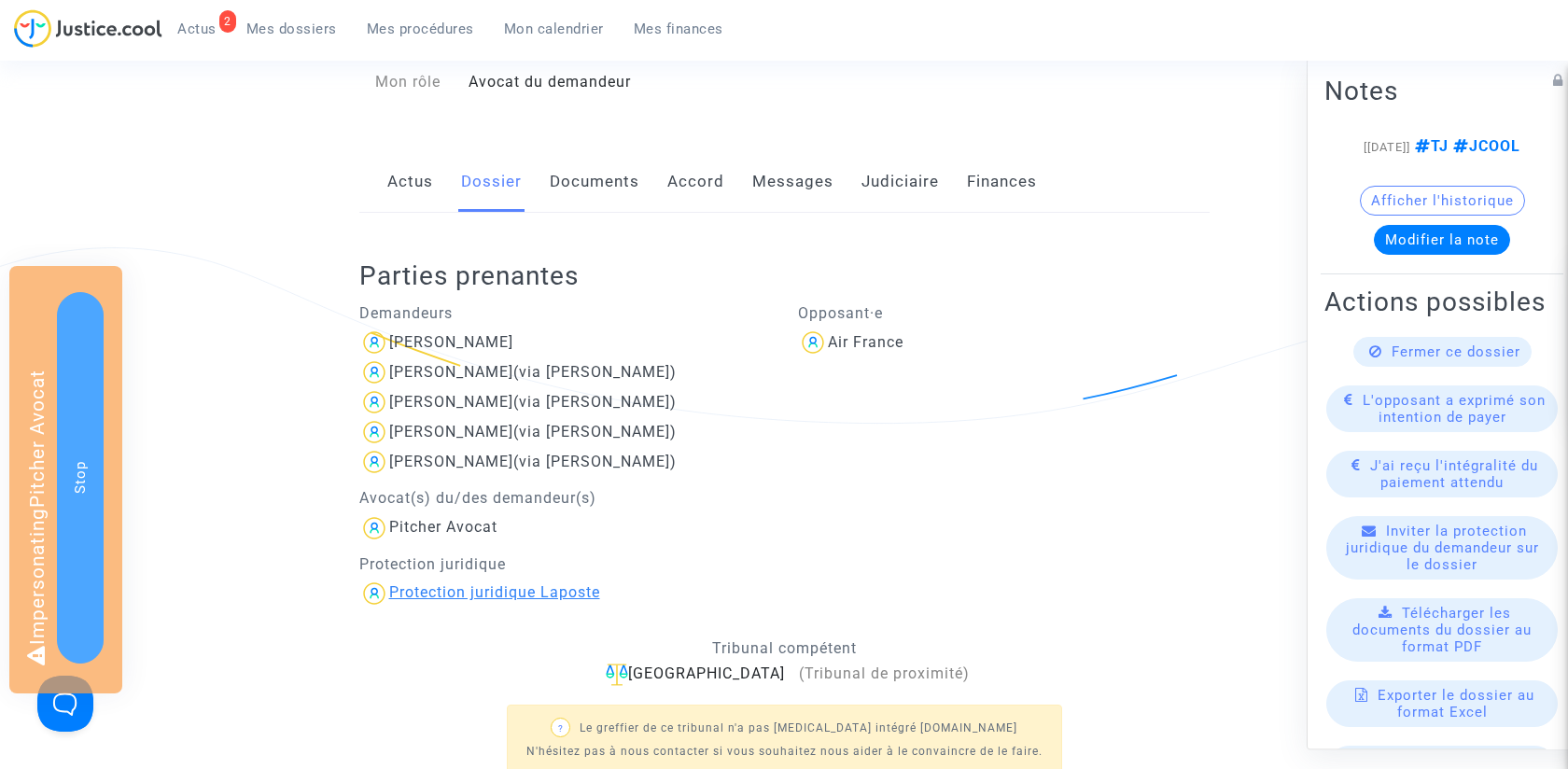
click at [463, 598] on div "Protection juridique Laposte" at bounding box center [494, 592] width 211 height 18
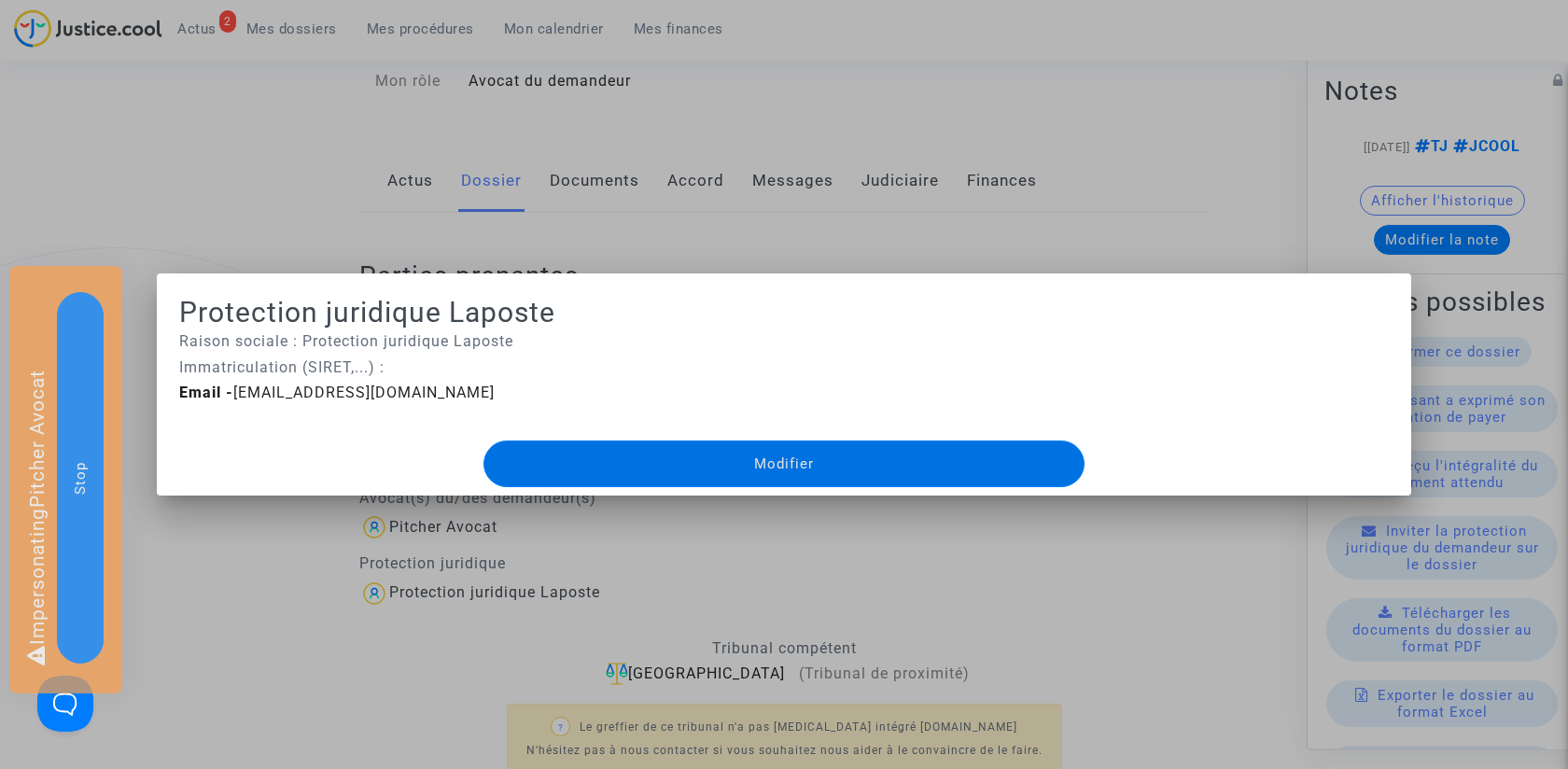
click at [243, 588] on div at bounding box center [784, 384] width 1568 height 769
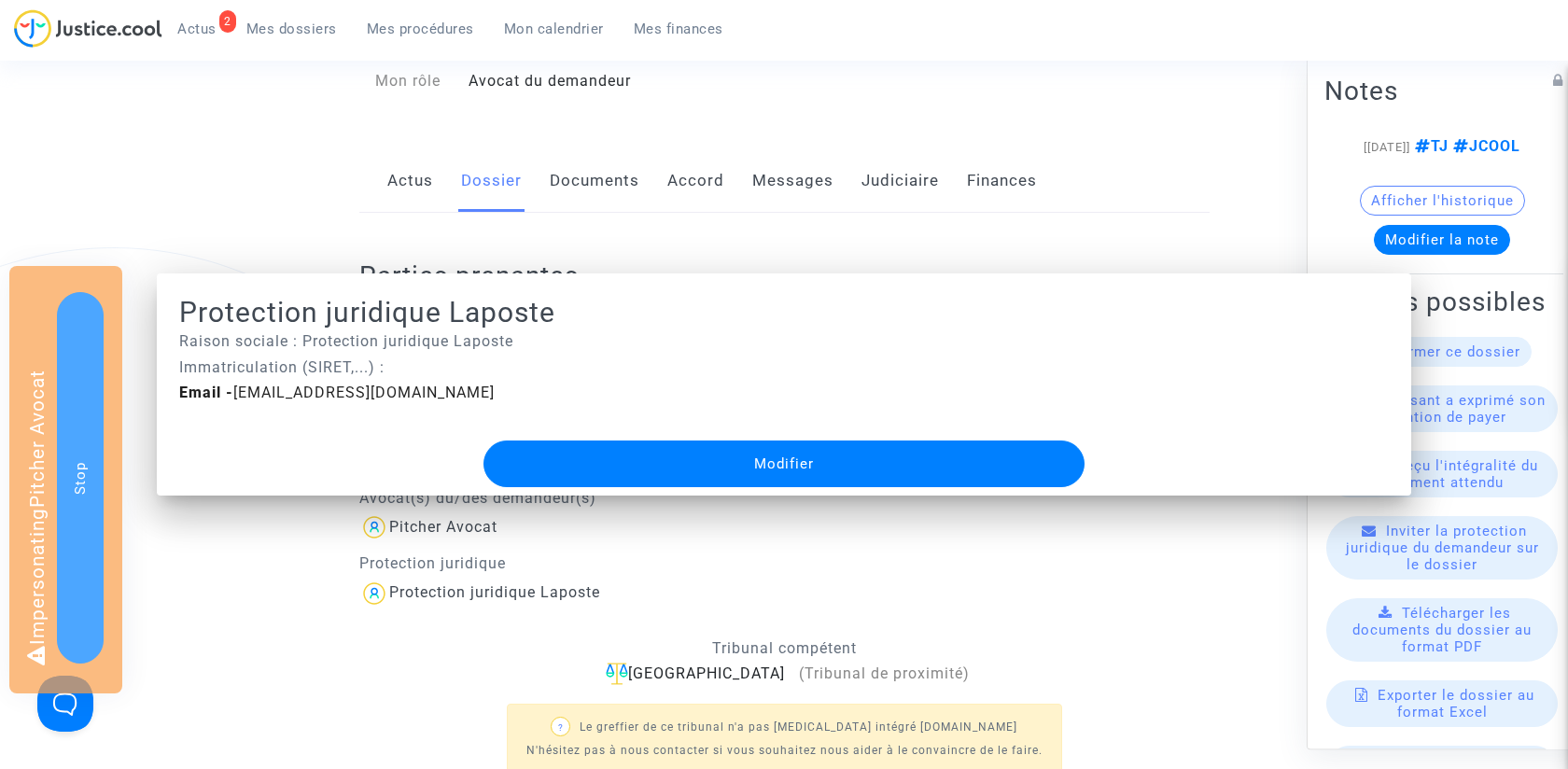
scroll to position [209, 0]
